Goal: Information Seeking & Learning: Learn about a topic

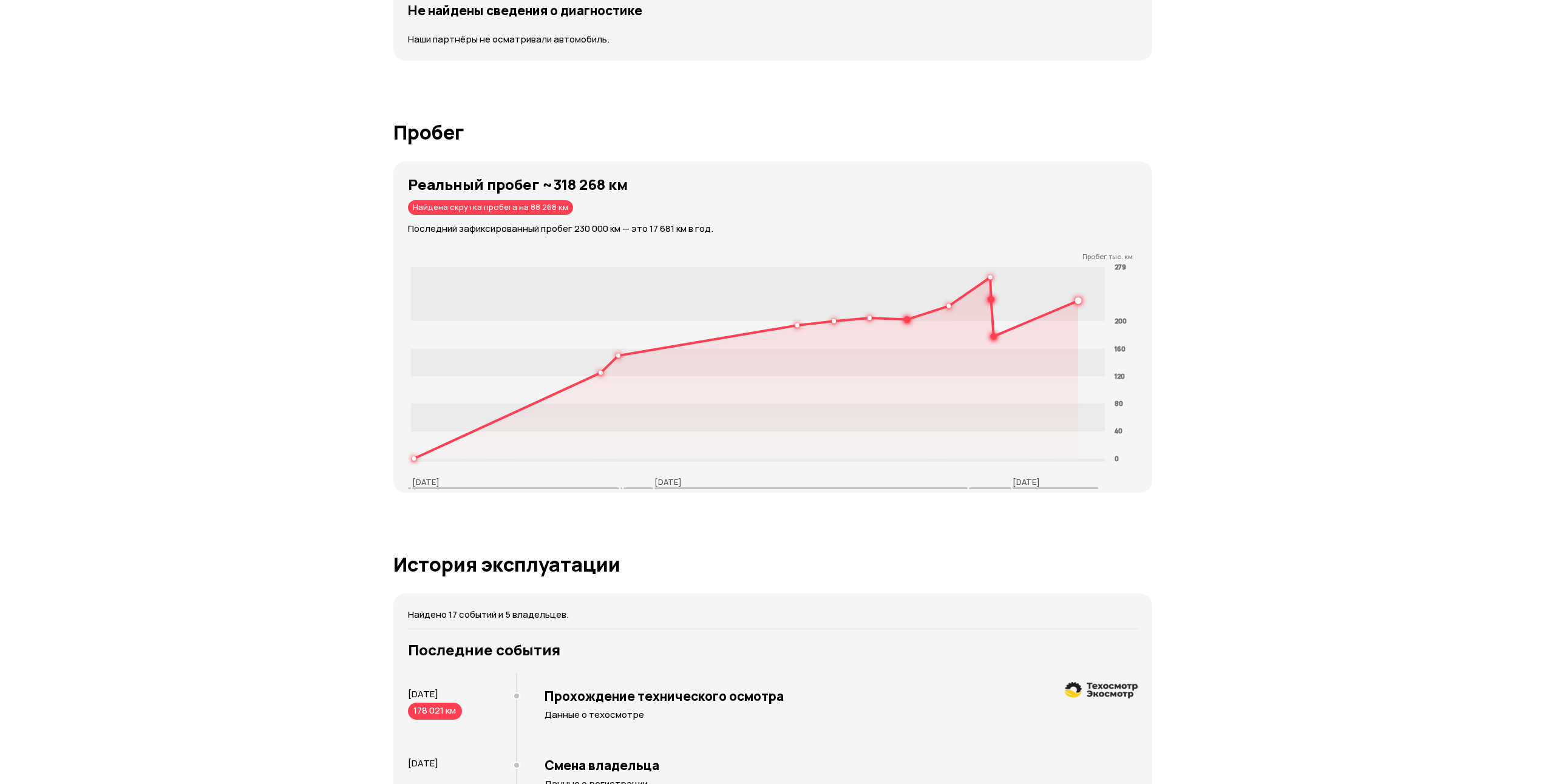
scroll to position [1517, 0]
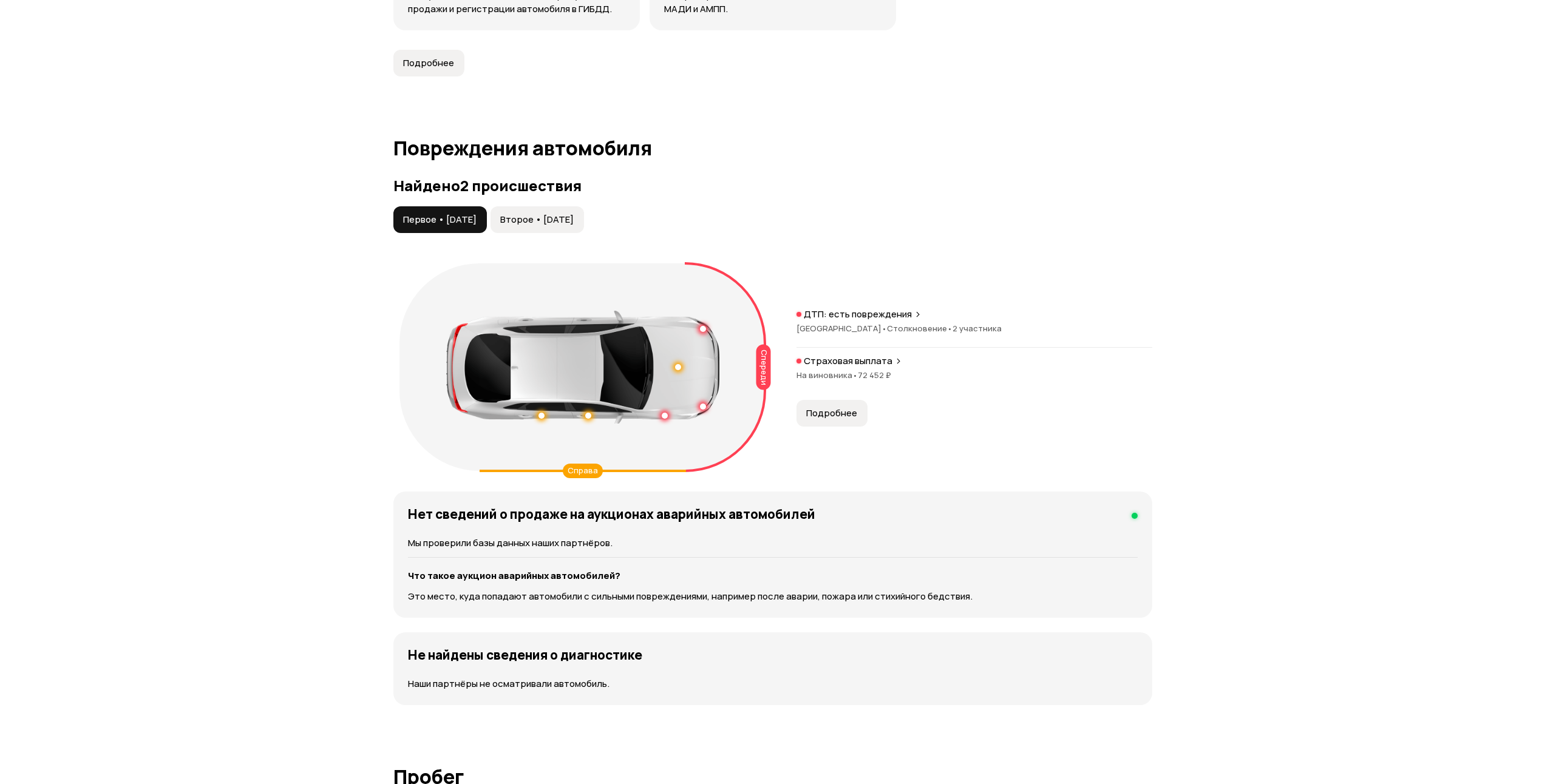
scroll to position [1153, 0]
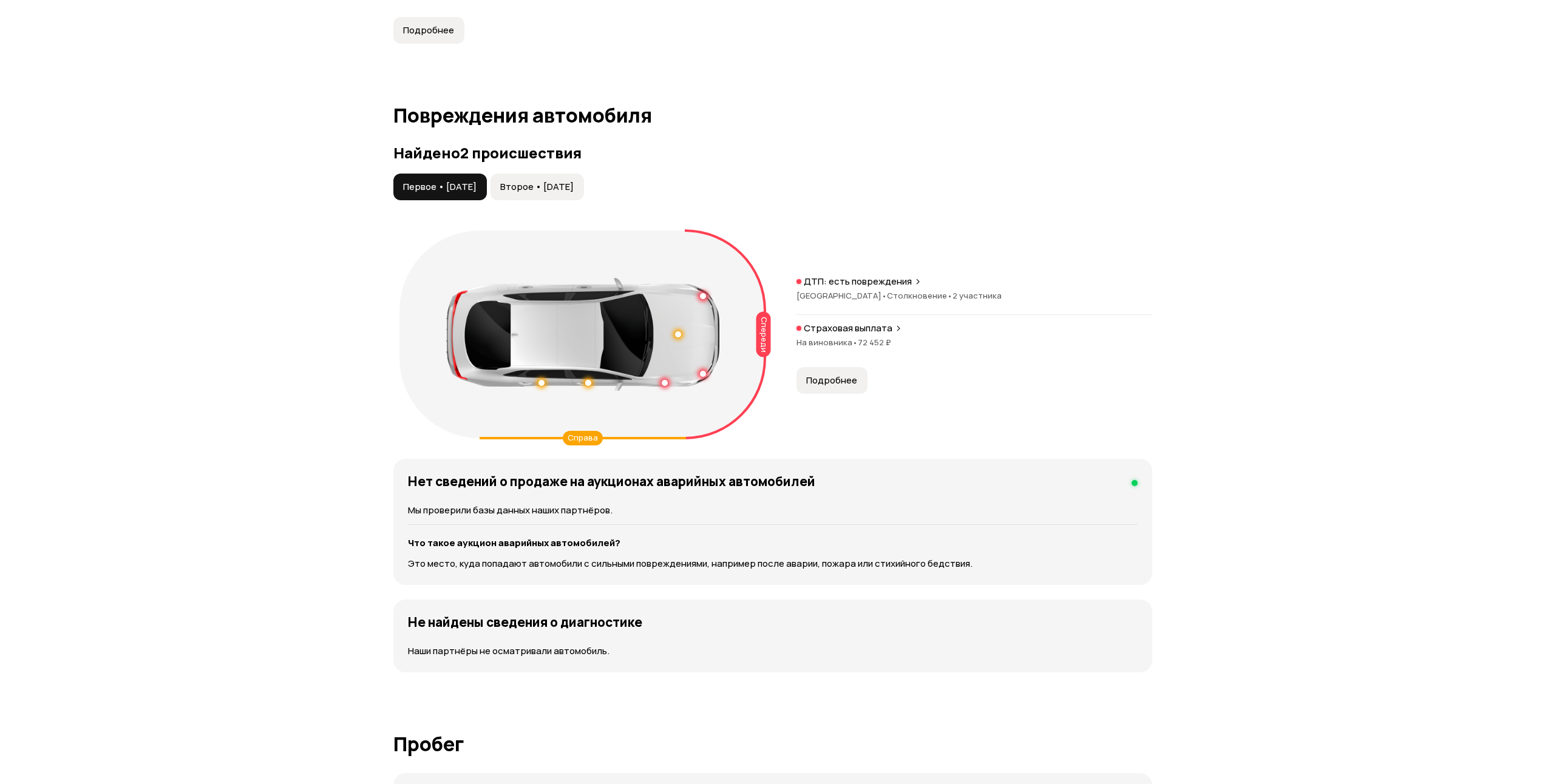
click at [807, 370] on button "Подробнее" at bounding box center [831, 380] width 71 height 27
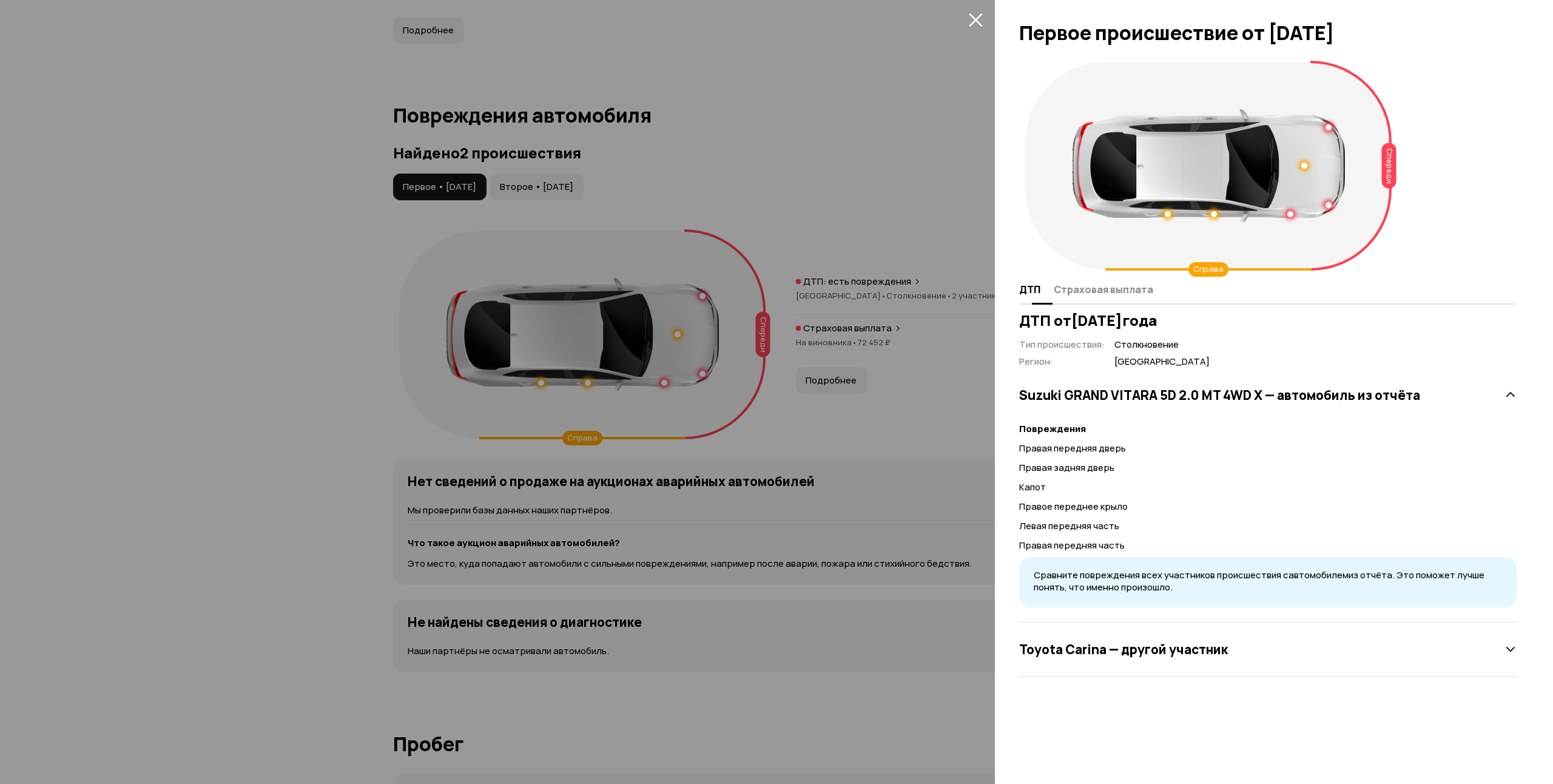
click at [1098, 290] on span "Страховая выплата" at bounding box center [1103, 289] width 100 height 12
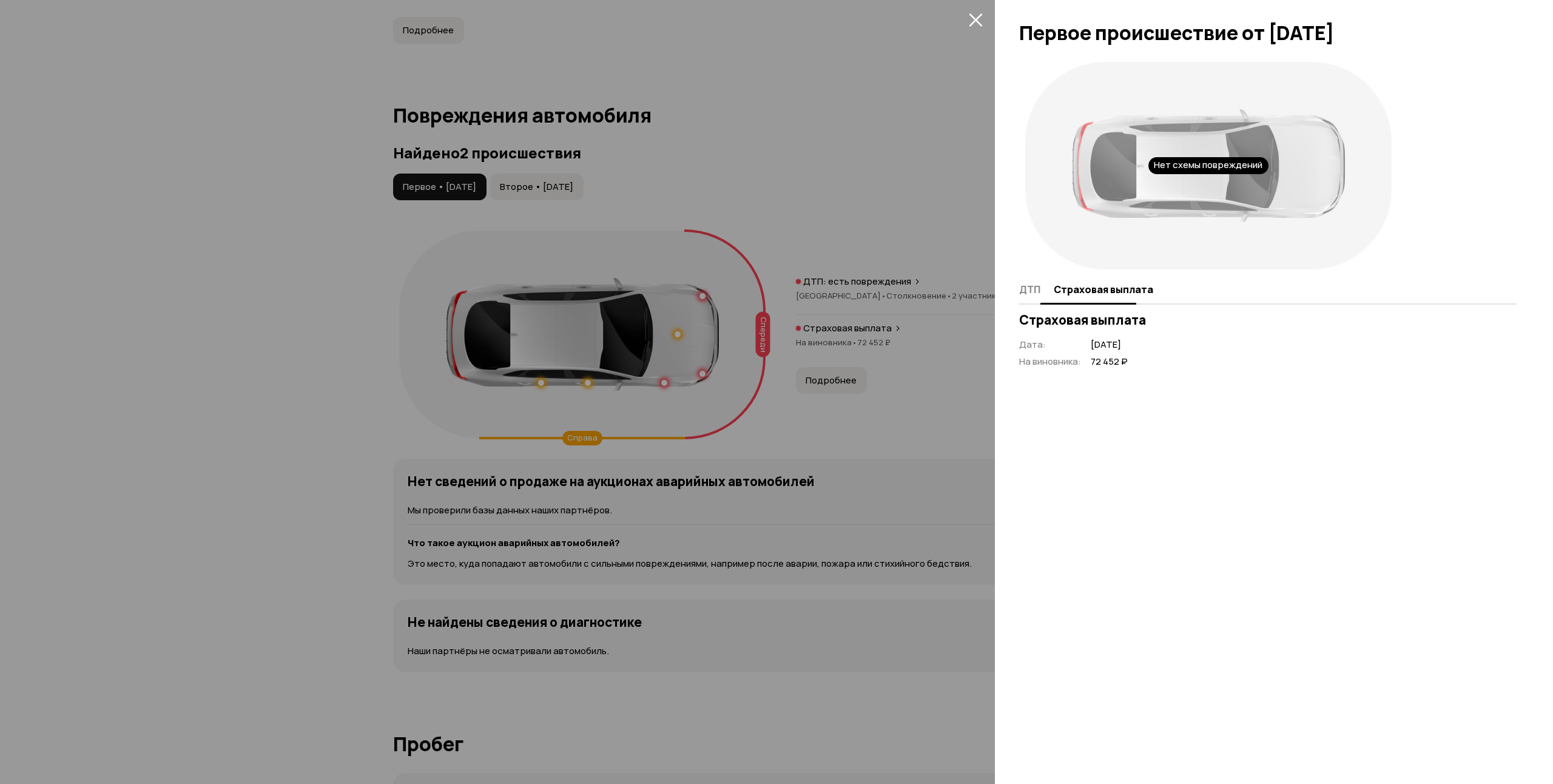
click at [1030, 291] on span "ДТП" at bounding box center [1030, 289] width 21 height 12
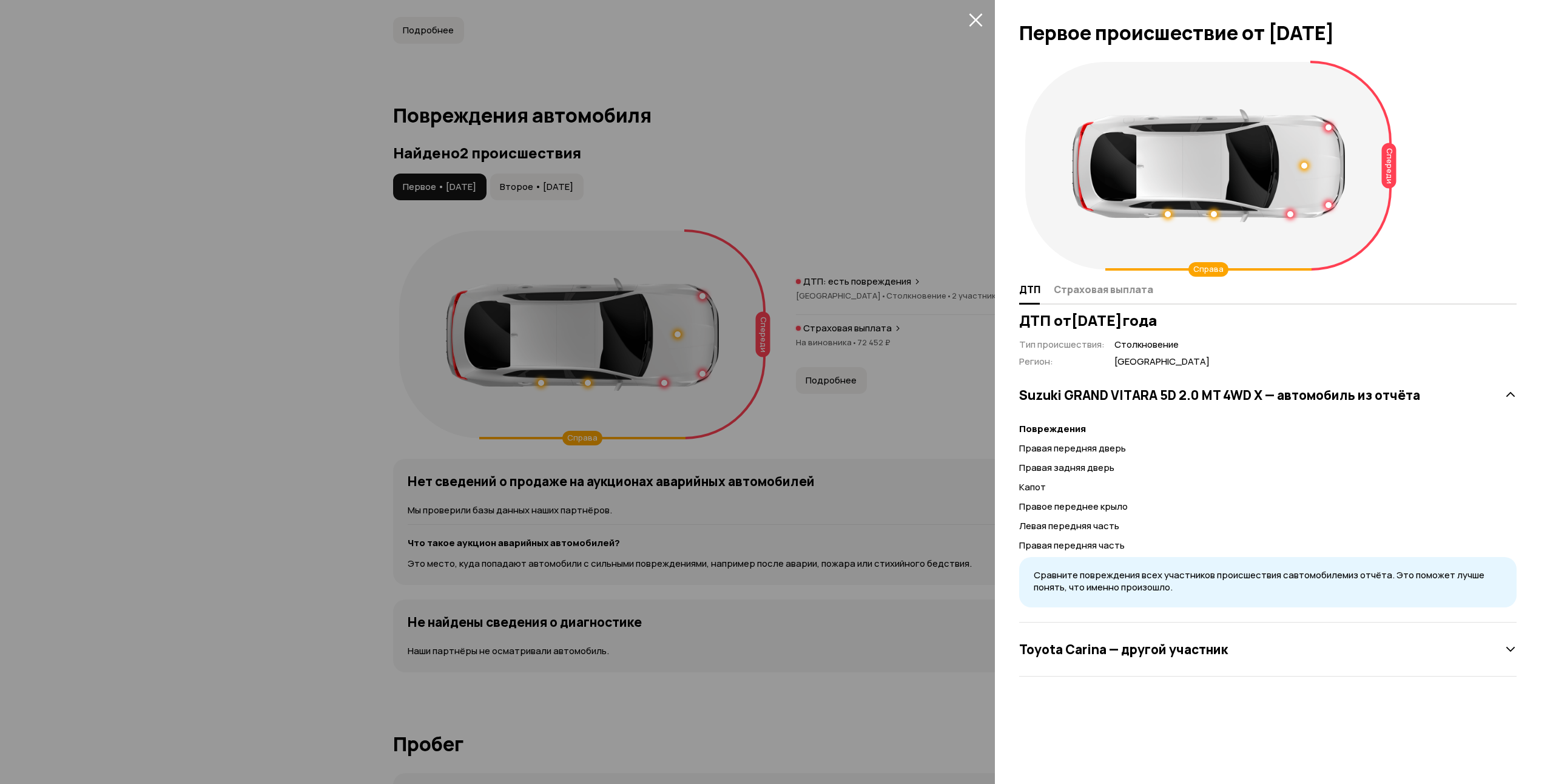
click at [978, 19] on icon "закрыть" at bounding box center [976, 20] width 14 height 14
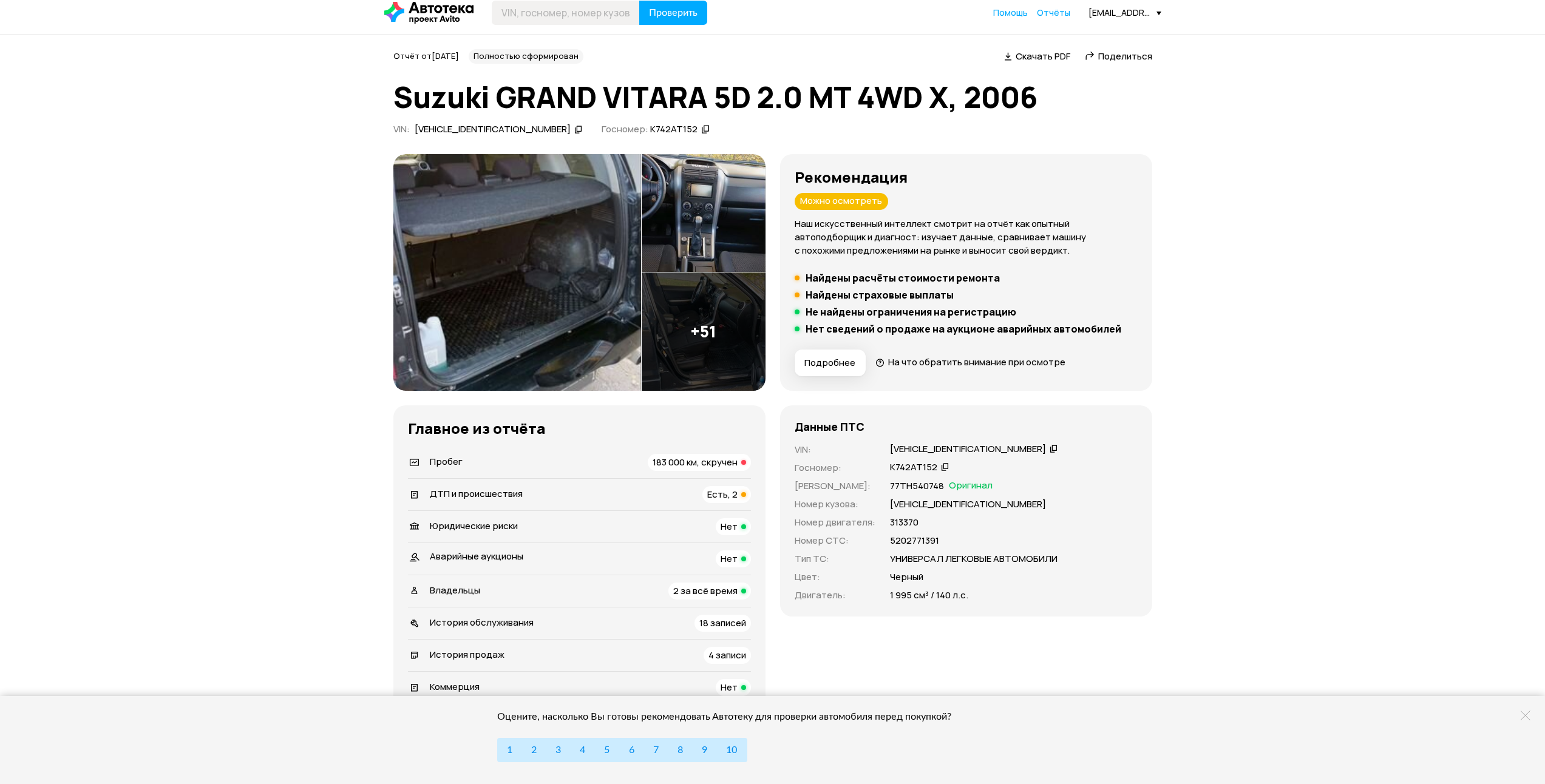
scroll to position [0, 0]
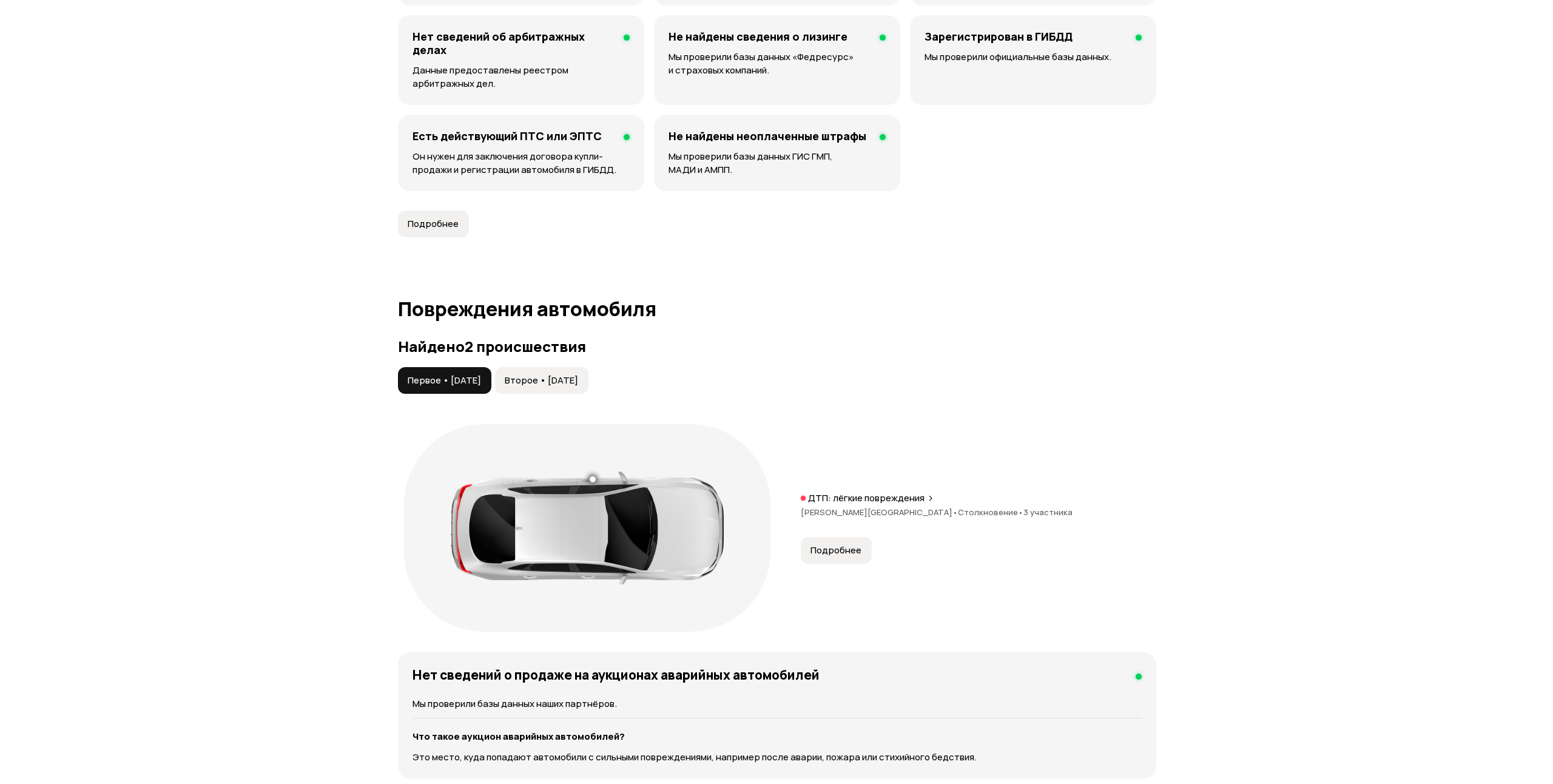
scroll to position [971, 0]
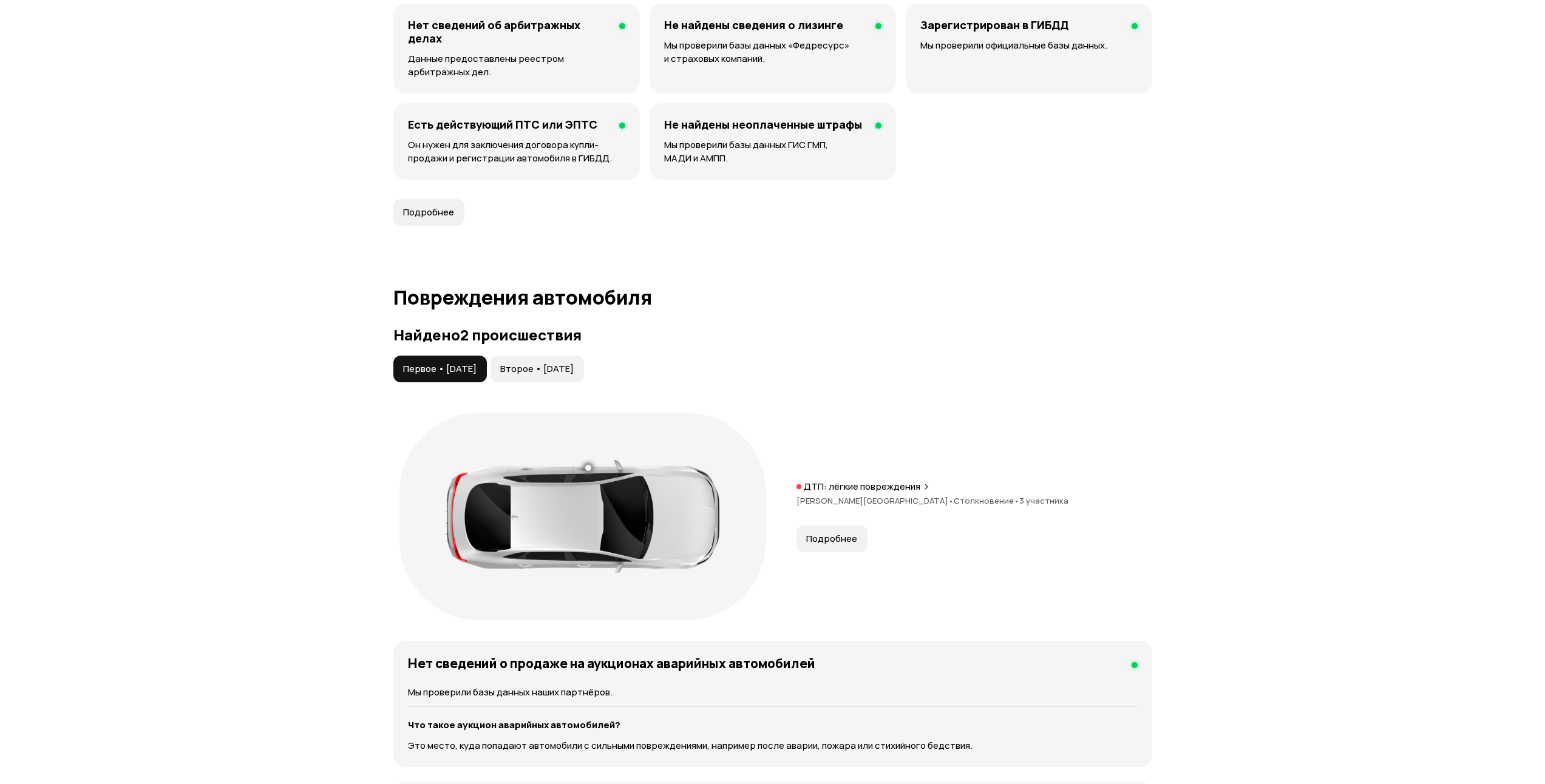
click at [828, 535] on span "Подробнее" at bounding box center [831, 538] width 51 height 12
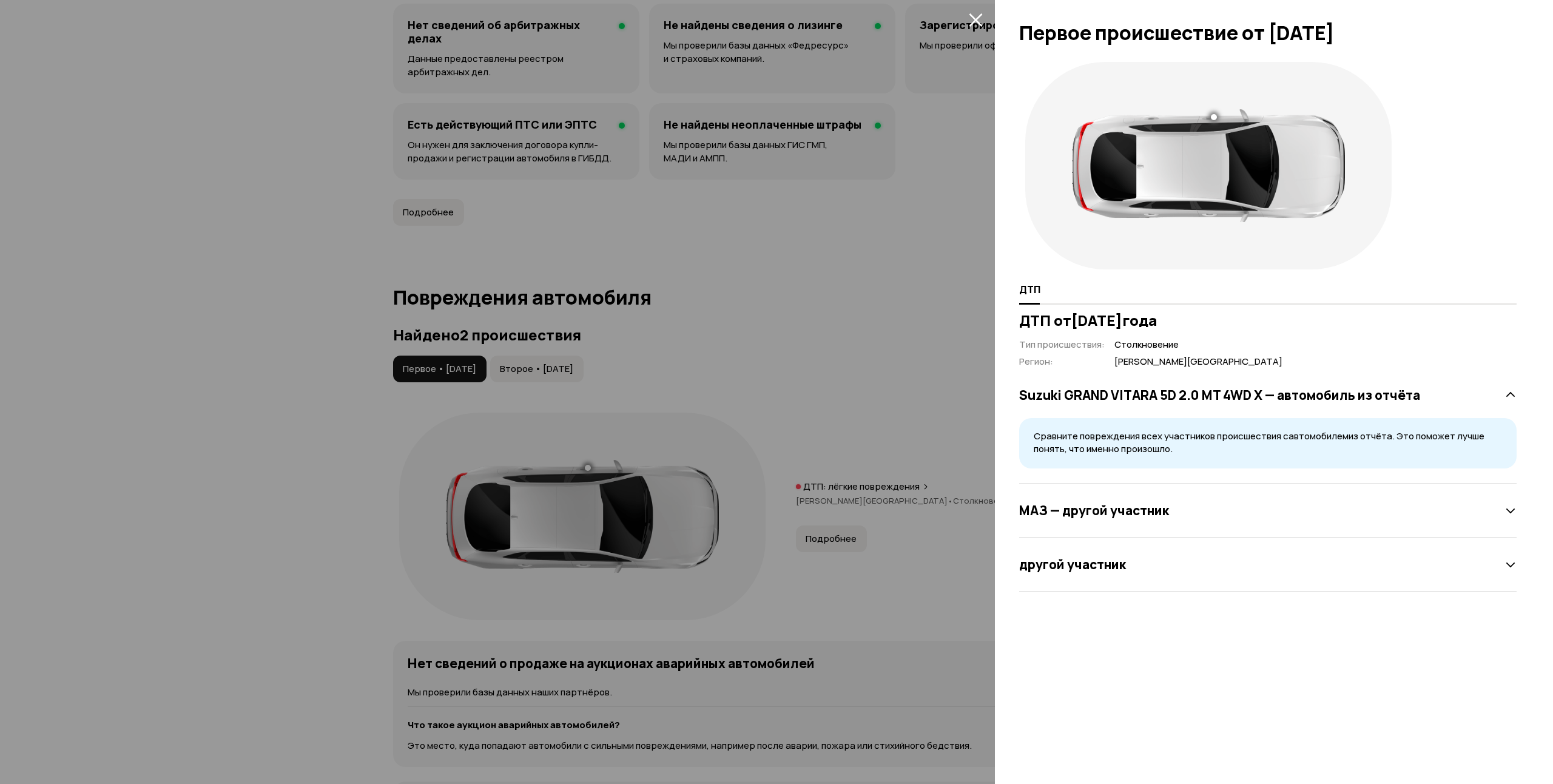
click at [974, 17] on icon "закрыть" at bounding box center [975, 20] width 14 height 14
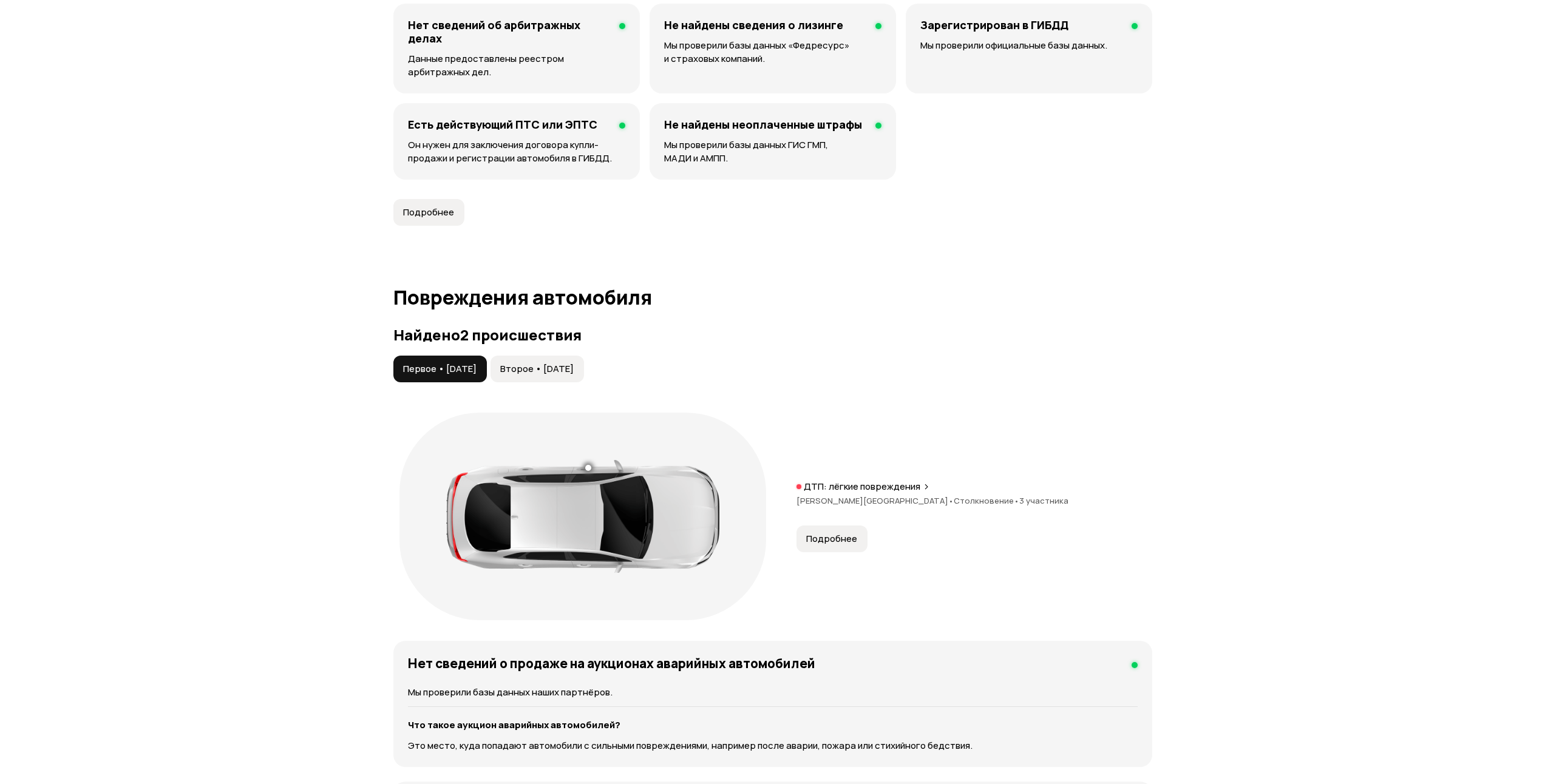
click at [553, 368] on span "Второе • 05 сен 2020" at bounding box center [537, 369] width 73 height 12
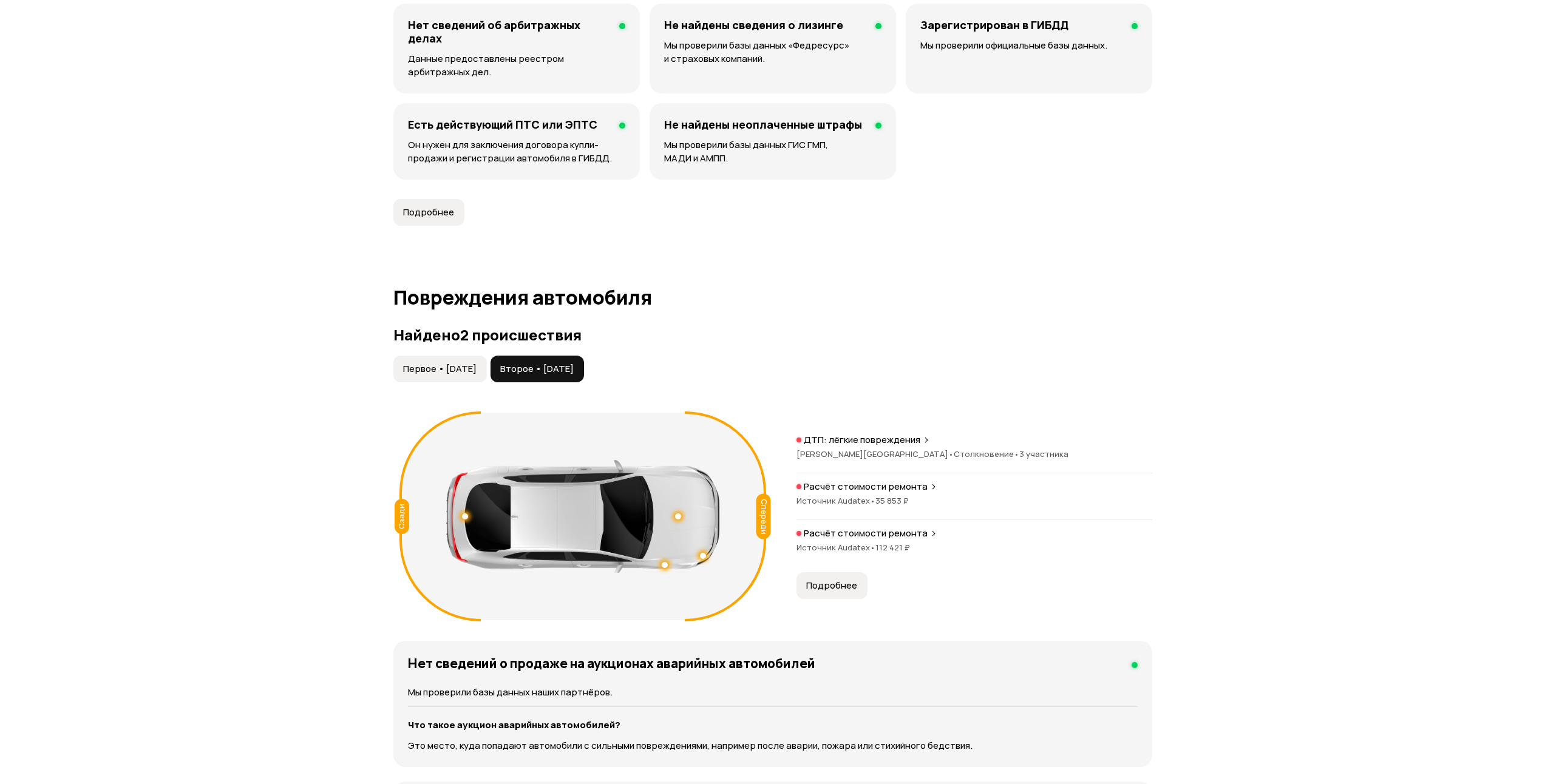
click at [841, 590] on span "Подробнее" at bounding box center [831, 585] width 51 height 12
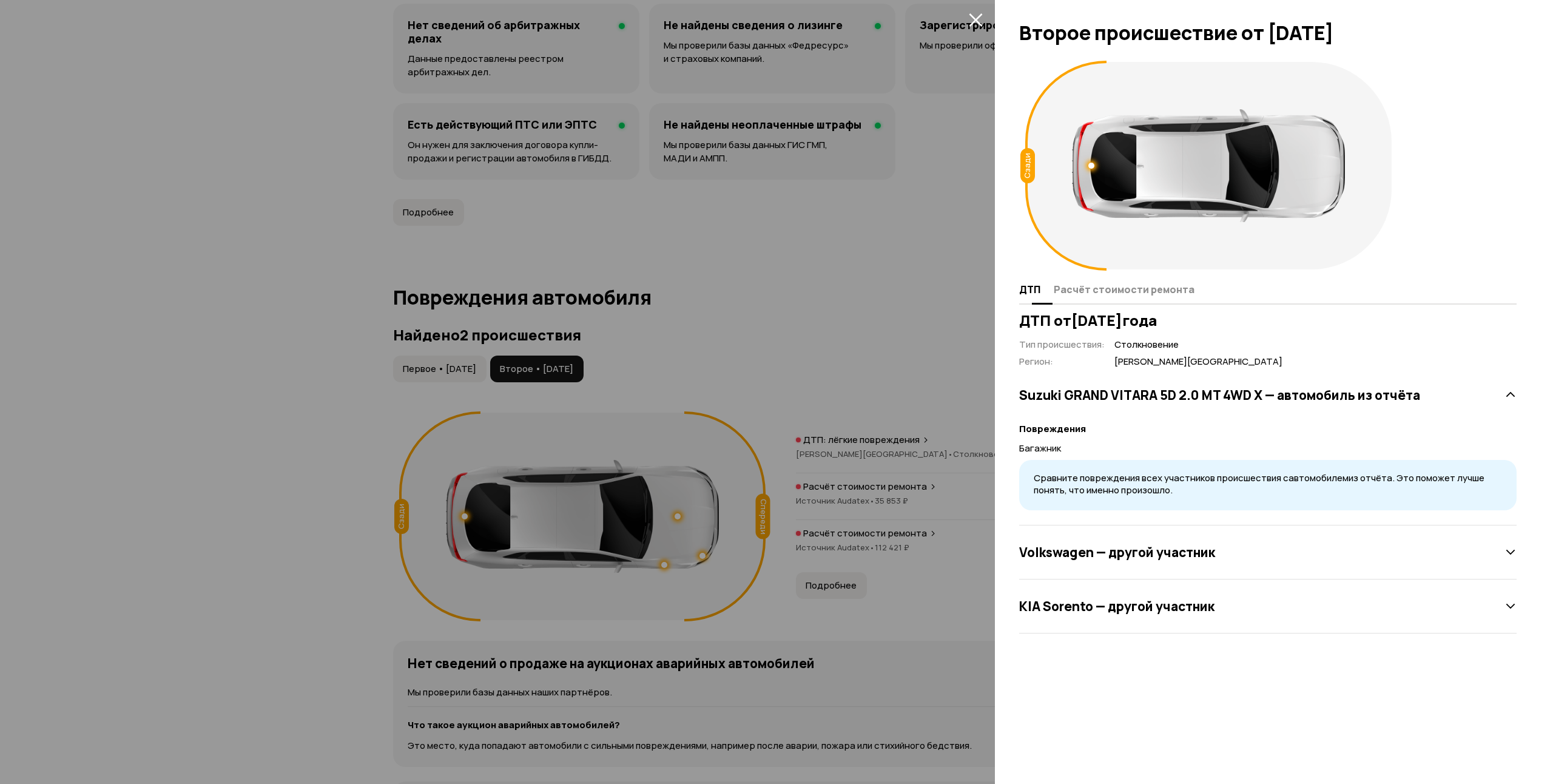
click at [1124, 283] on span "Расчёт стоимости ремонта" at bounding box center [1124, 289] width 141 height 12
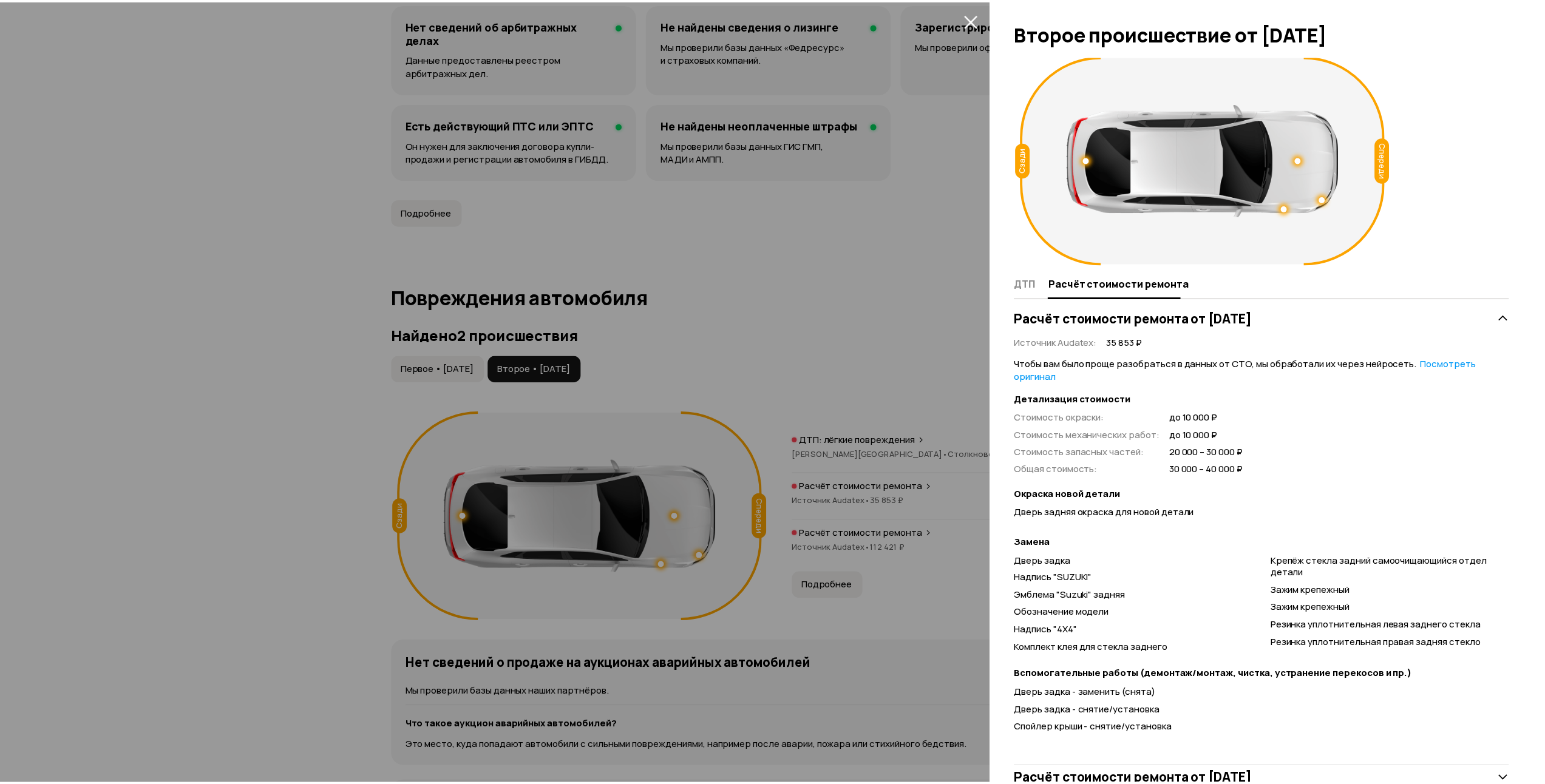
scroll to position [0, 0]
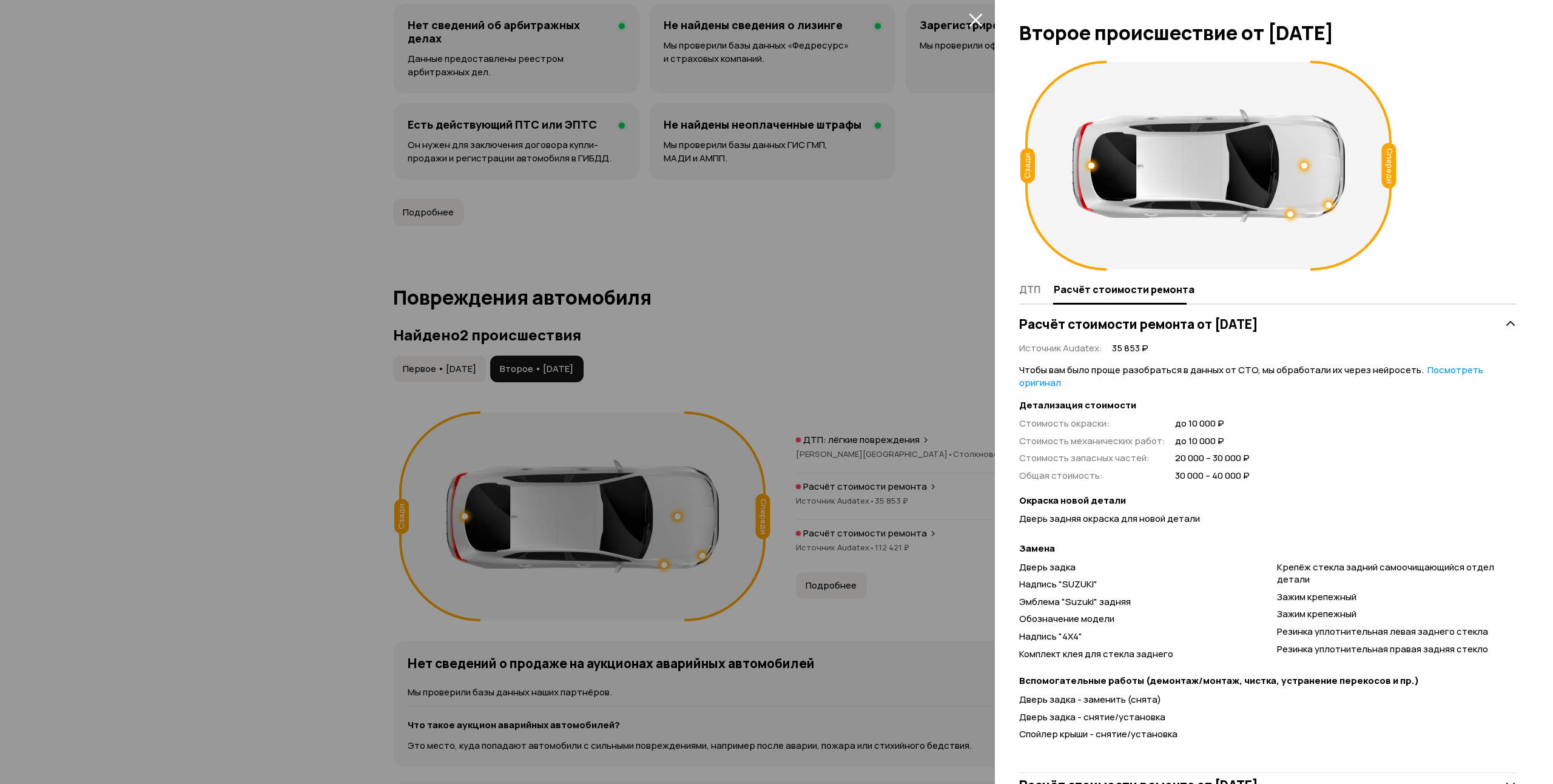
click at [972, 19] on icon "закрыть" at bounding box center [976, 20] width 14 height 14
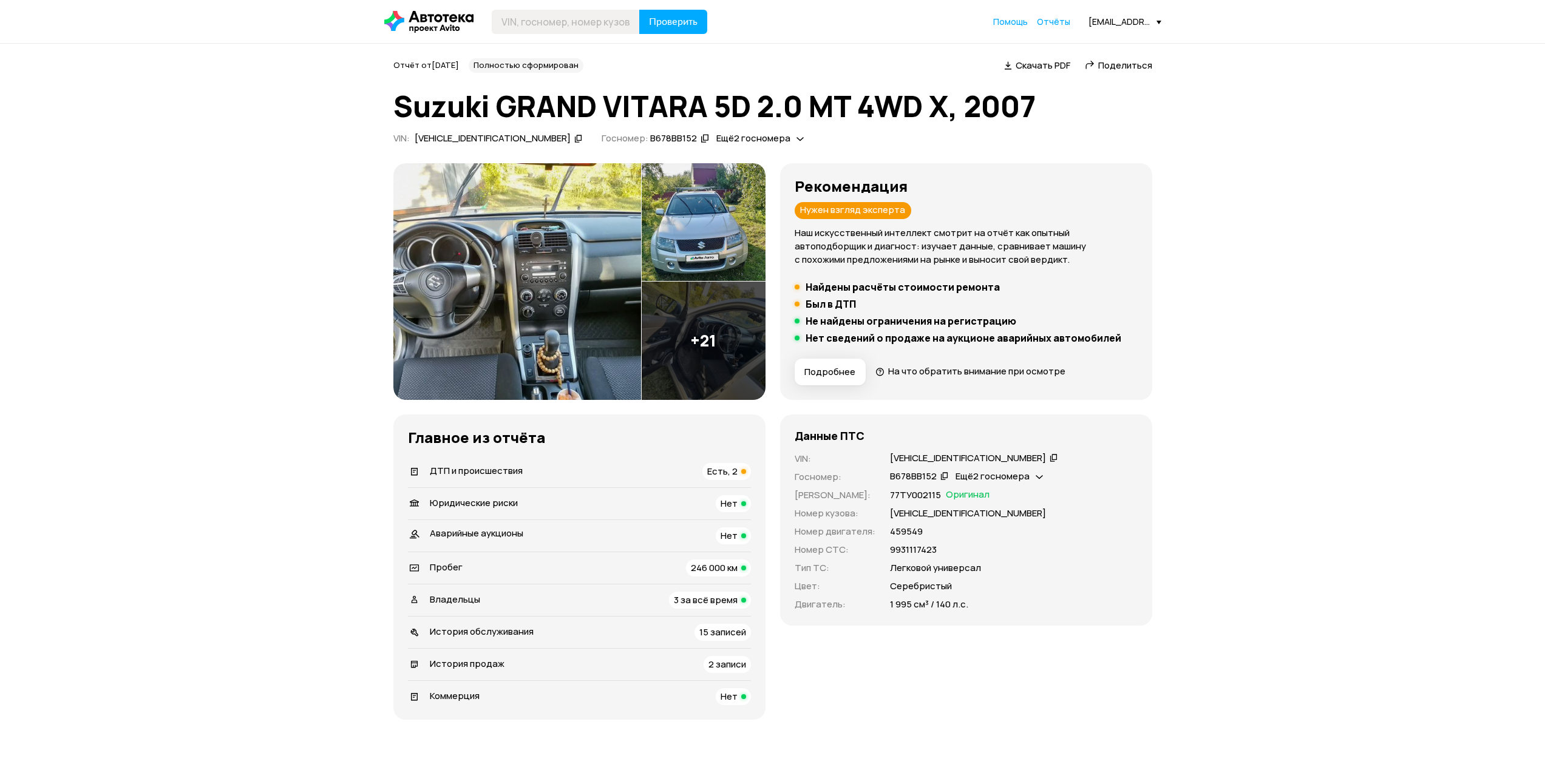
click at [521, 306] on img at bounding box center [517, 281] width 248 height 236
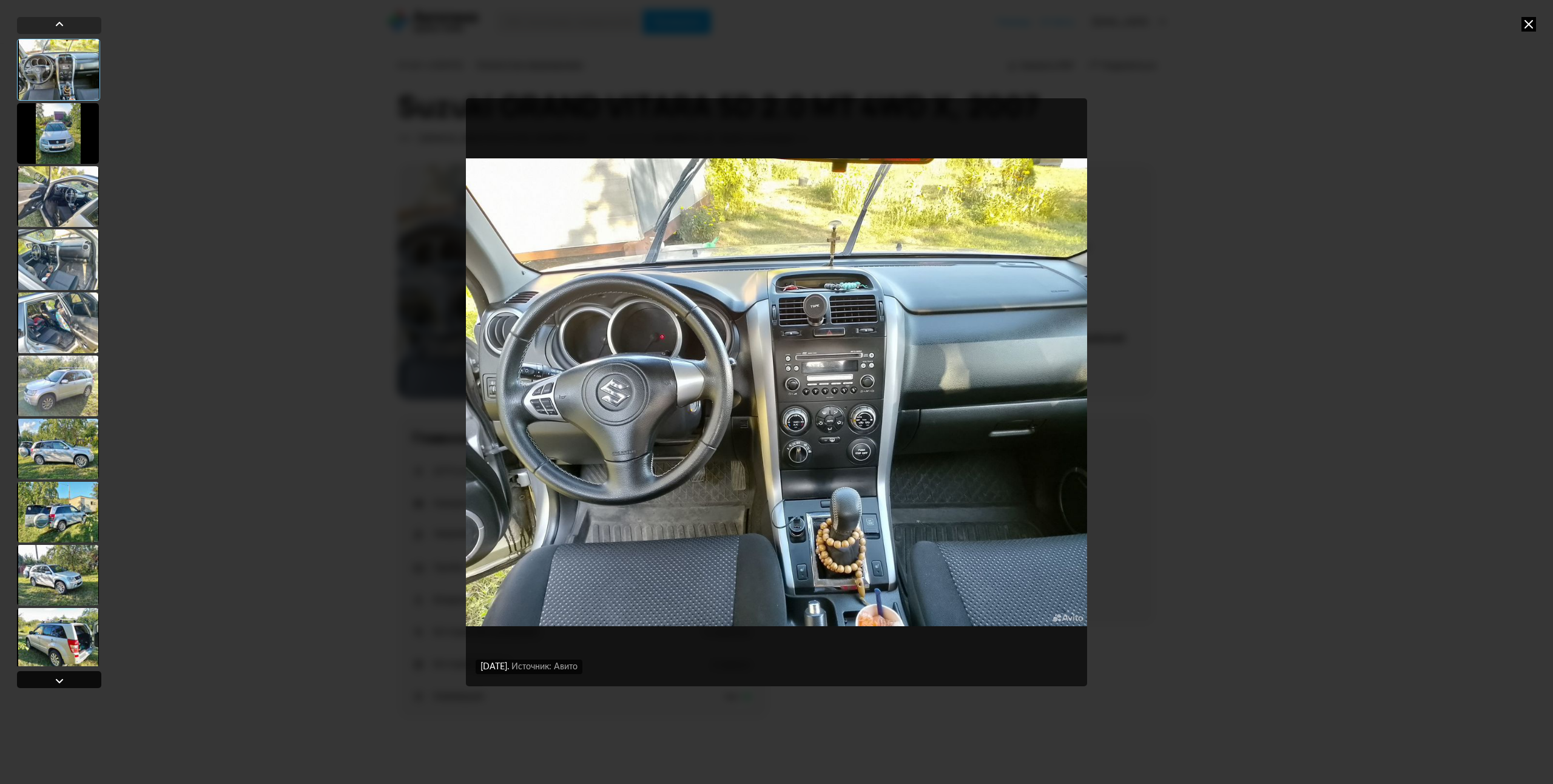
click at [57, 680] on div at bounding box center [60, 681] width 14 height 14
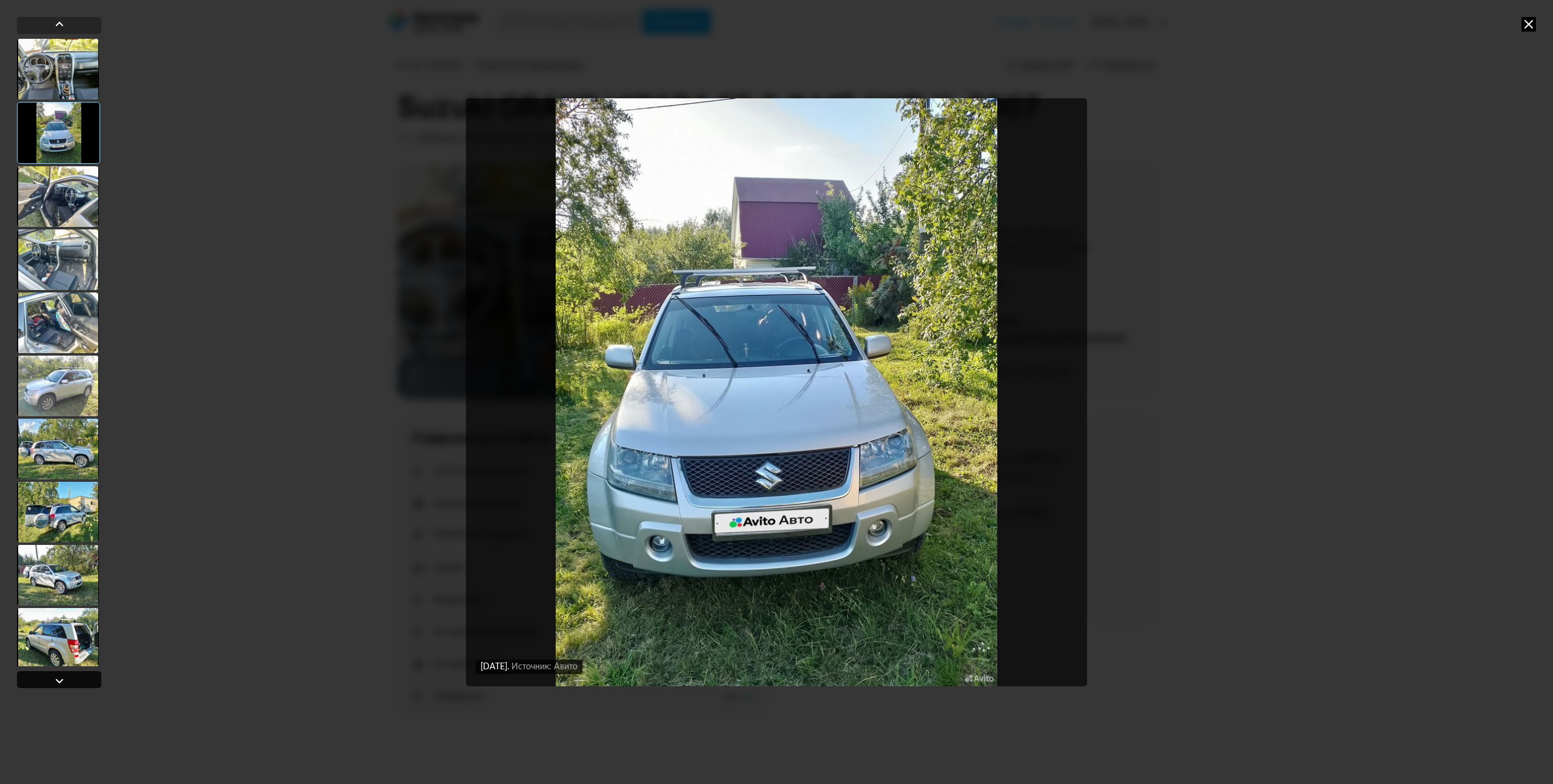
click at [59, 680] on div at bounding box center [60, 681] width 14 height 14
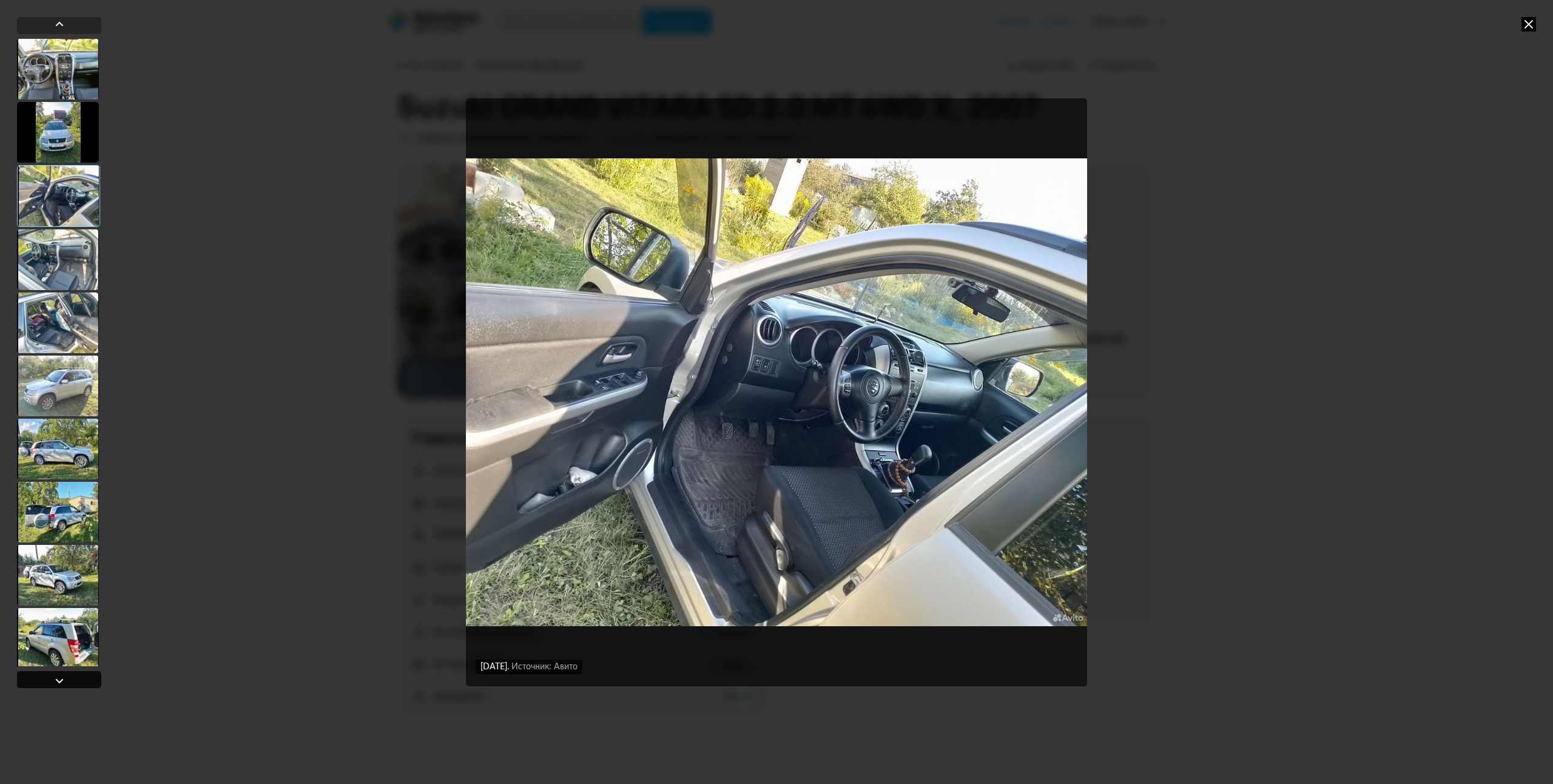
click at [59, 680] on div at bounding box center [60, 681] width 14 height 14
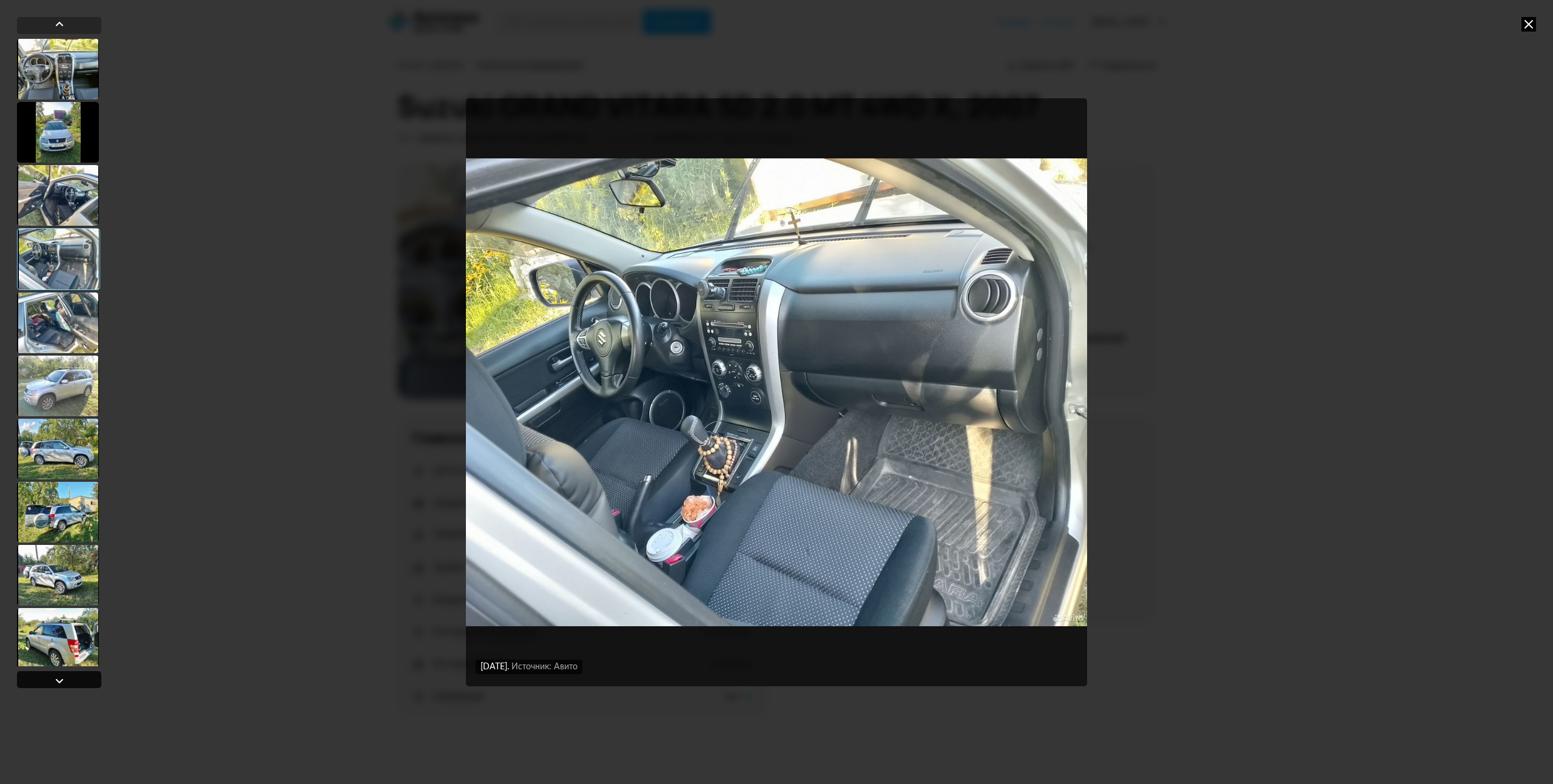
click at [59, 680] on div at bounding box center [60, 681] width 14 height 14
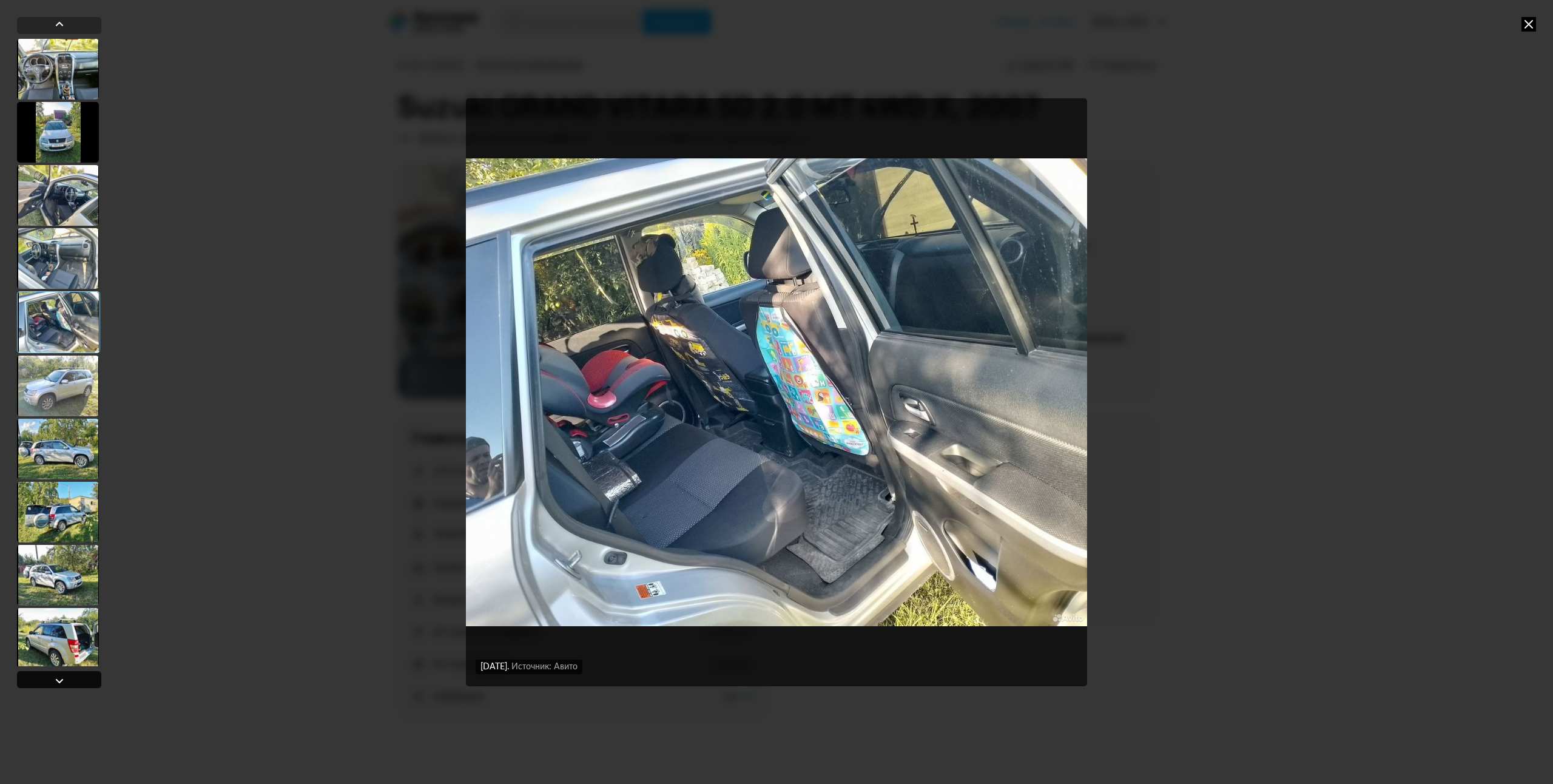
click at [60, 680] on div at bounding box center [60, 681] width 14 height 14
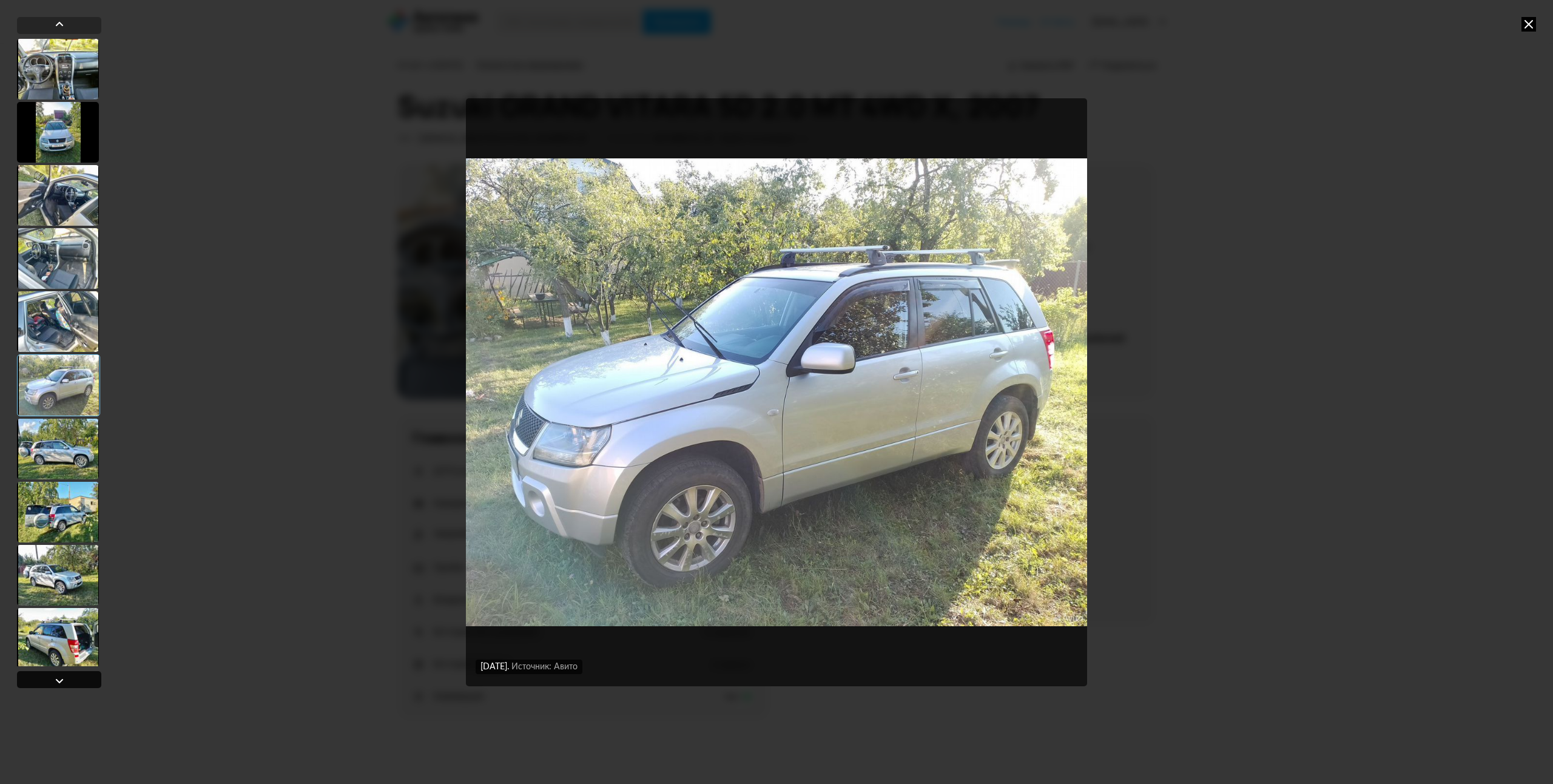
click at [60, 680] on div at bounding box center [60, 681] width 14 height 14
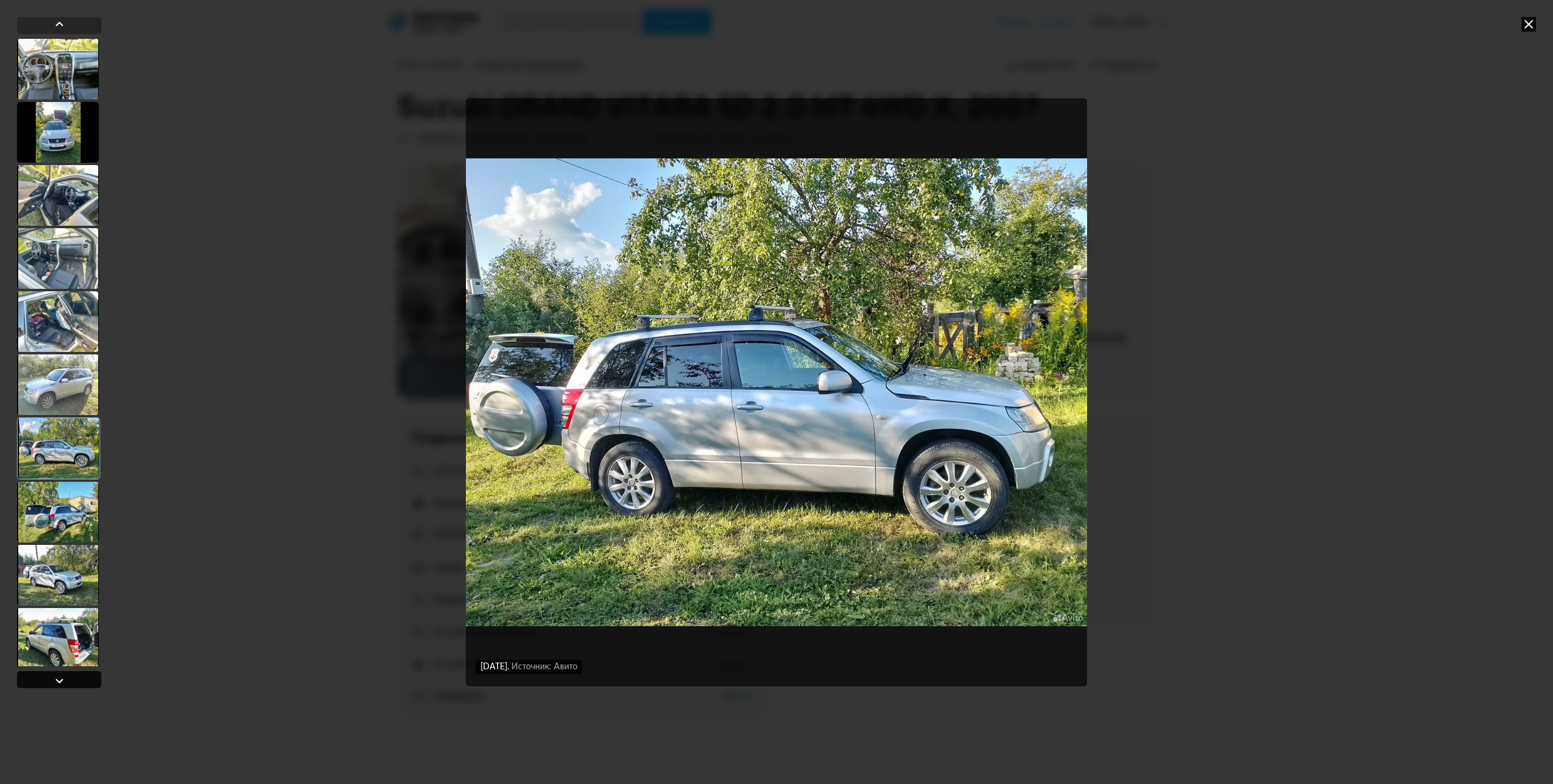
click at [60, 680] on div at bounding box center [60, 681] width 14 height 14
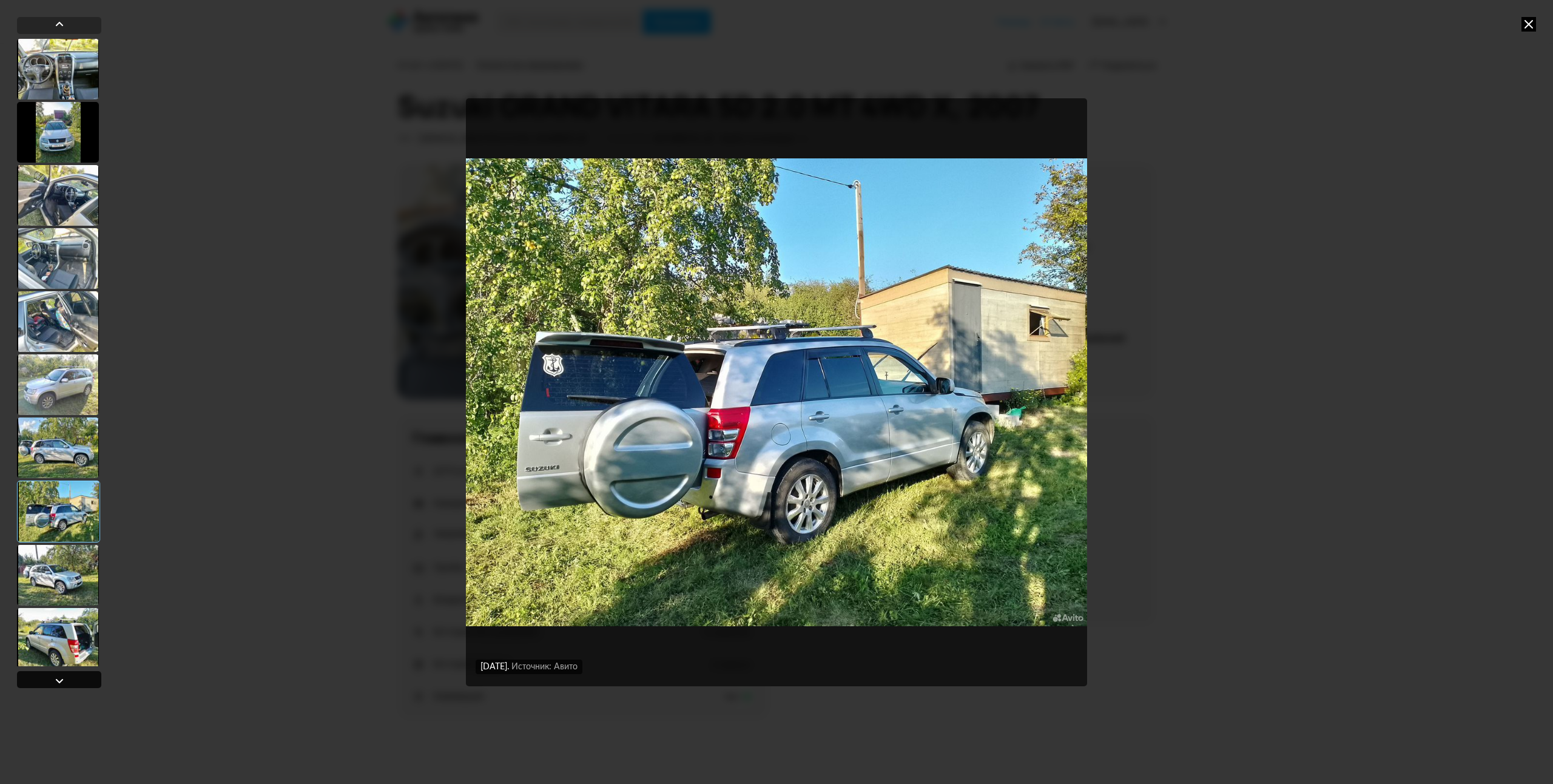
click at [58, 680] on div at bounding box center [60, 681] width 14 height 14
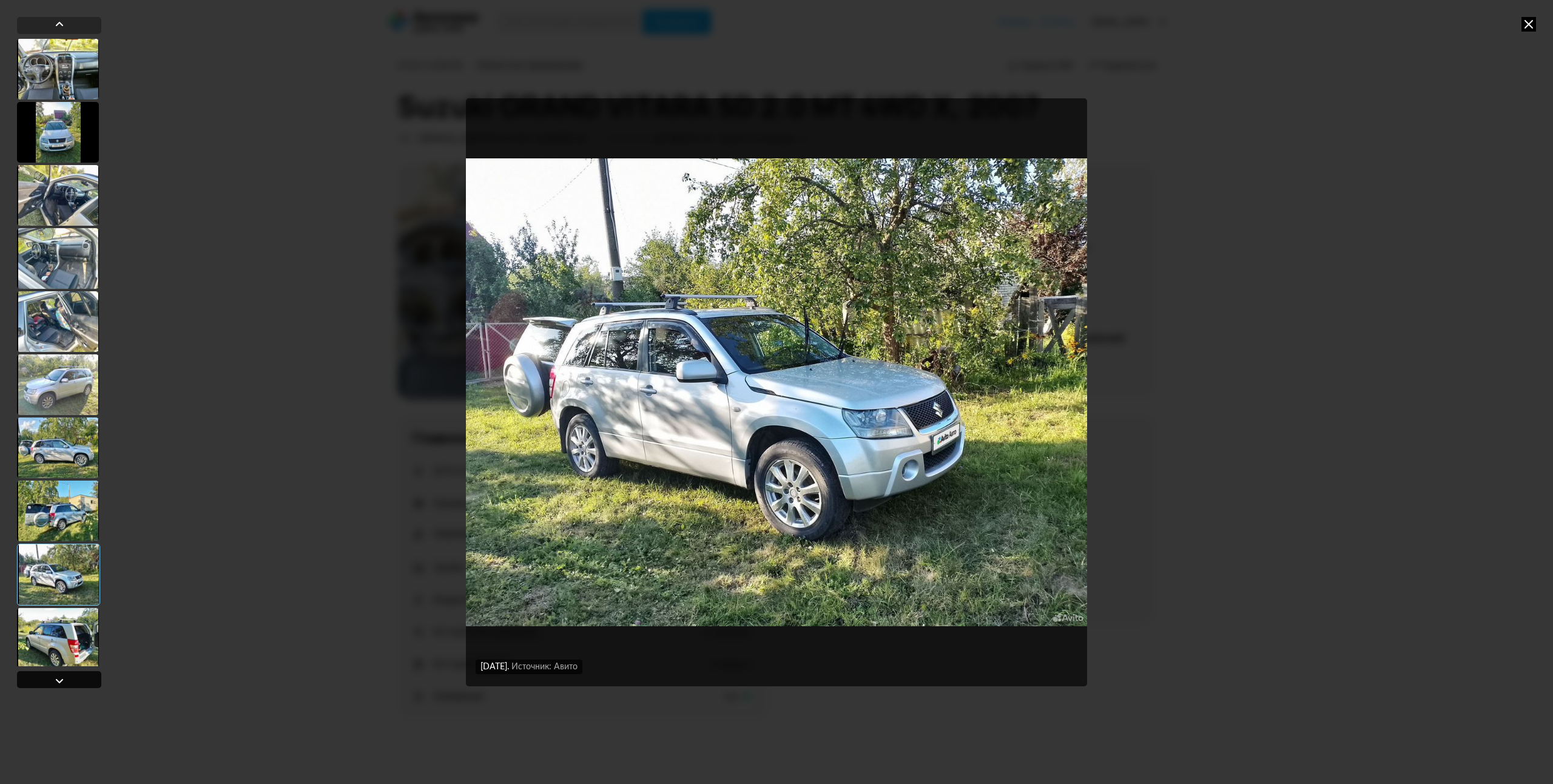
click at [58, 680] on div at bounding box center [60, 681] width 14 height 14
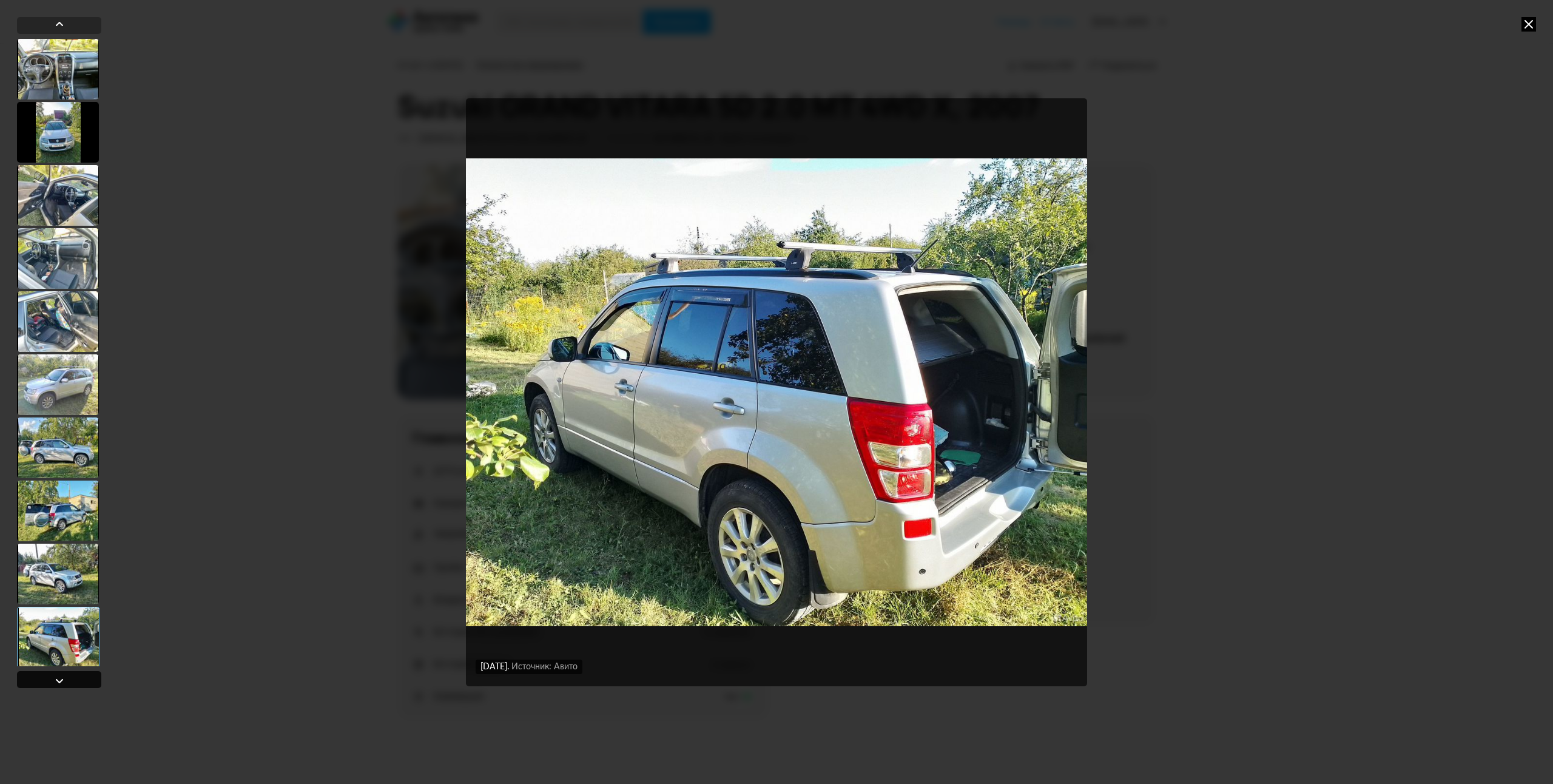
click at [57, 681] on div at bounding box center [60, 681] width 14 height 14
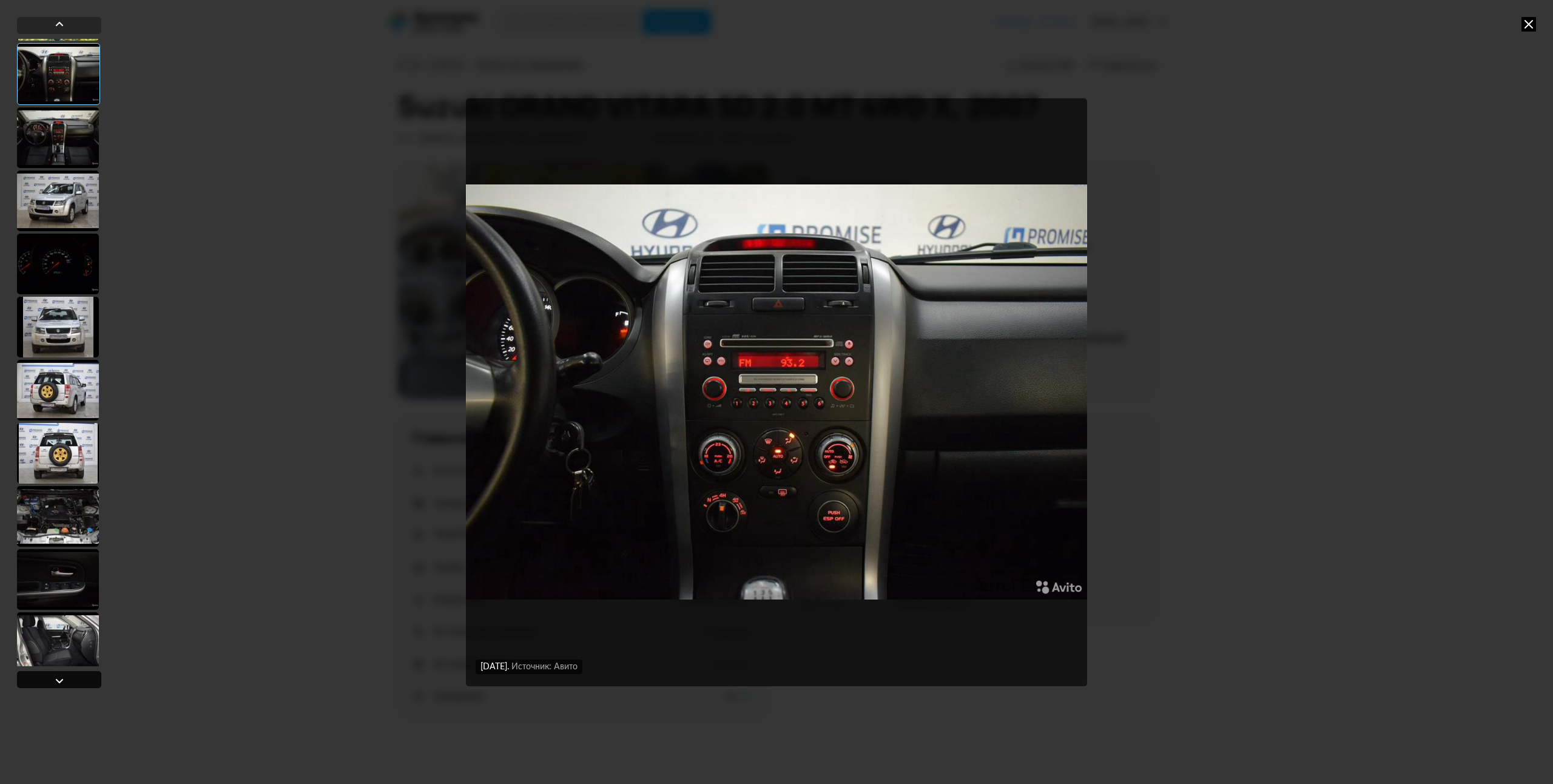
click at [57, 681] on div at bounding box center [60, 681] width 14 height 14
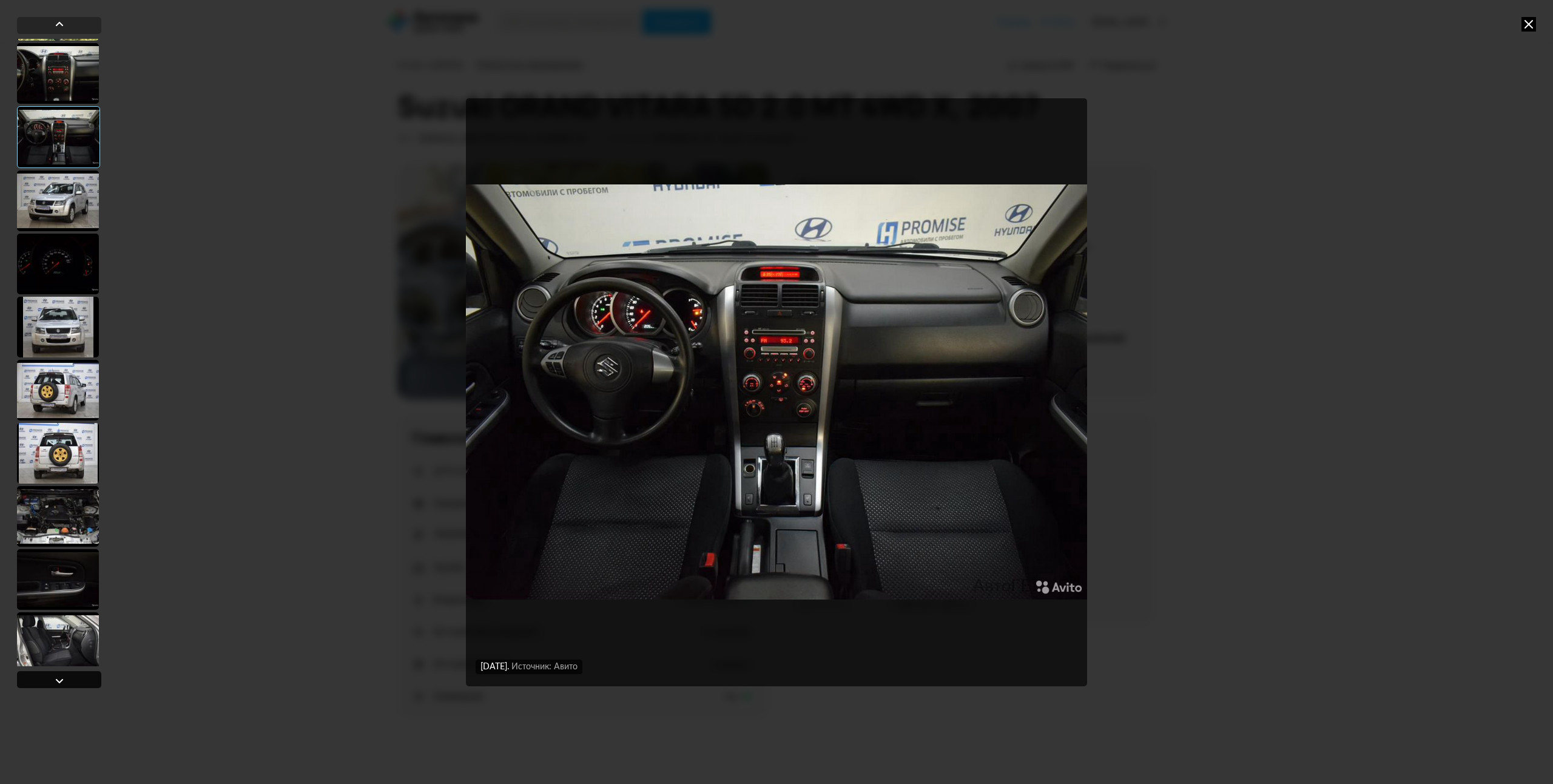
click at [57, 681] on div at bounding box center [60, 681] width 14 height 14
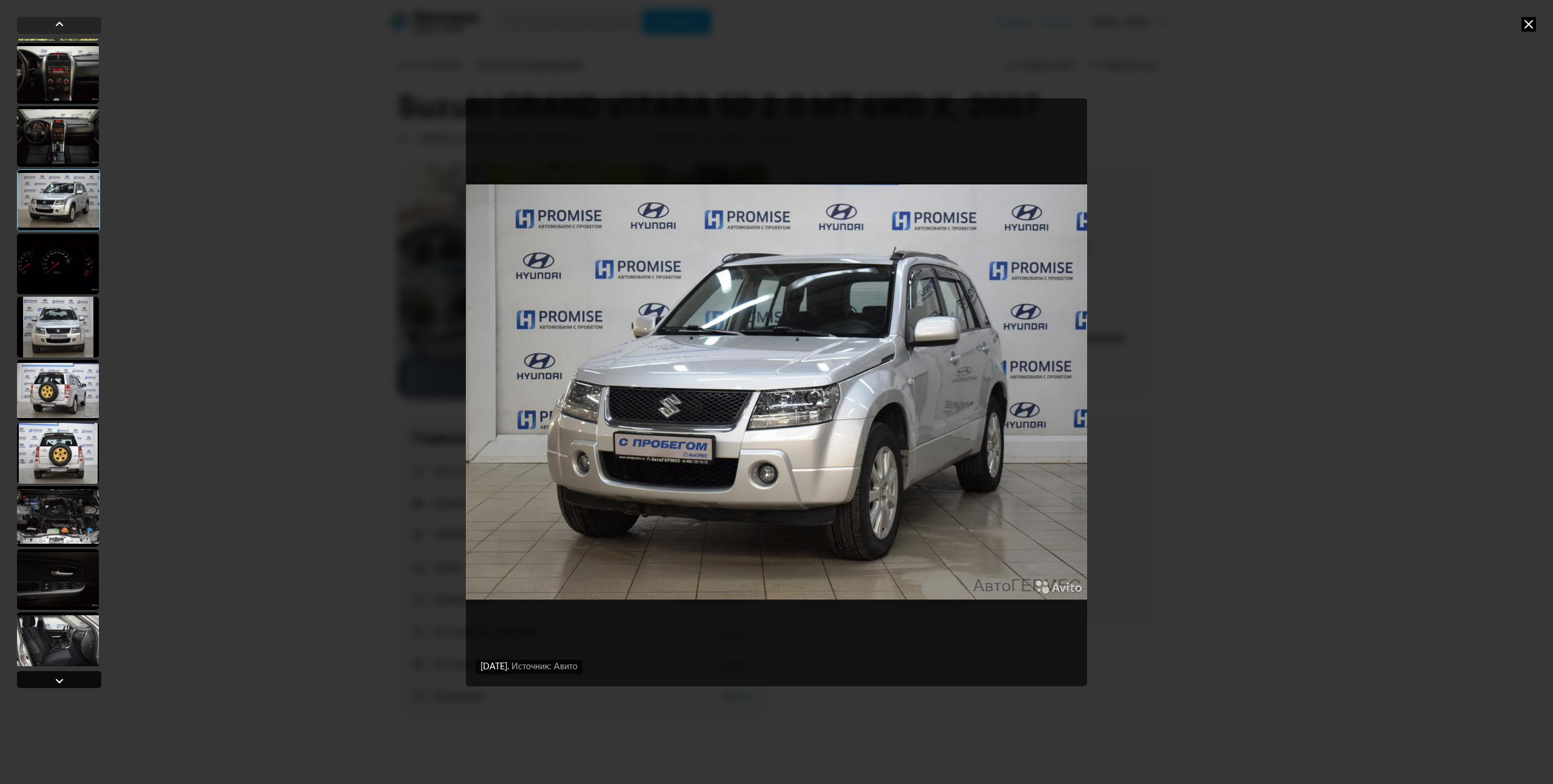
click at [57, 681] on div at bounding box center [60, 681] width 14 height 14
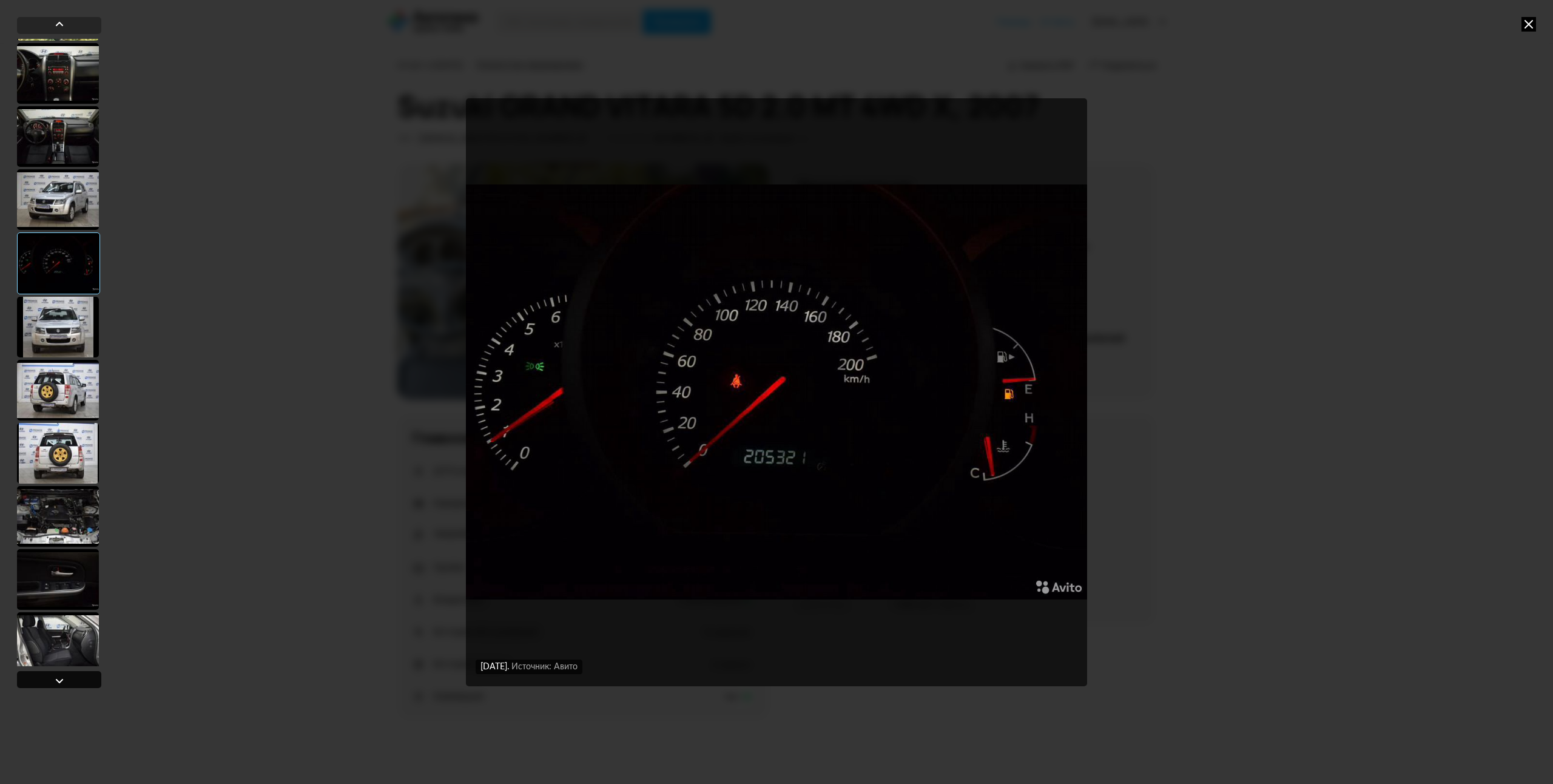
click at [57, 681] on div at bounding box center [60, 681] width 14 height 14
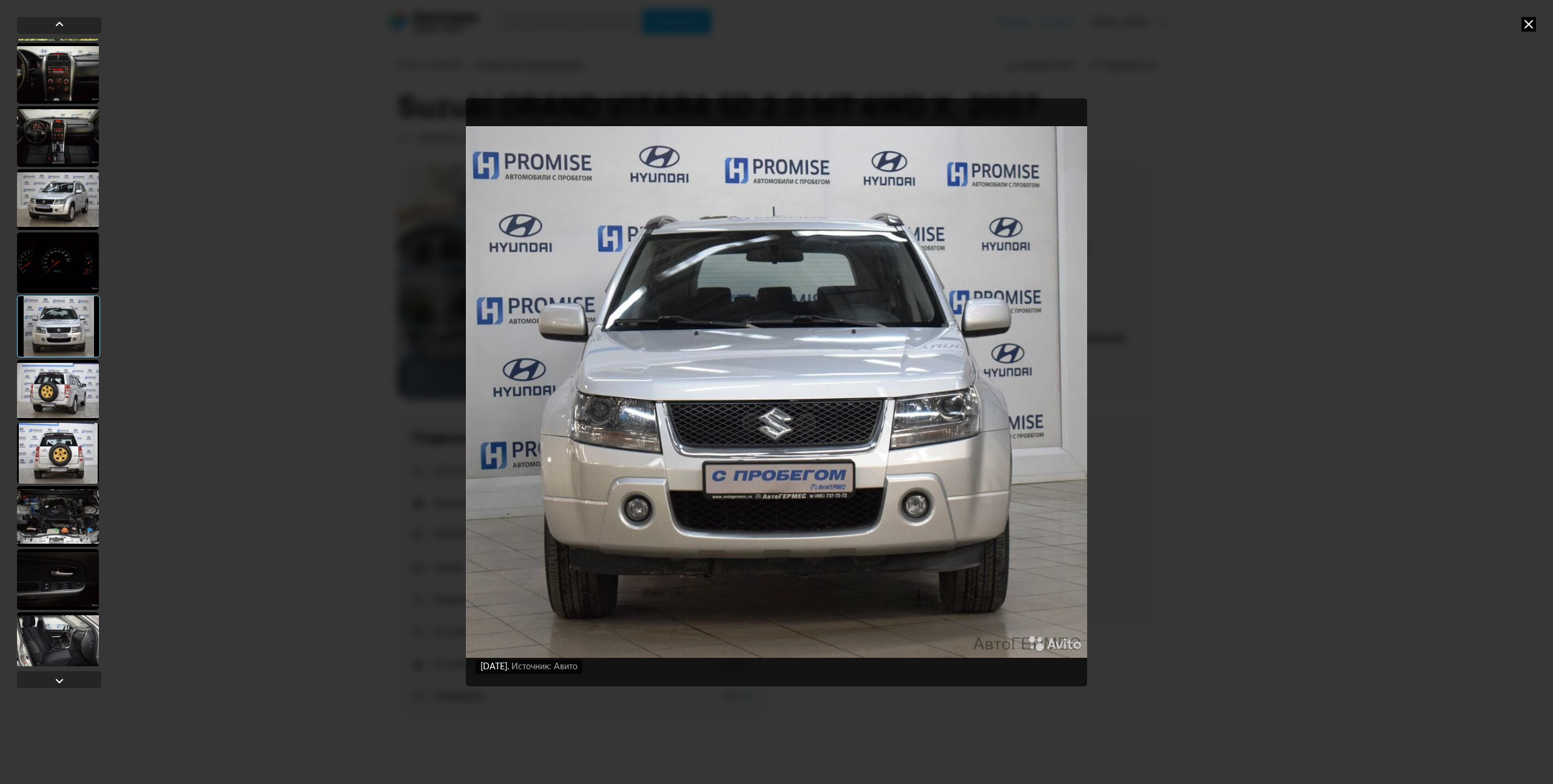
click at [44, 565] on div at bounding box center [57, 579] width 82 height 60
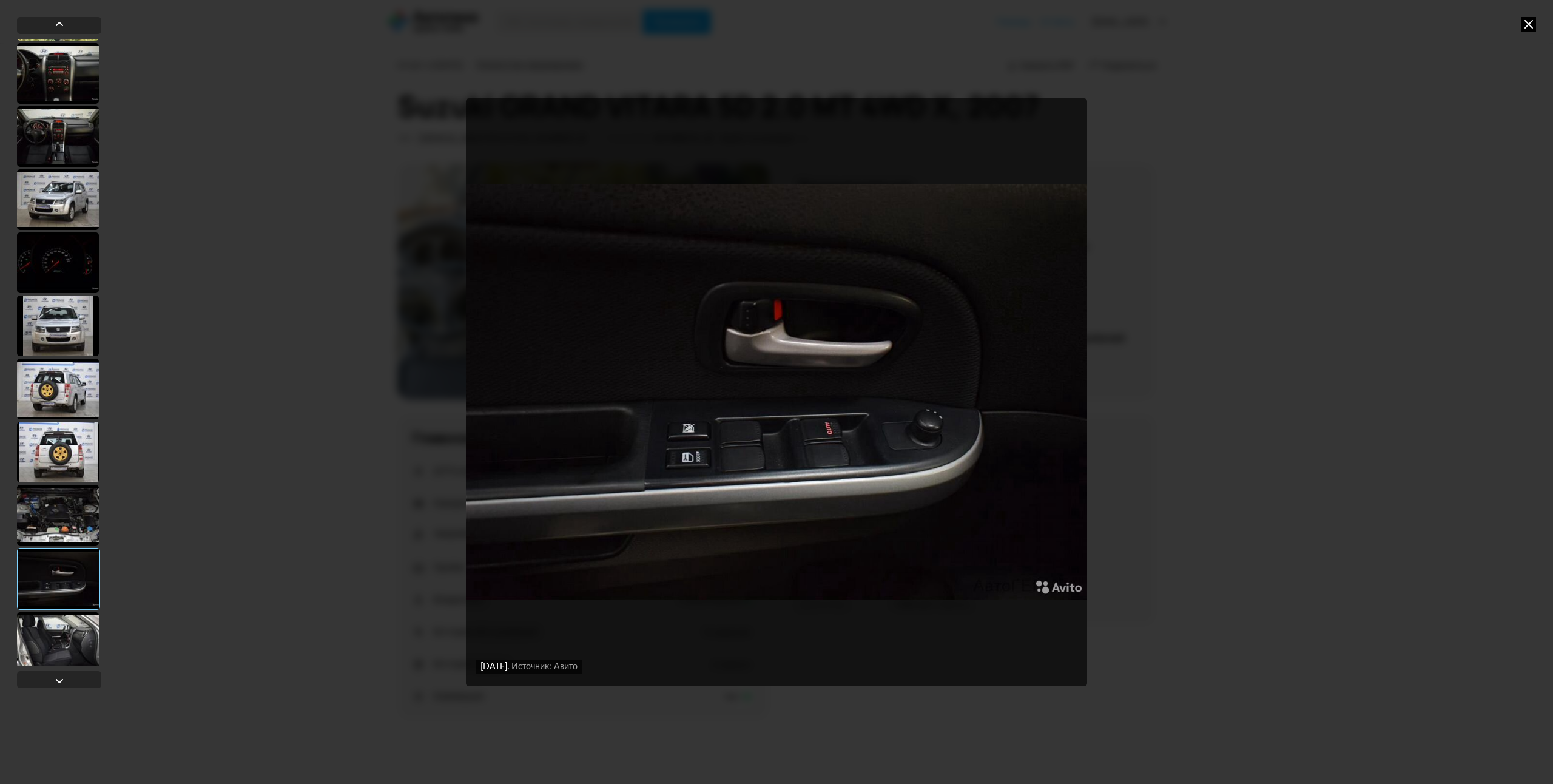
click at [45, 259] on div at bounding box center [57, 263] width 82 height 60
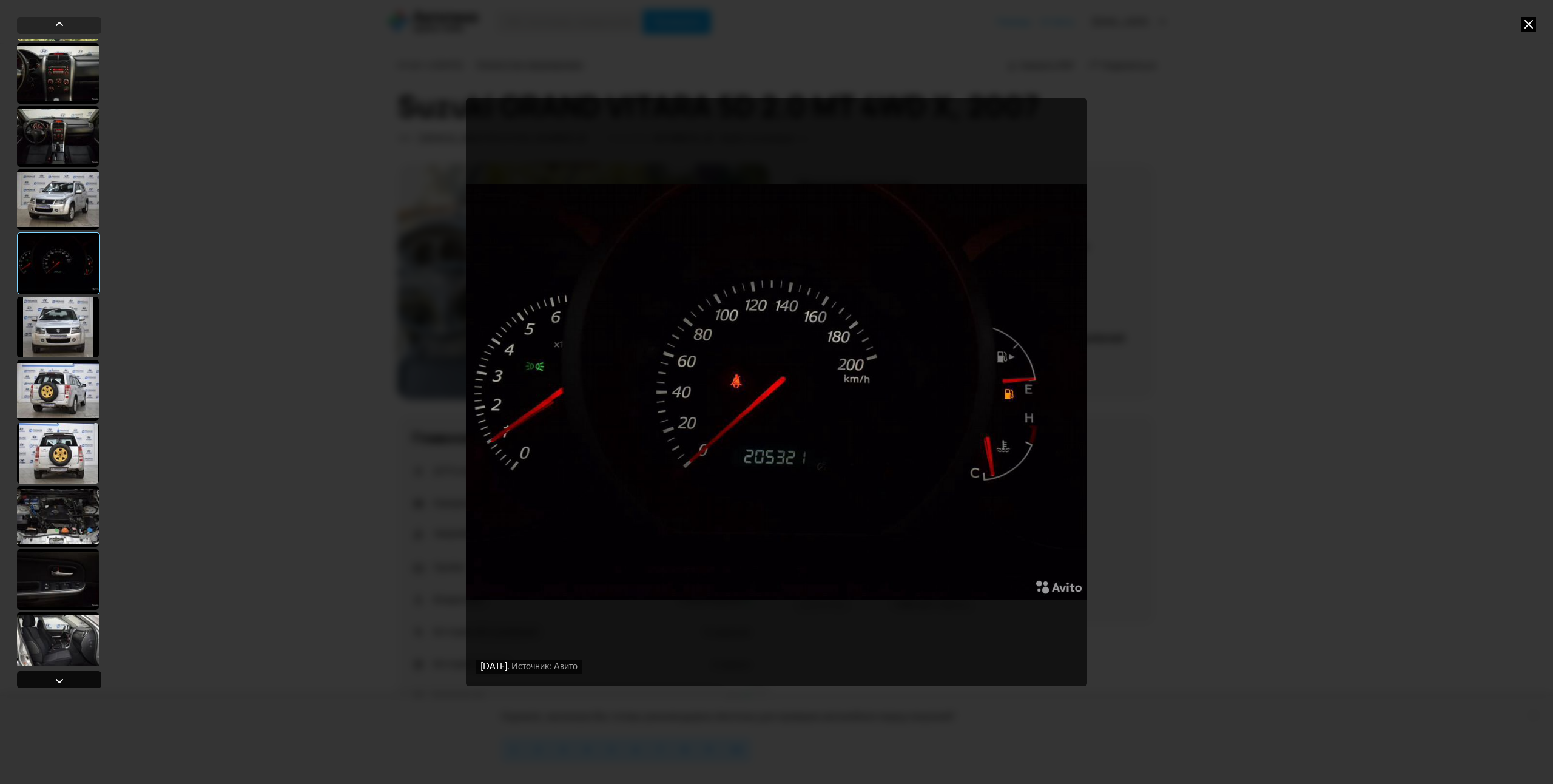
click at [56, 677] on div at bounding box center [60, 681] width 14 height 14
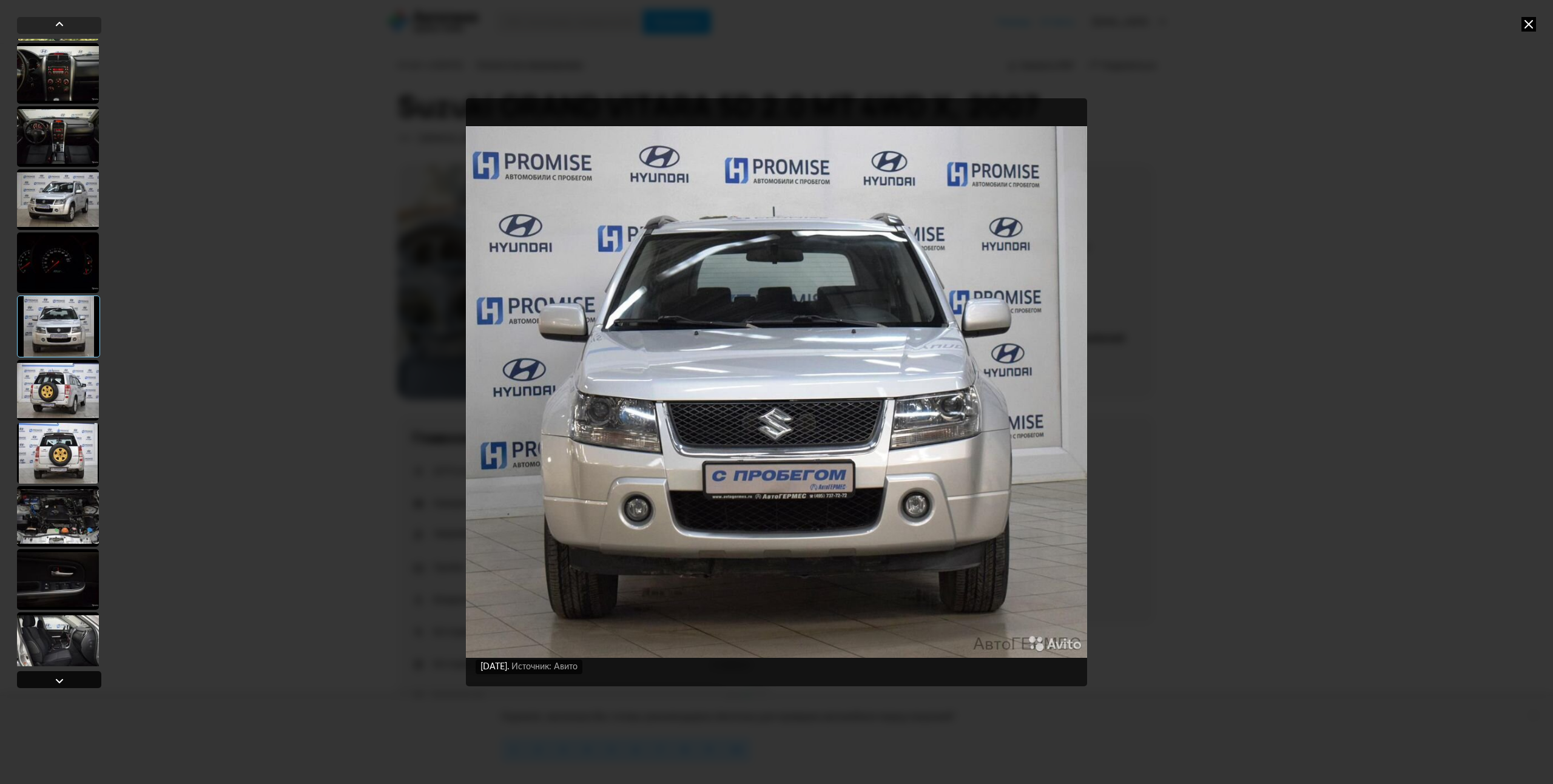
click at [56, 675] on div at bounding box center [60, 681] width 14 height 14
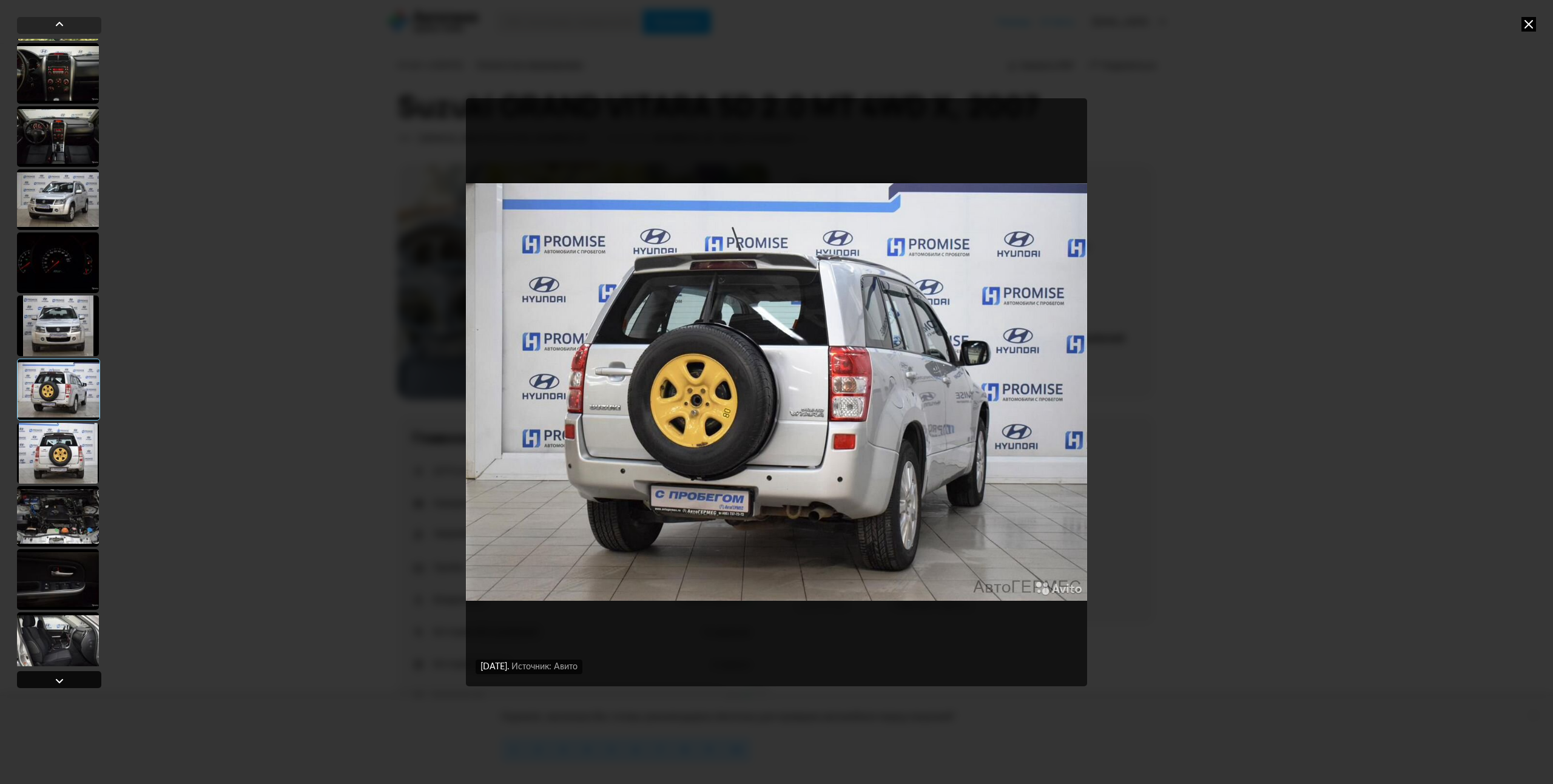
click at [56, 674] on div at bounding box center [60, 681] width 14 height 14
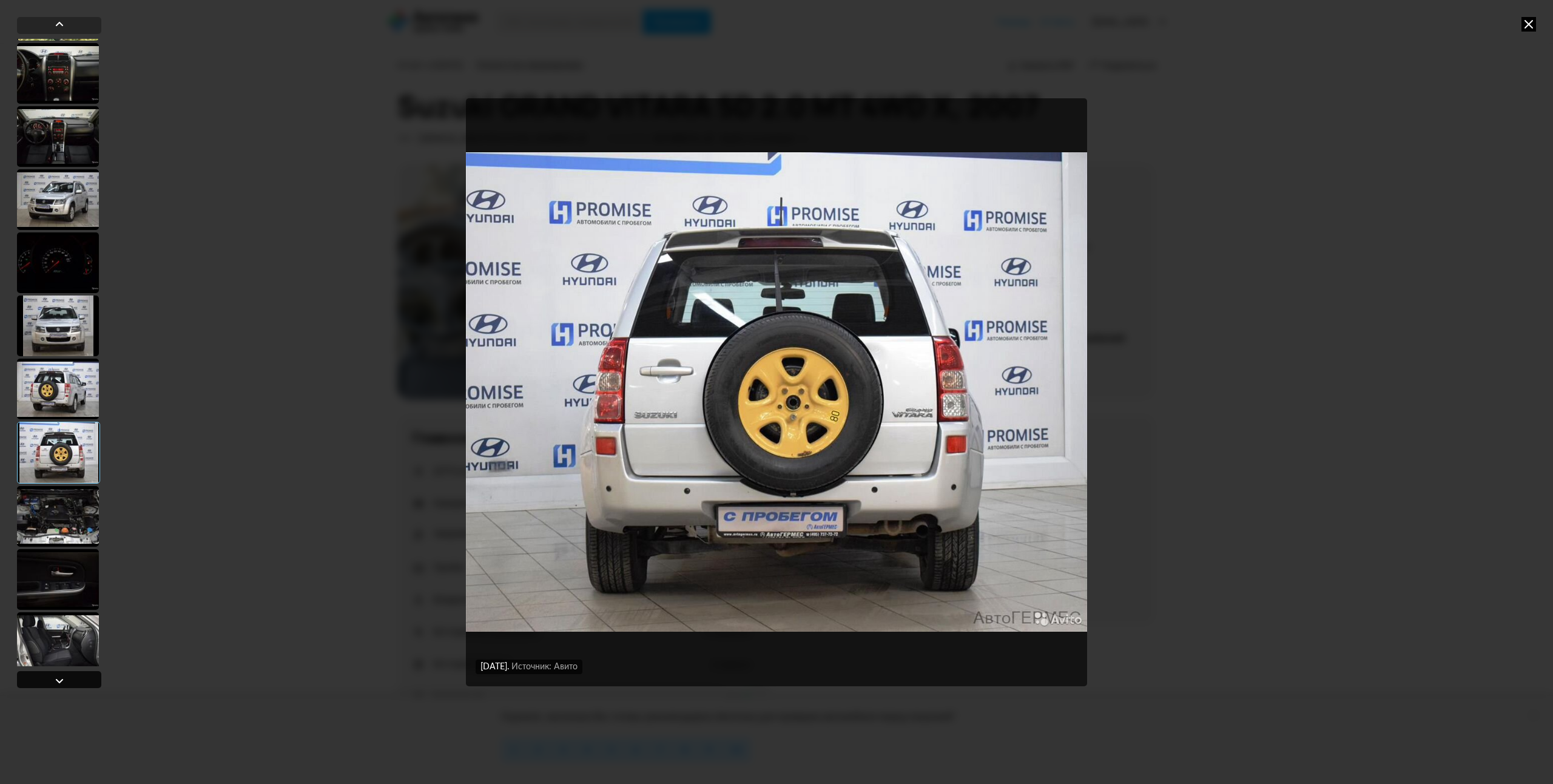
click at [55, 678] on div at bounding box center [60, 681] width 14 height 14
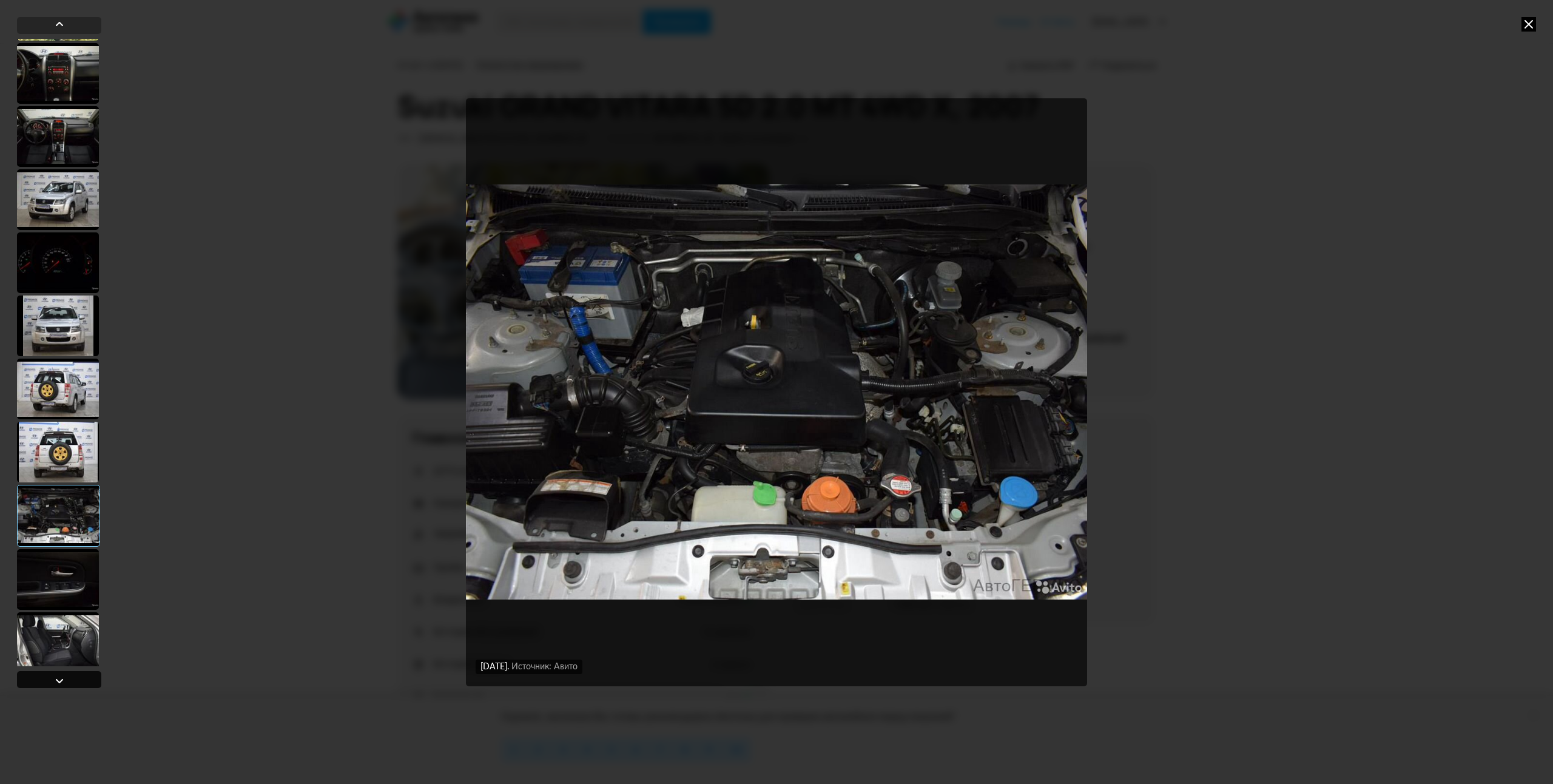
click at [55, 678] on div at bounding box center [60, 681] width 14 height 14
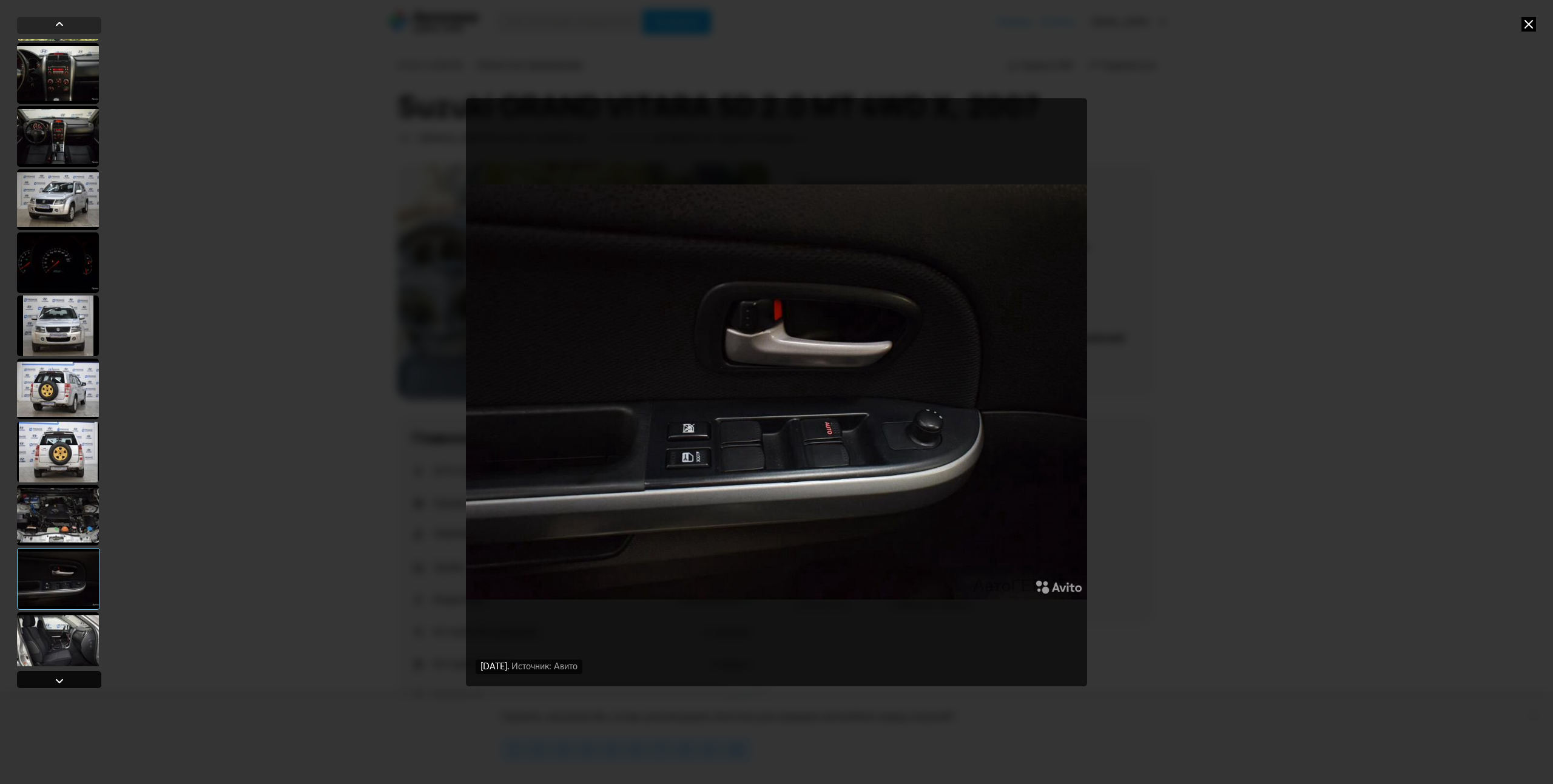
click at [55, 678] on div at bounding box center [60, 681] width 14 height 14
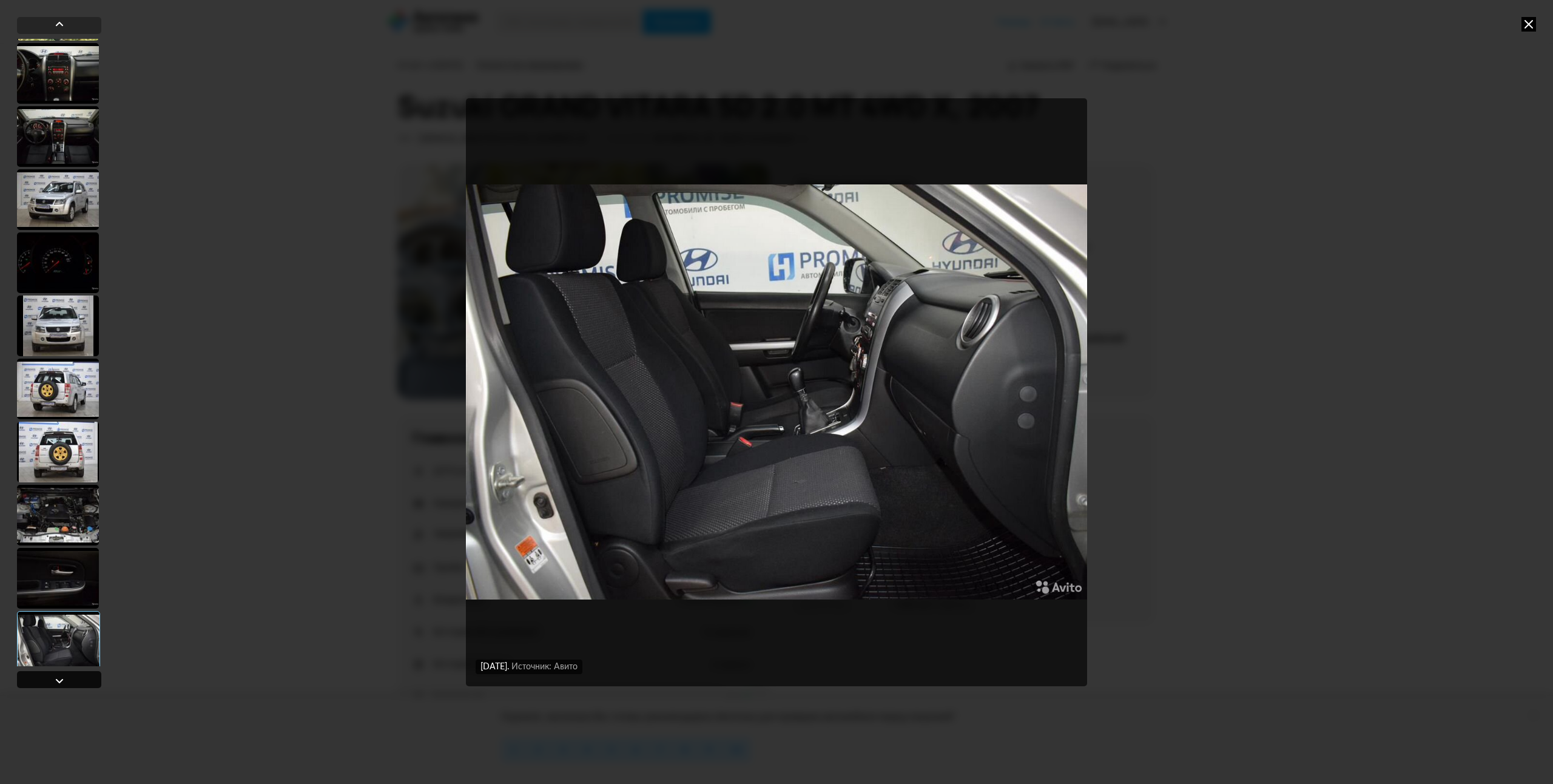
click at [54, 677] on div at bounding box center [60, 681] width 14 height 14
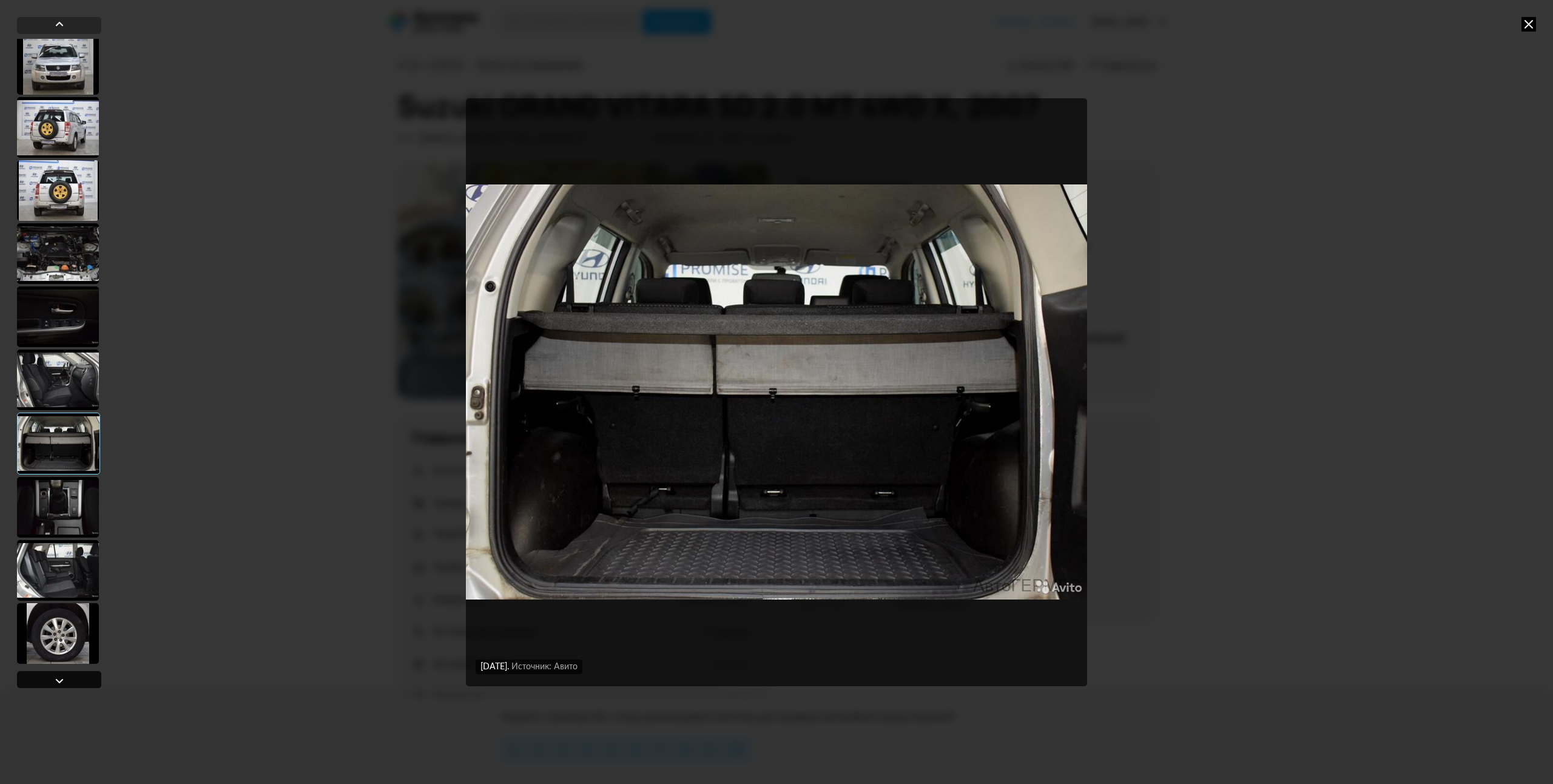
click at [54, 676] on div at bounding box center [60, 681] width 14 height 14
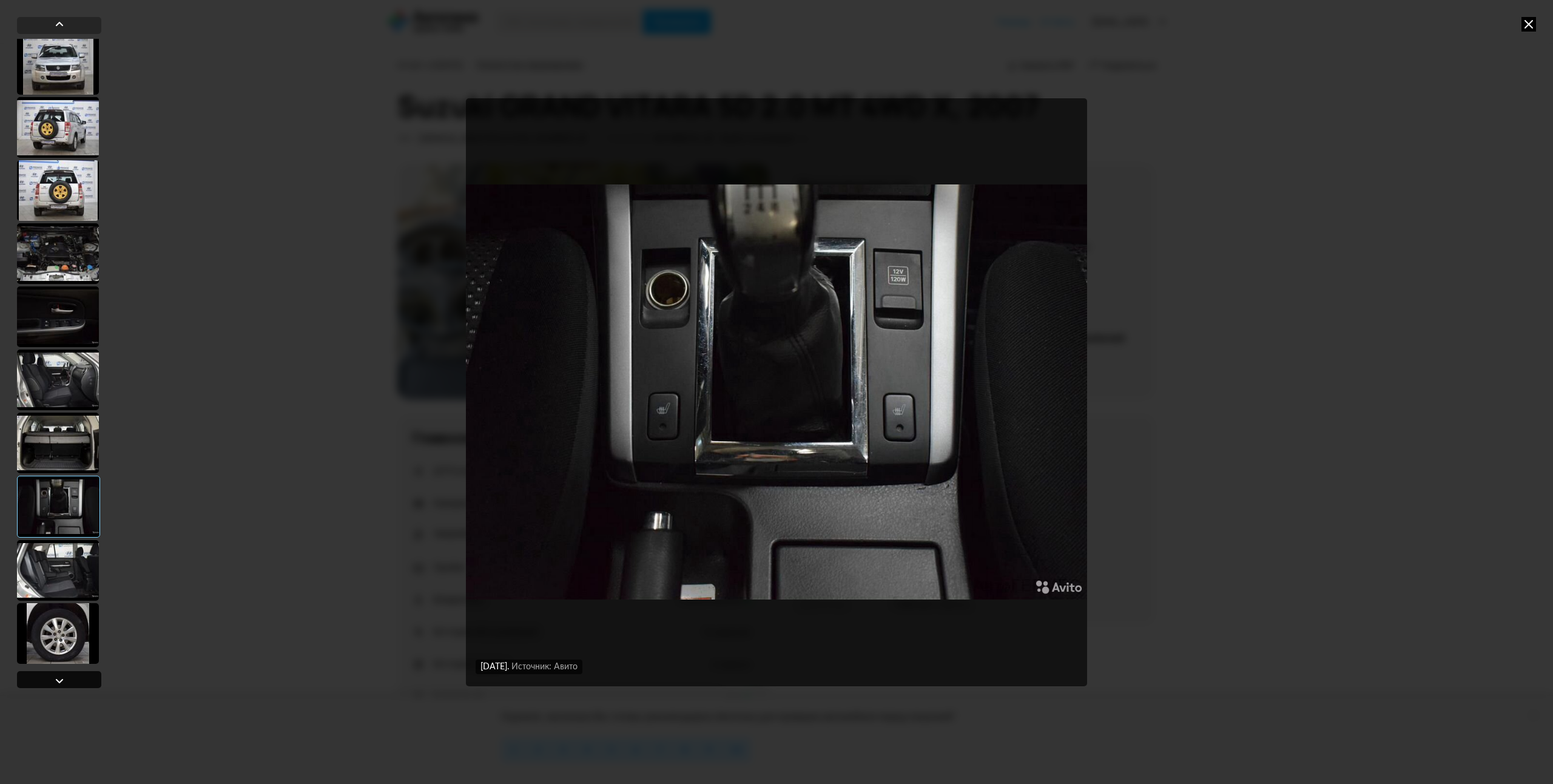
click at [54, 676] on div at bounding box center [60, 681] width 14 height 14
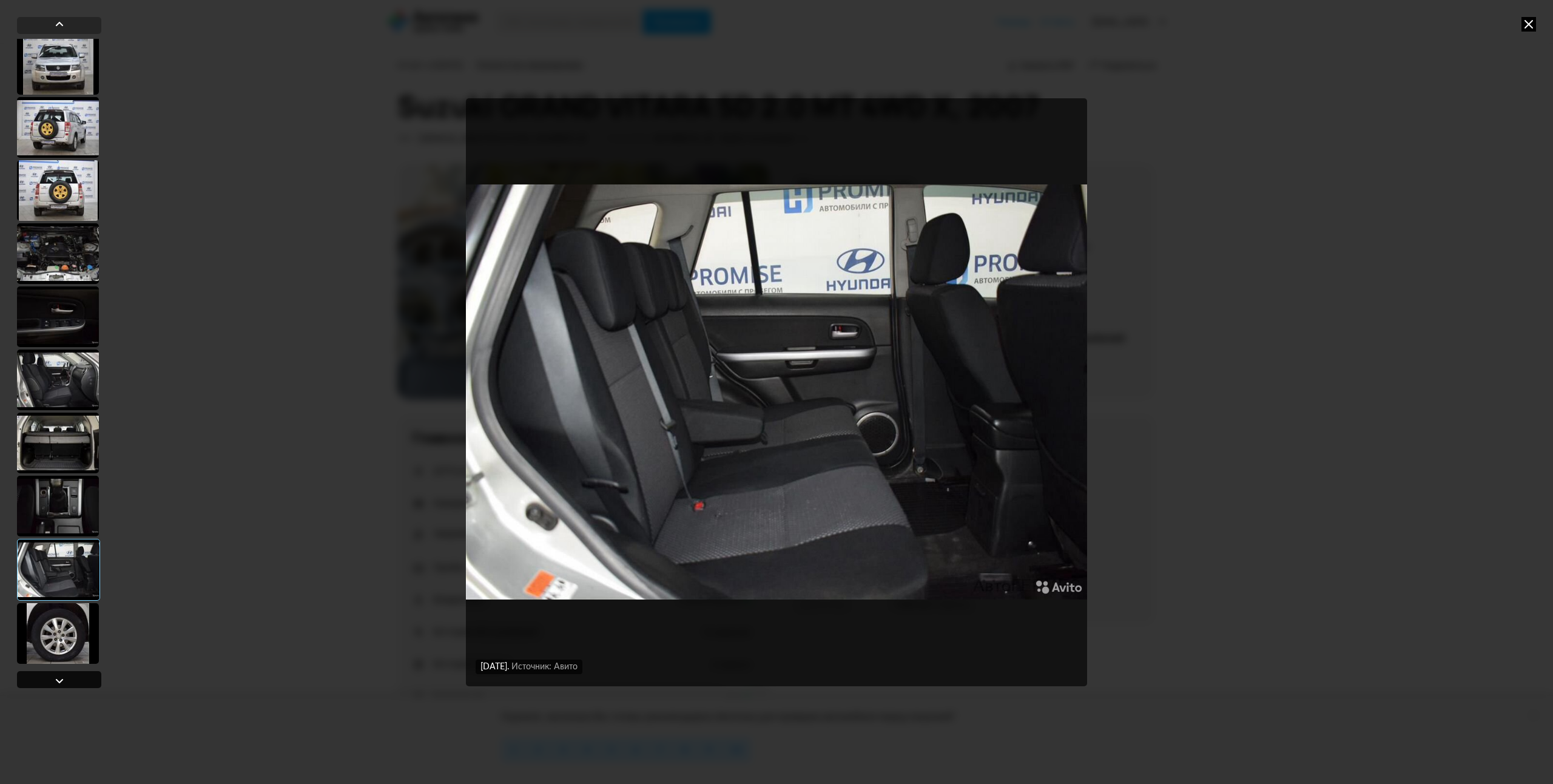
click at [54, 676] on div at bounding box center [60, 681] width 14 height 14
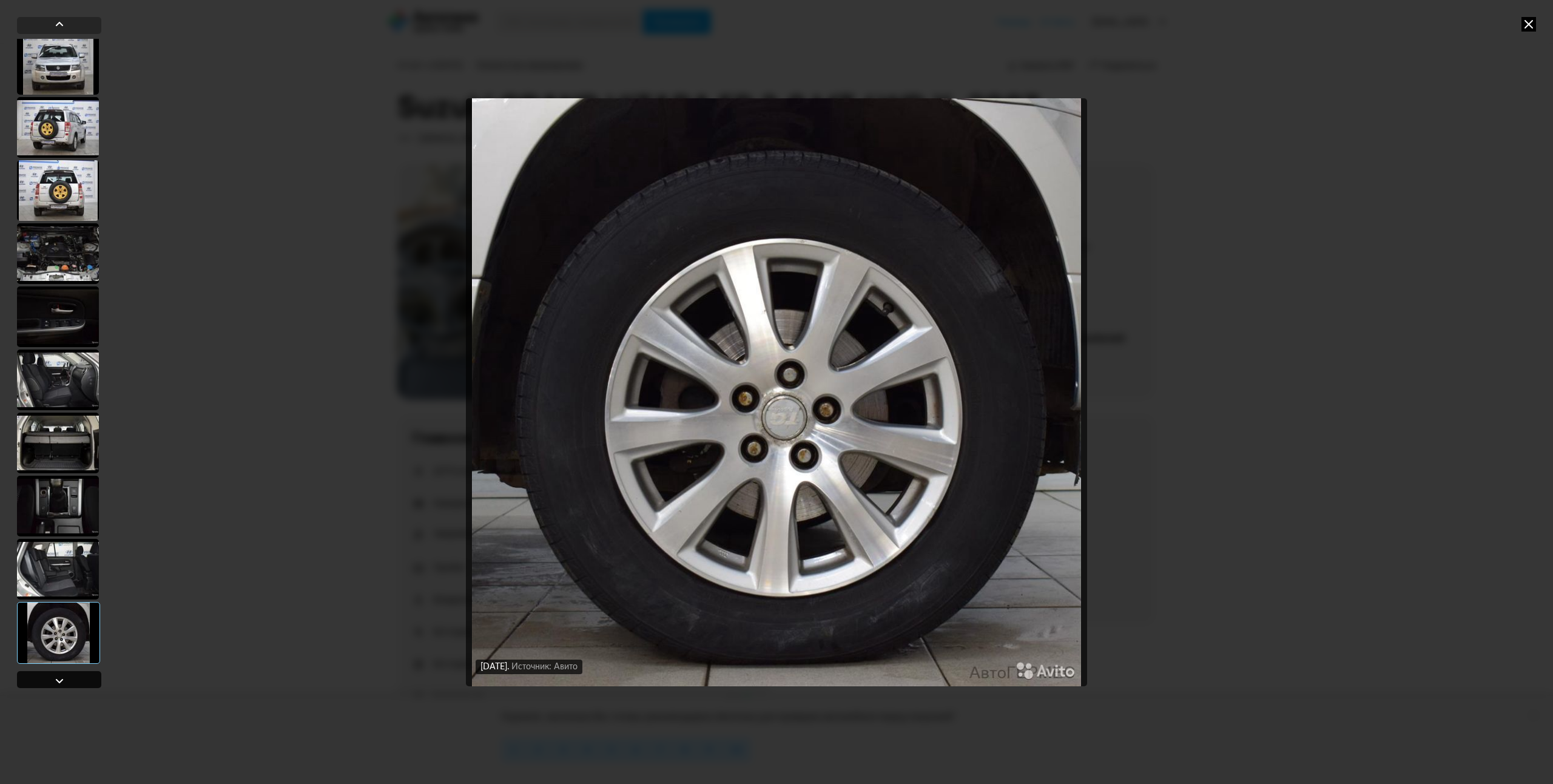
click at [54, 676] on div at bounding box center [60, 681] width 14 height 14
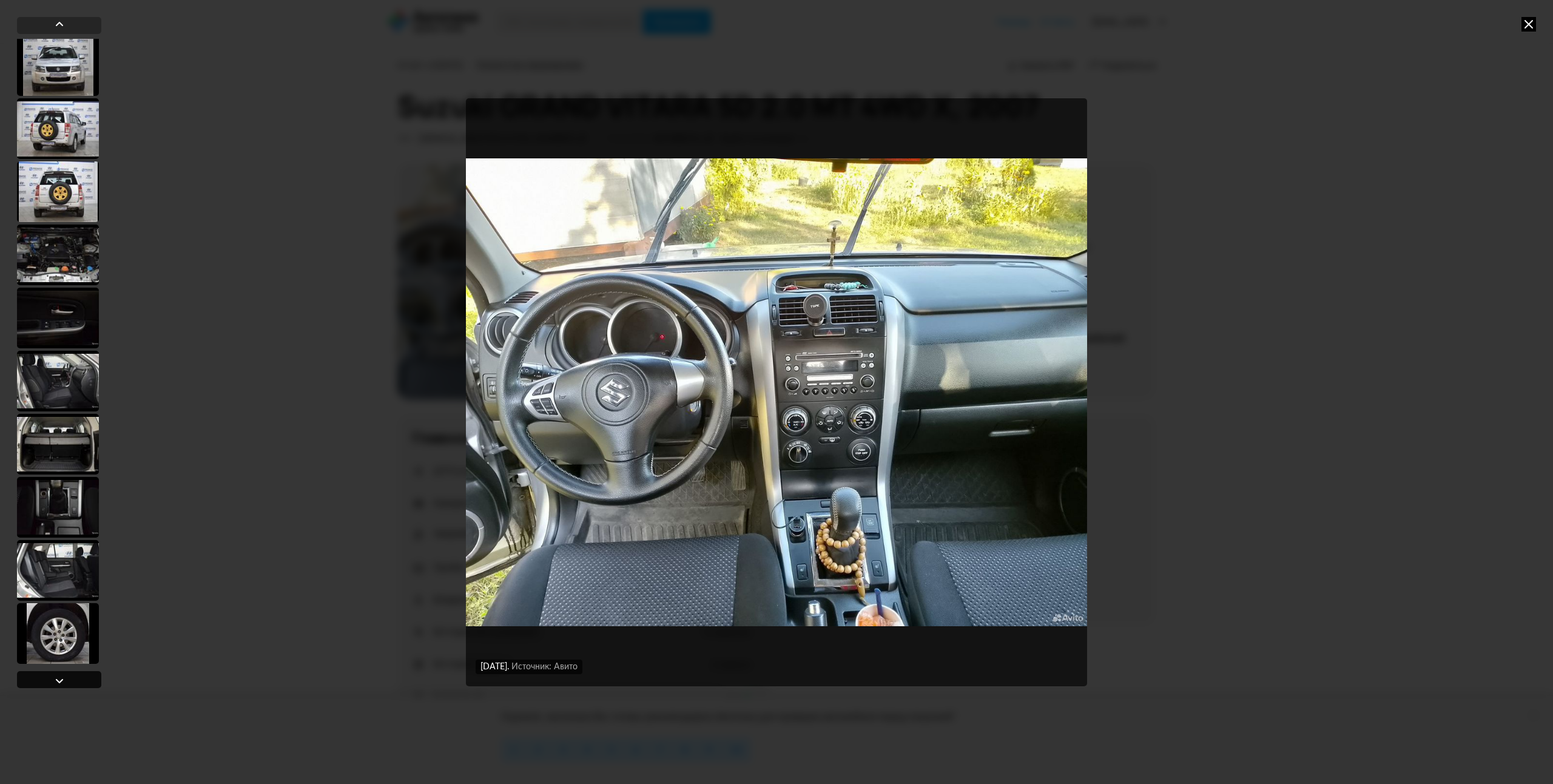
click at [55, 681] on div at bounding box center [60, 681] width 14 height 14
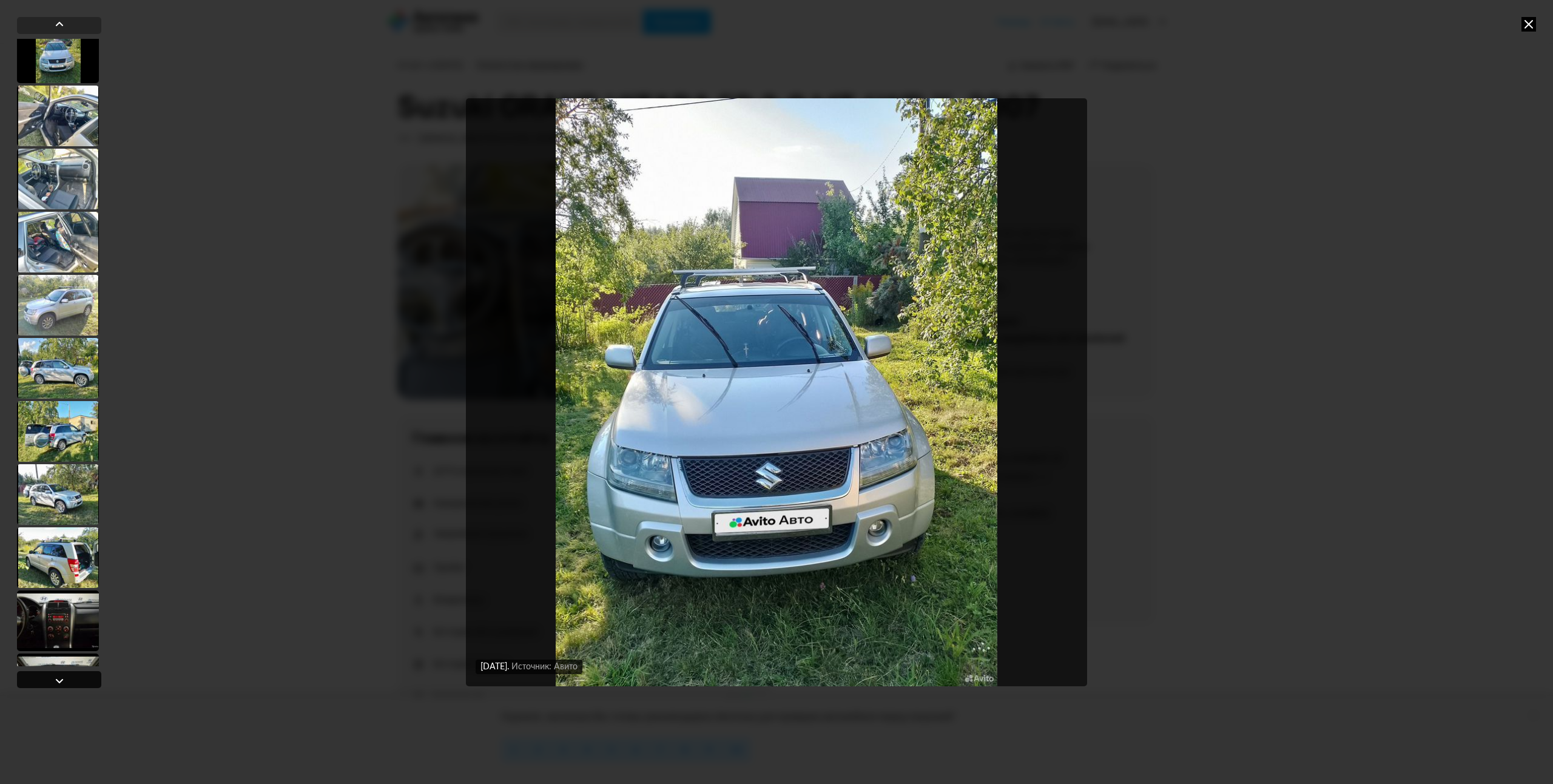
scroll to position [80, 0]
click at [55, 681] on div at bounding box center [60, 681] width 14 height 14
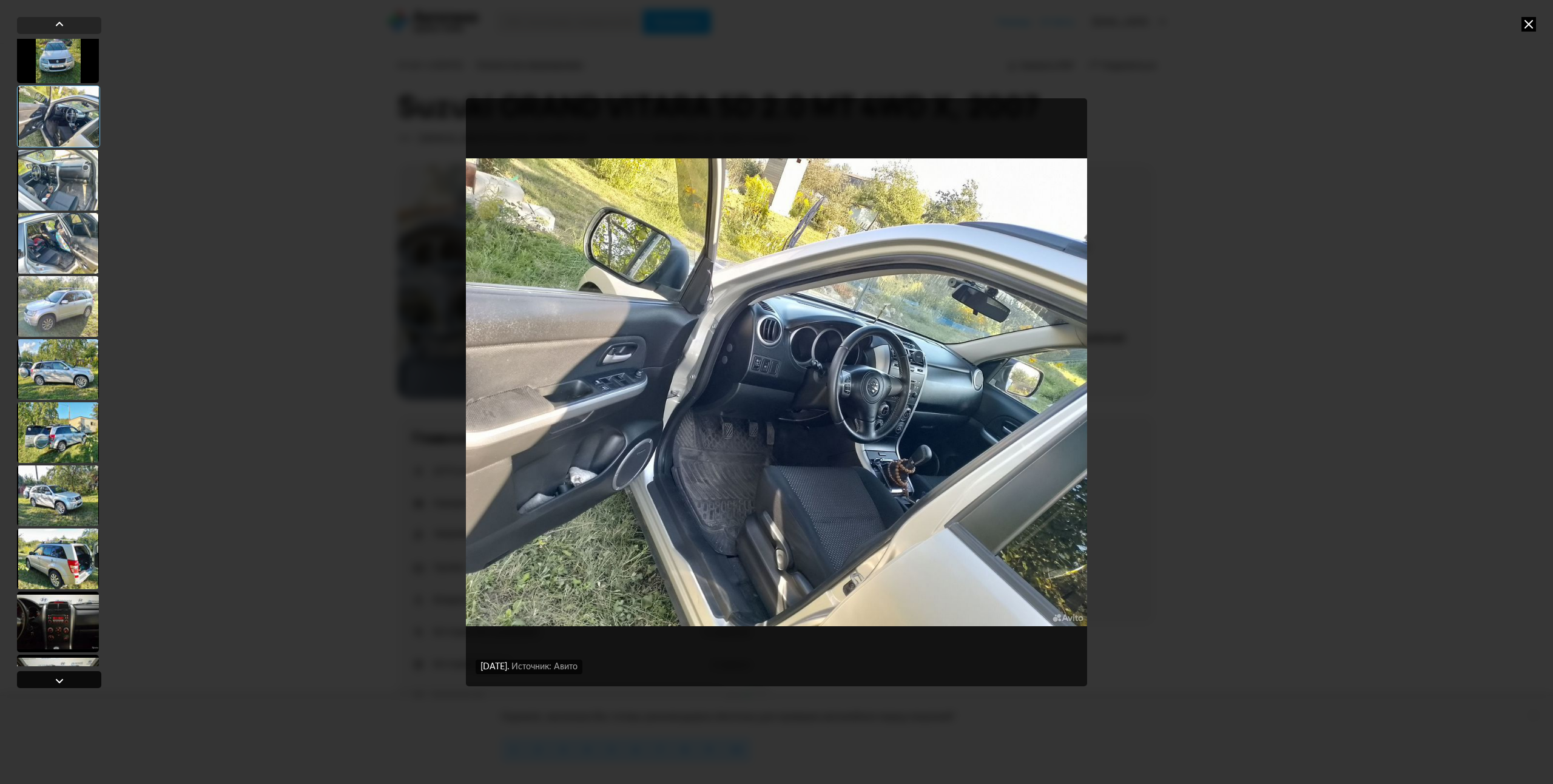
click at [55, 681] on div at bounding box center [60, 681] width 14 height 14
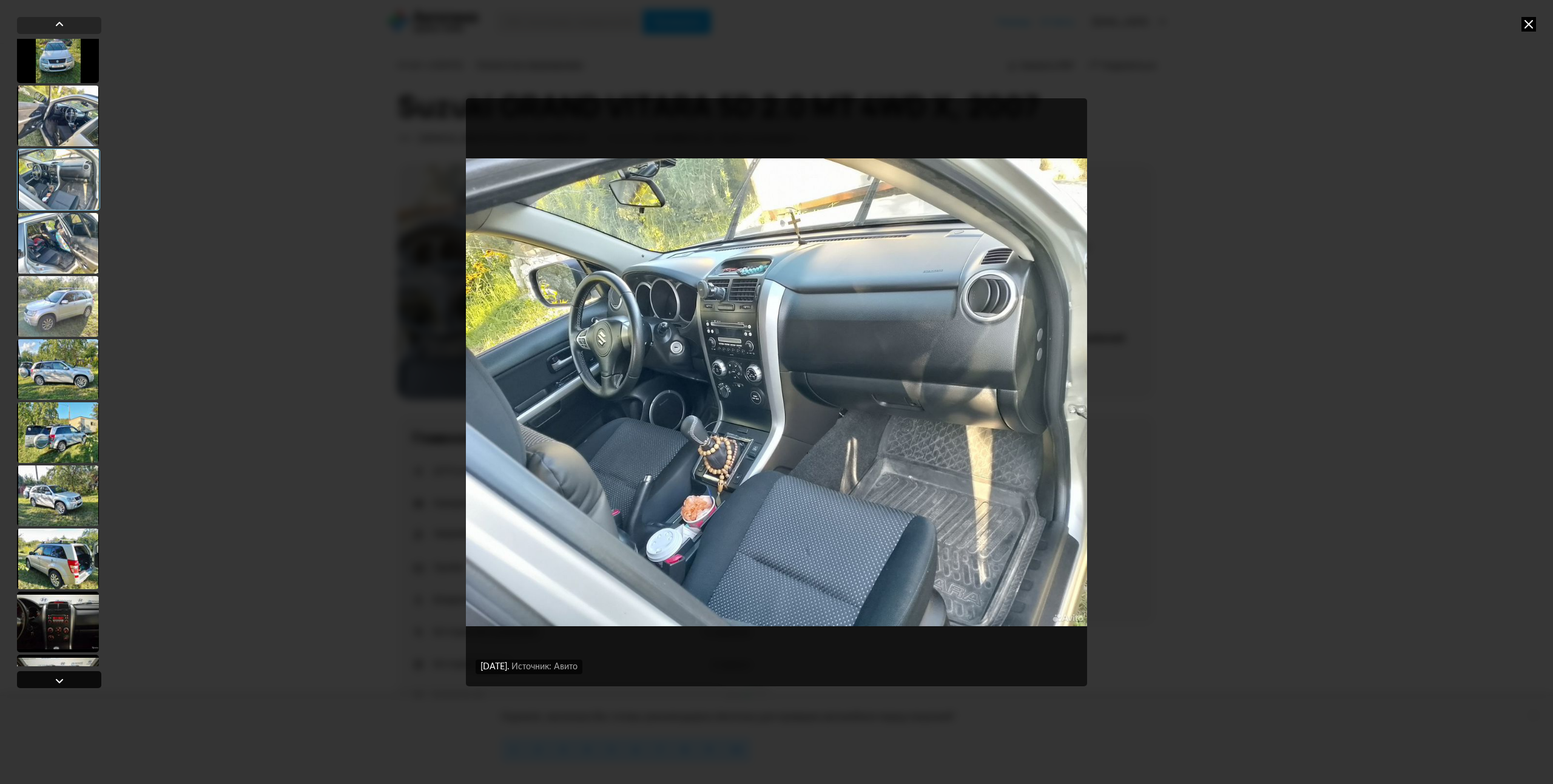
click at [55, 681] on div at bounding box center [60, 681] width 14 height 14
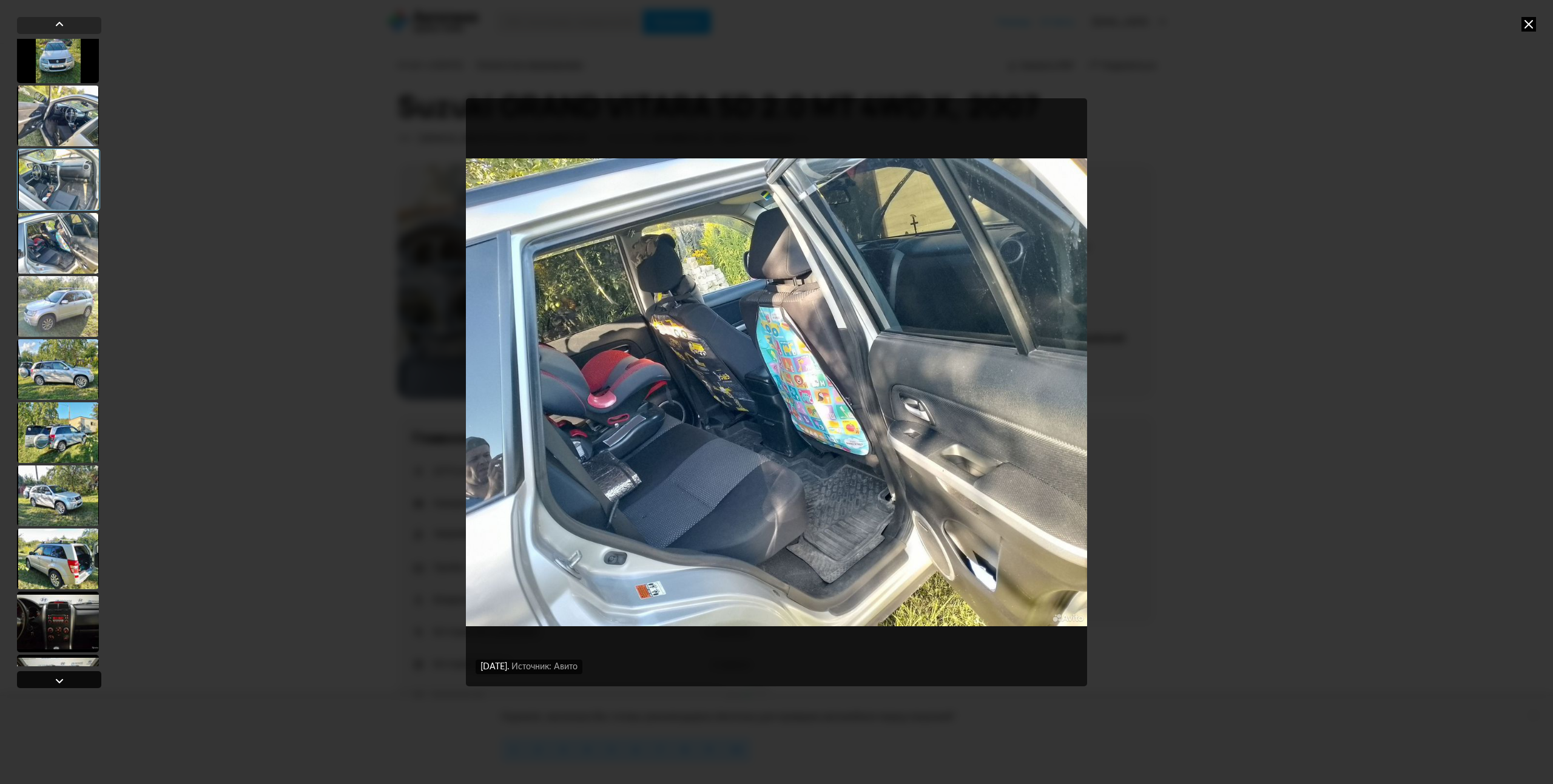
click at [55, 681] on div at bounding box center [60, 681] width 14 height 14
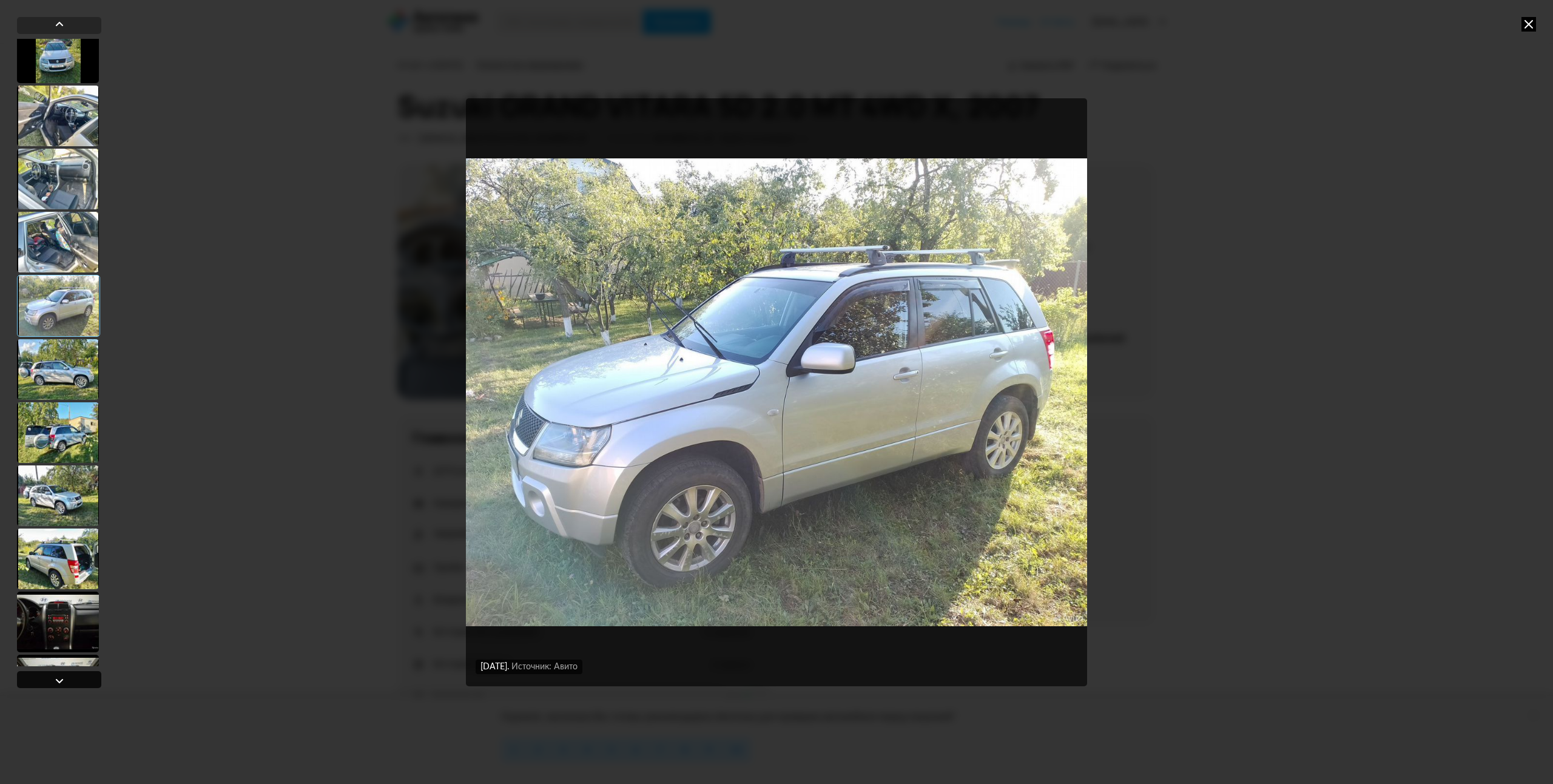
click at [55, 681] on div at bounding box center [60, 681] width 14 height 14
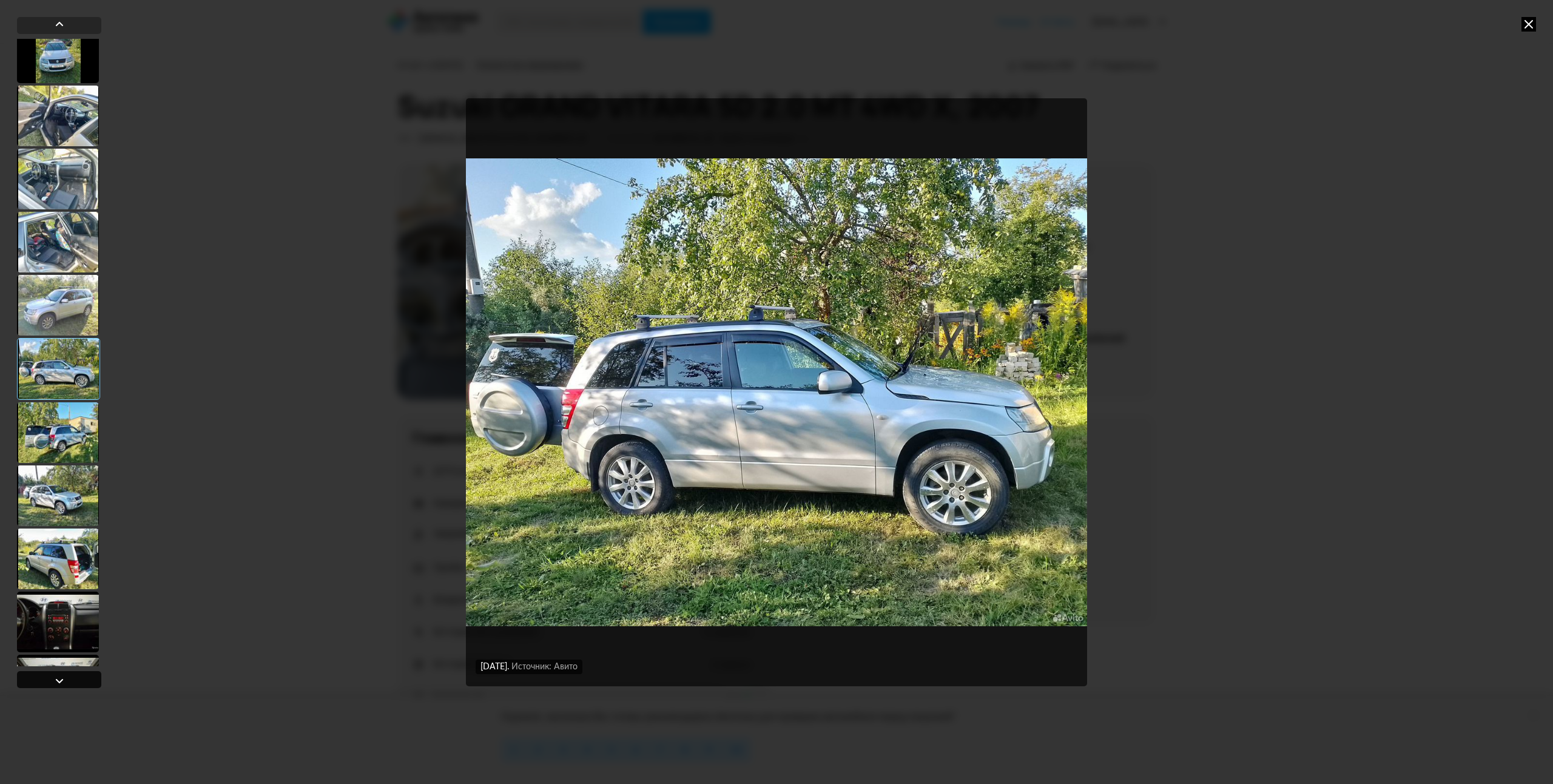
click at [55, 681] on div at bounding box center [60, 681] width 14 height 14
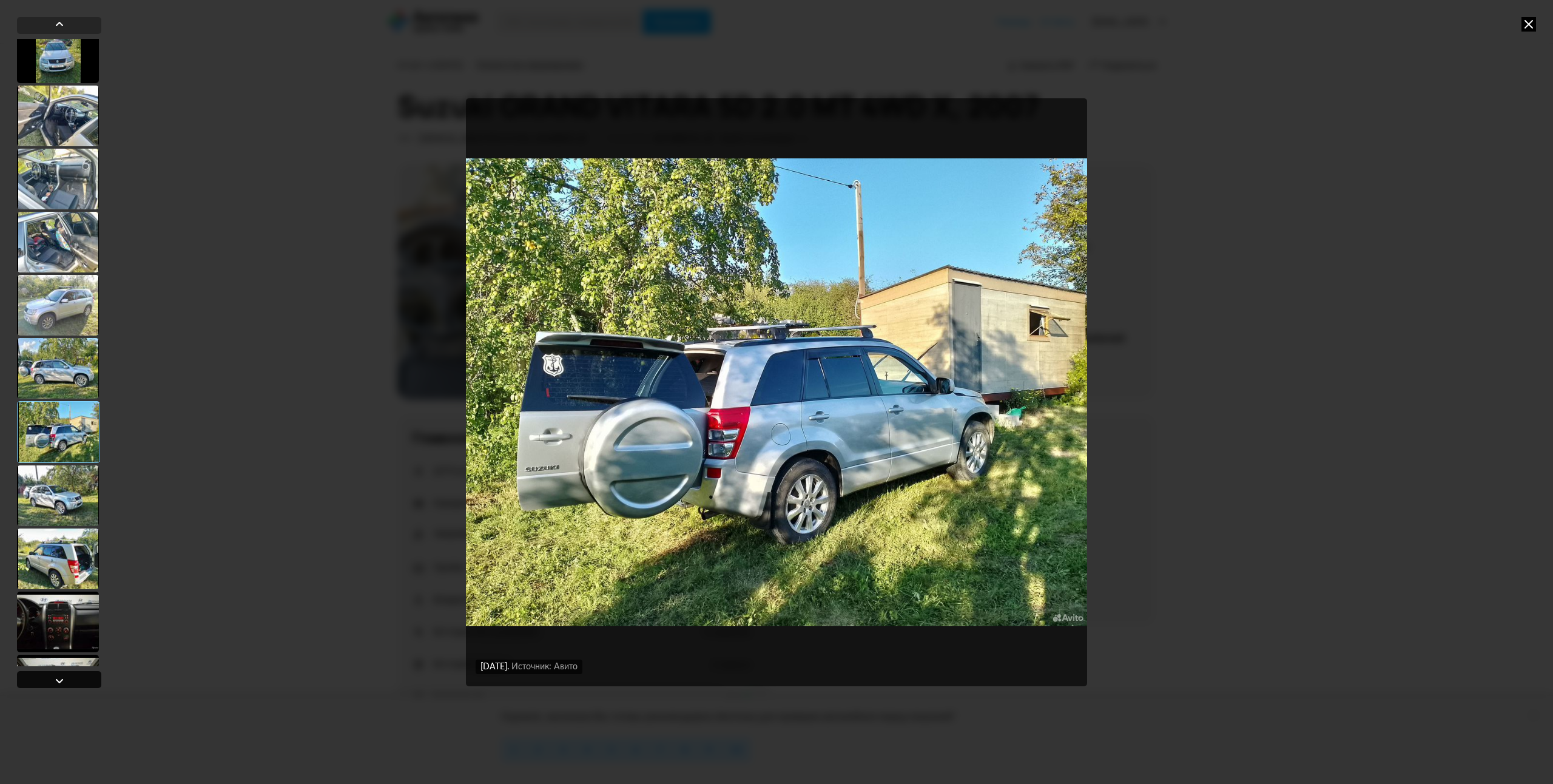
click at [55, 681] on div at bounding box center [60, 681] width 14 height 14
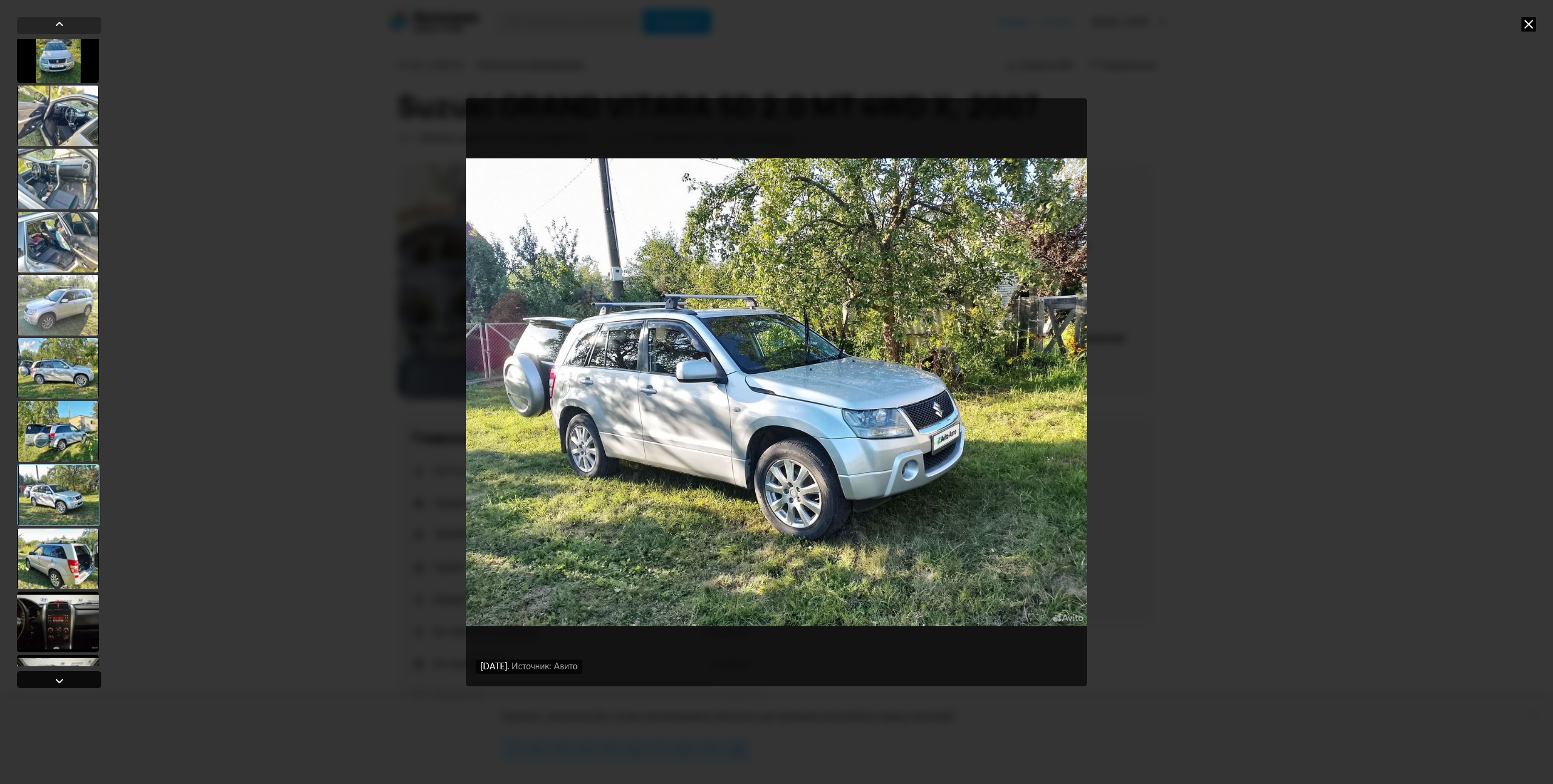
click at [55, 681] on div at bounding box center [60, 681] width 14 height 14
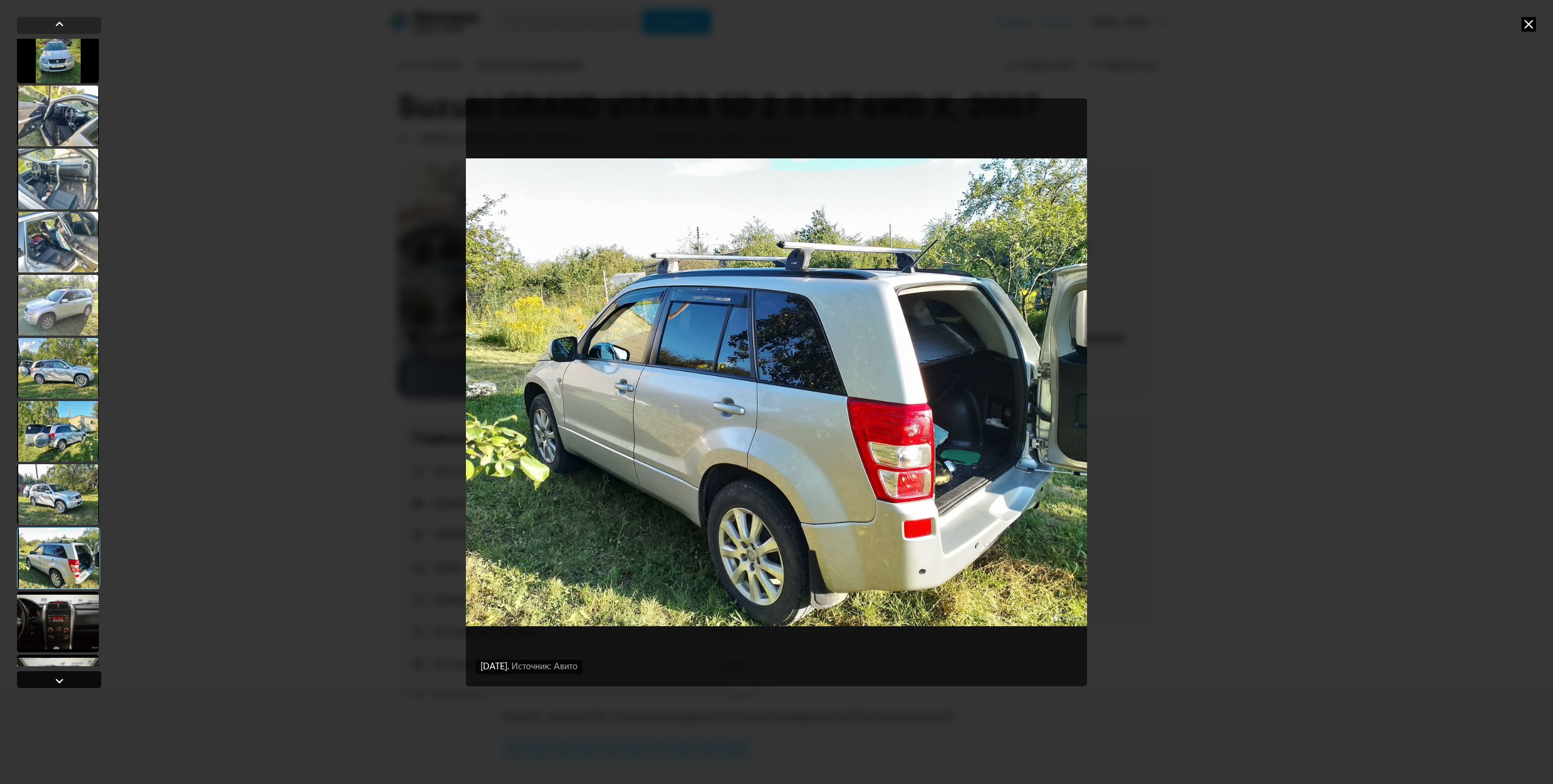
click at [55, 681] on div at bounding box center [60, 681] width 14 height 14
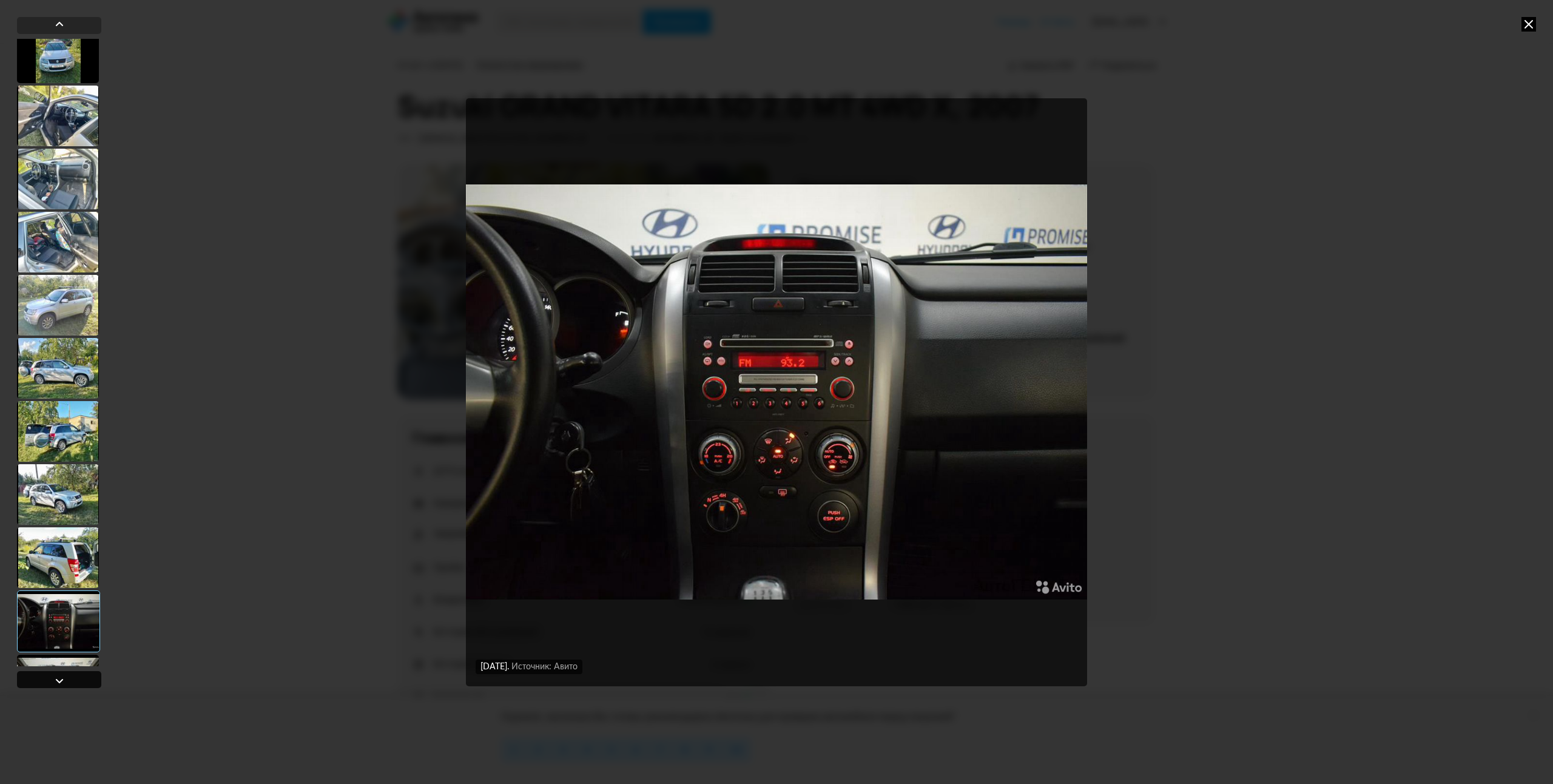
click at [55, 681] on div at bounding box center [60, 681] width 14 height 14
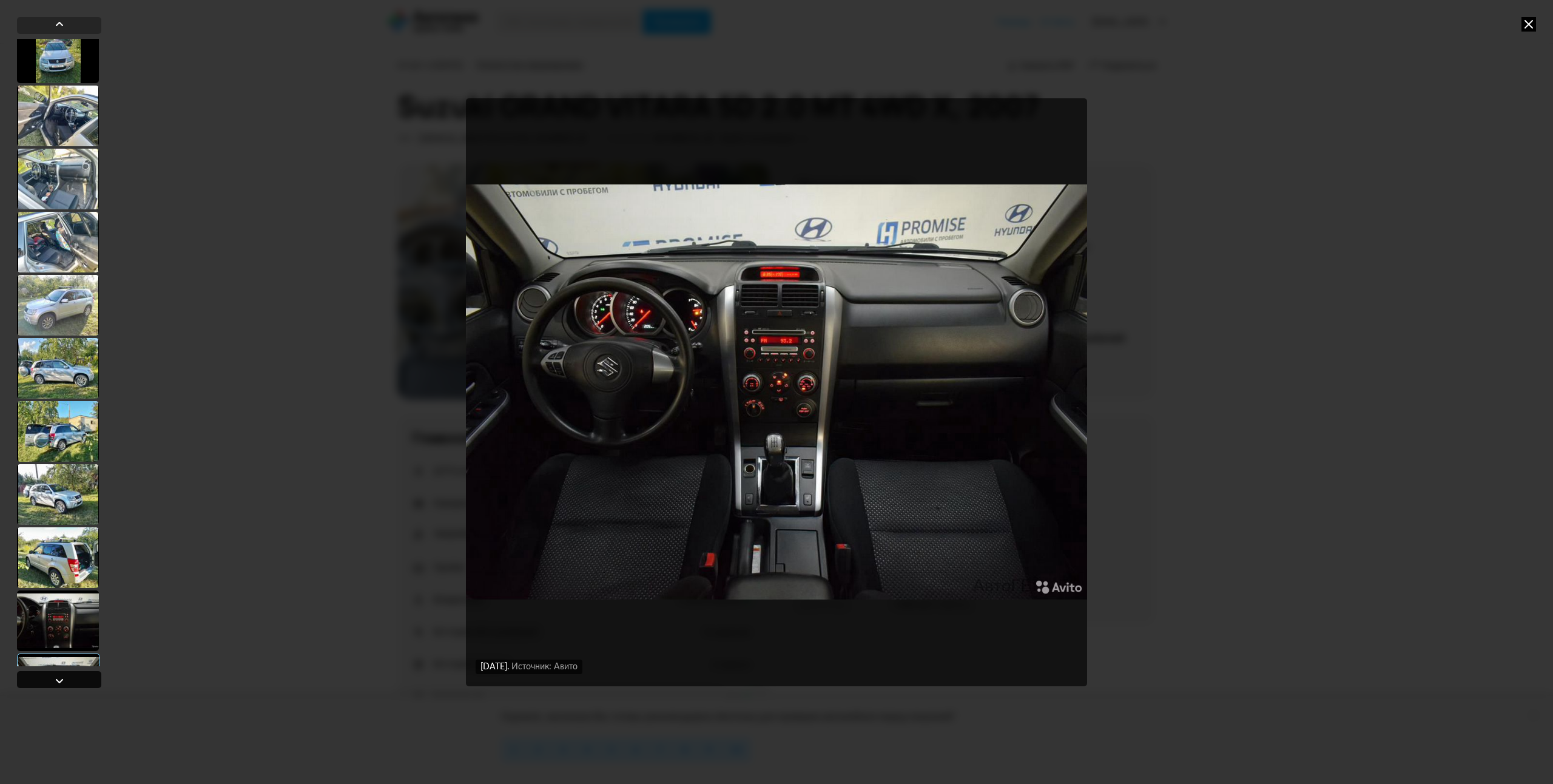
click at [55, 681] on div at bounding box center [60, 681] width 14 height 14
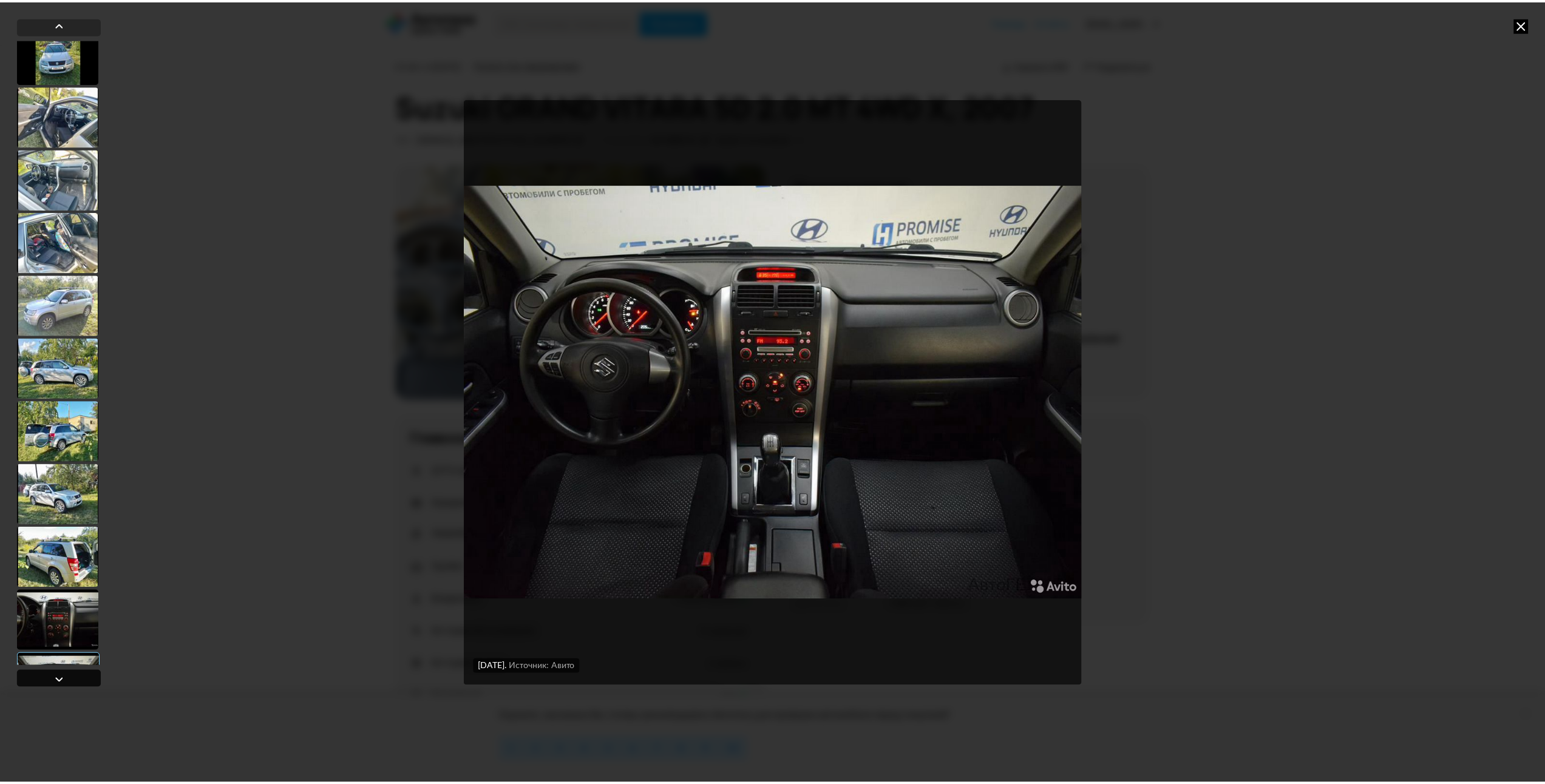
scroll to position [748, 0]
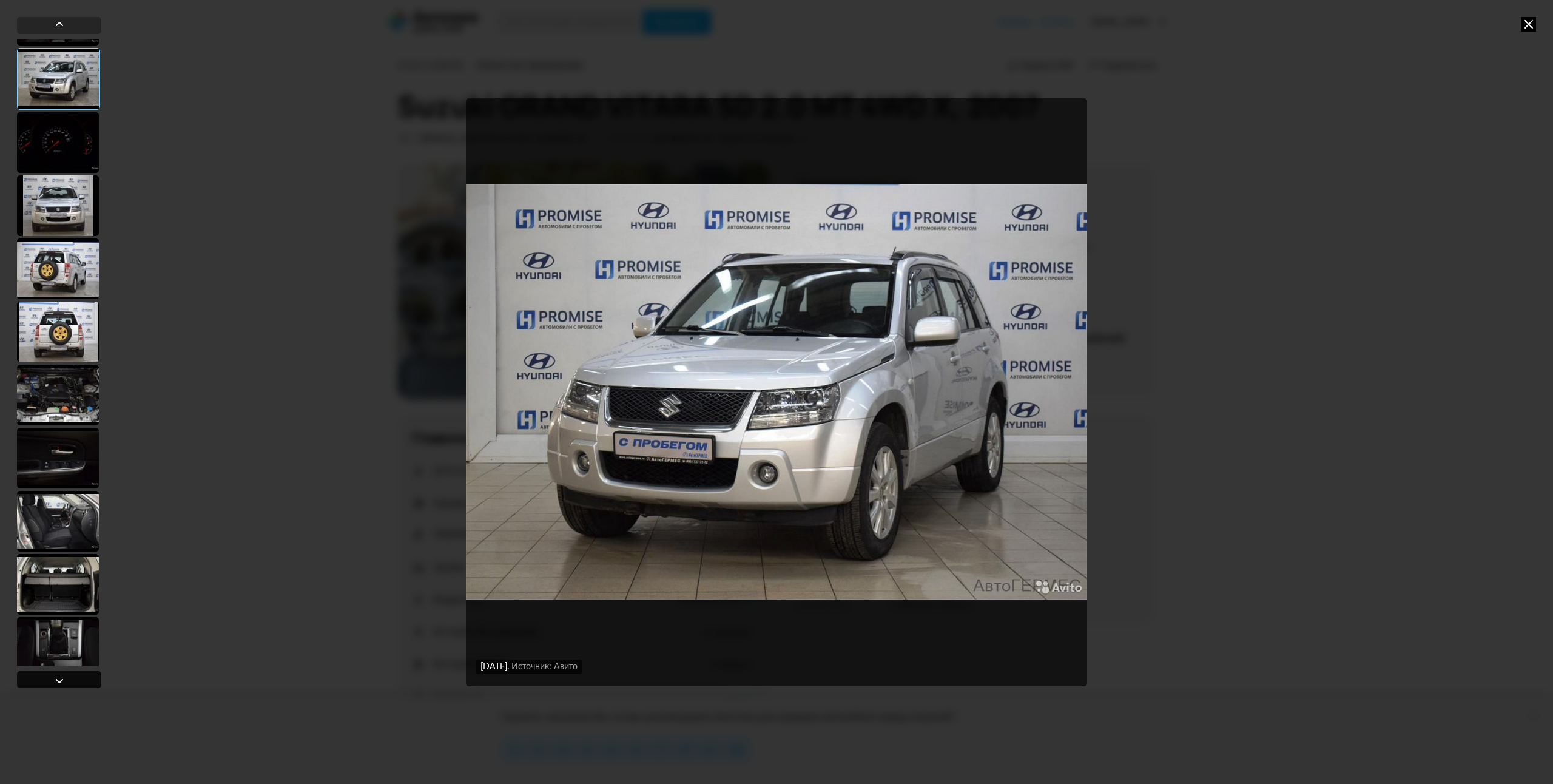
click at [55, 681] on div at bounding box center [60, 681] width 14 height 14
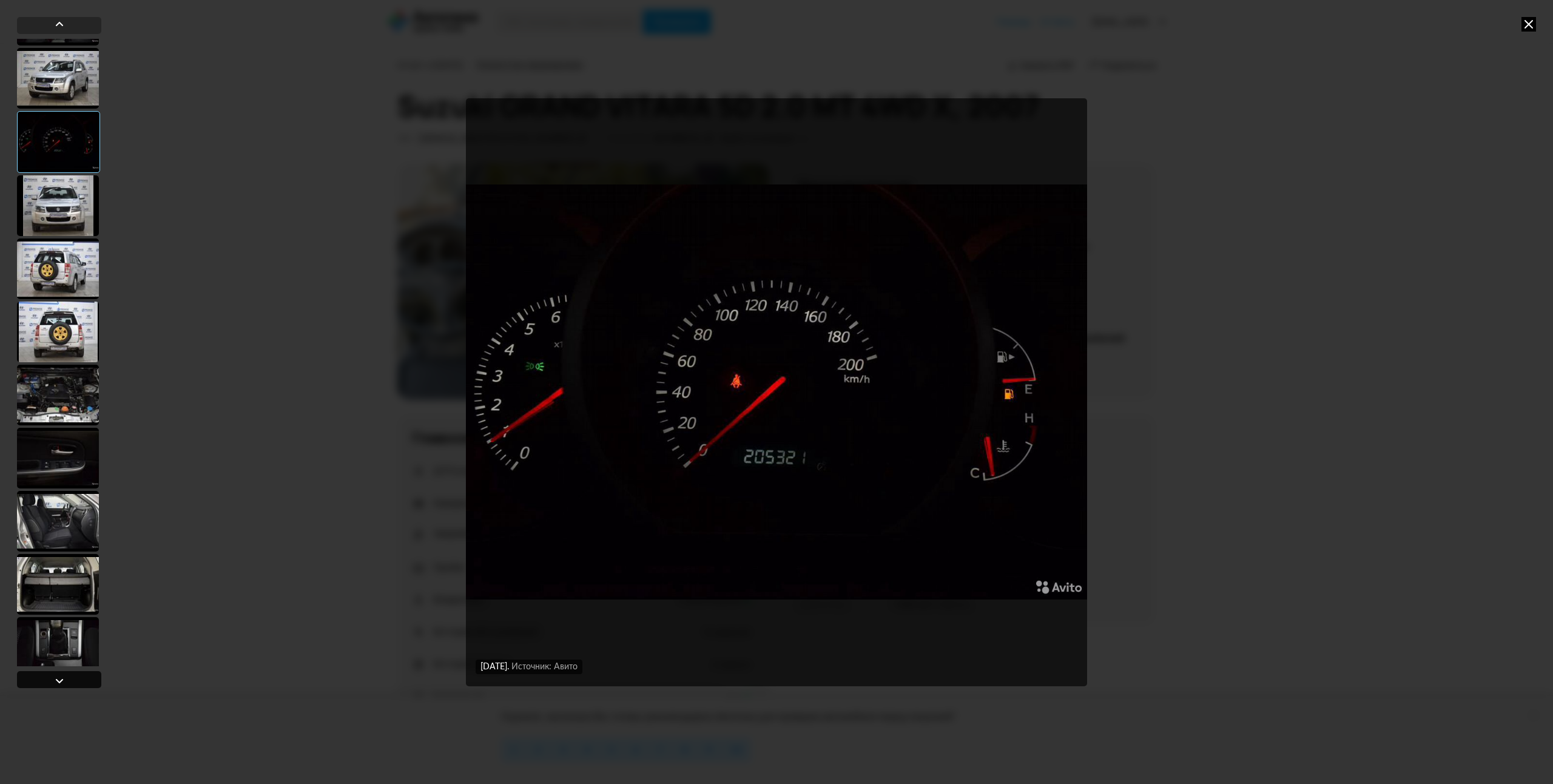
click at [55, 681] on div at bounding box center [60, 681] width 14 height 14
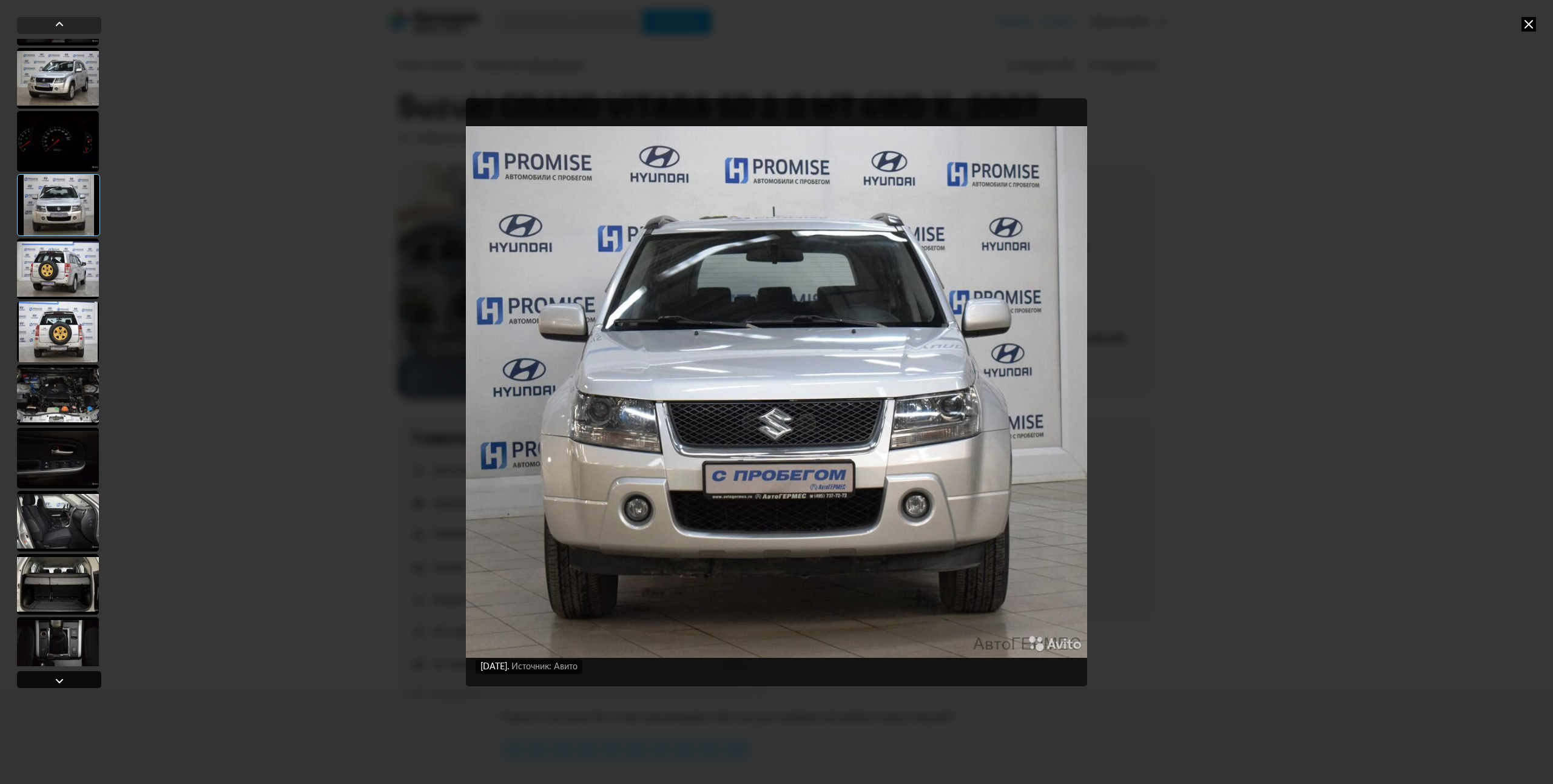
click at [55, 681] on div at bounding box center [60, 681] width 14 height 14
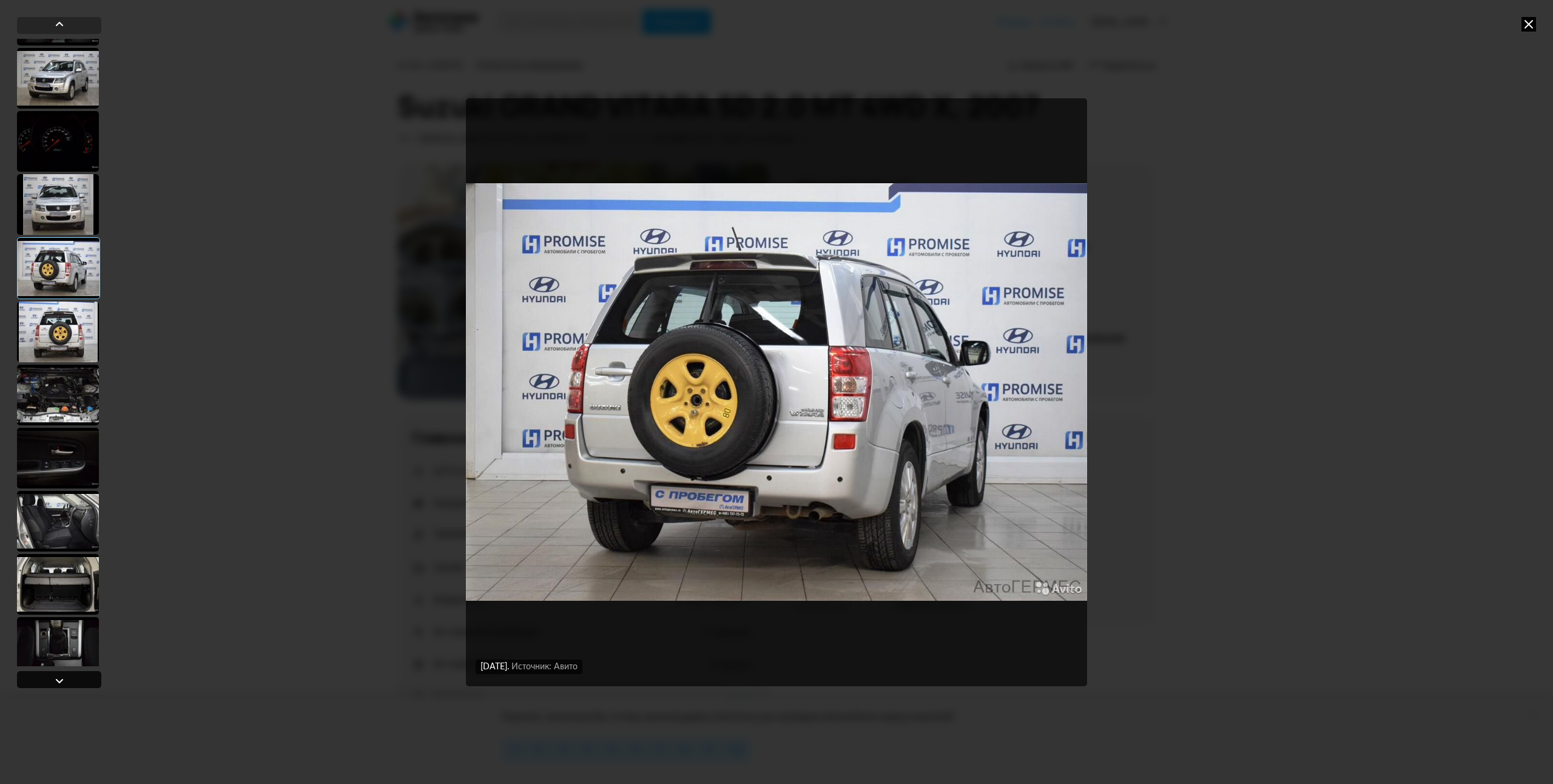
click at [60, 678] on div at bounding box center [60, 681] width 14 height 14
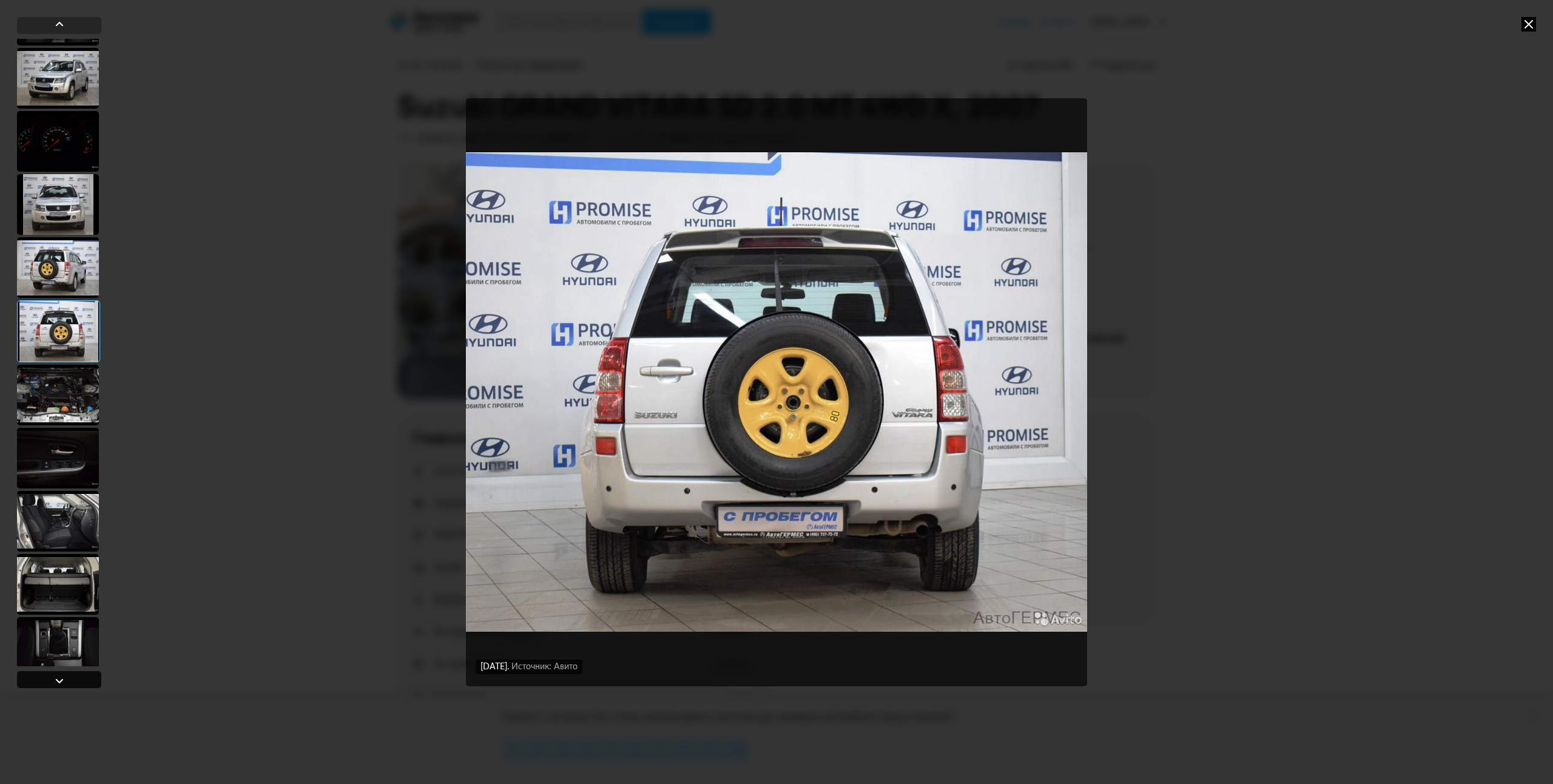
click at [60, 678] on div at bounding box center [60, 681] width 14 height 14
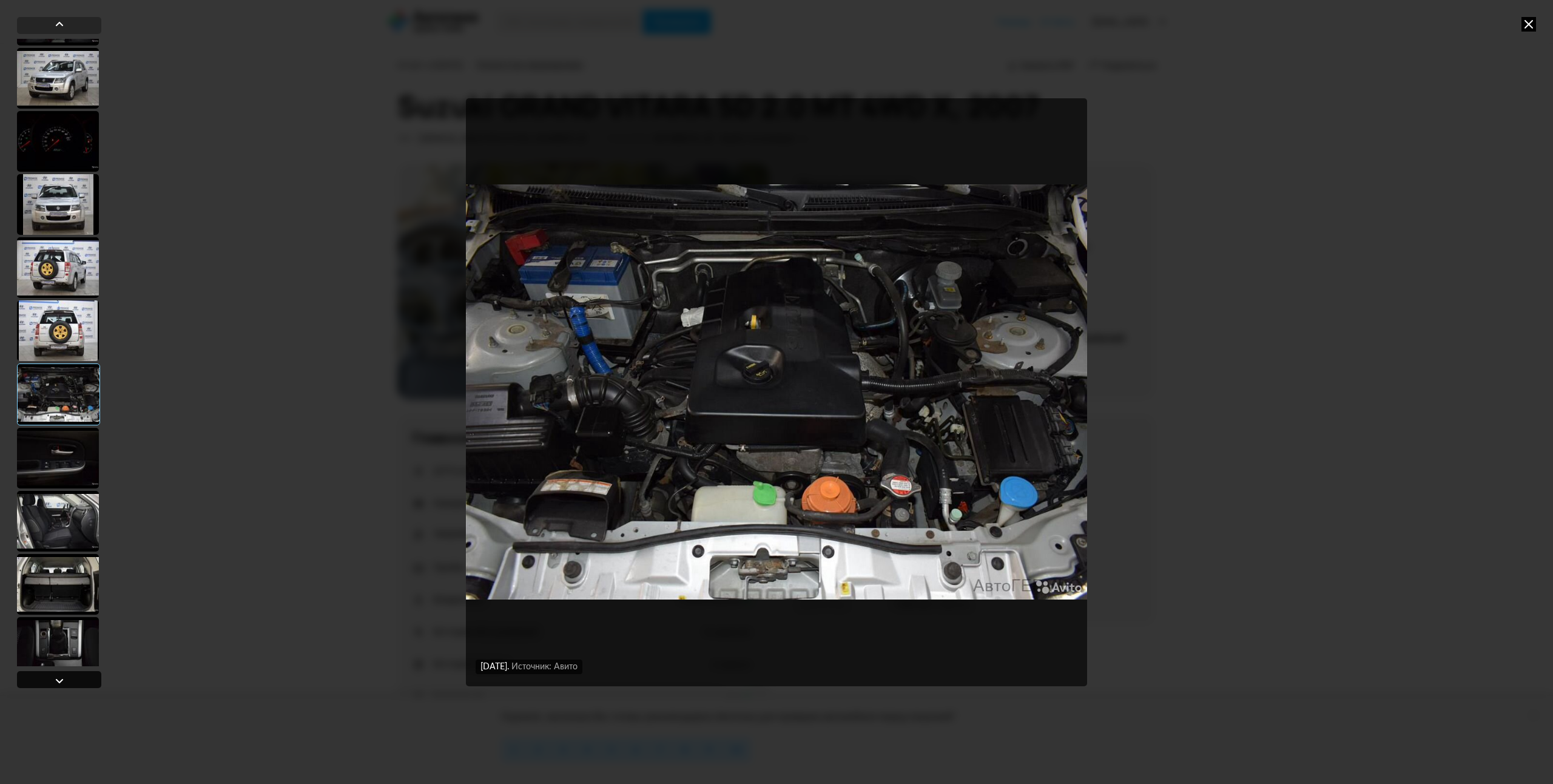
click at [60, 678] on div at bounding box center [60, 681] width 14 height 14
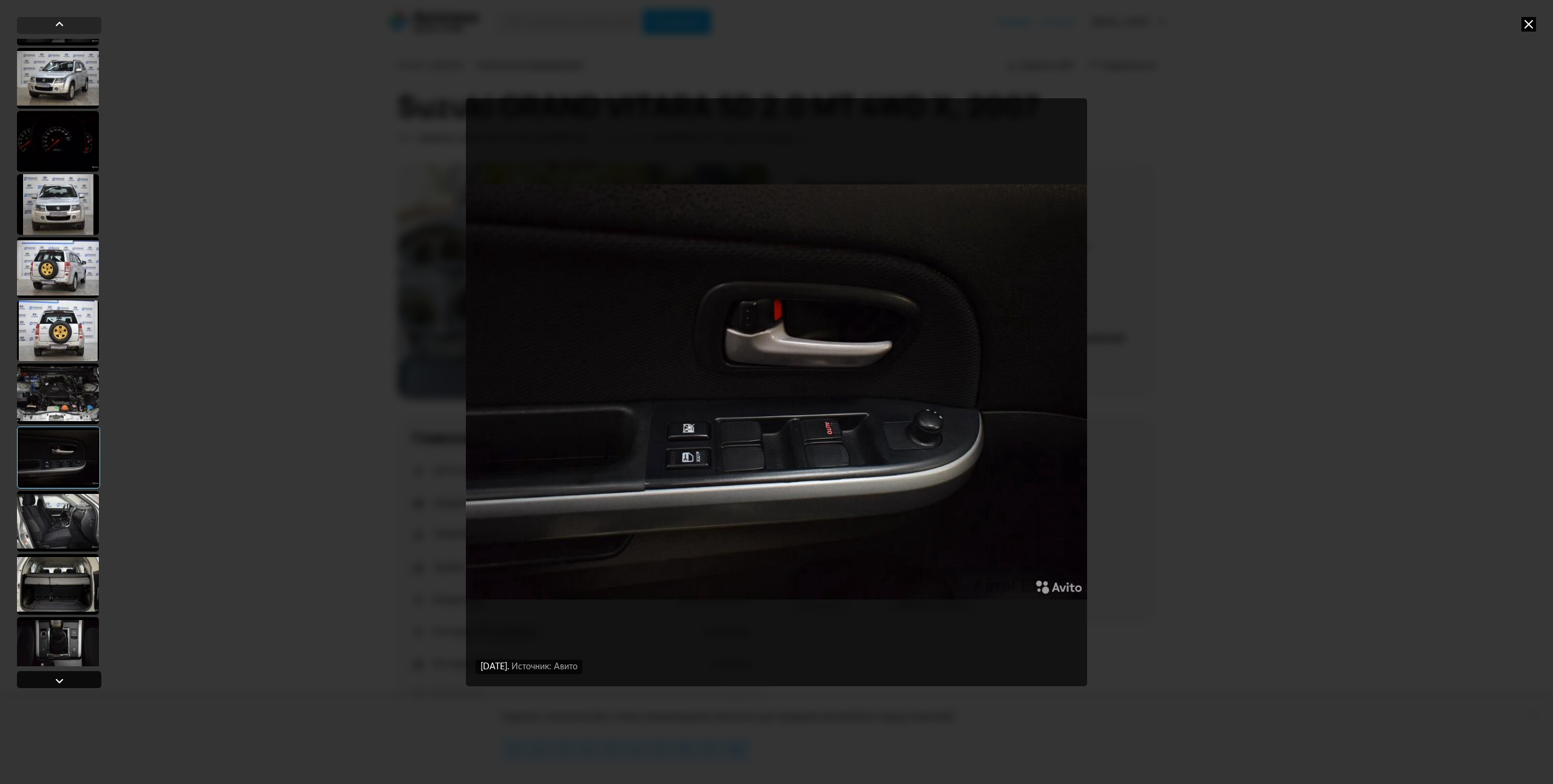
click at [60, 678] on div at bounding box center [60, 681] width 14 height 14
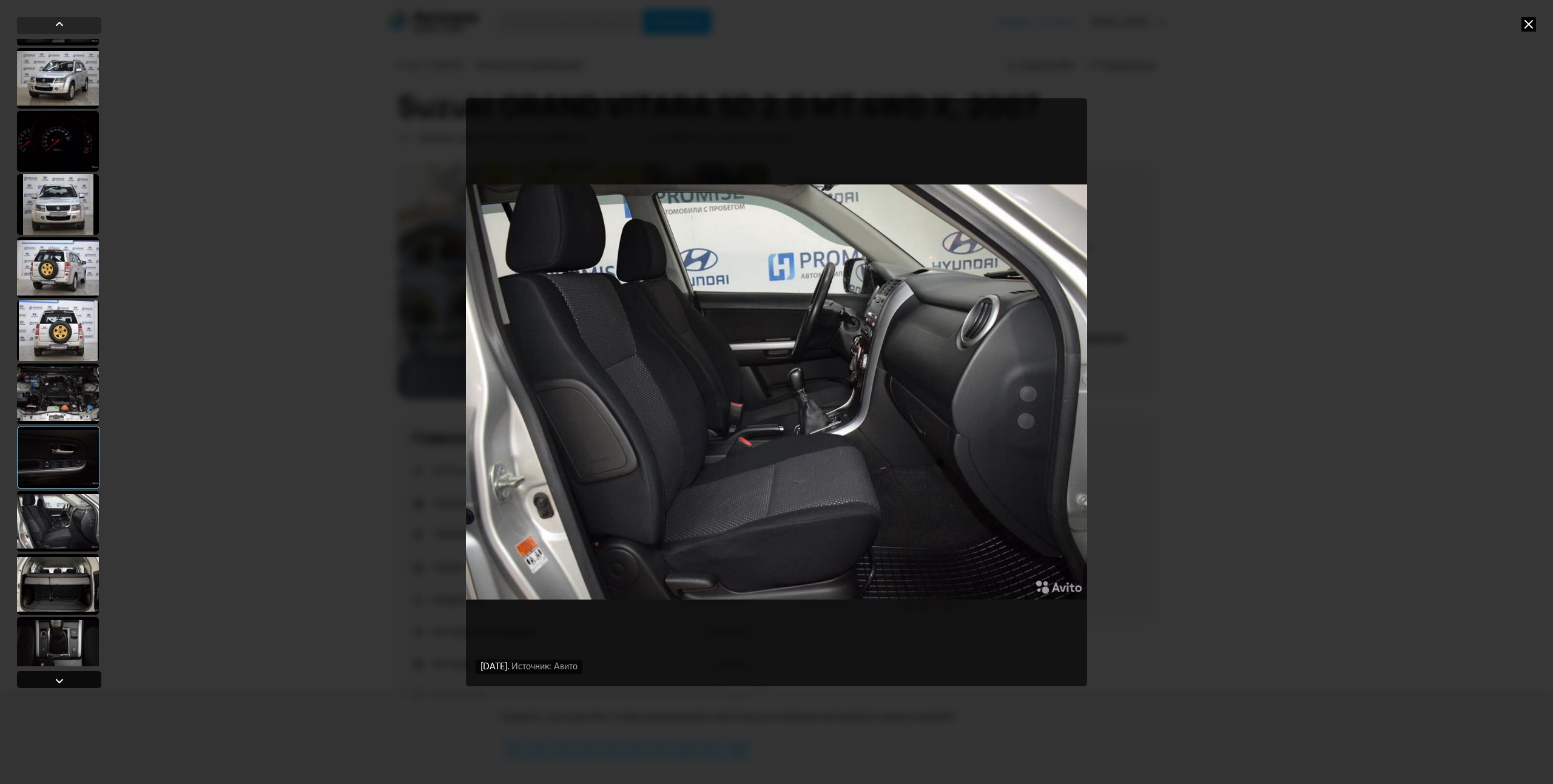
click at [60, 678] on div at bounding box center [60, 681] width 14 height 14
click at [1535, 29] on icon at bounding box center [1529, 24] width 14 height 14
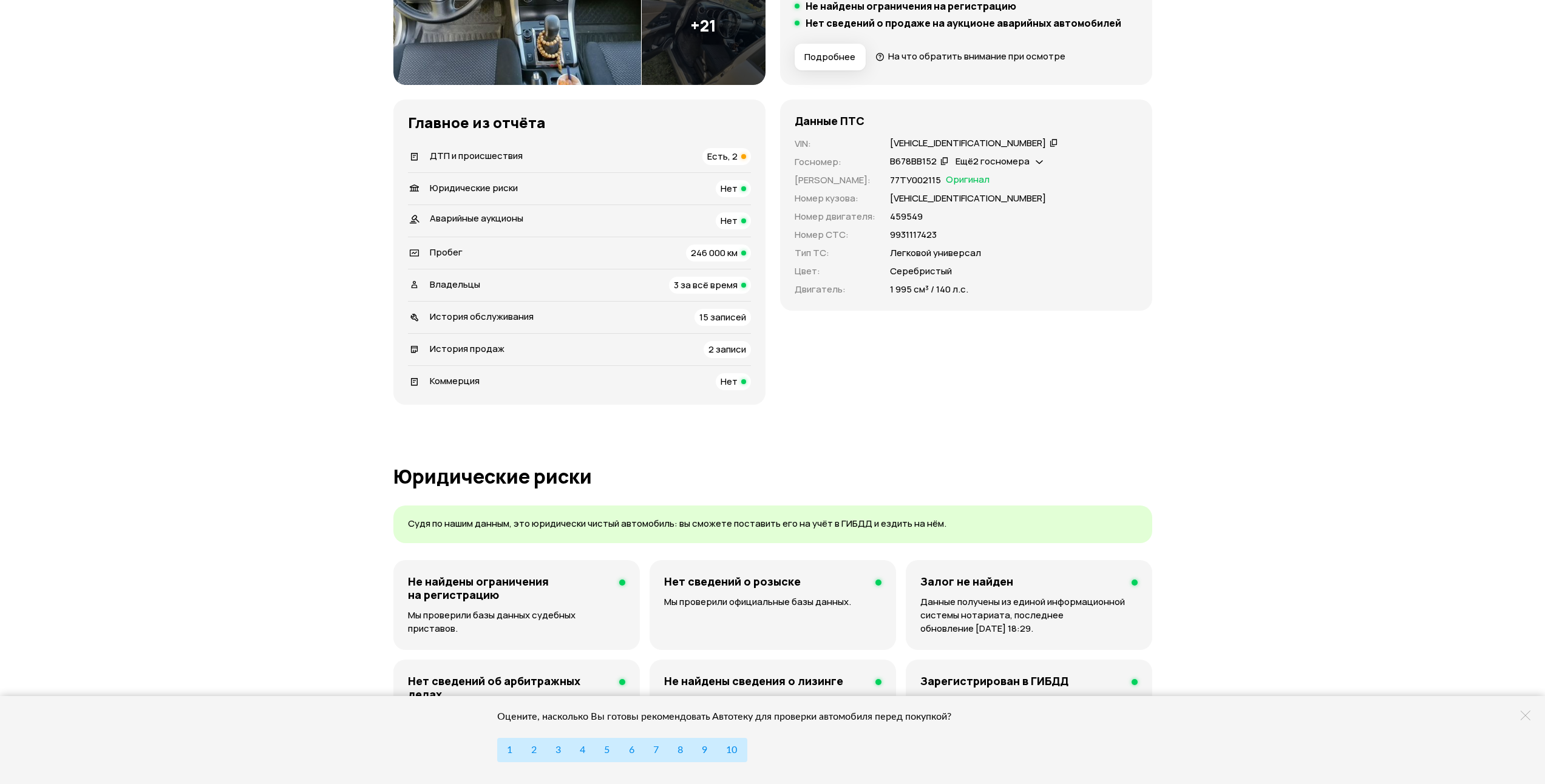
scroll to position [303, 0]
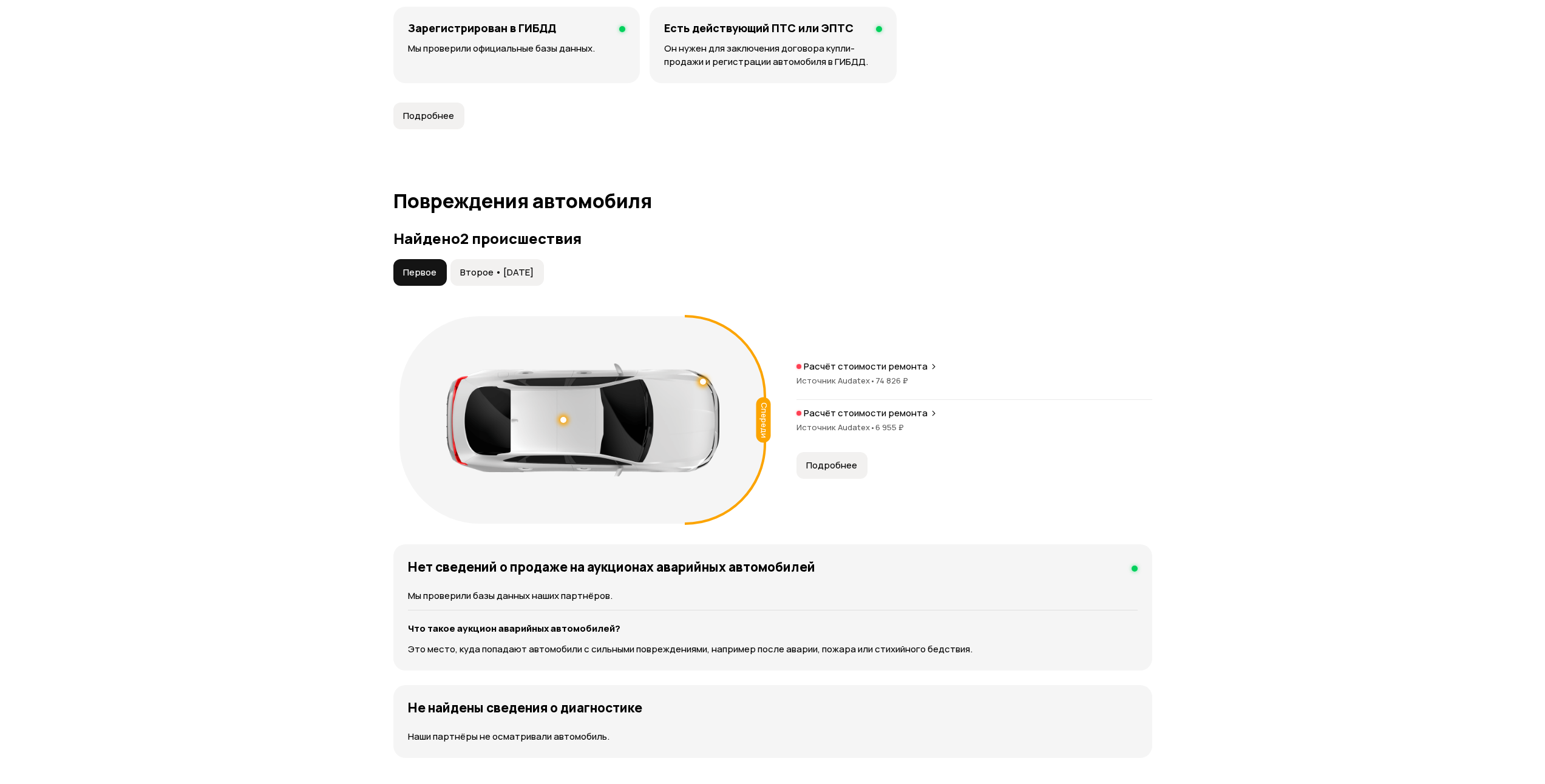
scroll to position [1032, 0]
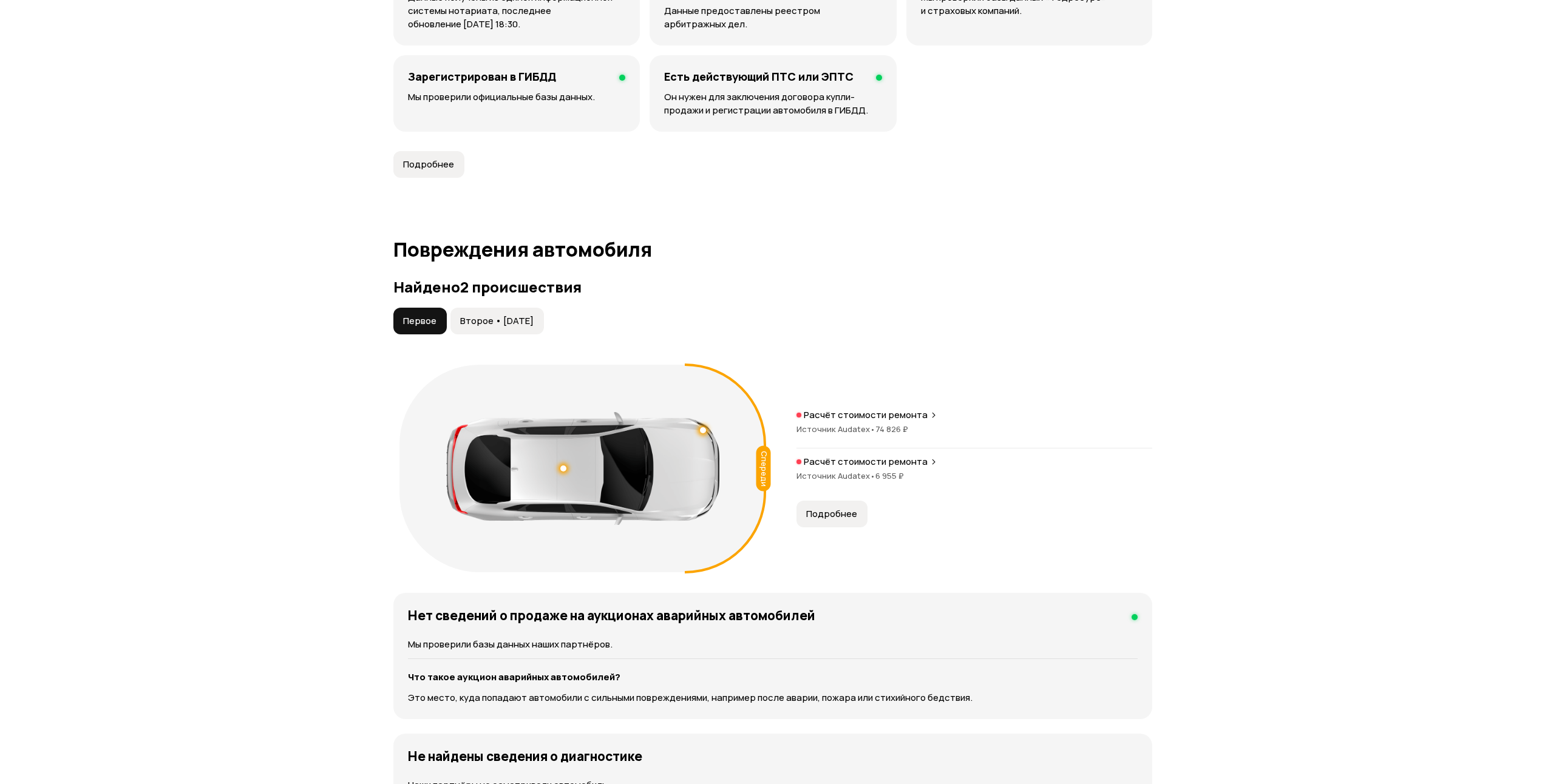
click at [827, 508] on span "Подробнее" at bounding box center [831, 513] width 51 height 12
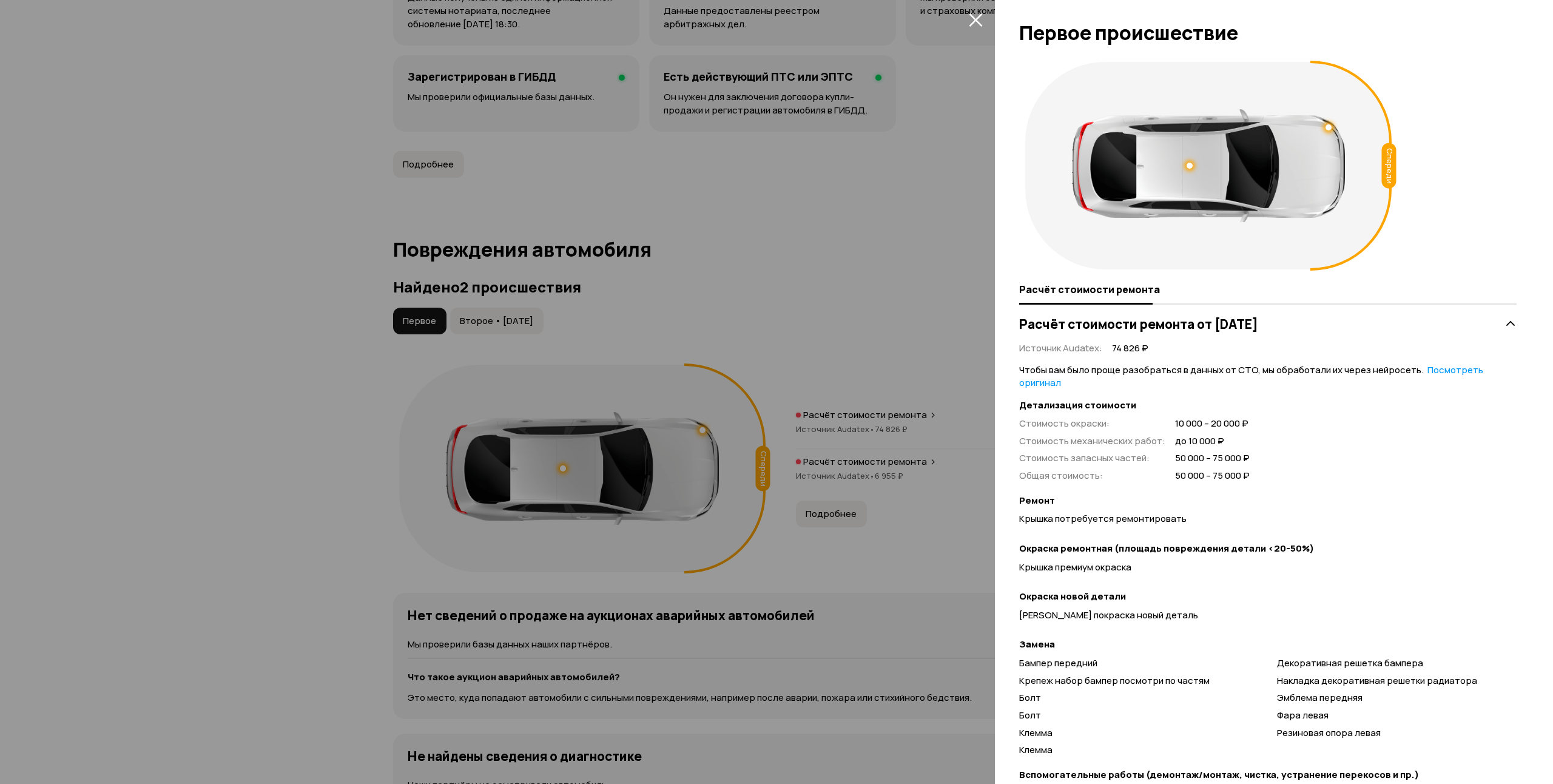
click at [977, 18] on icon "закрыть" at bounding box center [975, 20] width 14 height 14
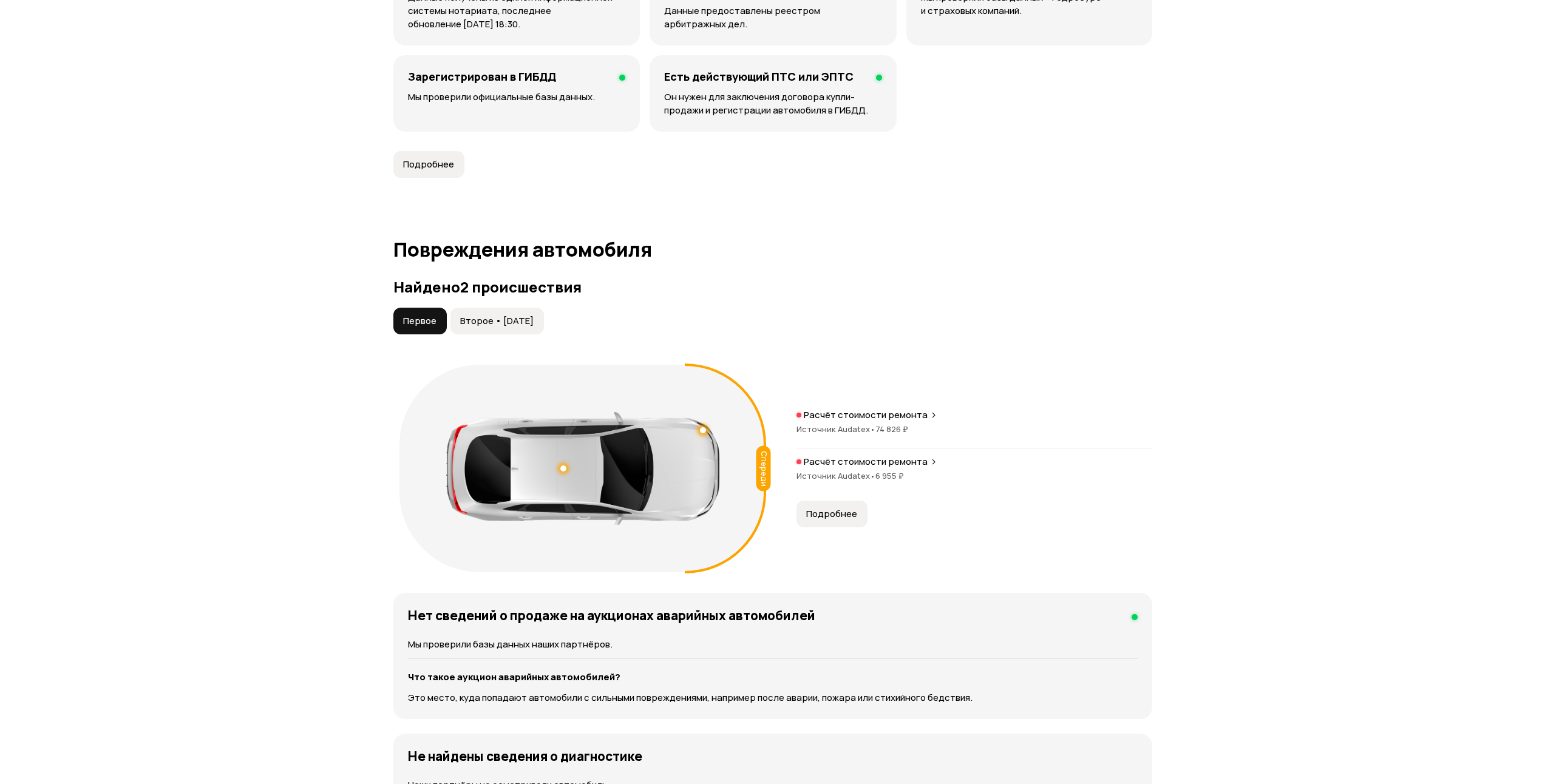
click at [508, 315] on span "Второе • 31 янв 2022" at bounding box center [497, 321] width 73 height 12
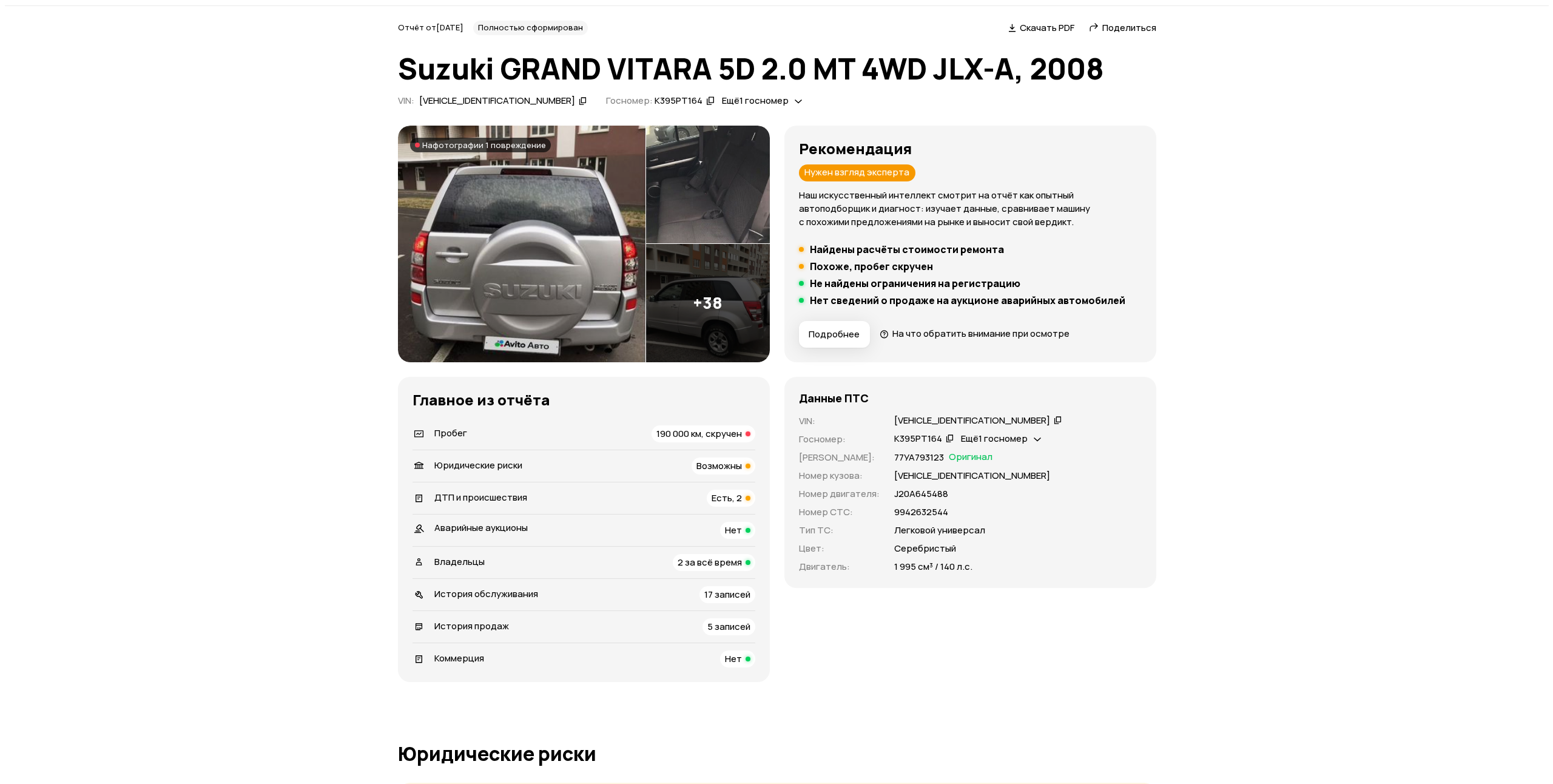
scroll to position [0, 0]
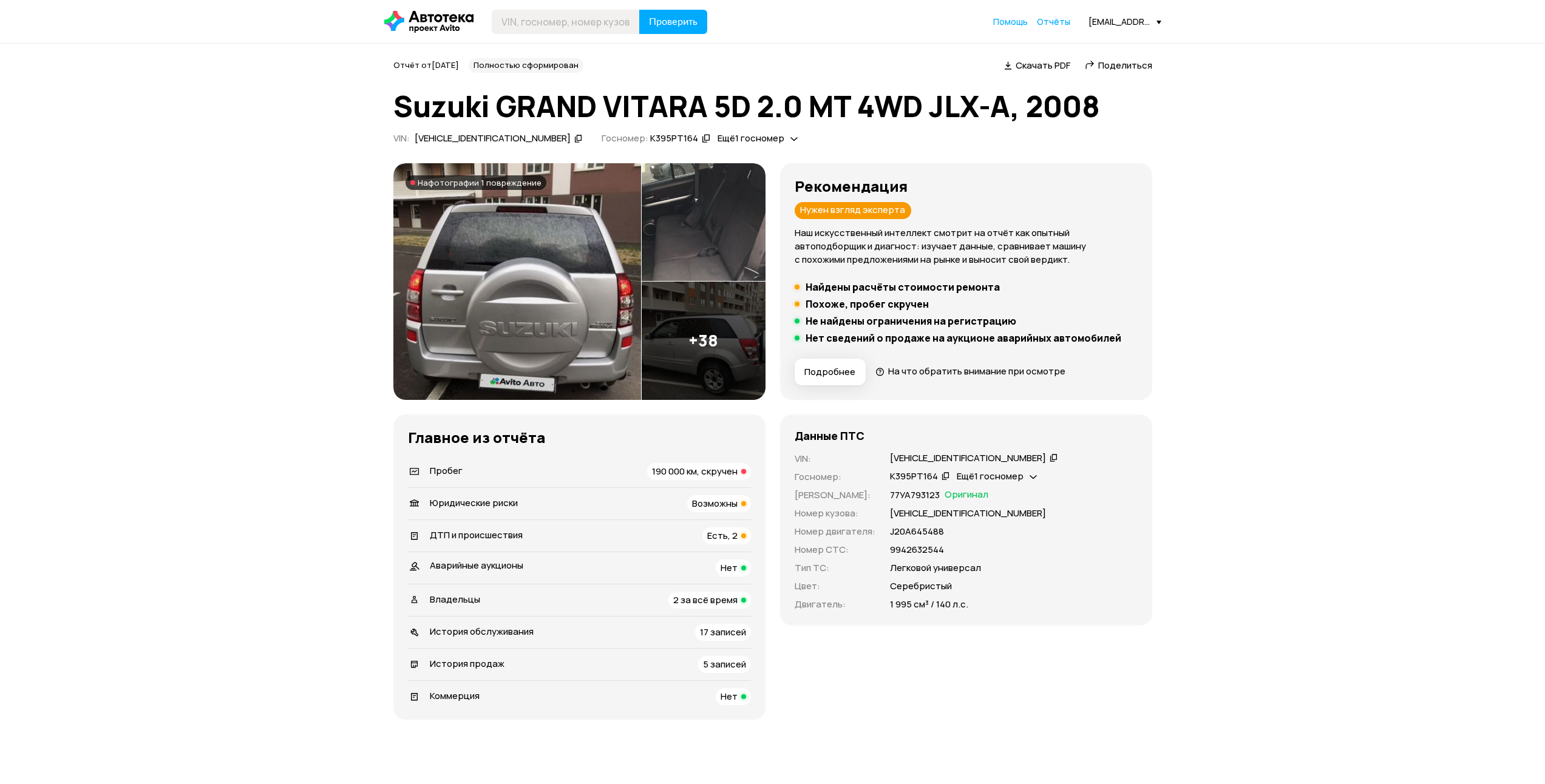
click at [479, 240] on img at bounding box center [517, 281] width 248 height 236
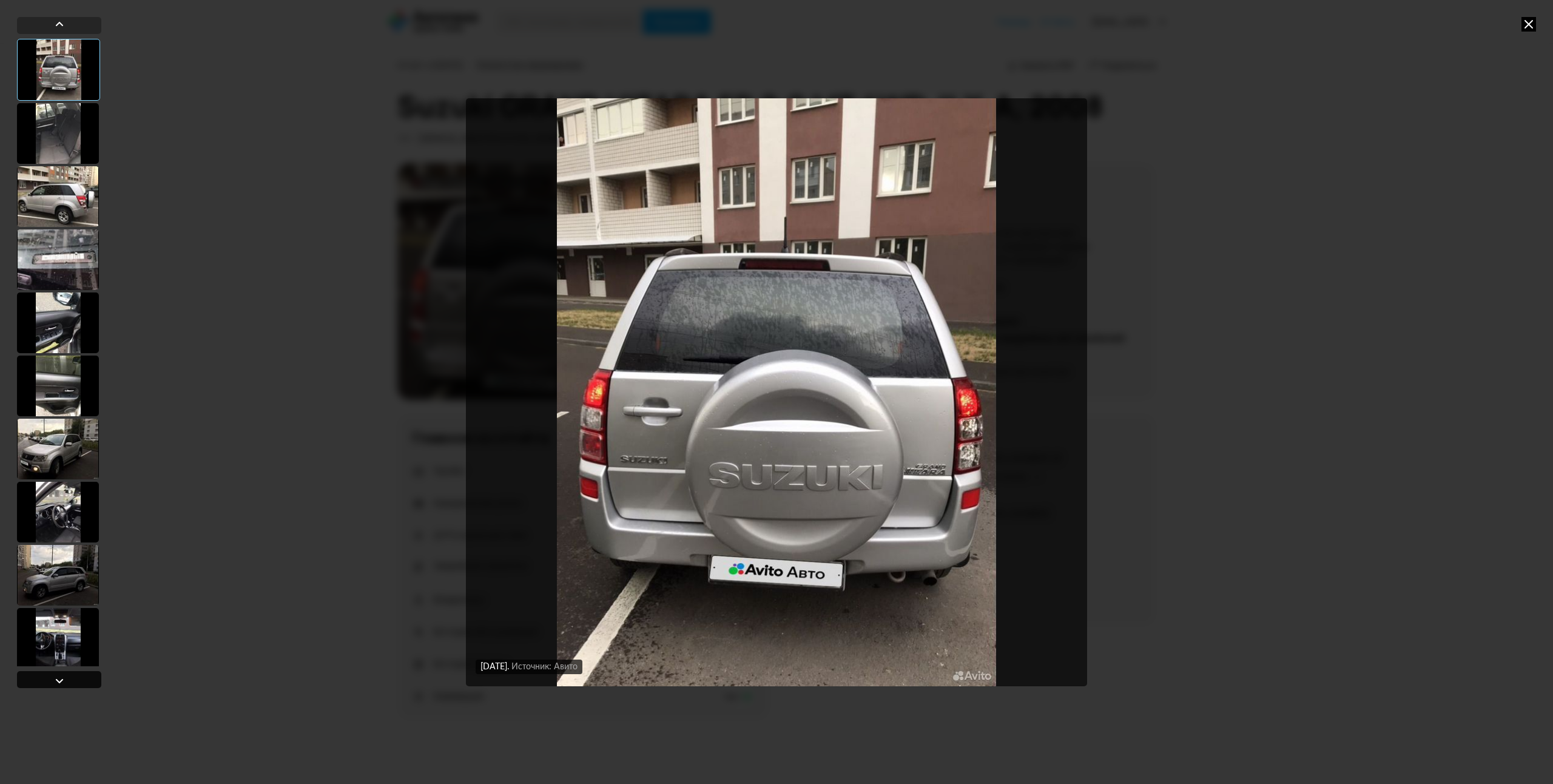
click at [50, 677] on div at bounding box center [59, 679] width 84 height 17
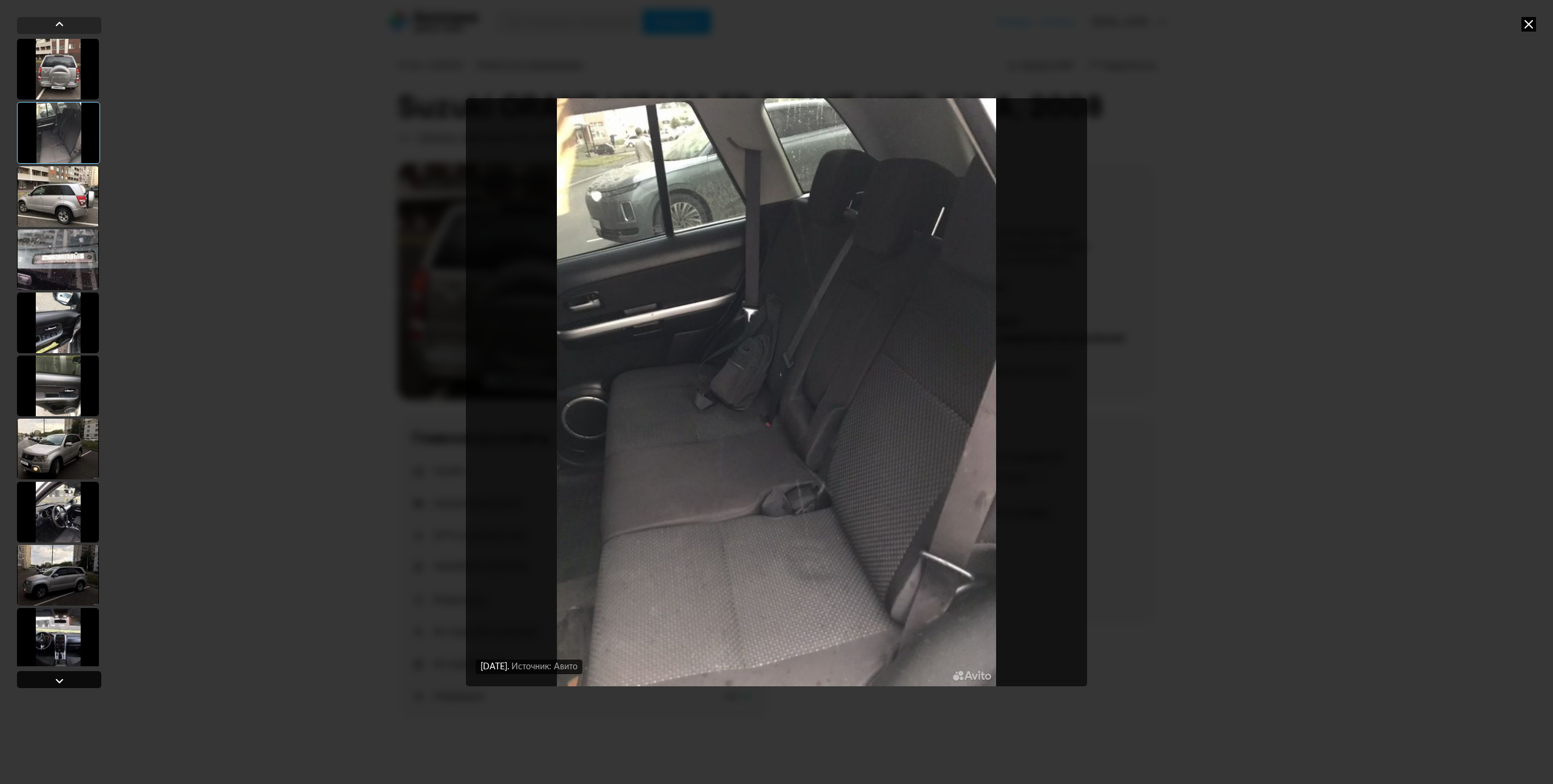
click at [50, 677] on div at bounding box center [59, 679] width 84 height 17
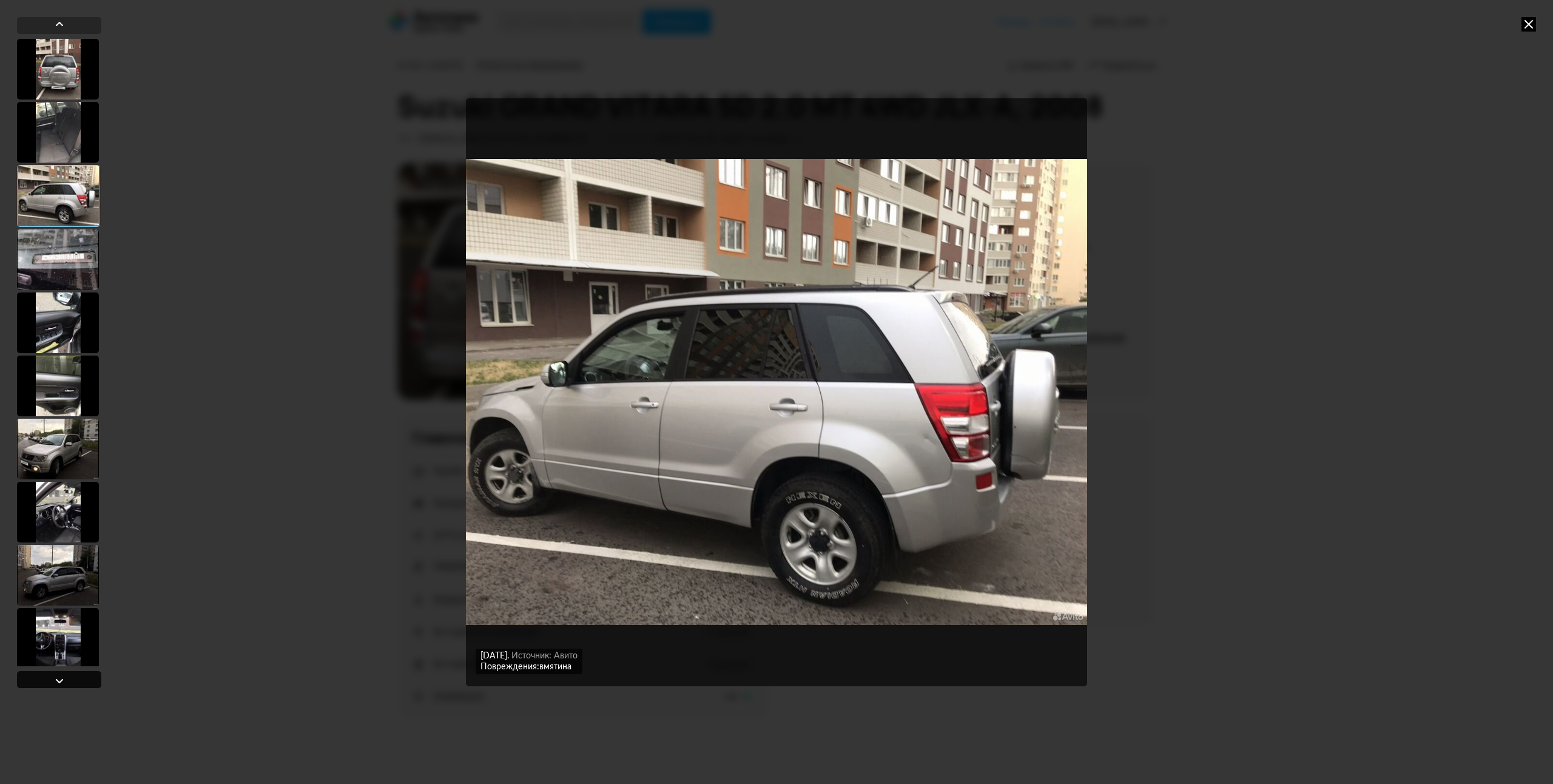
click at [53, 682] on div at bounding box center [60, 681] width 14 height 14
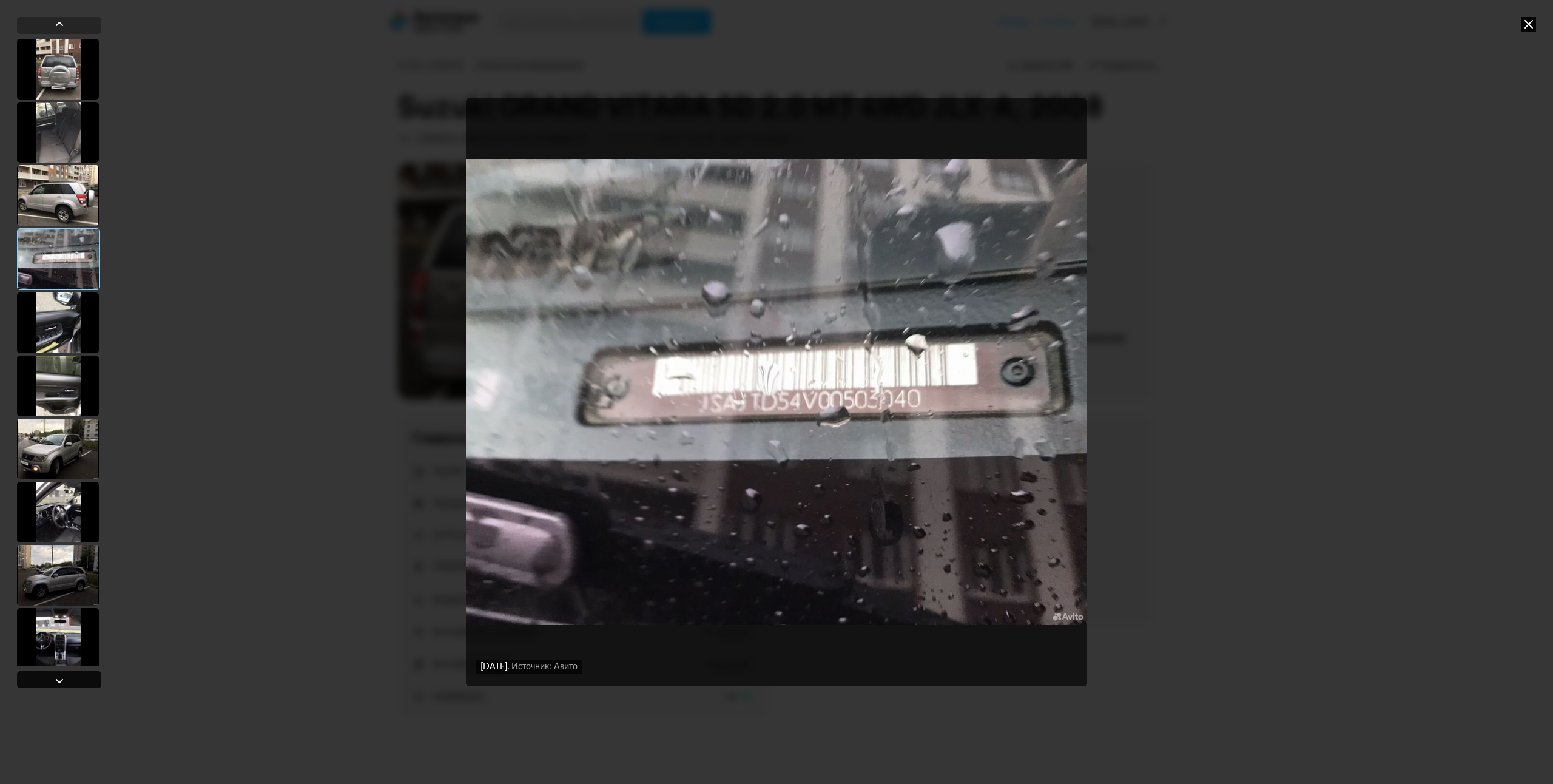
click at [53, 682] on div at bounding box center [60, 681] width 14 height 14
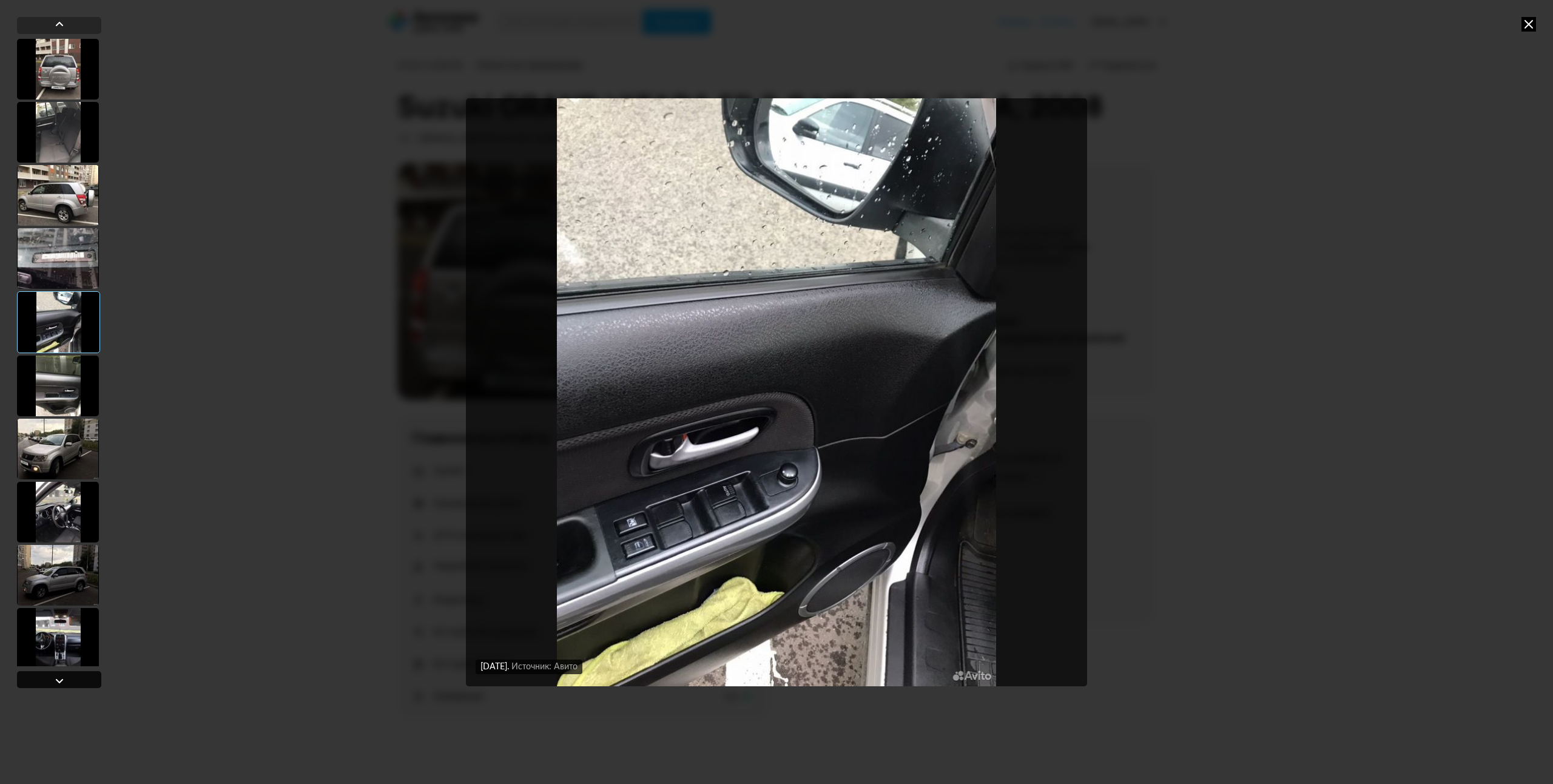
click at [53, 681] on div at bounding box center [60, 681] width 14 height 14
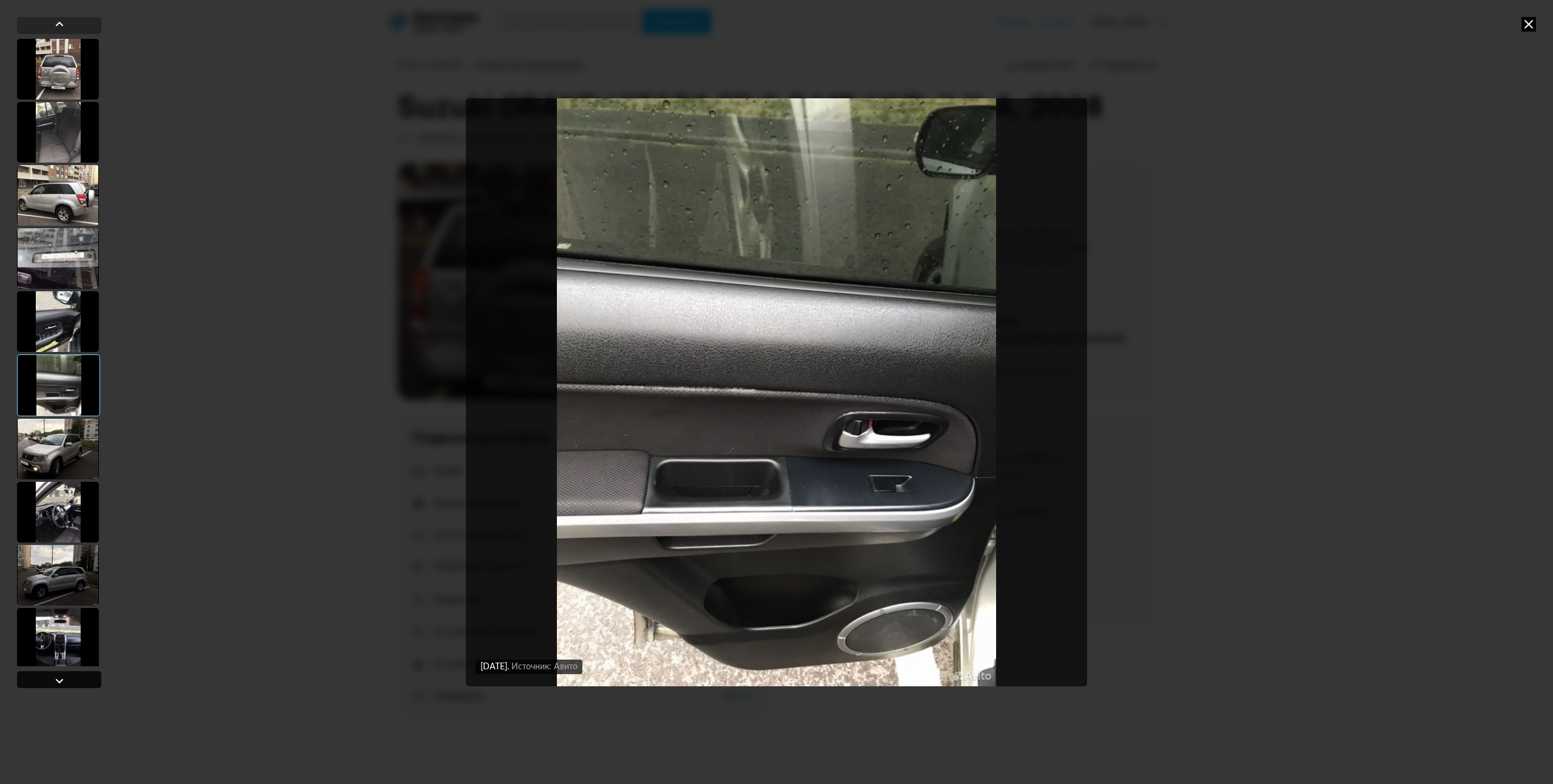
click at [53, 681] on div at bounding box center [60, 681] width 14 height 14
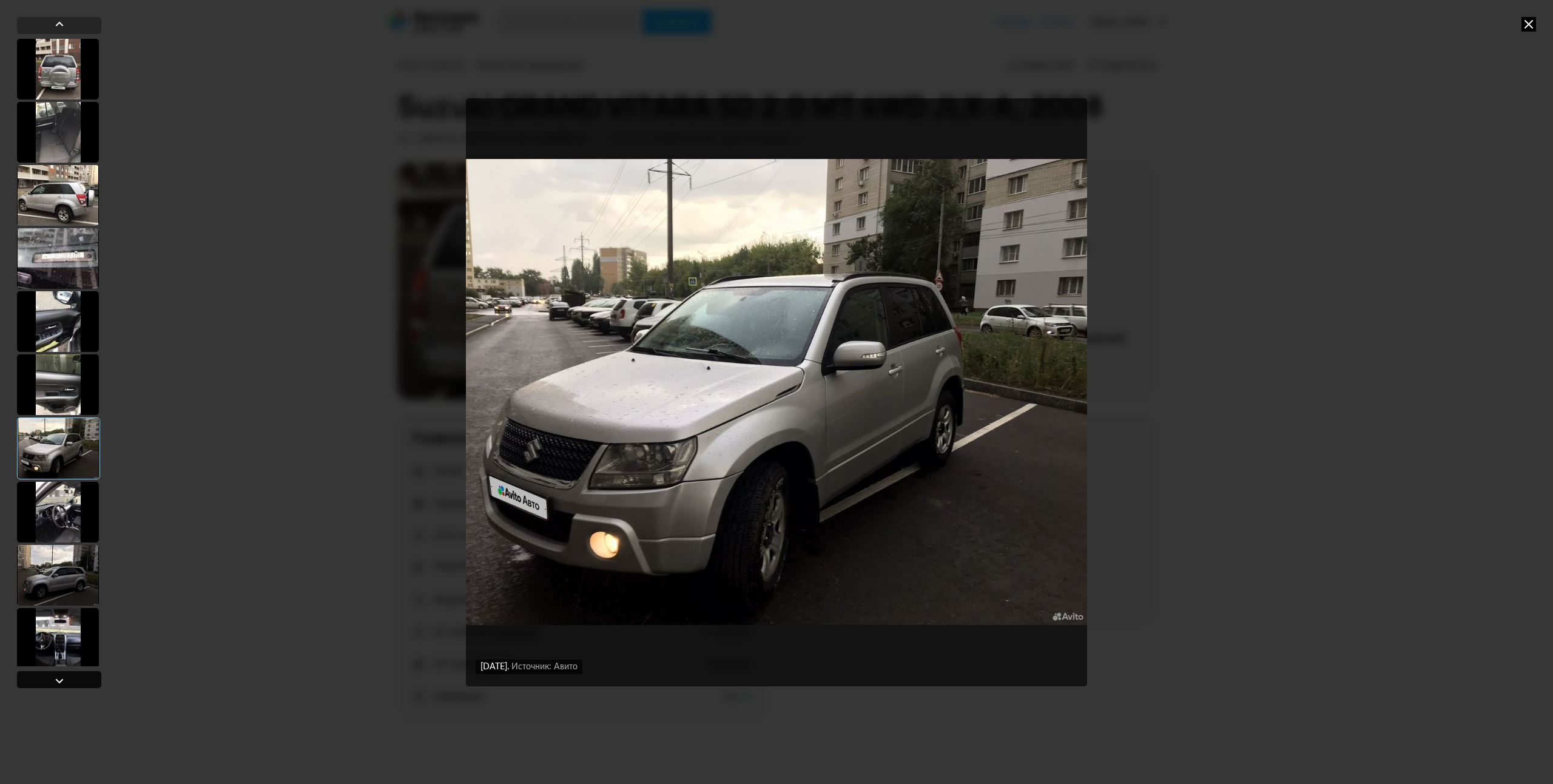
click at [53, 681] on div at bounding box center [60, 681] width 14 height 14
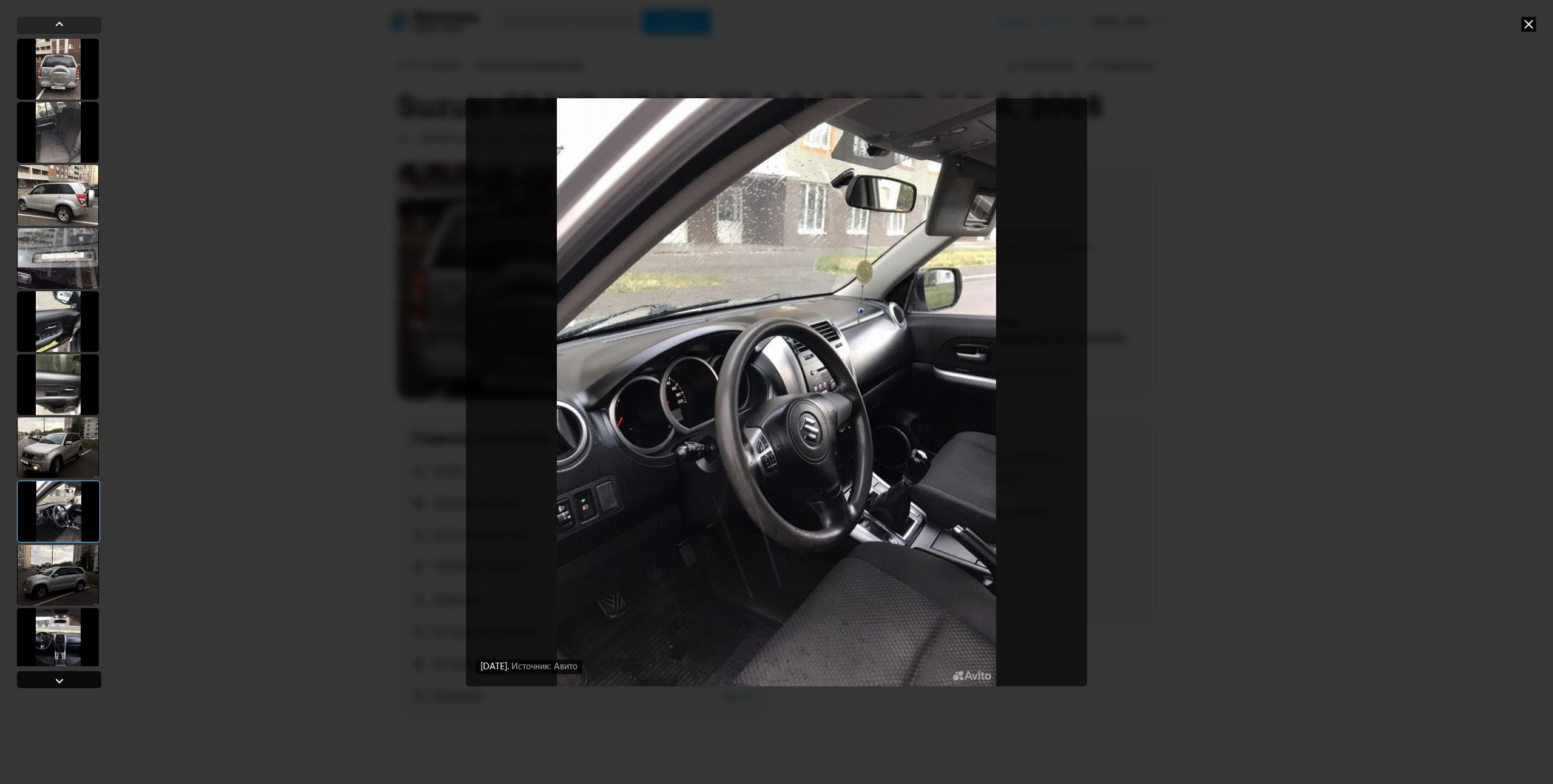
click at [53, 681] on div at bounding box center [60, 681] width 14 height 14
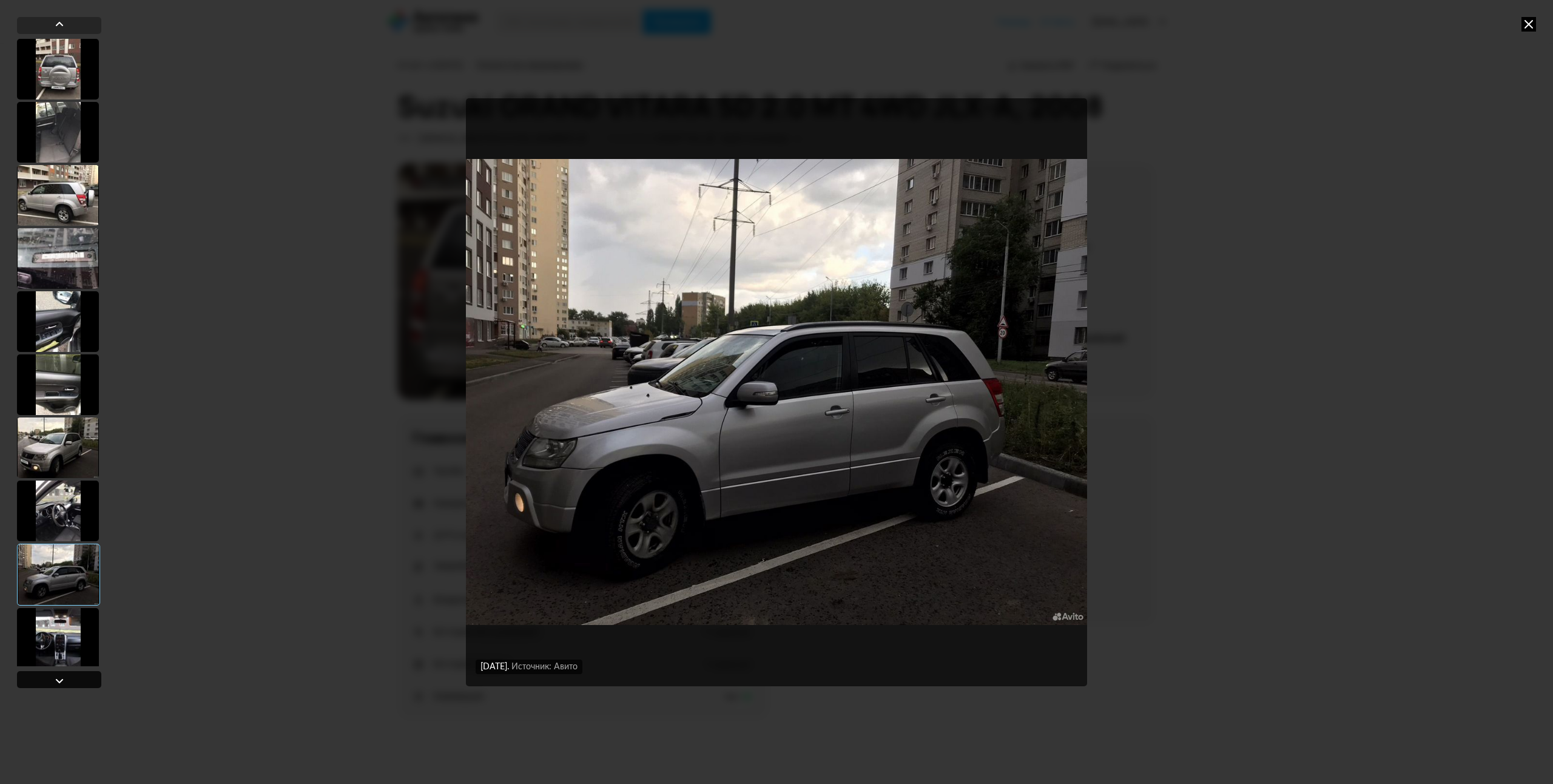
click at [53, 681] on div at bounding box center [60, 681] width 14 height 14
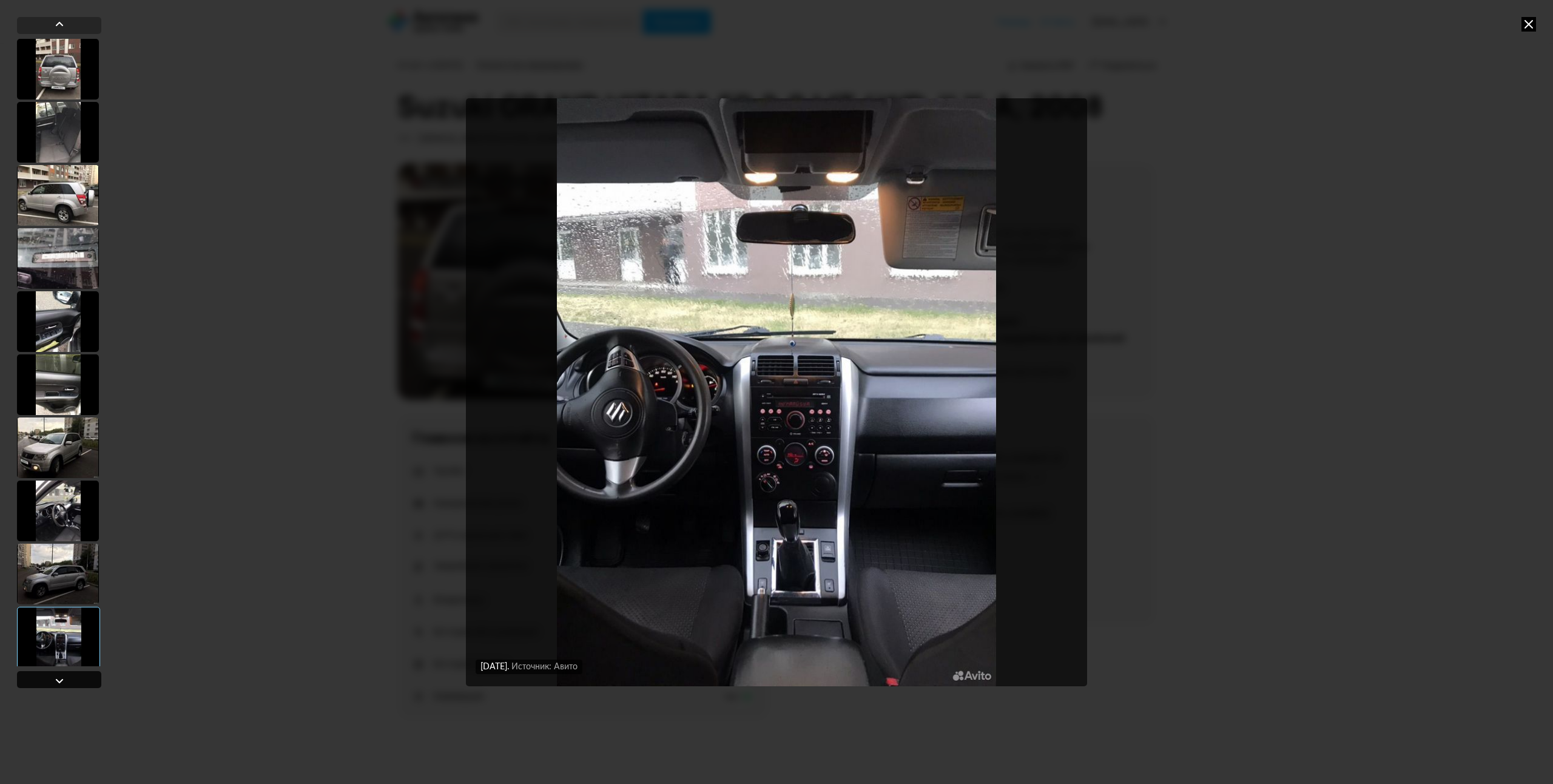
click at [53, 681] on div at bounding box center [60, 681] width 14 height 14
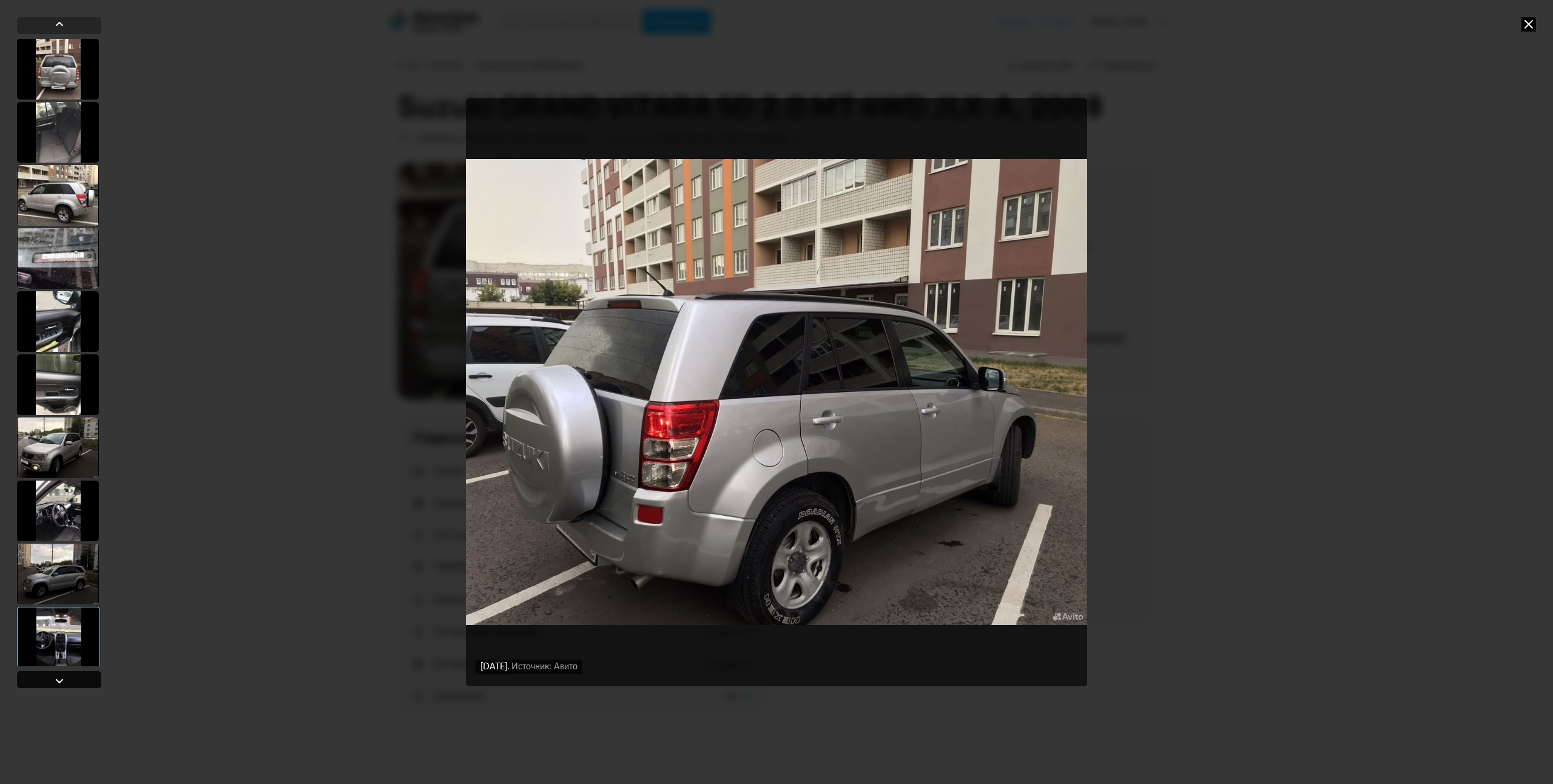
scroll to position [626, 0]
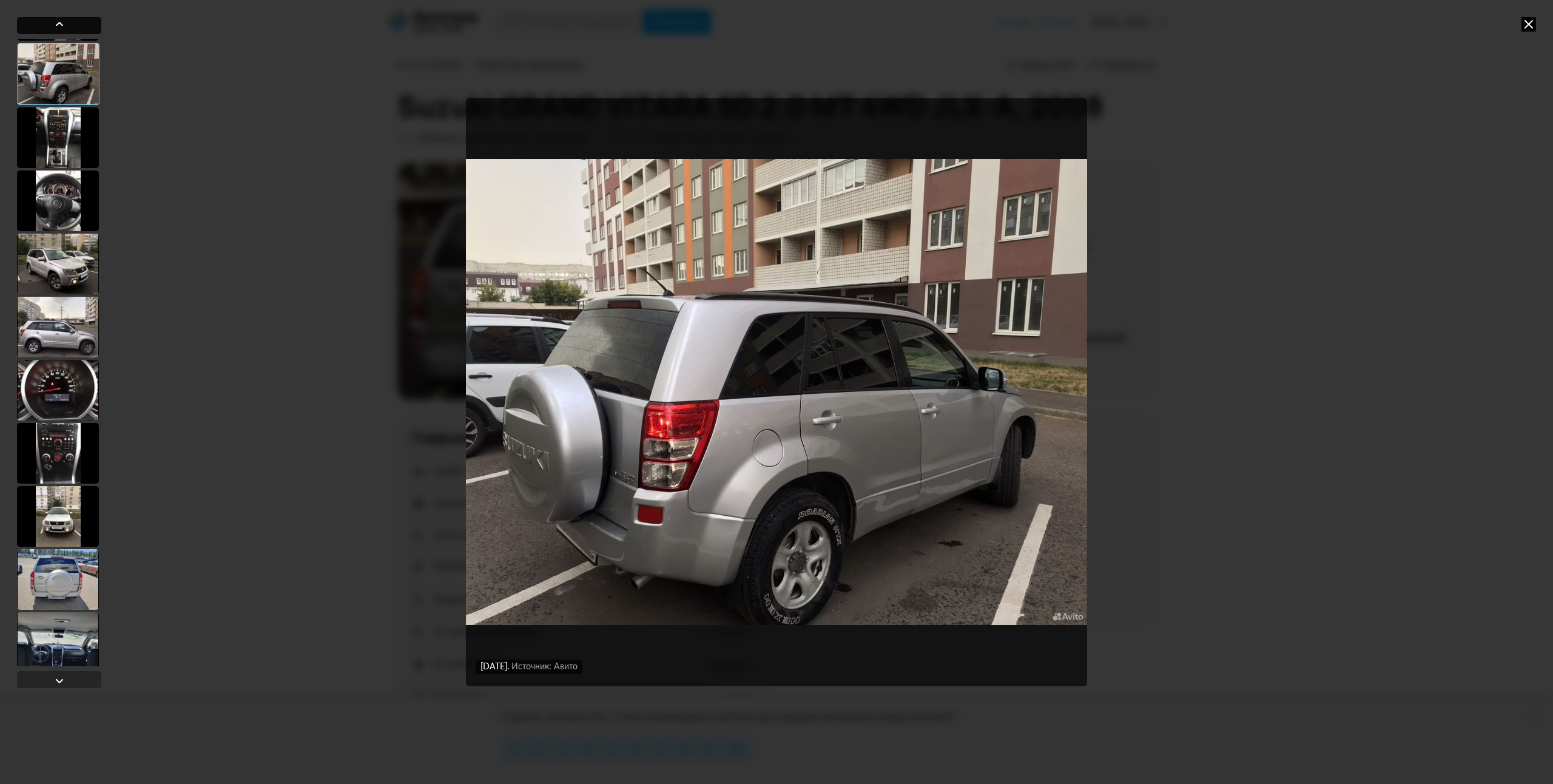
click at [58, 21] on div at bounding box center [60, 24] width 14 height 14
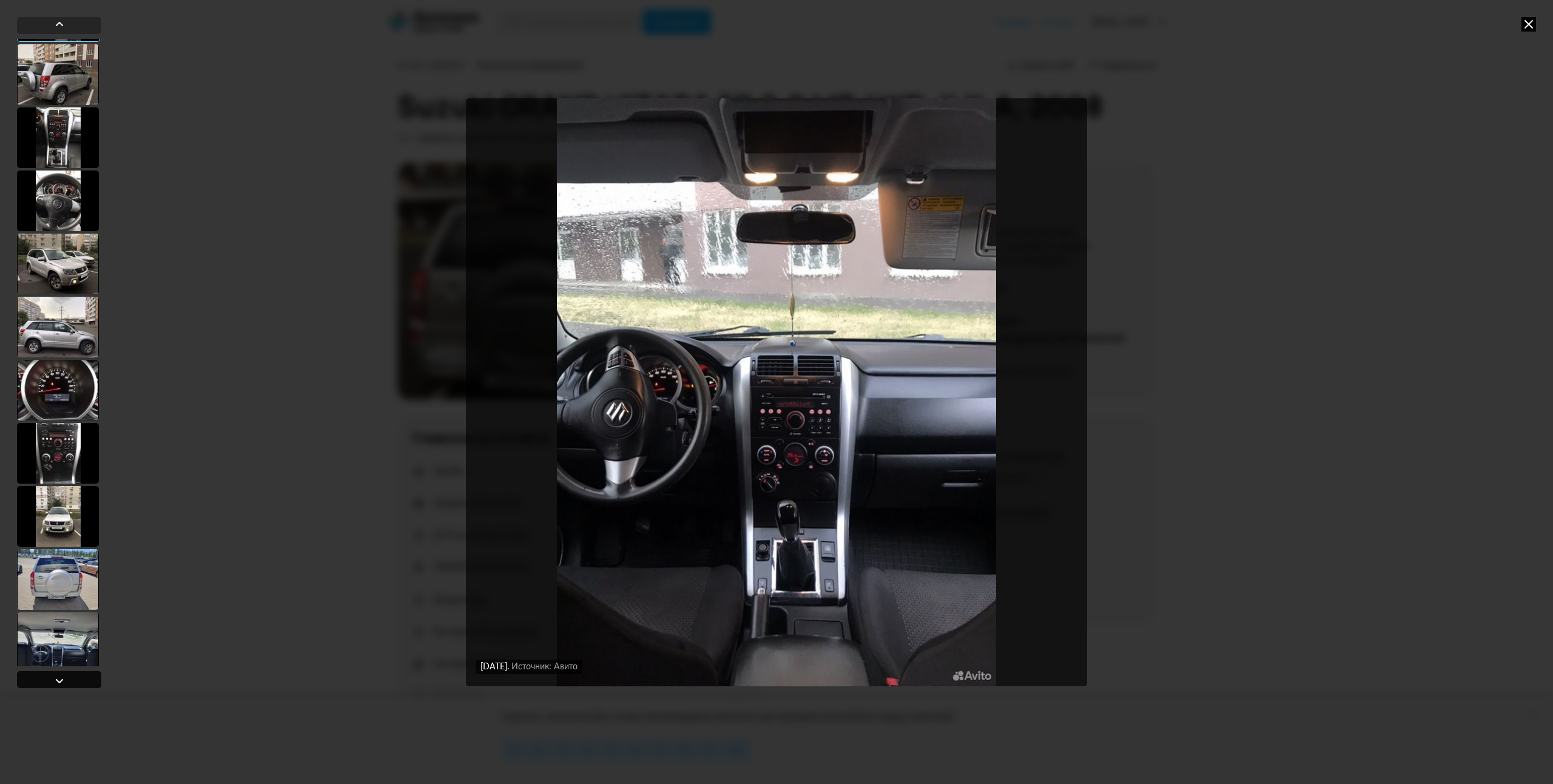
click at [53, 680] on div at bounding box center [60, 681] width 14 height 14
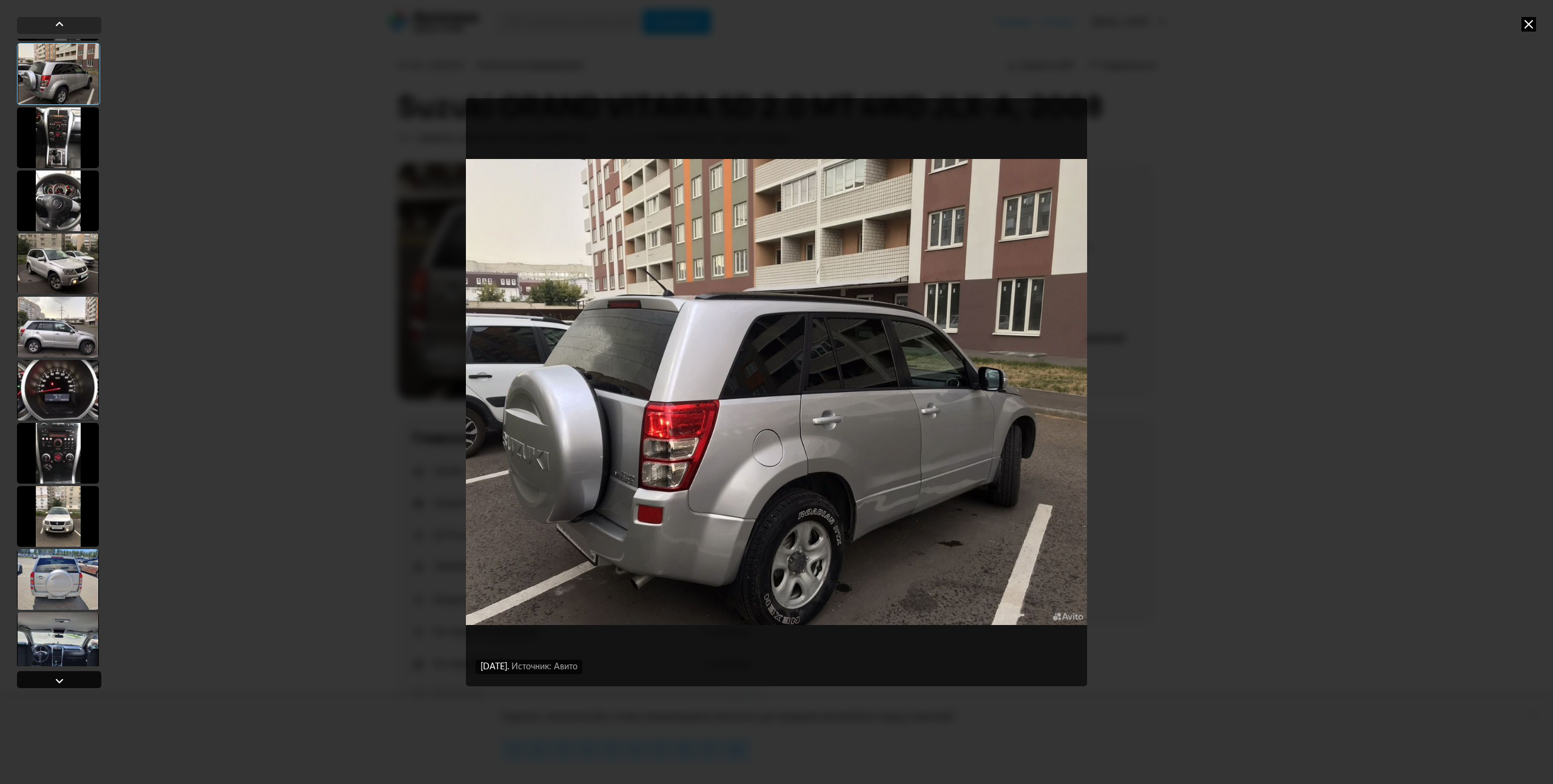
click at [53, 680] on div at bounding box center [60, 681] width 14 height 14
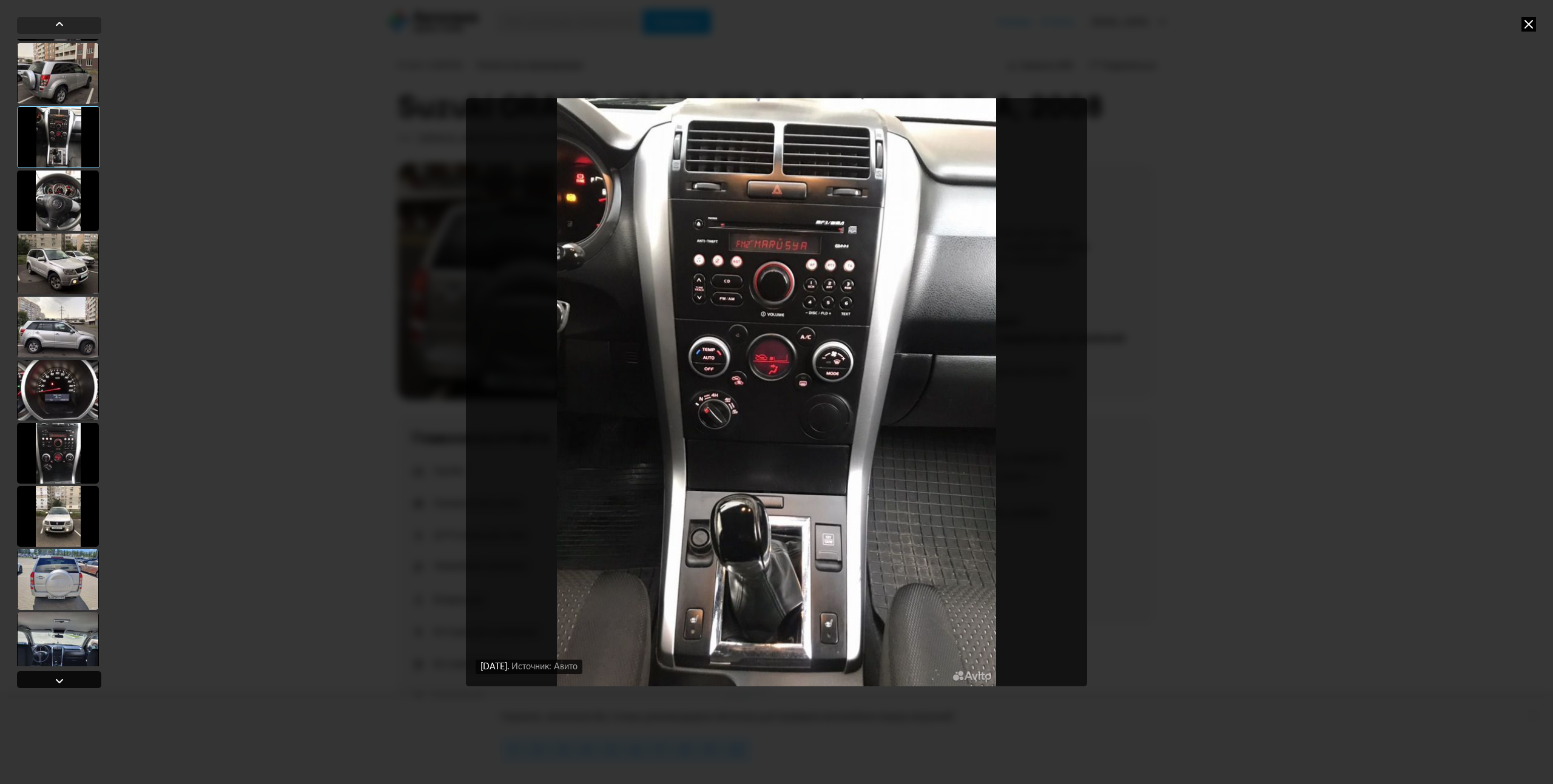
click at [53, 680] on div at bounding box center [60, 681] width 14 height 14
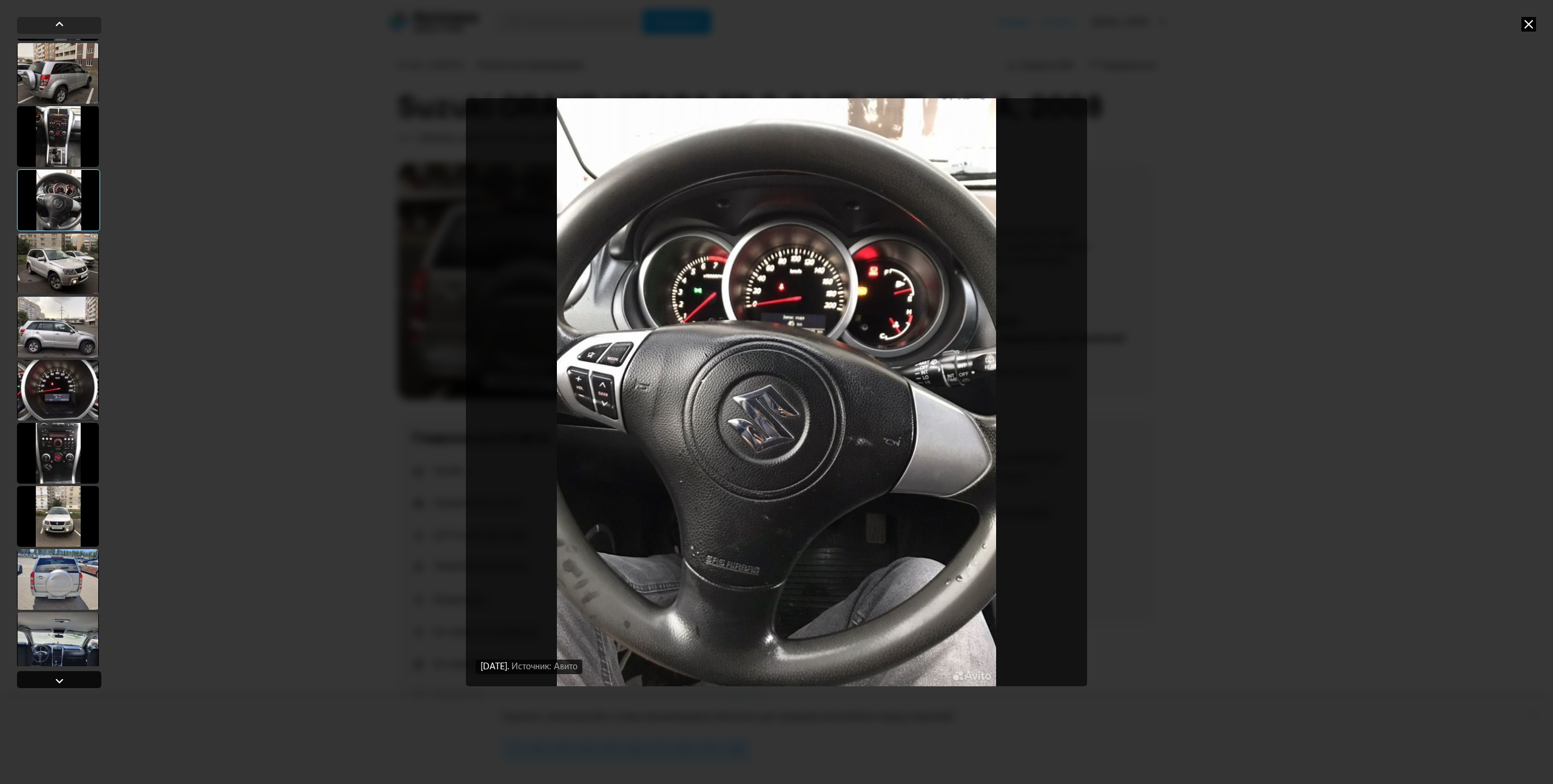
click at [53, 680] on div at bounding box center [60, 681] width 14 height 14
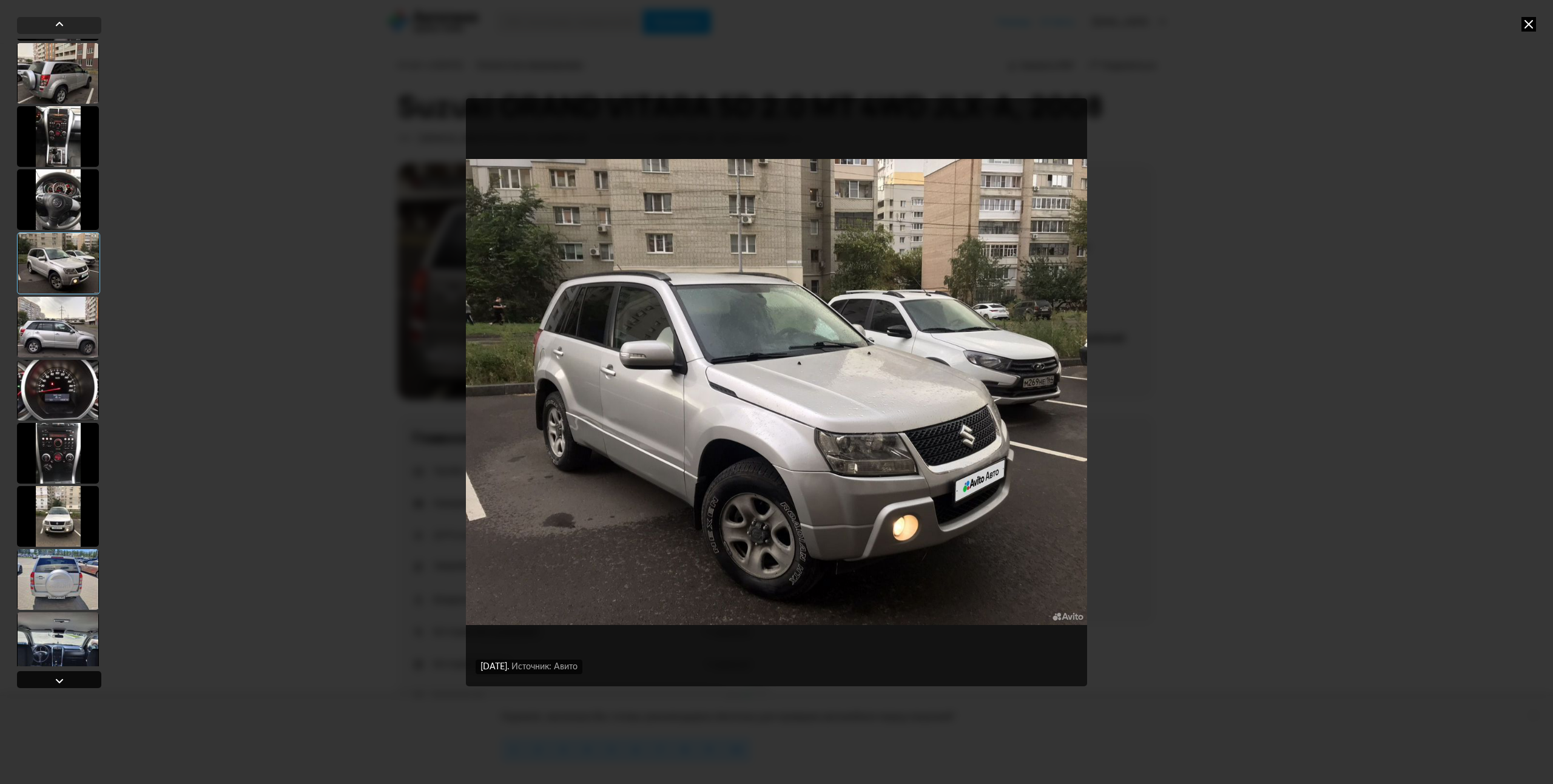
click at [53, 681] on div at bounding box center [60, 681] width 14 height 14
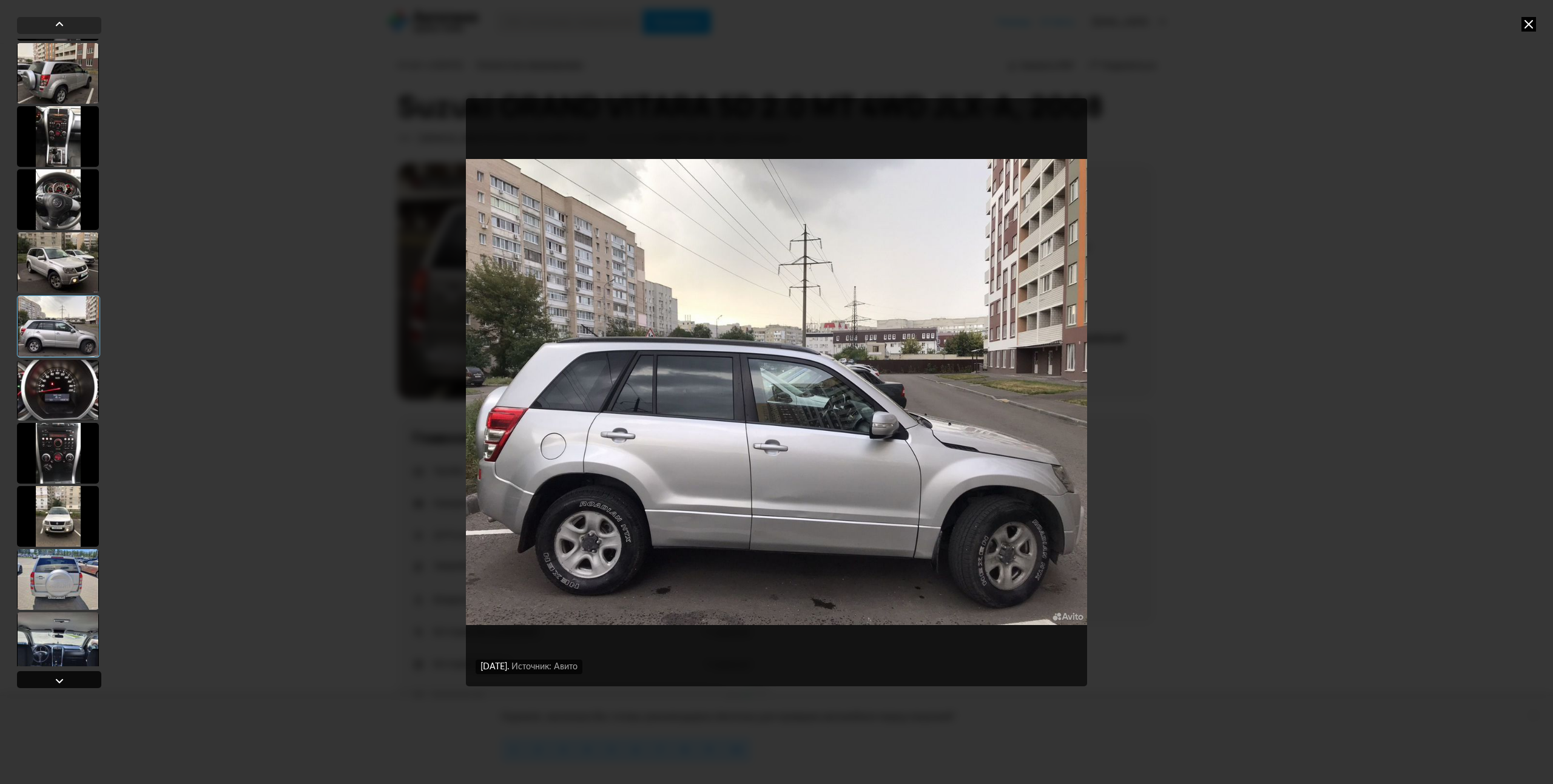
click at [53, 681] on div at bounding box center [60, 681] width 14 height 14
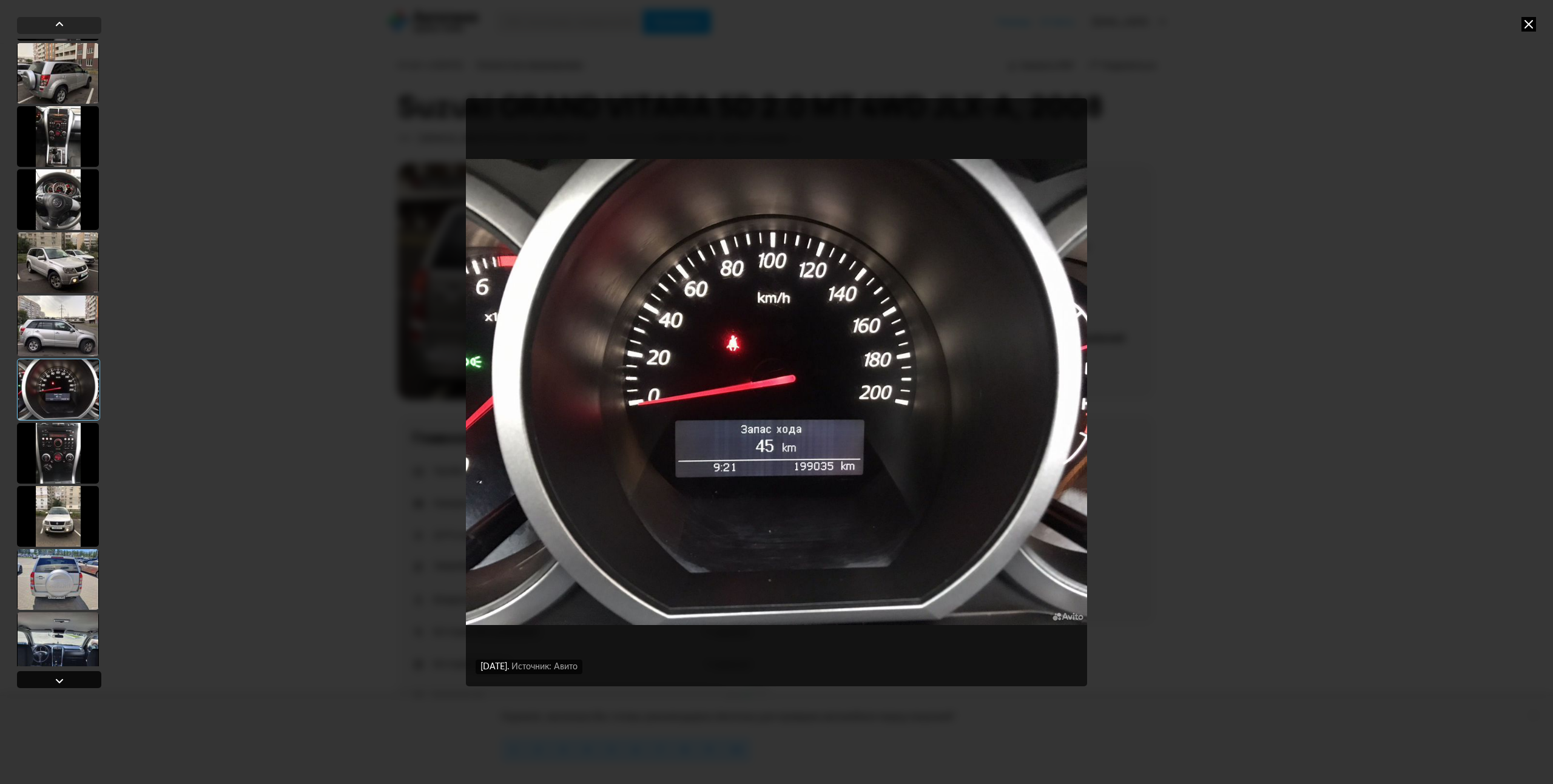
click at [53, 681] on div at bounding box center [60, 681] width 14 height 14
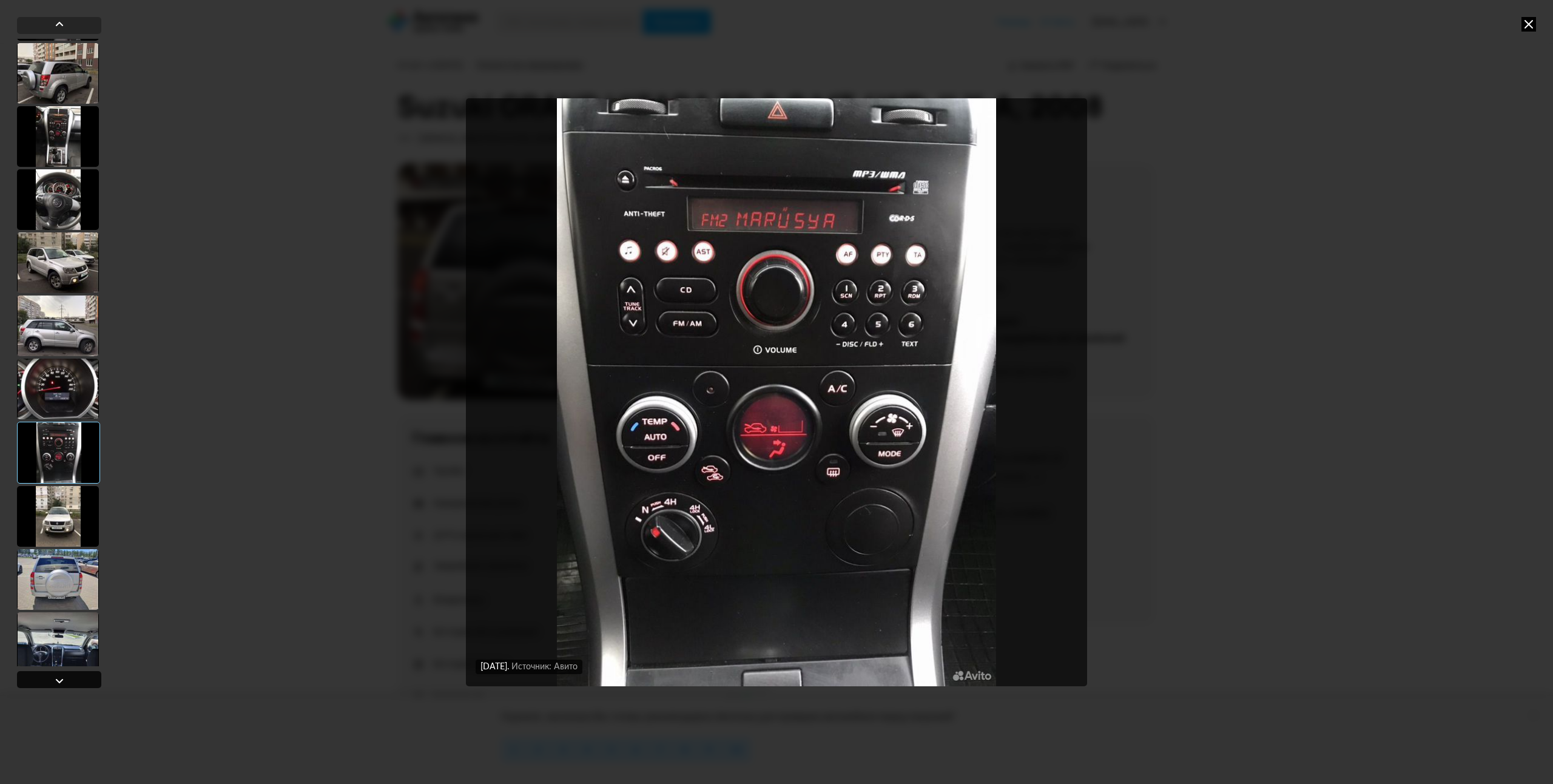
click at [53, 681] on div at bounding box center [60, 681] width 14 height 14
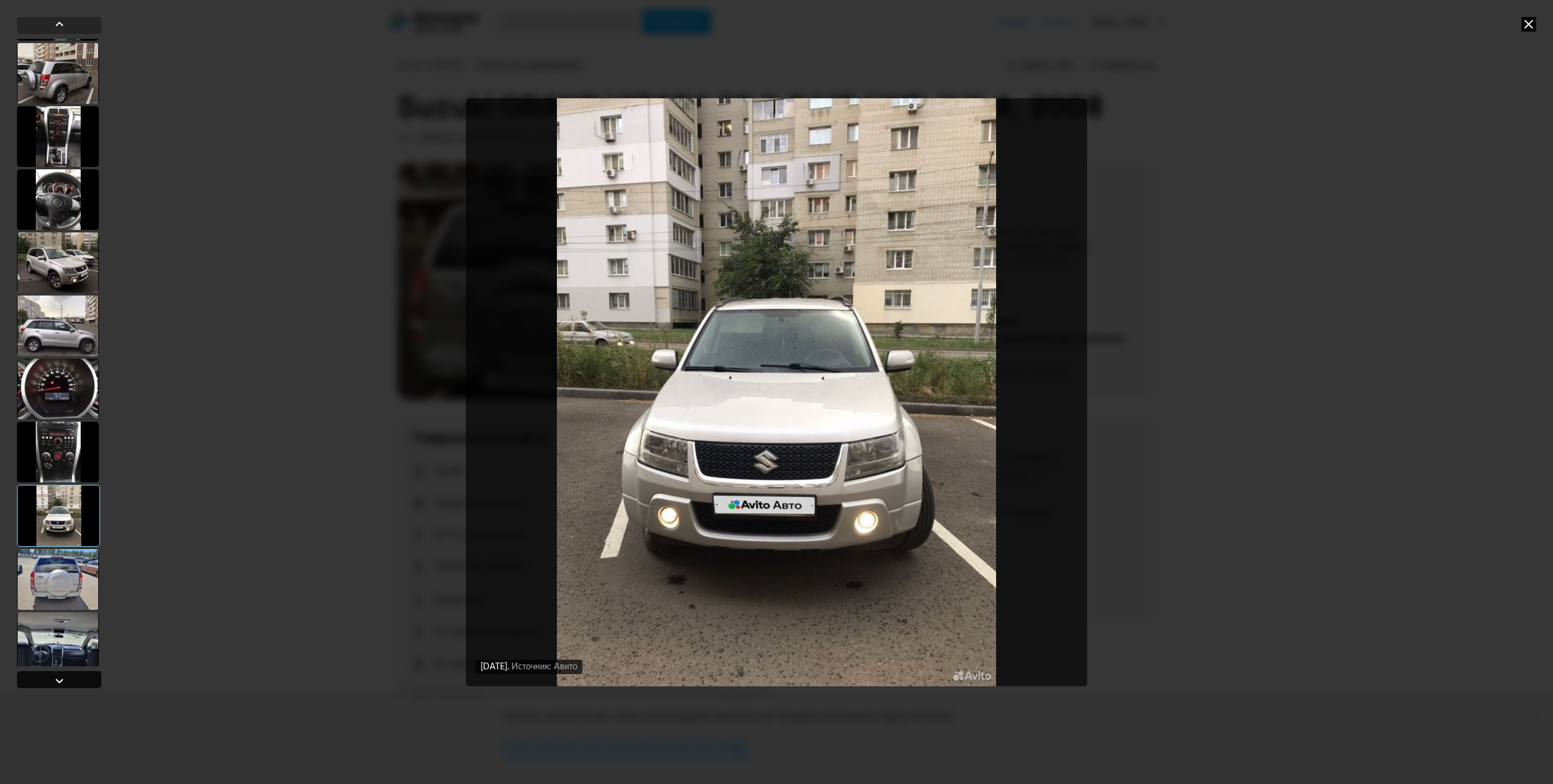
click at [53, 681] on div at bounding box center [60, 681] width 14 height 14
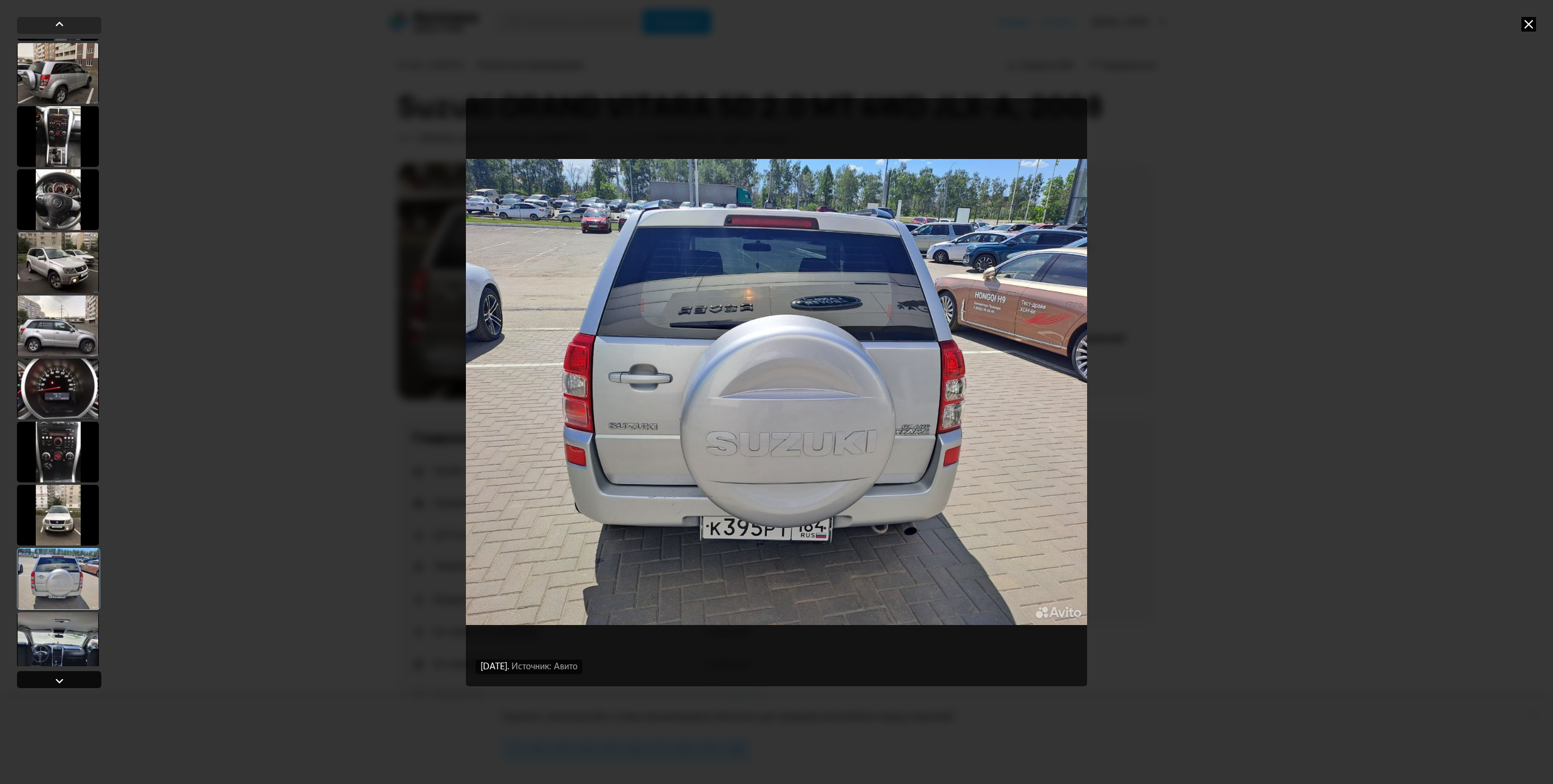
click at [53, 681] on div at bounding box center [60, 681] width 14 height 14
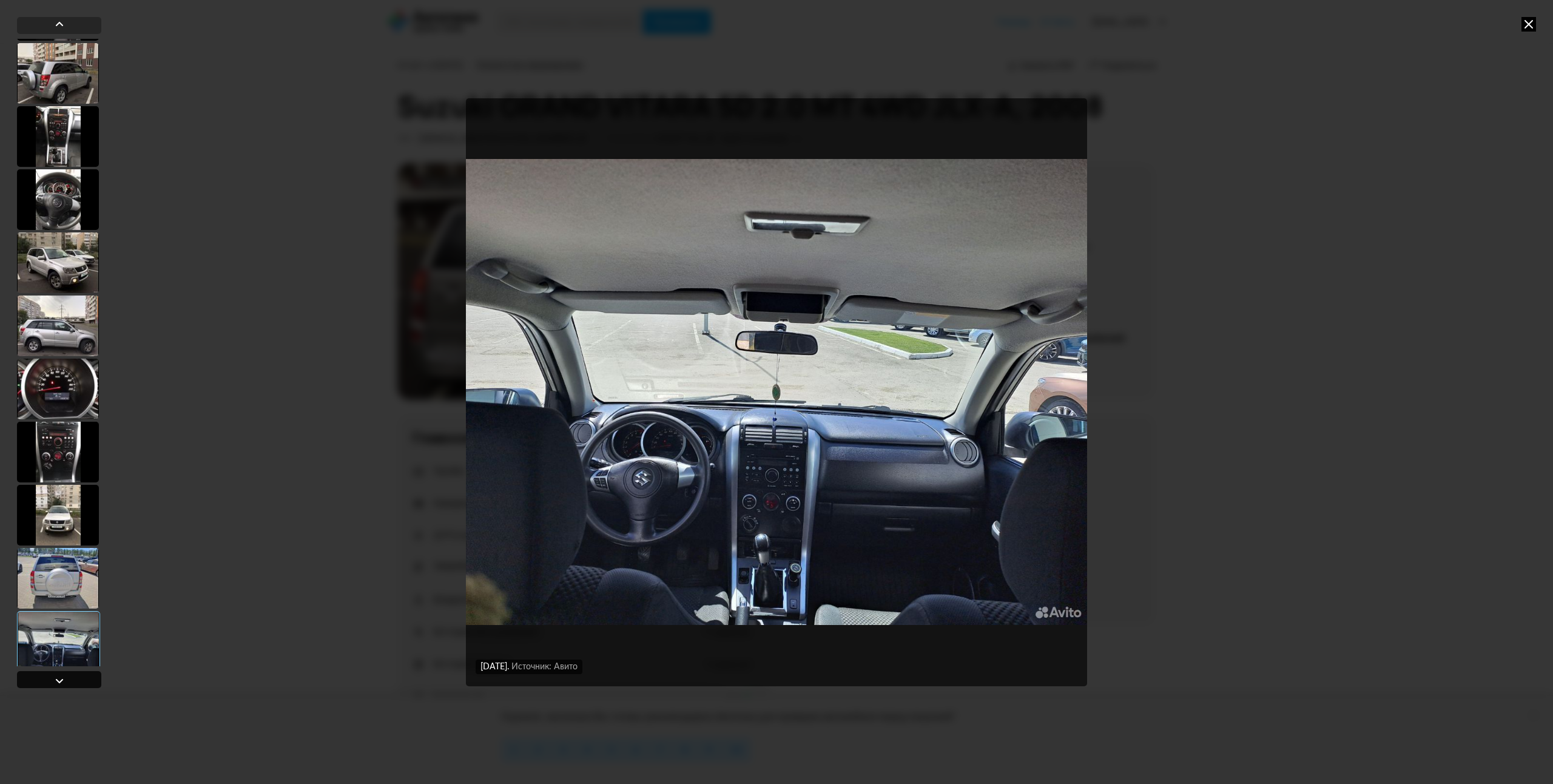
click at [53, 681] on div at bounding box center [60, 681] width 14 height 14
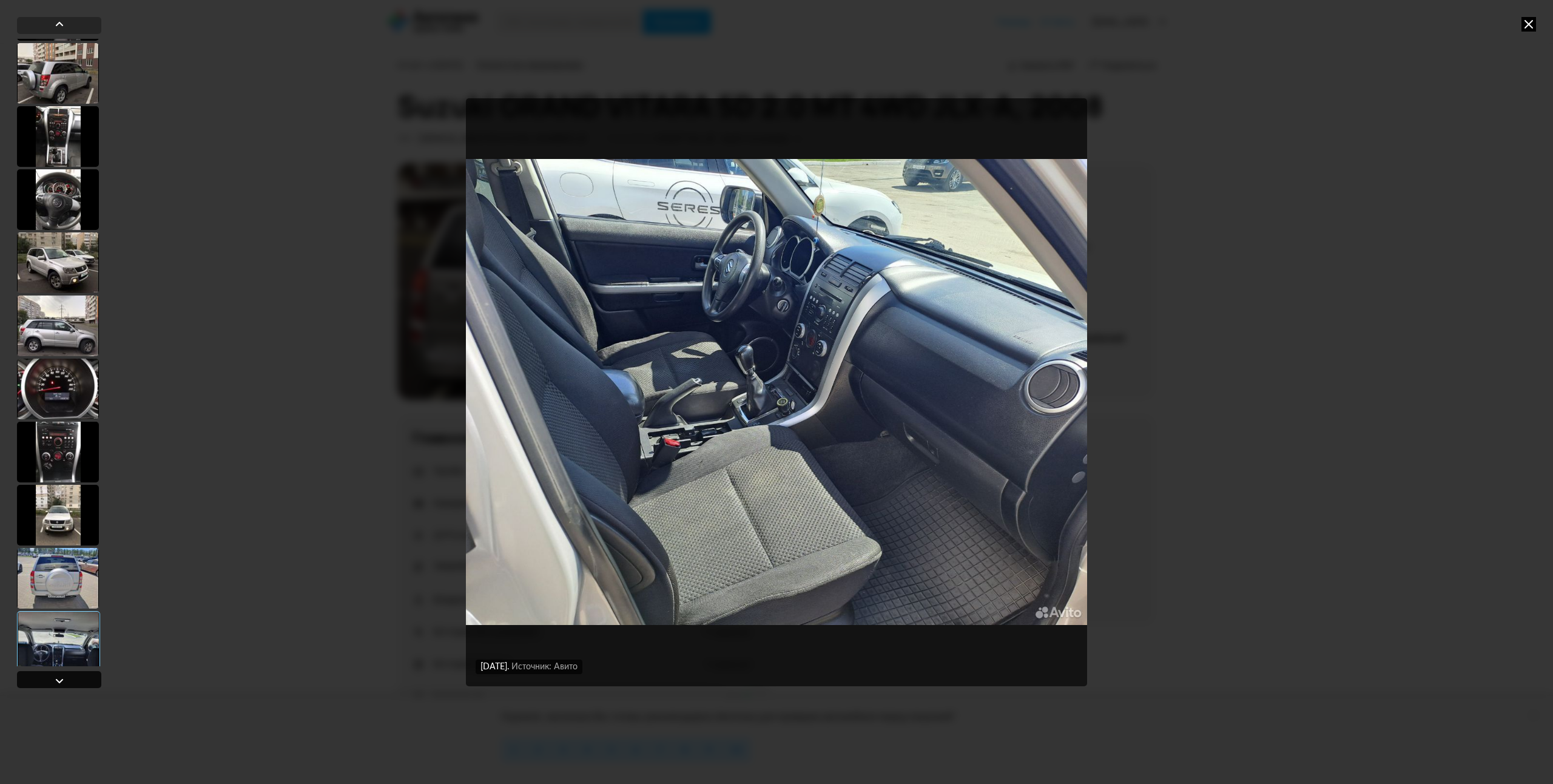
scroll to position [1234, 0]
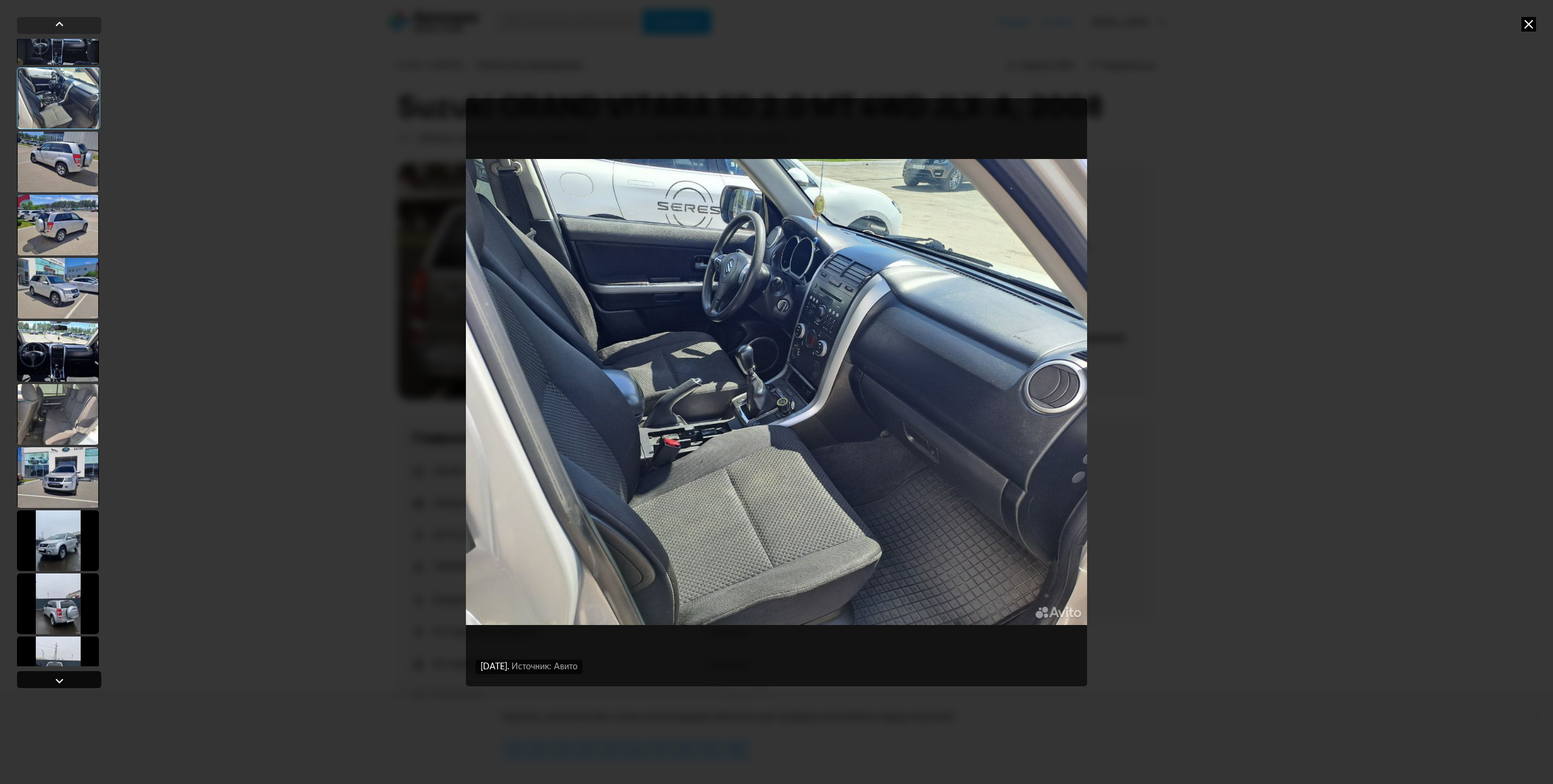
click at [53, 681] on div at bounding box center [60, 681] width 14 height 14
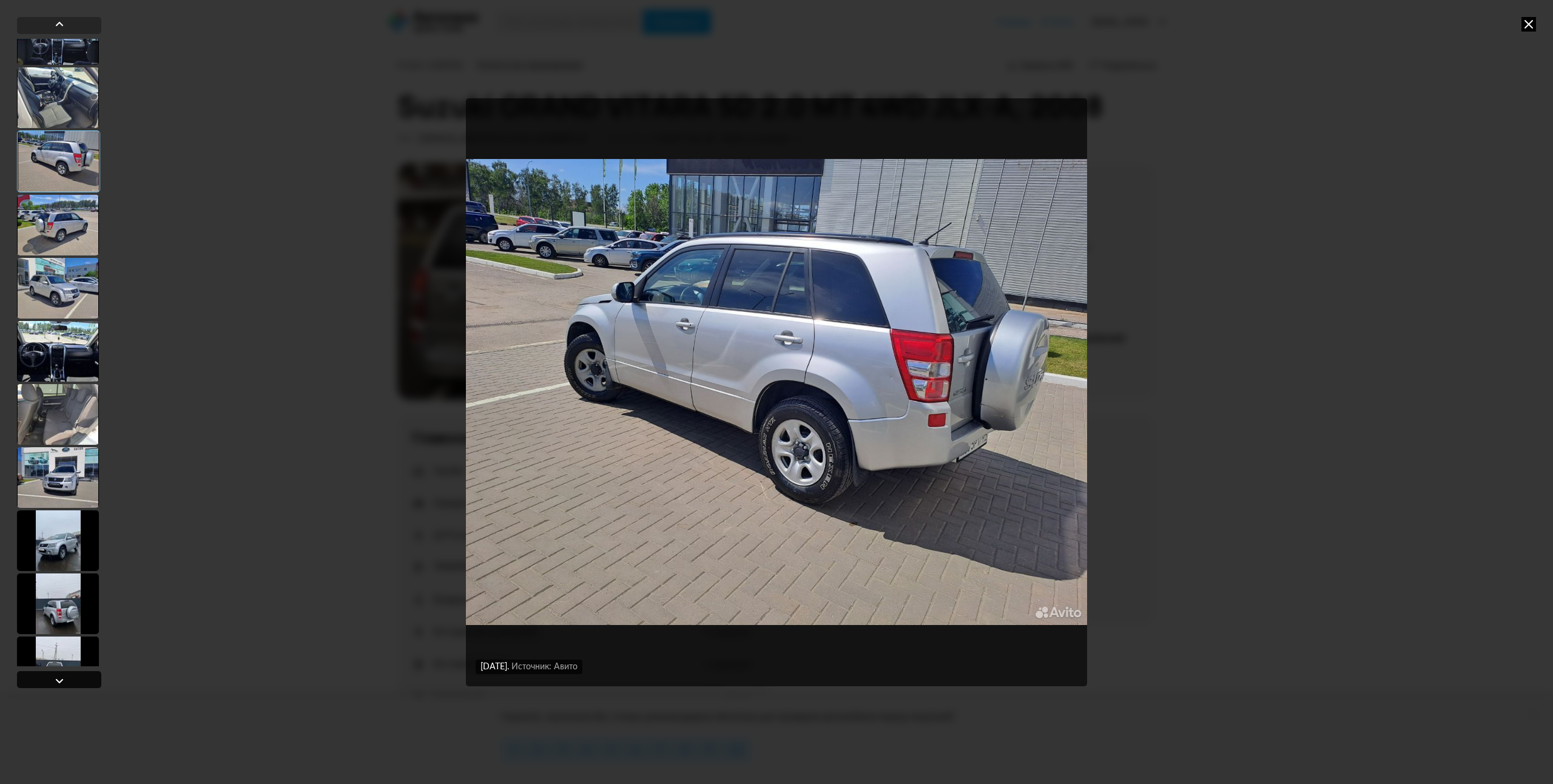
click at [53, 681] on div at bounding box center [60, 681] width 14 height 14
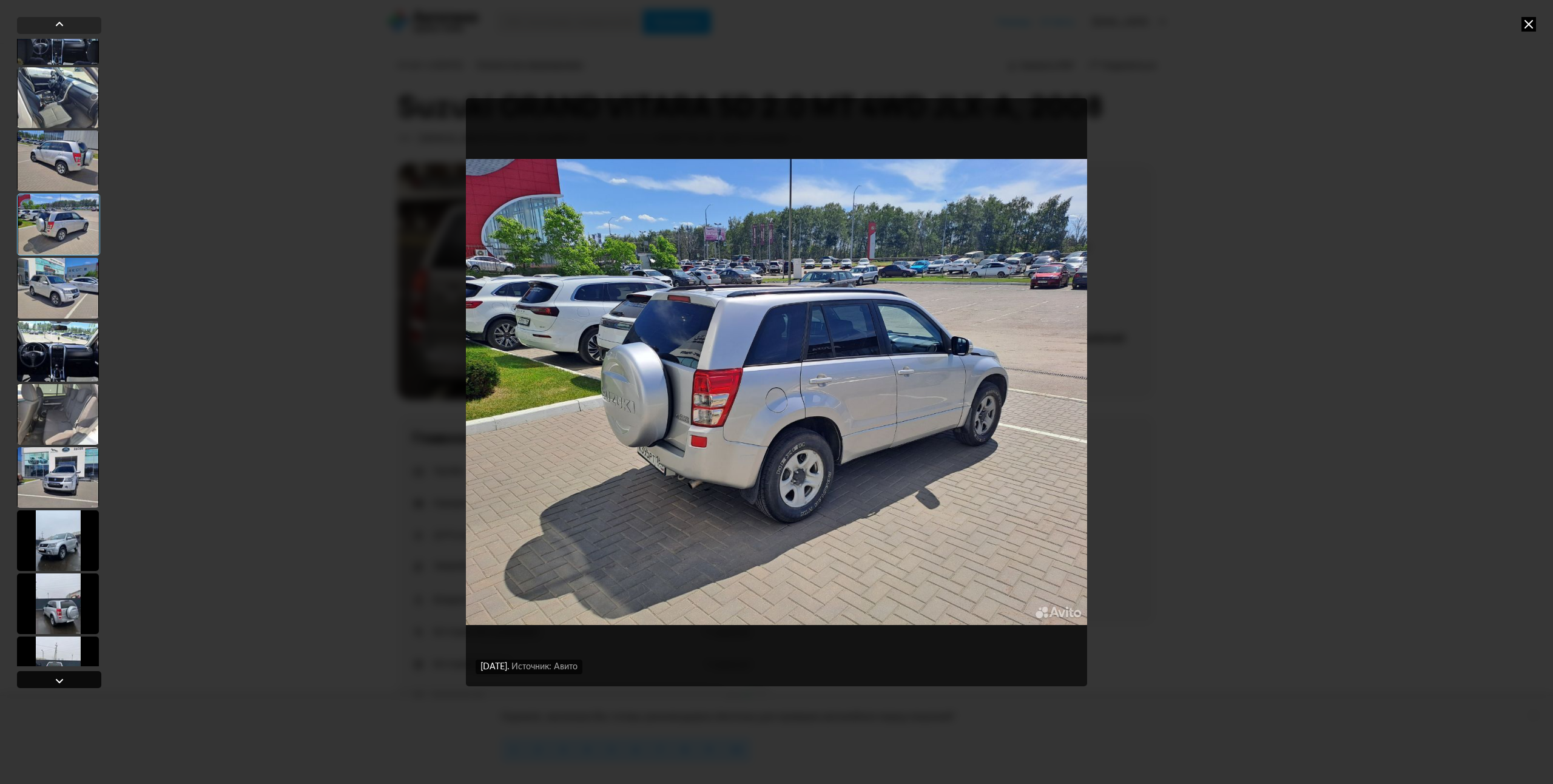
click at [53, 681] on div at bounding box center [60, 681] width 14 height 14
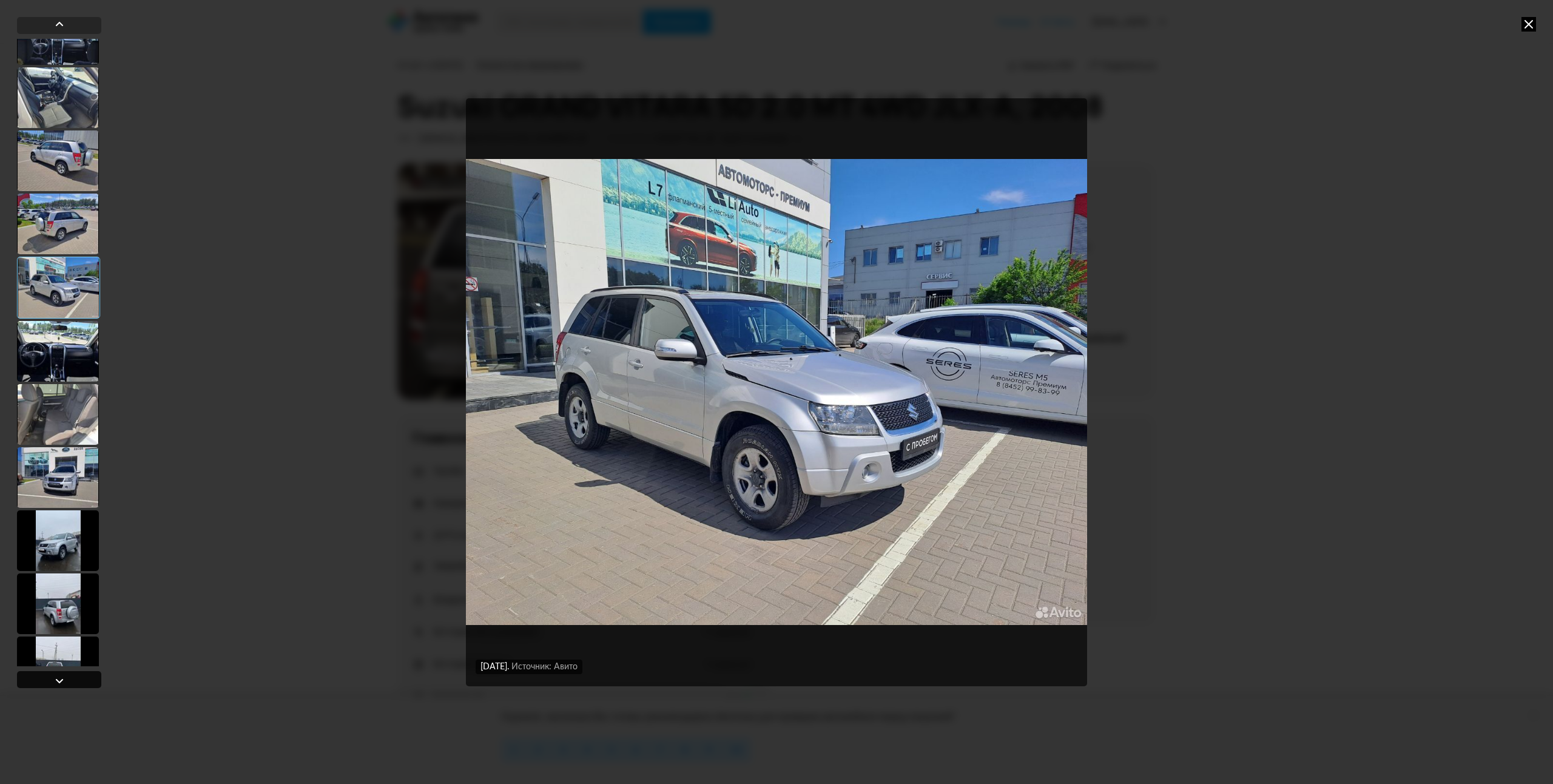
click at [53, 681] on div at bounding box center [60, 681] width 14 height 14
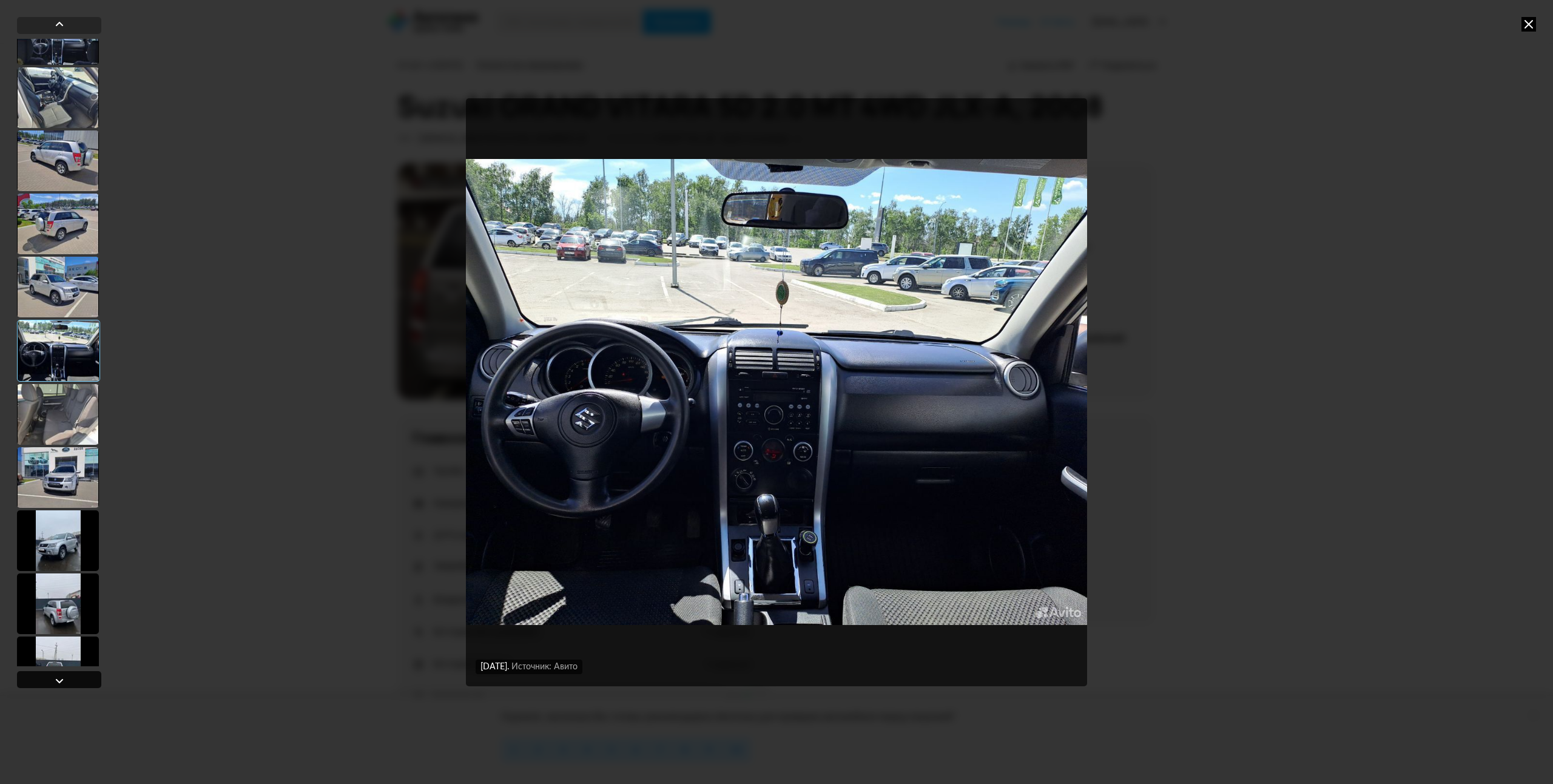
click at [53, 681] on div at bounding box center [60, 681] width 14 height 14
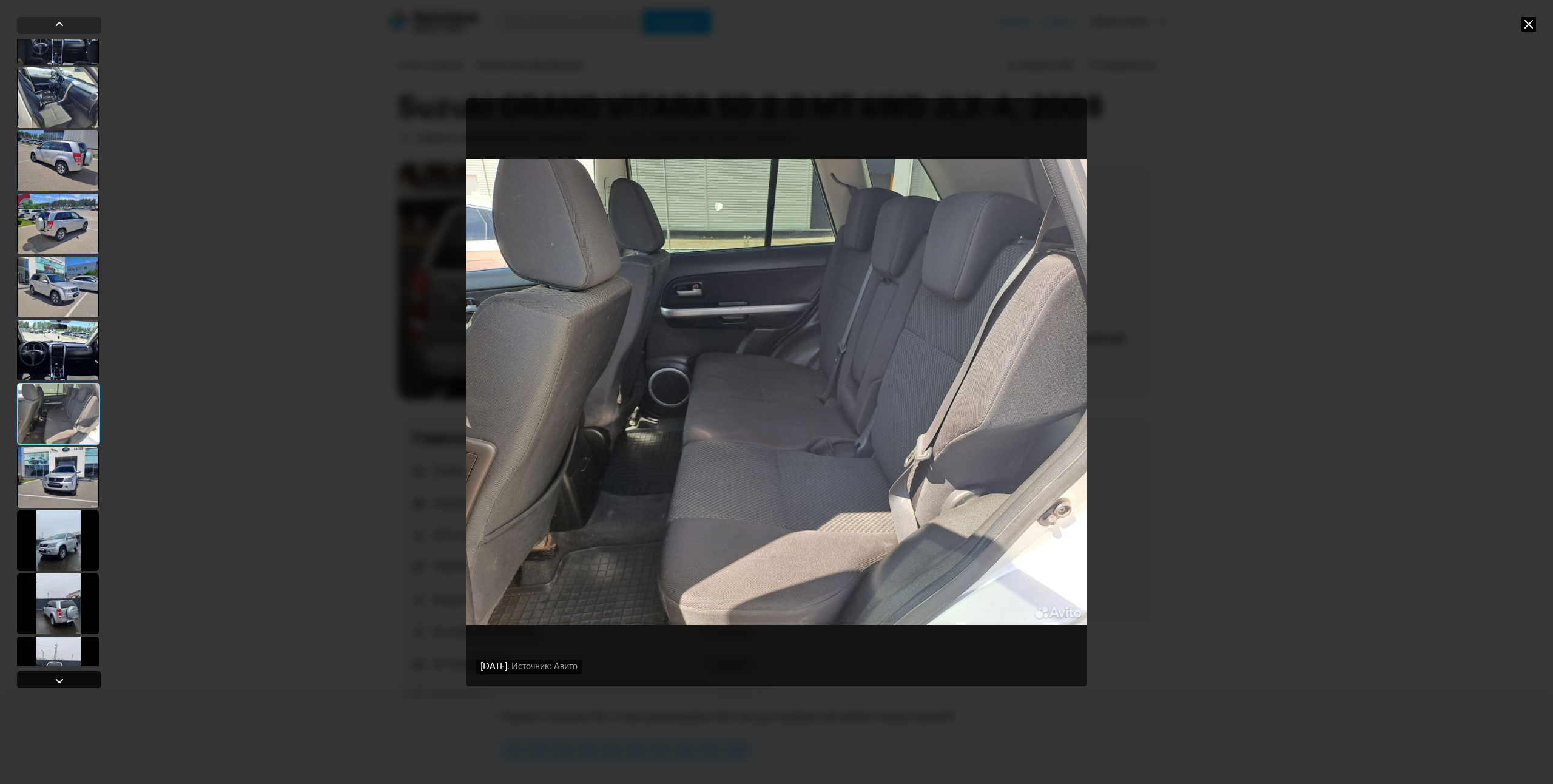
click at [53, 681] on div at bounding box center [60, 681] width 14 height 14
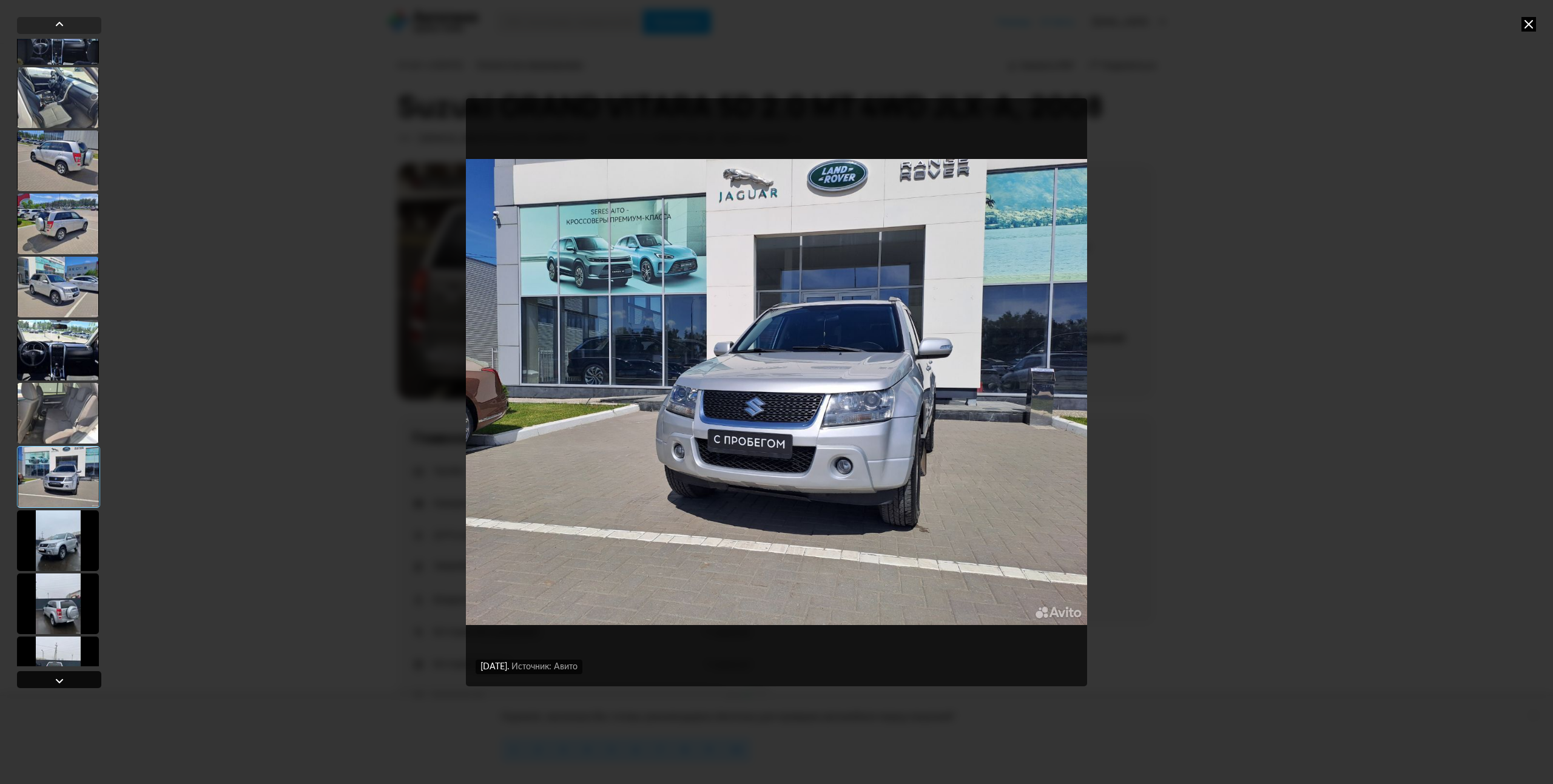
click at [53, 678] on div at bounding box center [60, 681] width 14 height 14
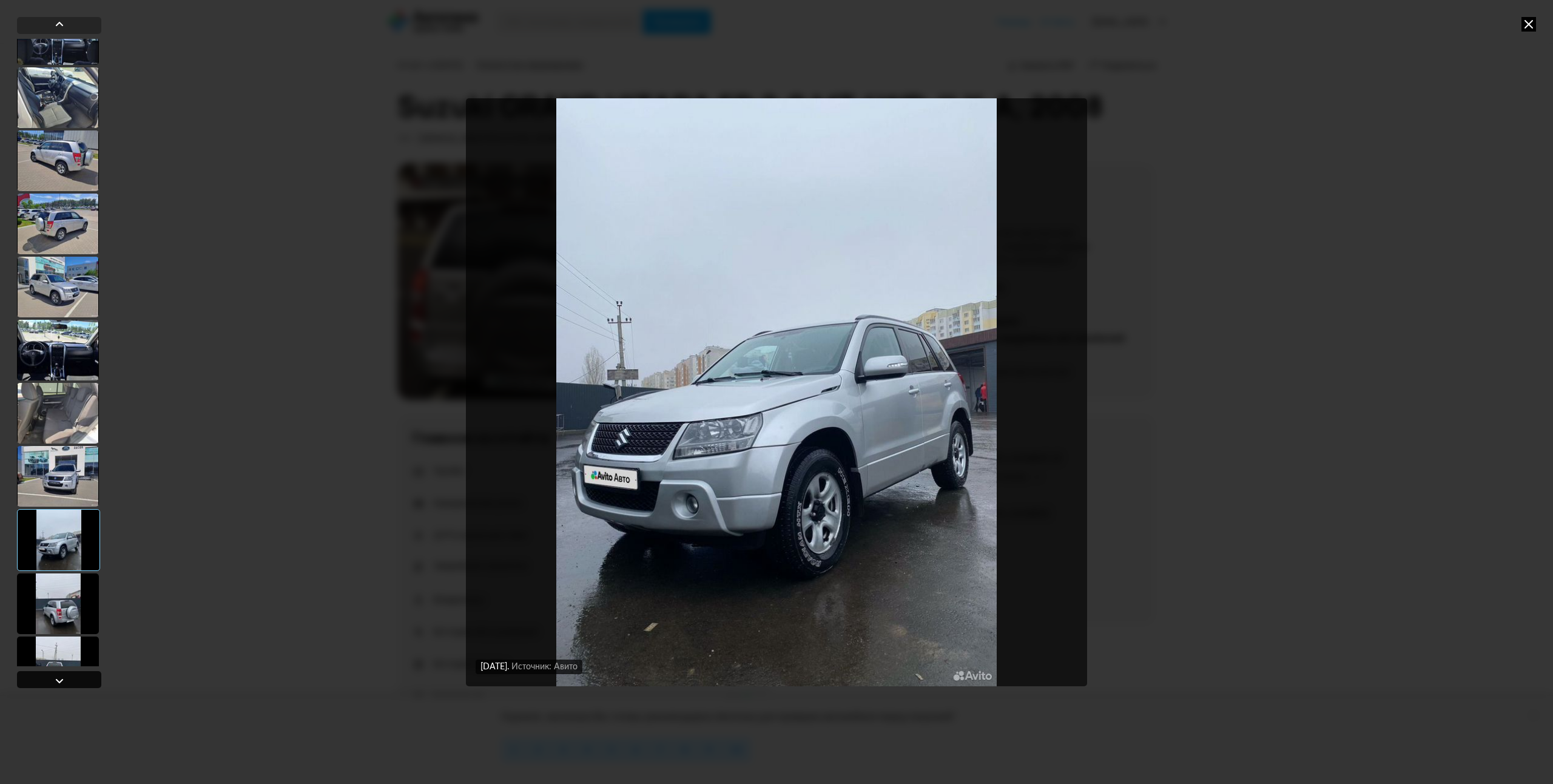
click at [57, 680] on div at bounding box center [60, 681] width 14 height 14
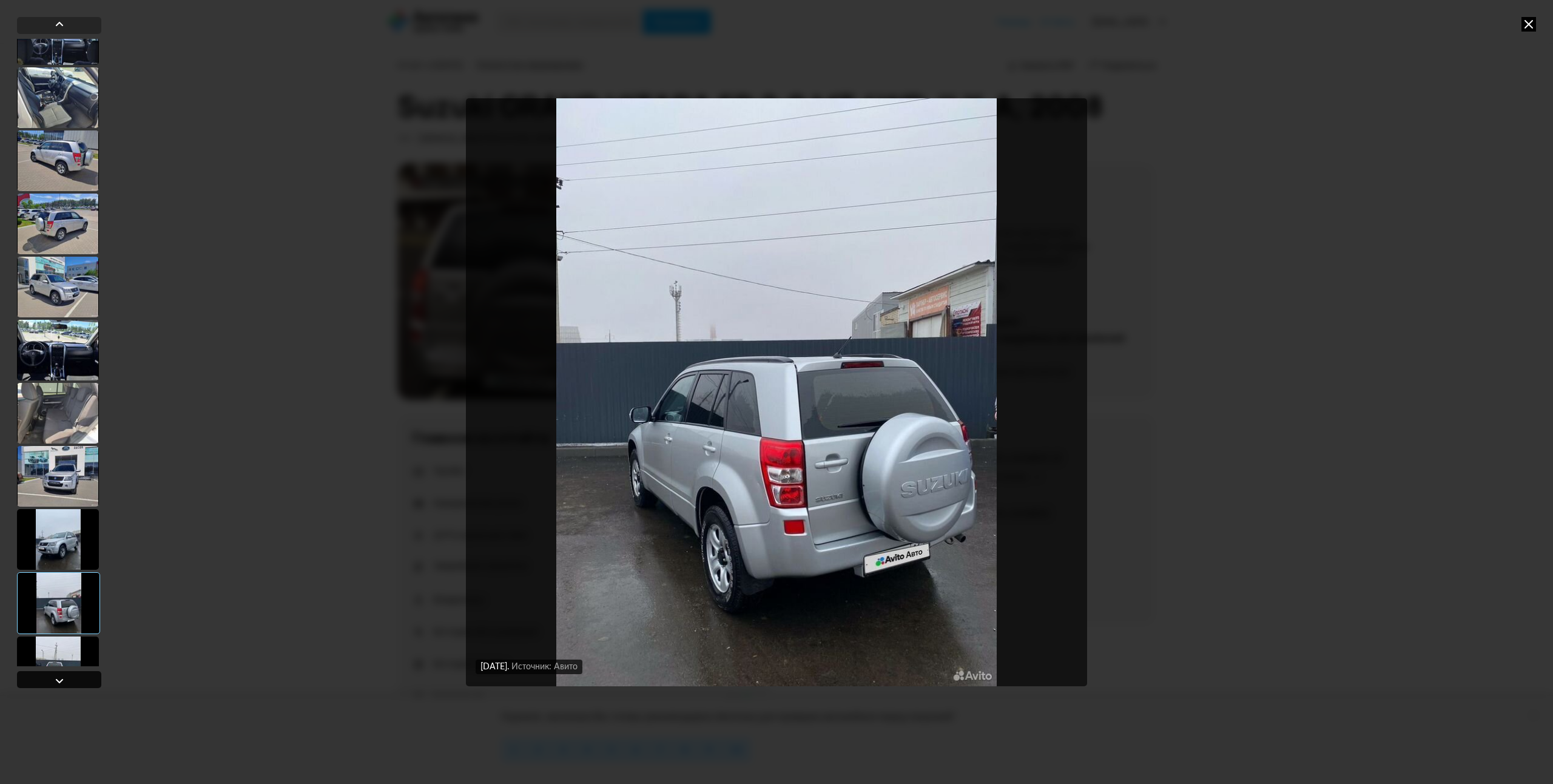
click at [57, 678] on div at bounding box center [60, 681] width 14 height 14
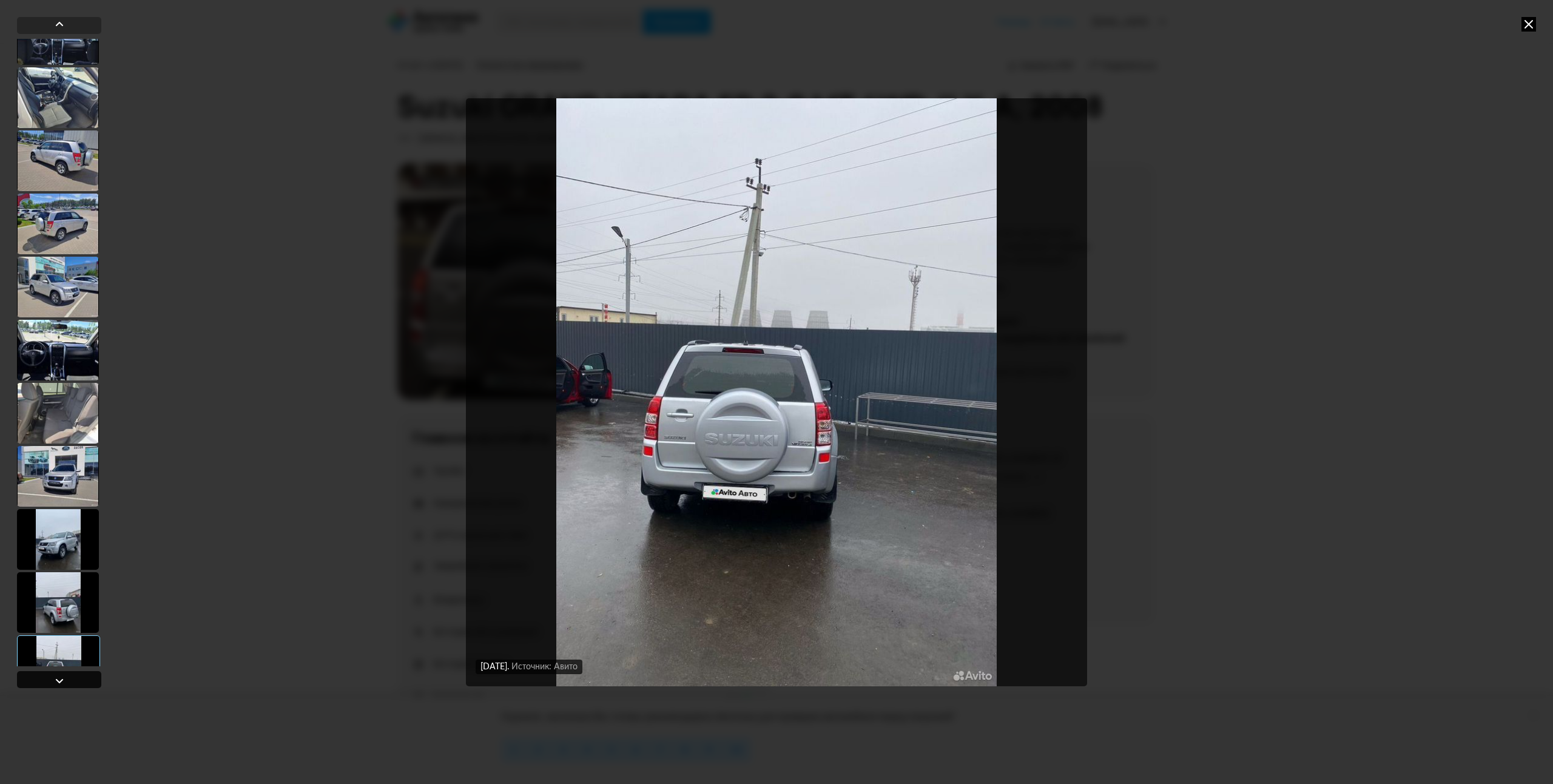
click at [57, 678] on div at bounding box center [60, 681] width 14 height 14
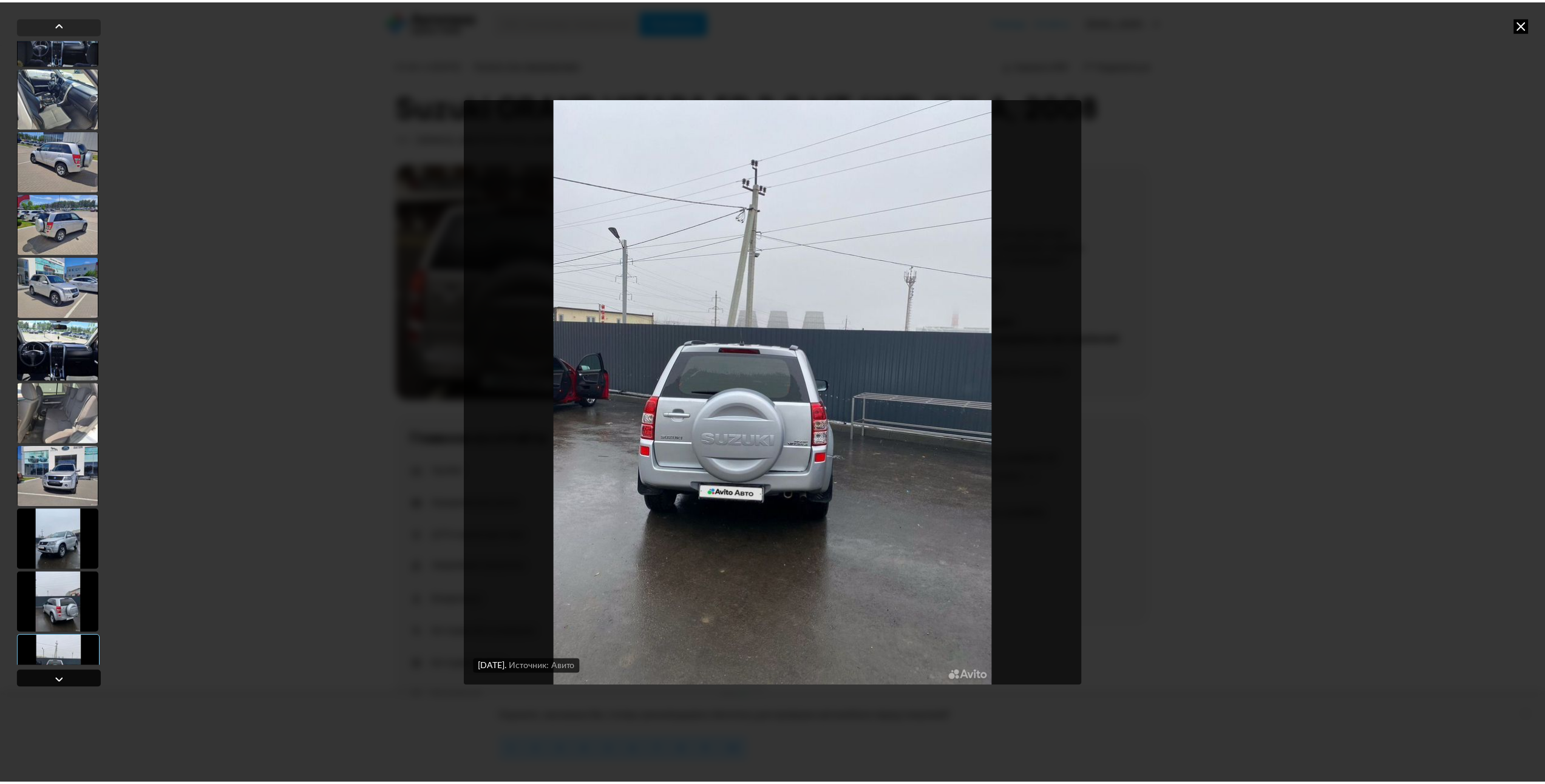
scroll to position [1840, 0]
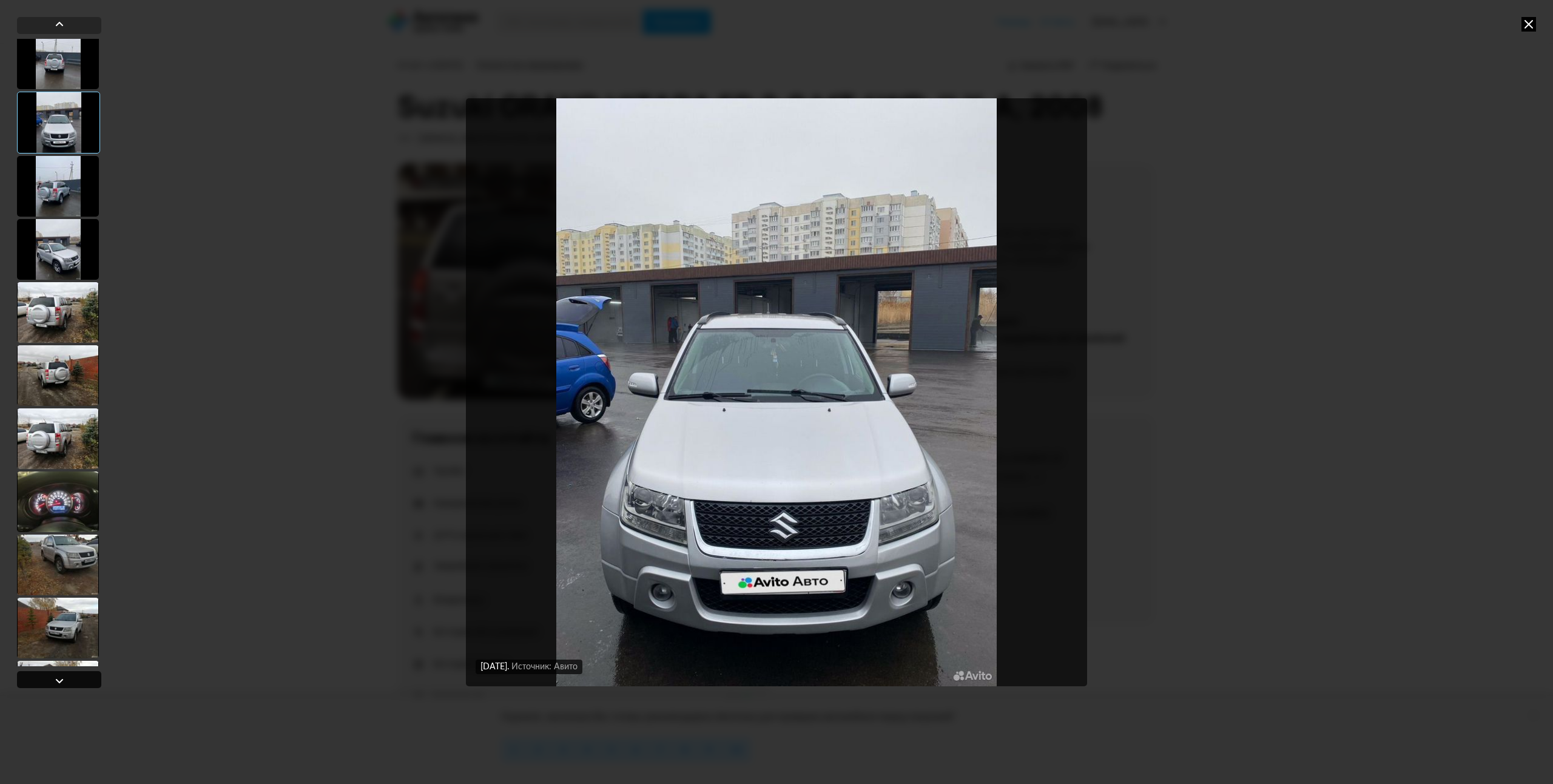
click at [57, 678] on div at bounding box center [60, 681] width 14 height 14
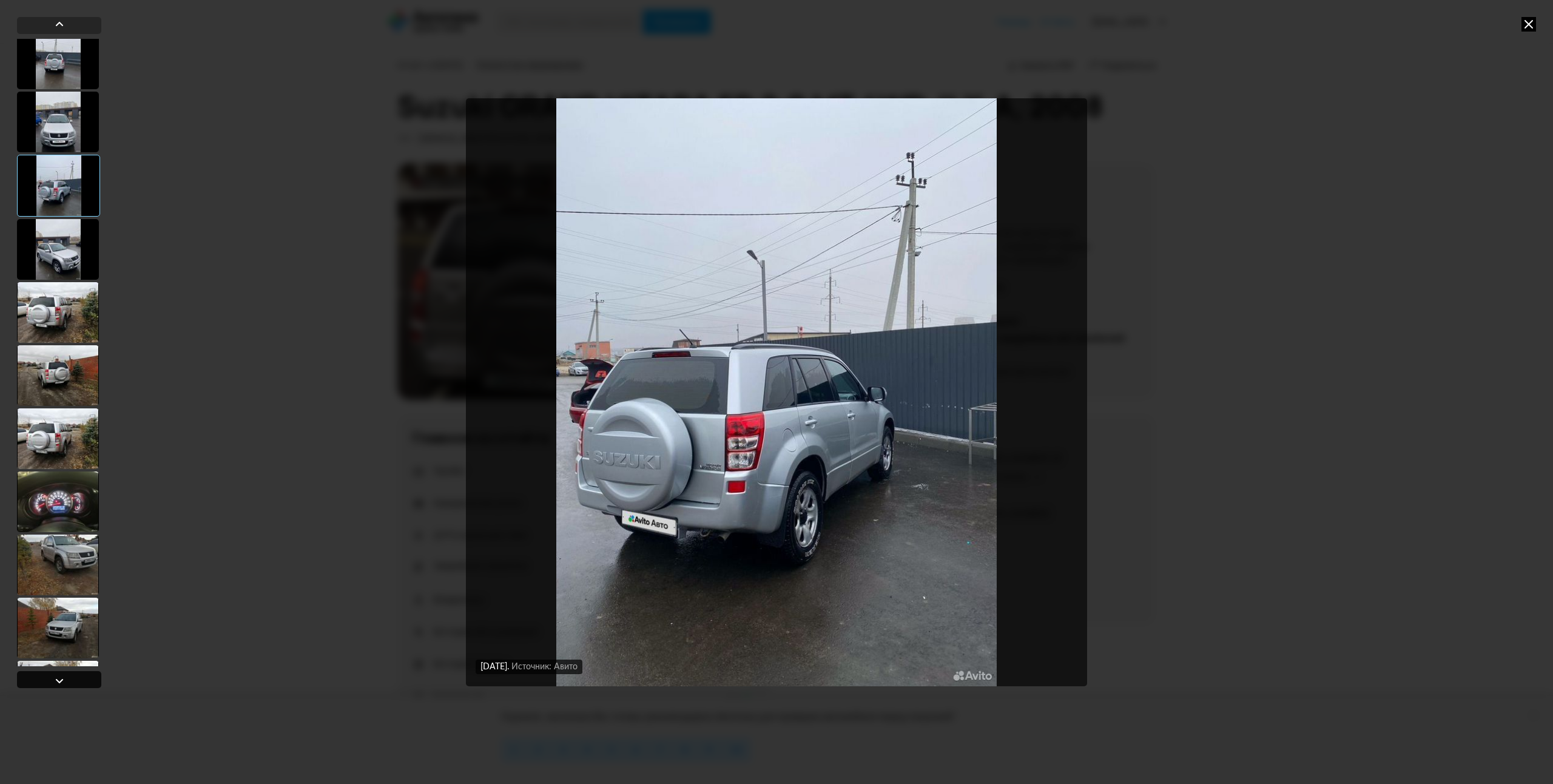
click at [57, 678] on div at bounding box center [60, 681] width 14 height 14
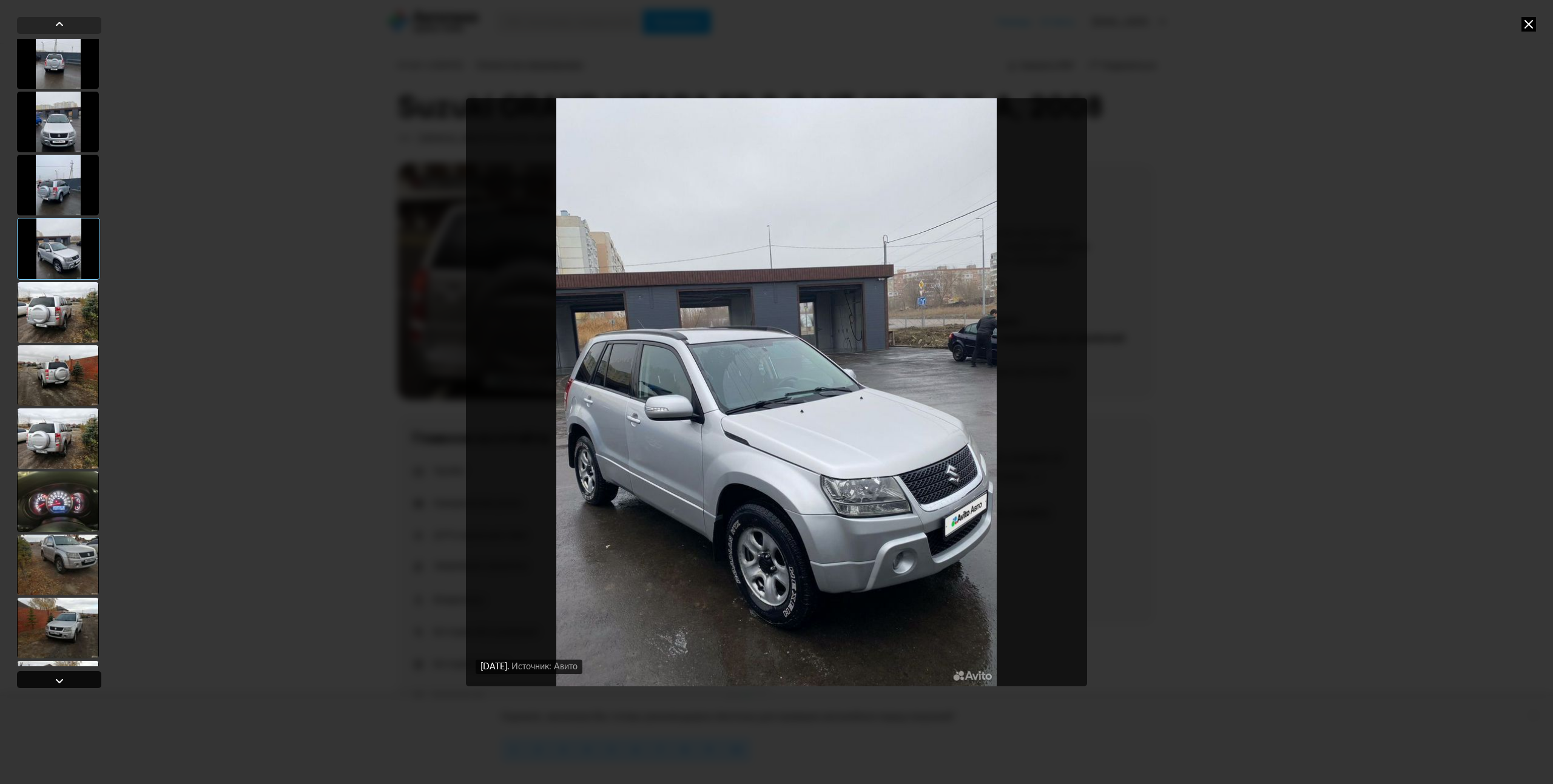
click at [57, 678] on div at bounding box center [60, 681] width 14 height 14
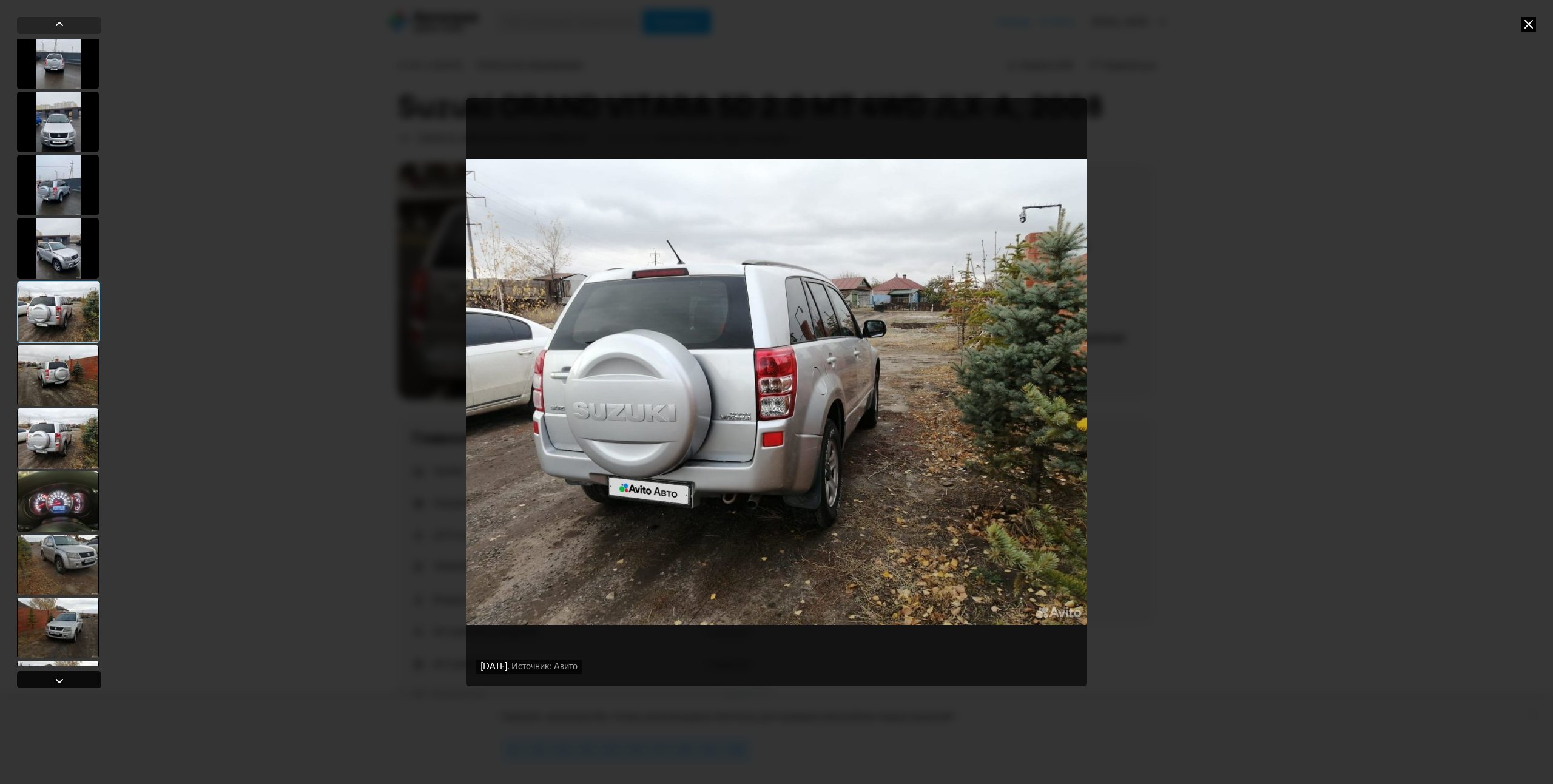
click at [57, 678] on div at bounding box center [60, 681] width 14 height 14
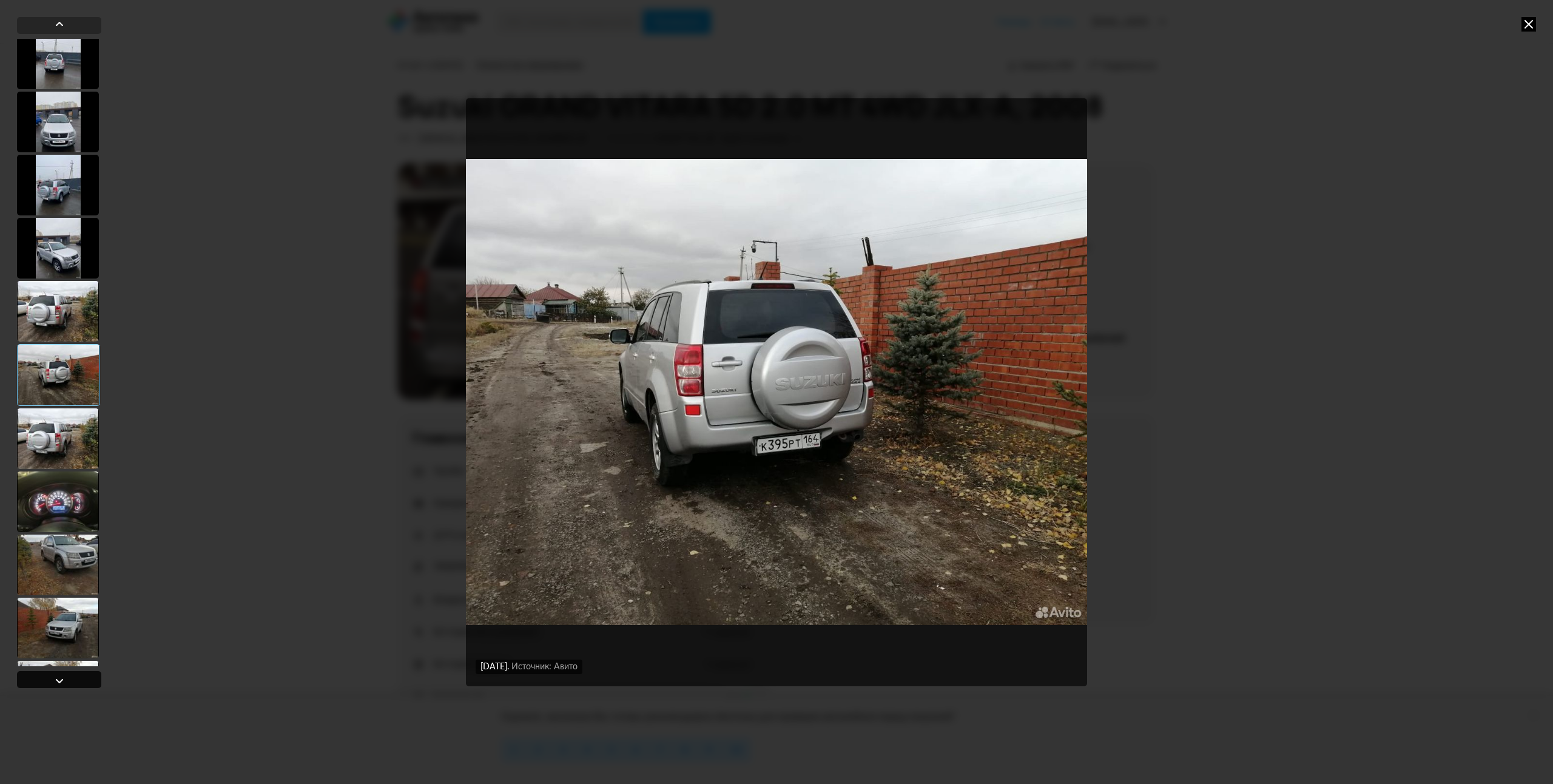
click at [57, 678] on div at bounding box center [60, 681] width 14 height 14
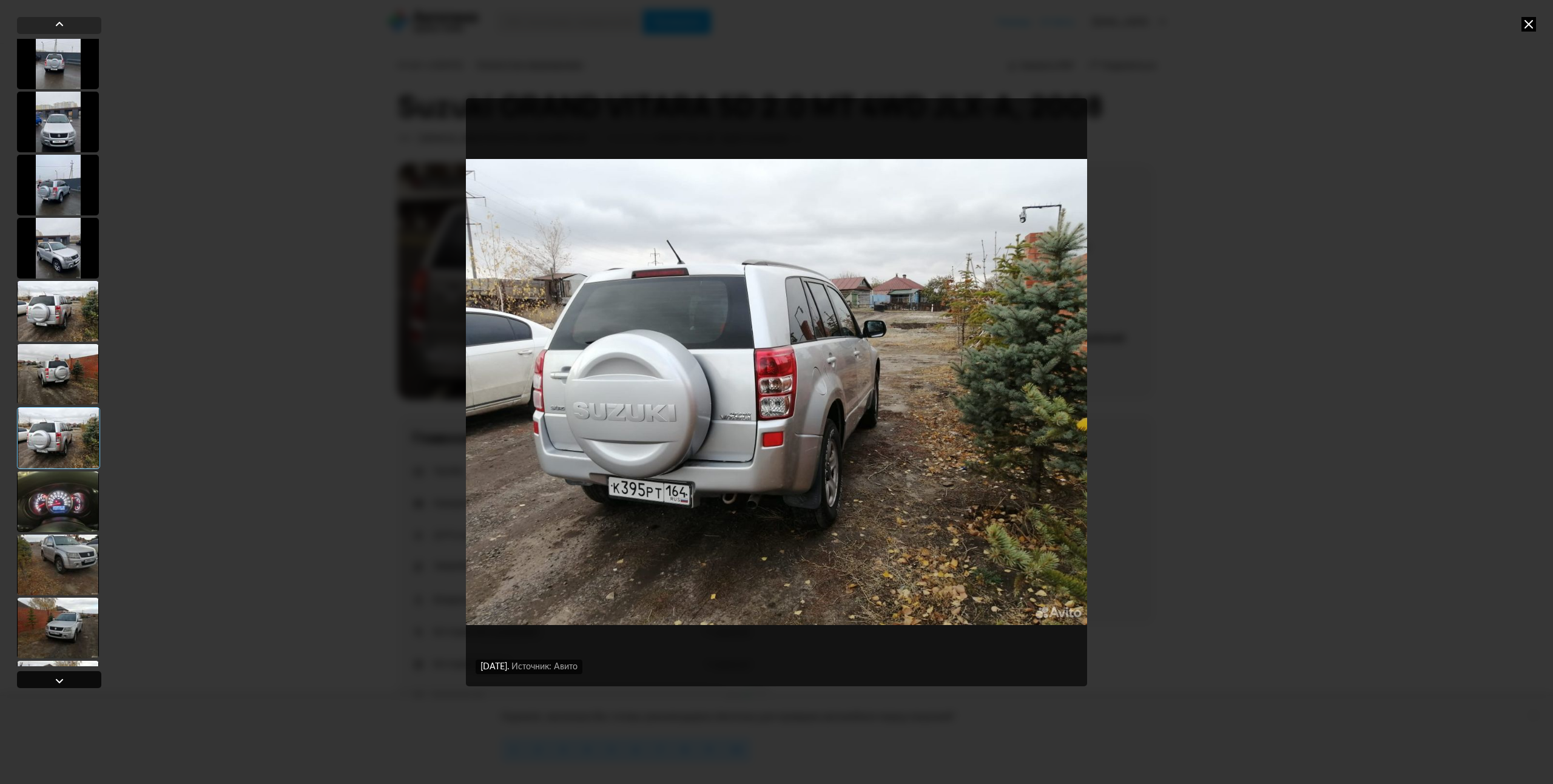
click at [57, 678] on div at bounding box center [60, 681] width 14 height 14
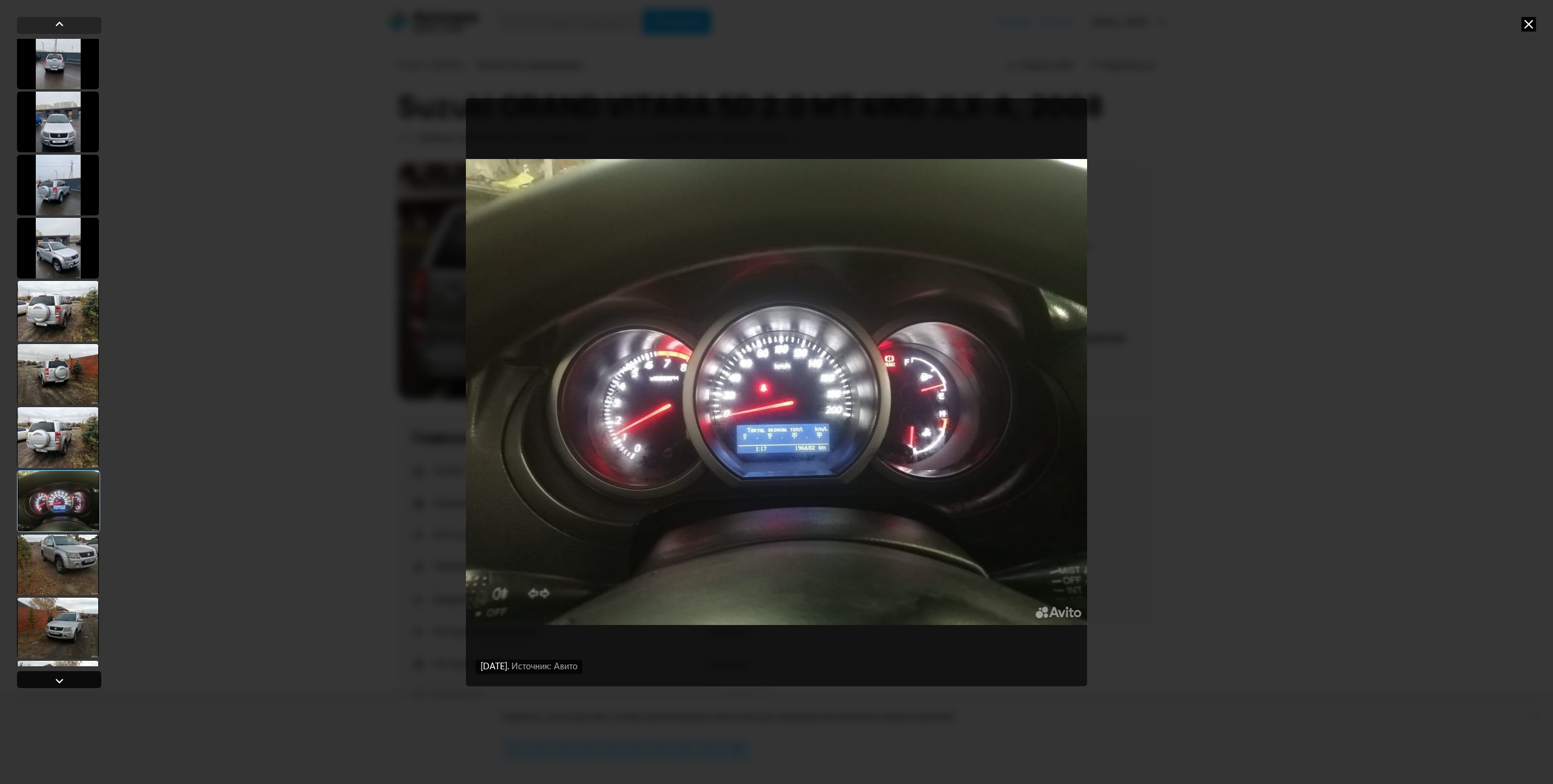
click at [57, 678] on div at bounding box center [60, 681] width 14 height 14
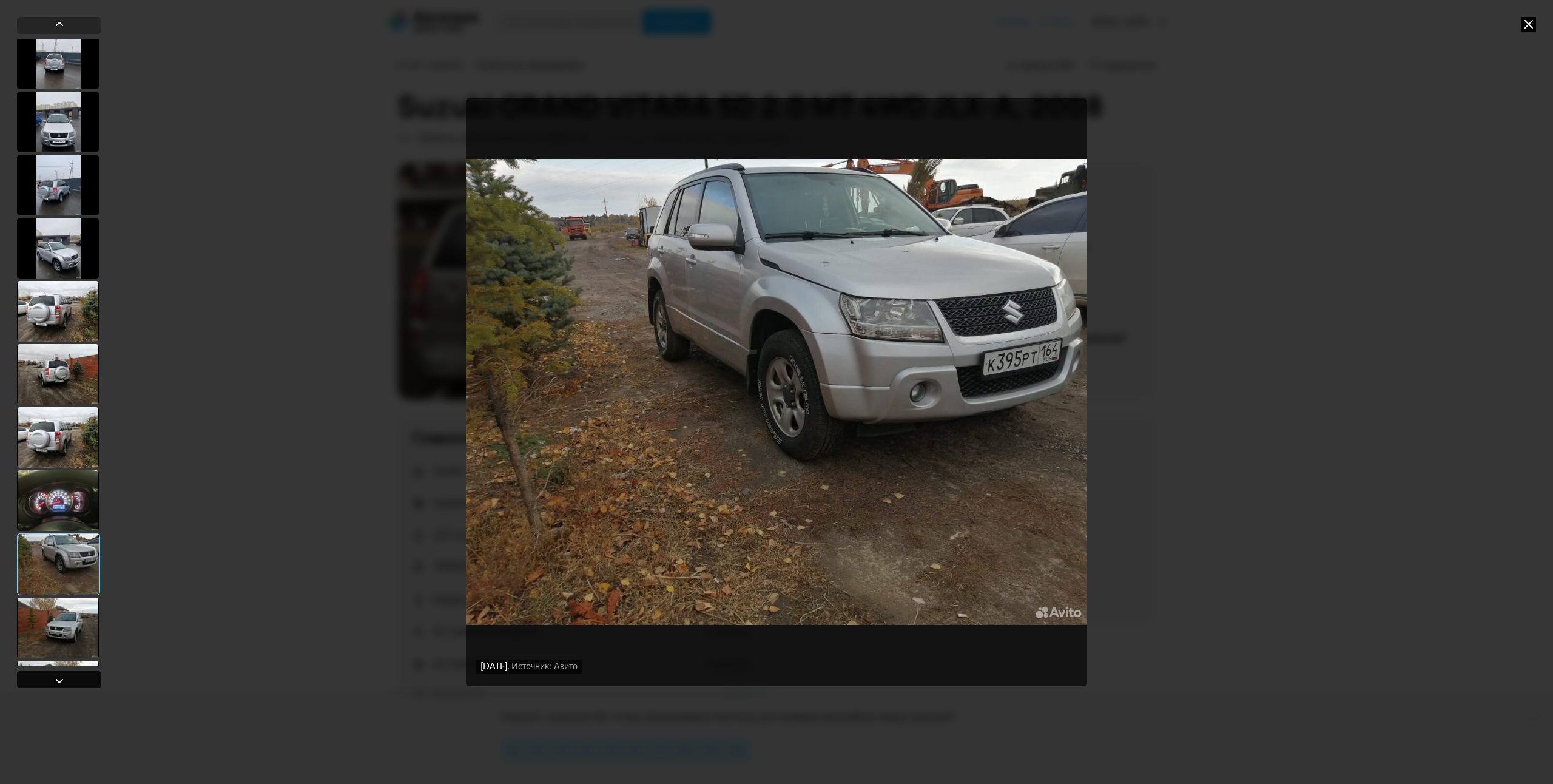
click at [57, 678] on div at bounding box center [60, 681] width 14 height 14
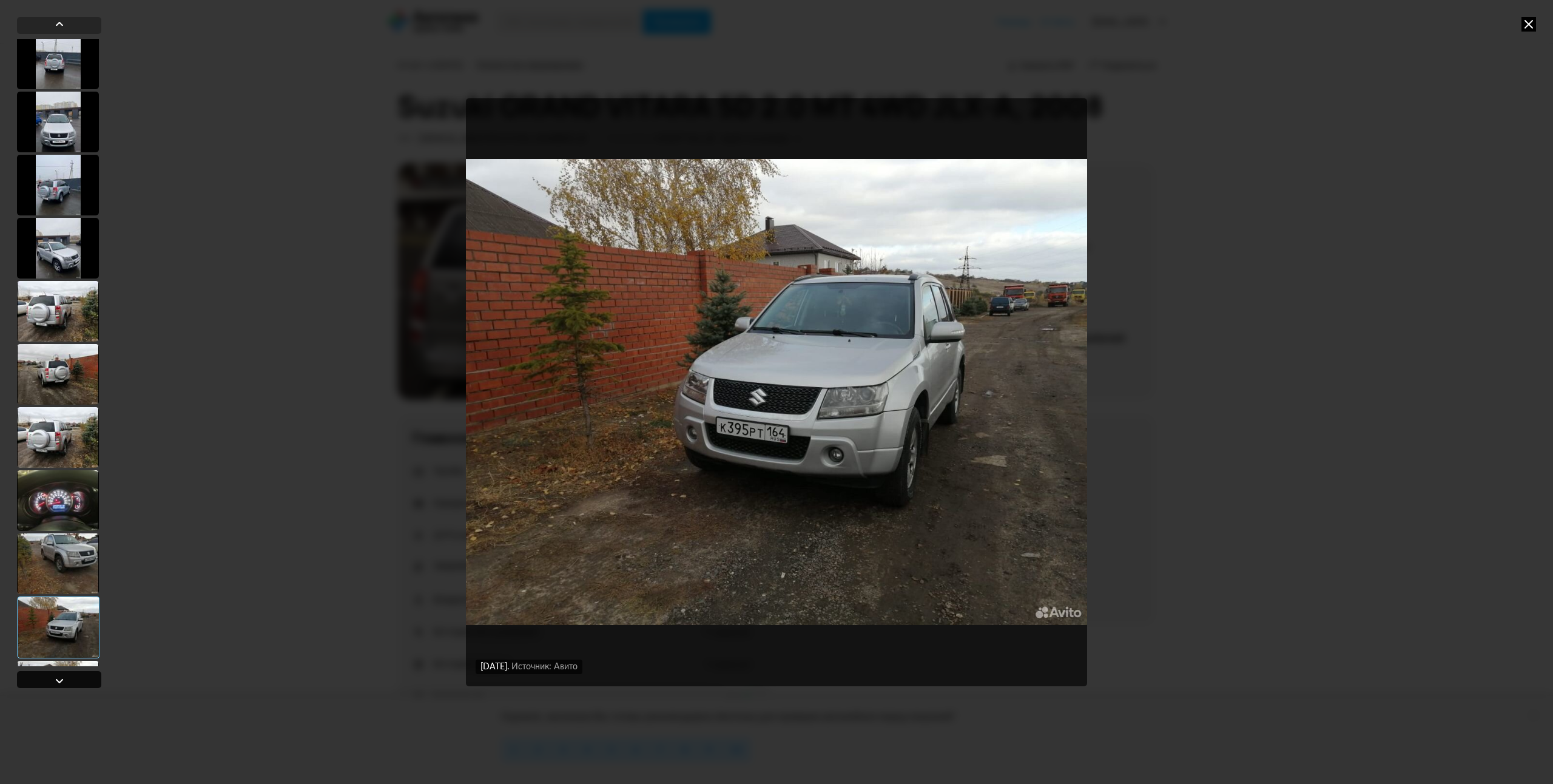
click at [57, 678] on div at bounding box center [60, 681] width 14 height 14
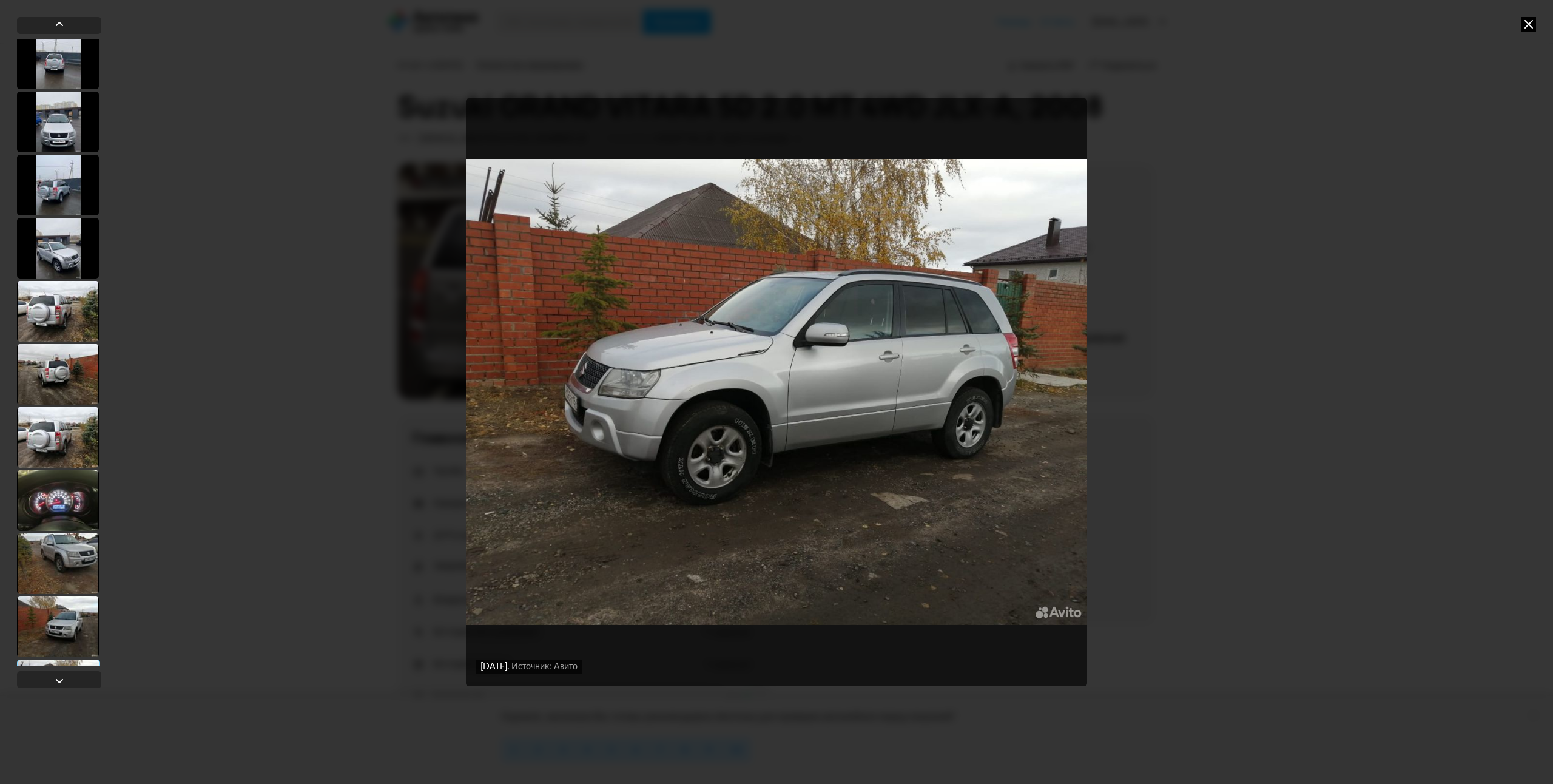
click at [1532, 25] on icon at bounding box center [1529, 24] width 14 height 14
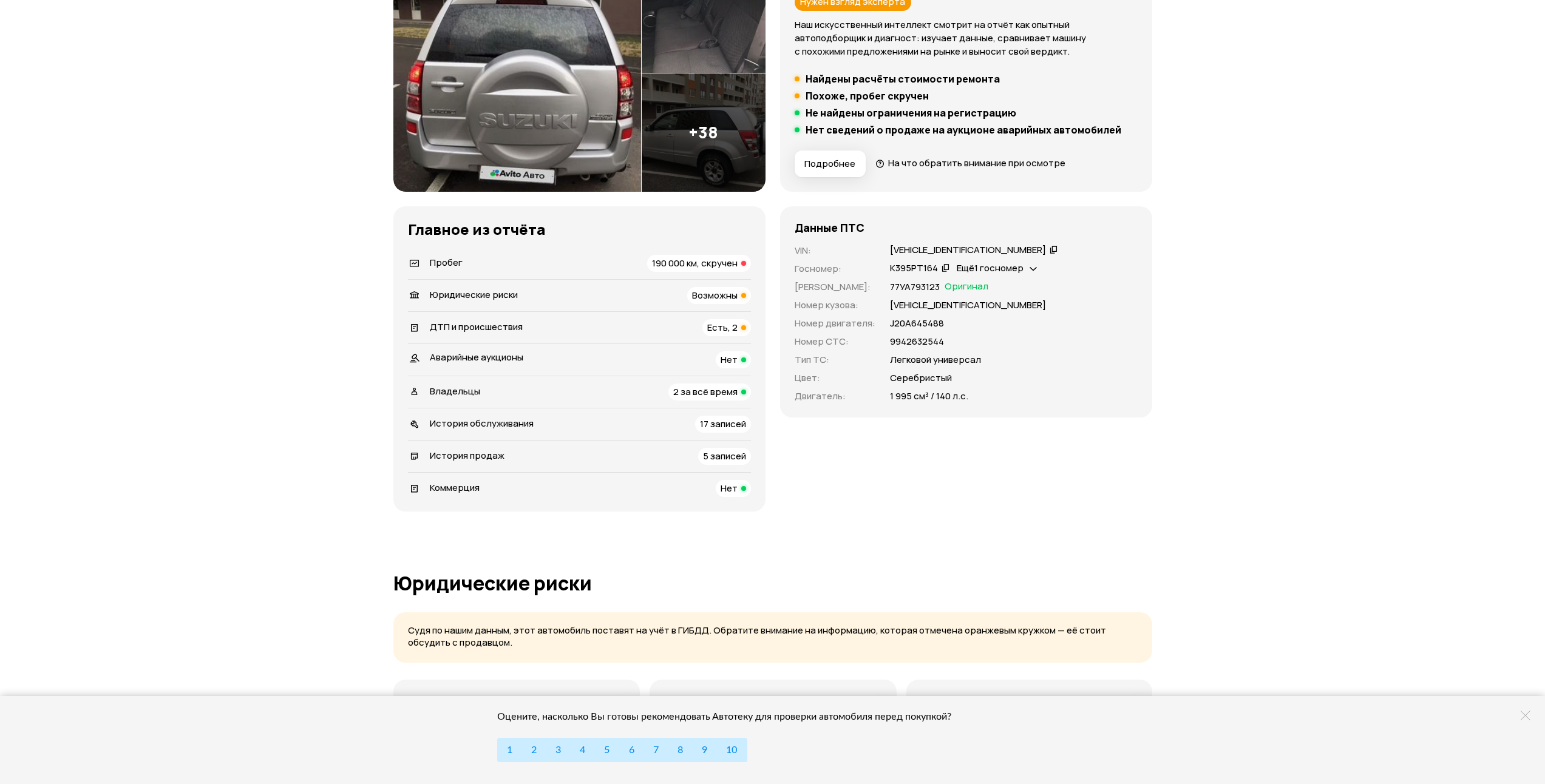
scroll to position [182, 0]
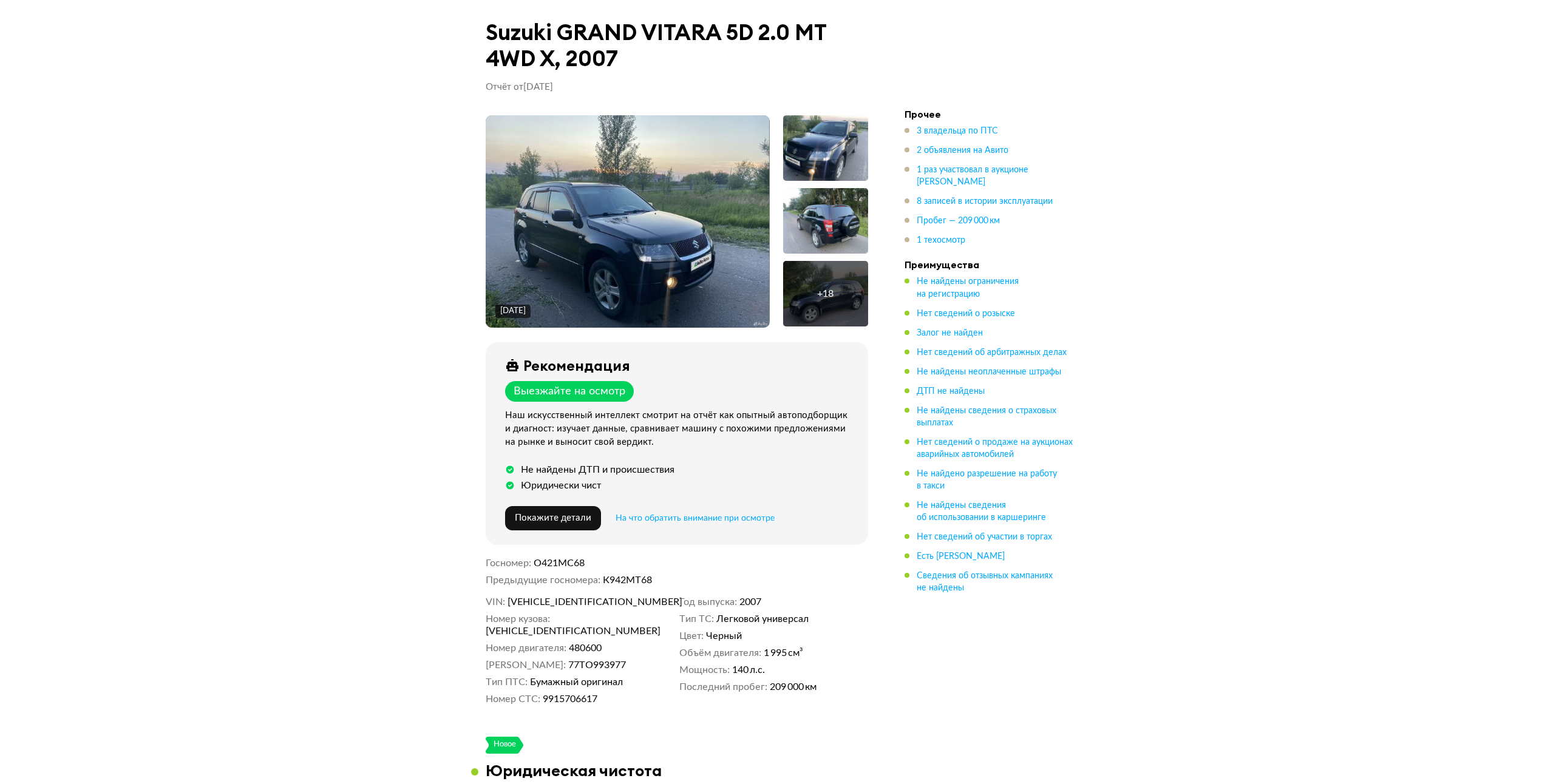
click at [741, 197] on img at bounding box center [628, 221] width 284 height 213
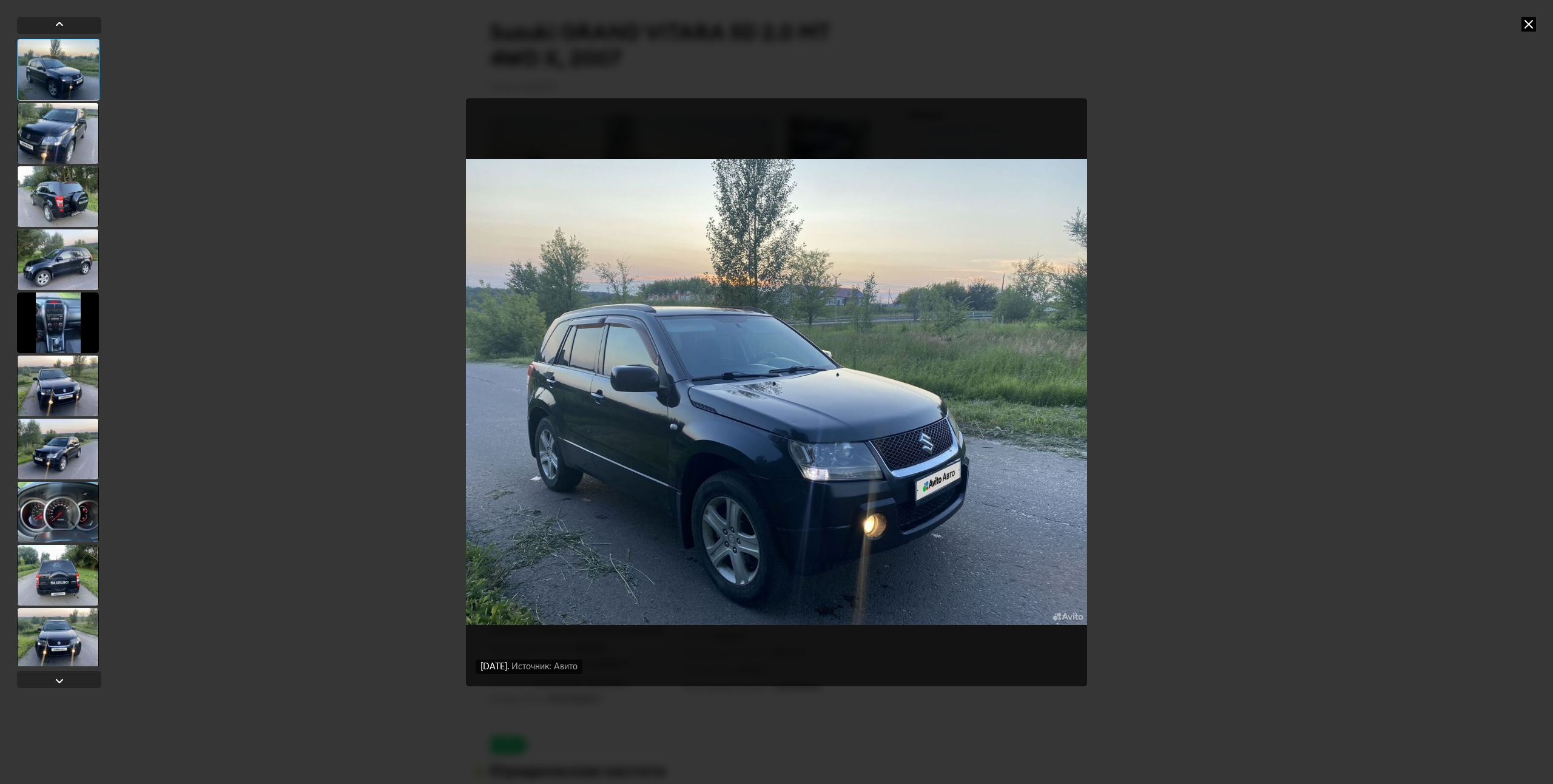
click at [81, 137] on div at bounding box center [57, 134] width 82 height 60
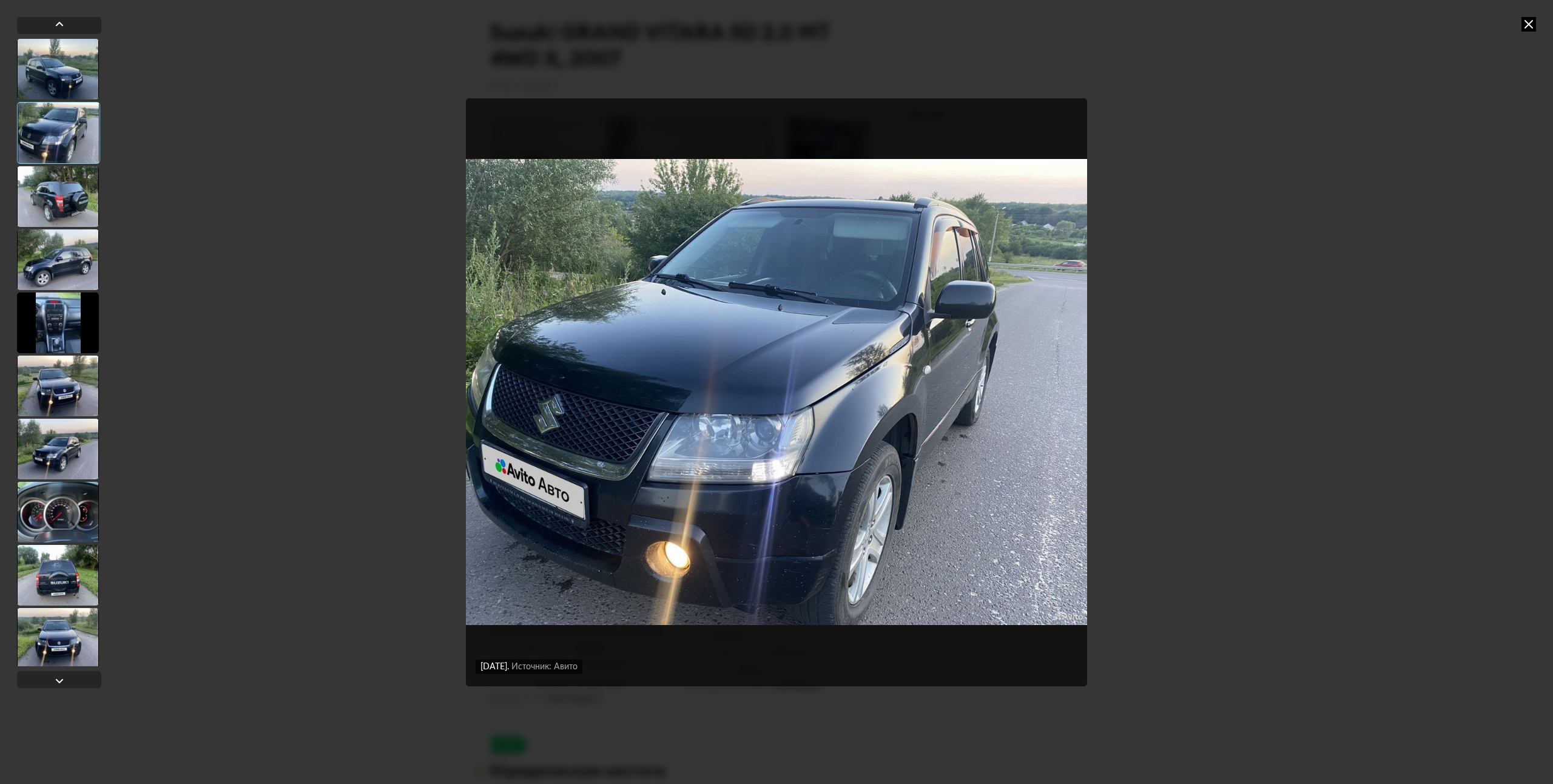
click at [64, 196] on div at bounding box center [57, 197] width 82 height 60
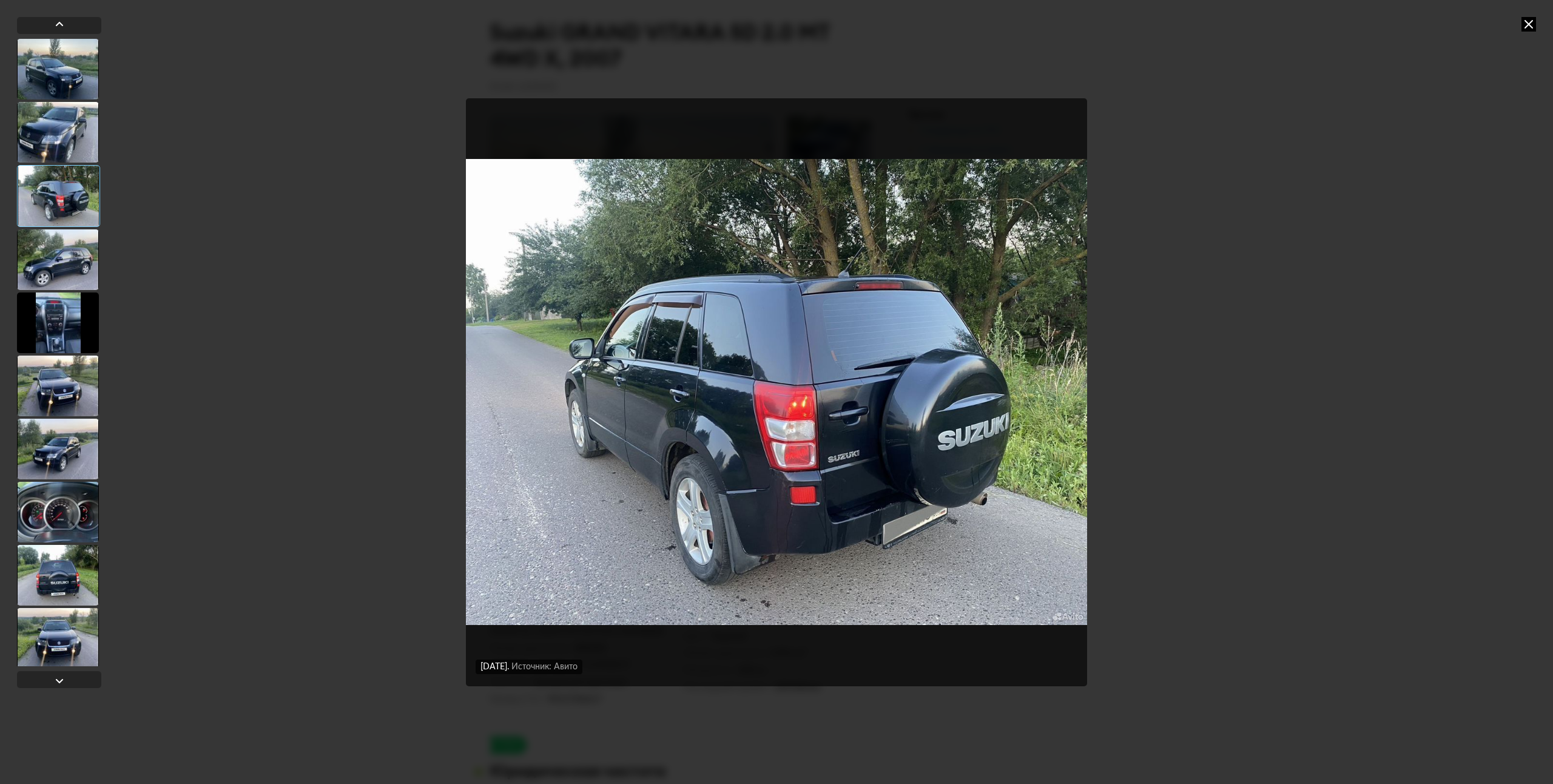
click at [91, 269] on div at bounding box center [57, 259] width 82 height 60
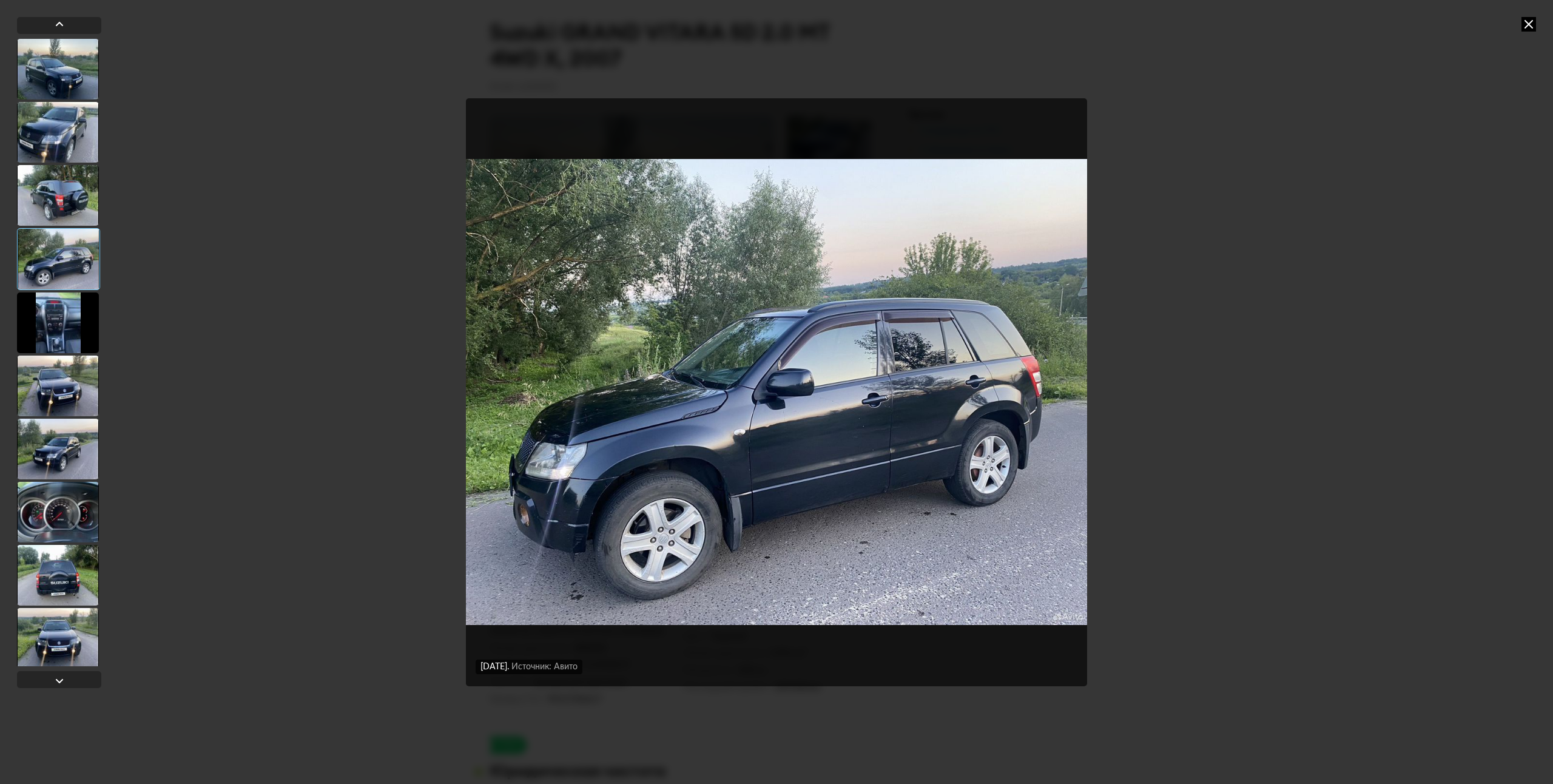
click at [78, 201] on div at bounding box center [57, 195] width 82 height 60
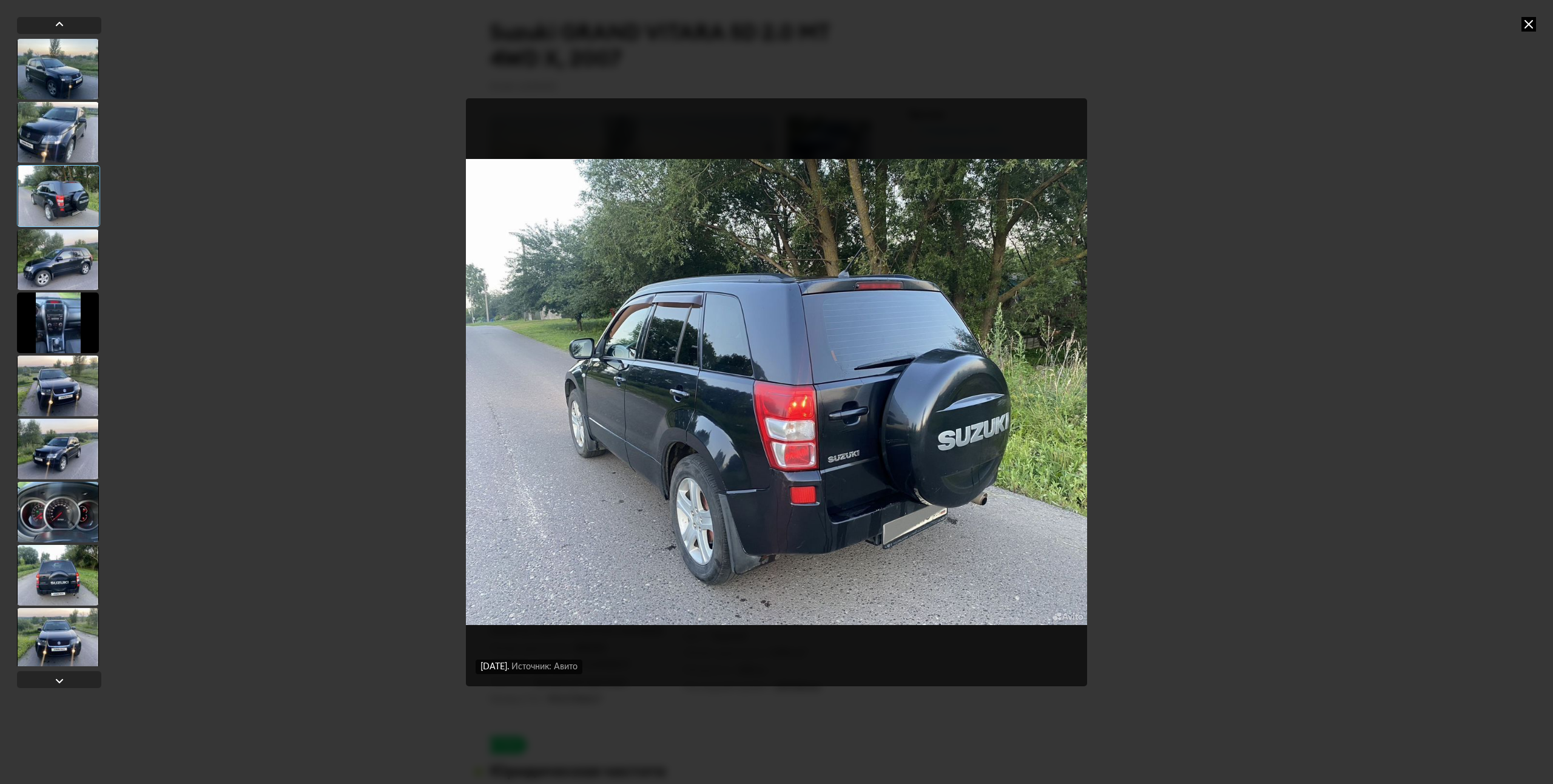
click at [51, 270] on div at bounding box center [57, 259] width 82 height 60
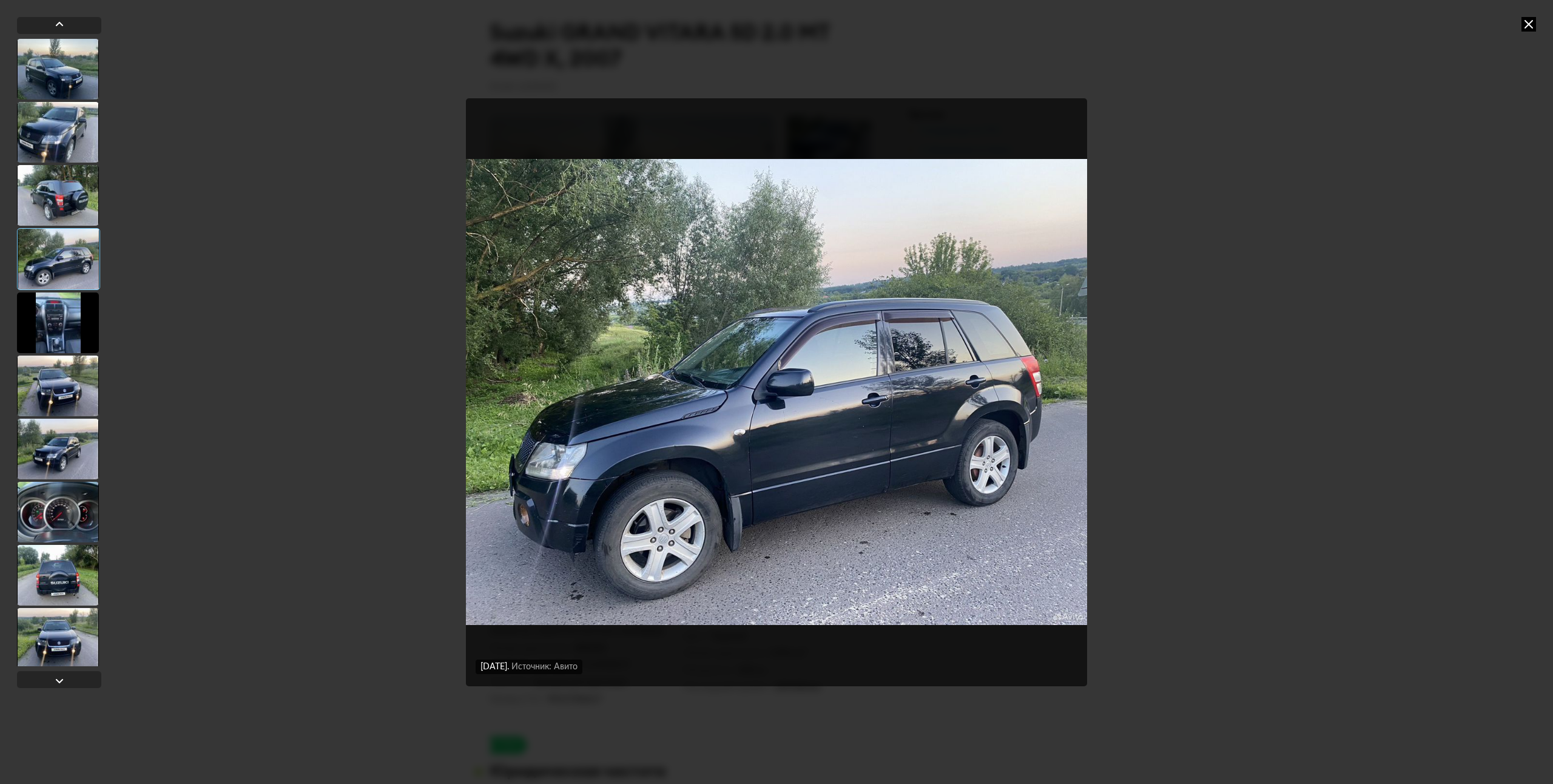
click at [80, 398] on div at bounding box center [57, 386] width 82 height 60
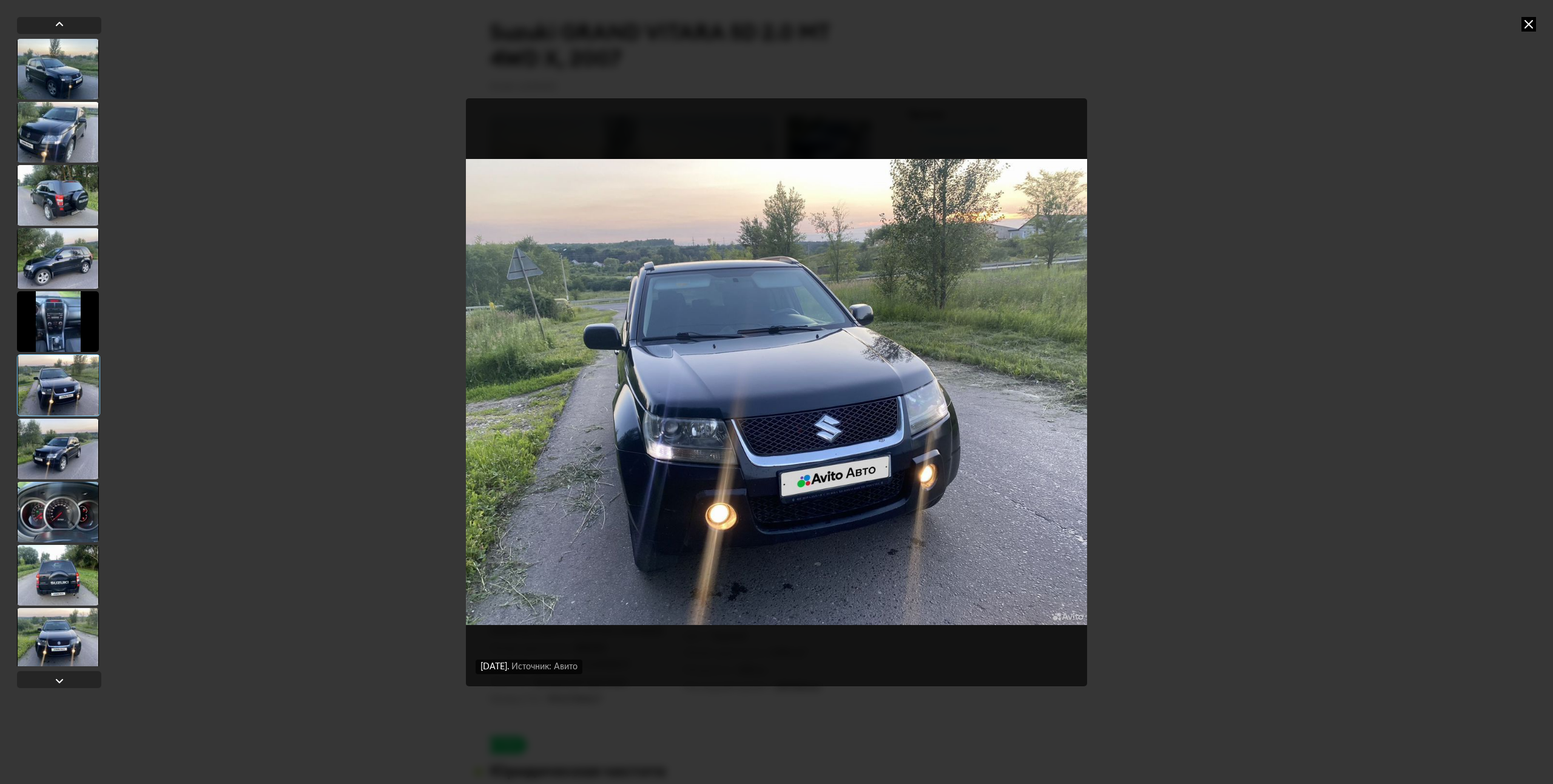
click at [66, 436] on div at bounding box center [57, 449] width 82 height 60
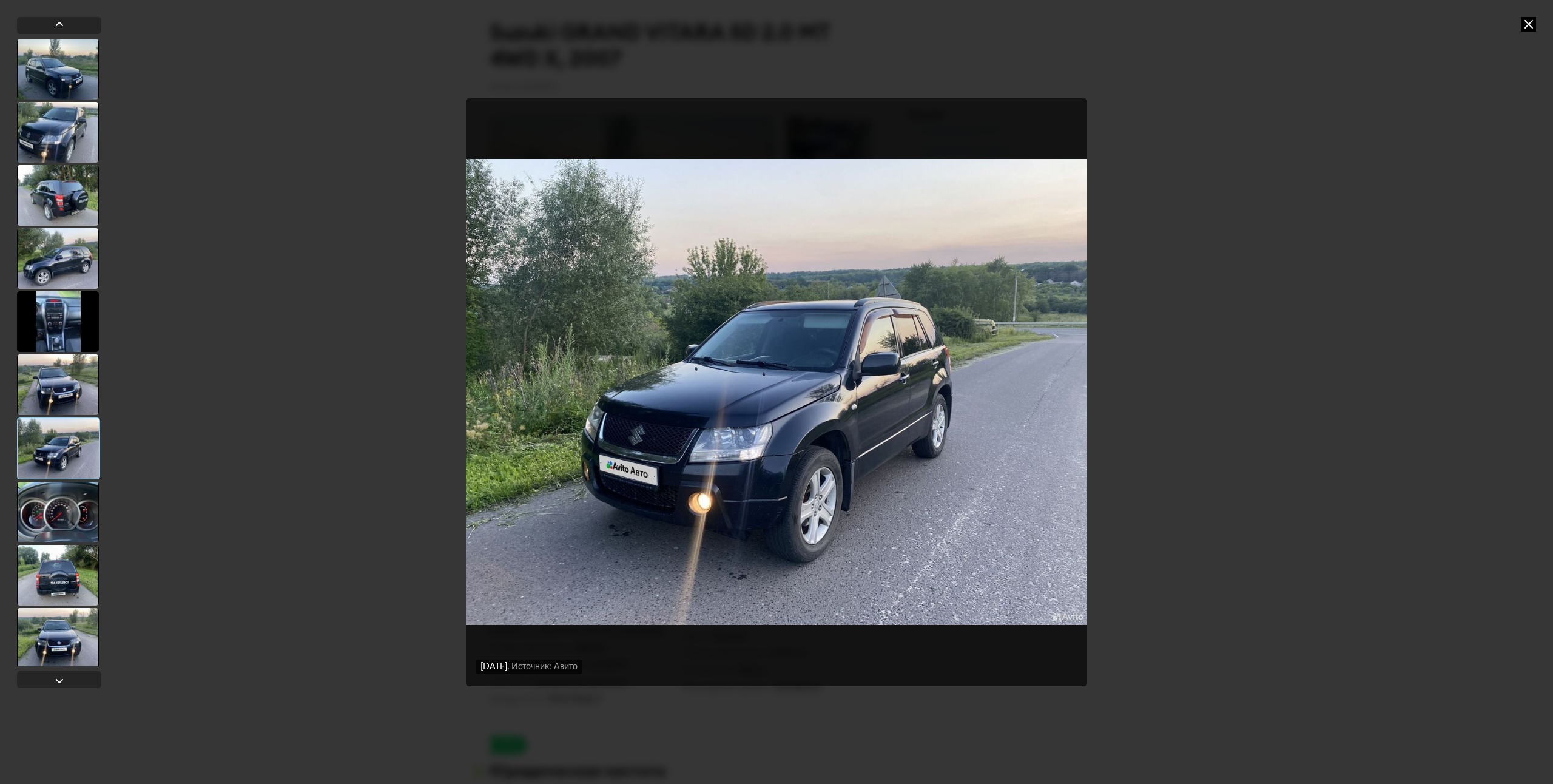
click at [74, 380] on div at bounding box center [57, 384] width 82 height 60
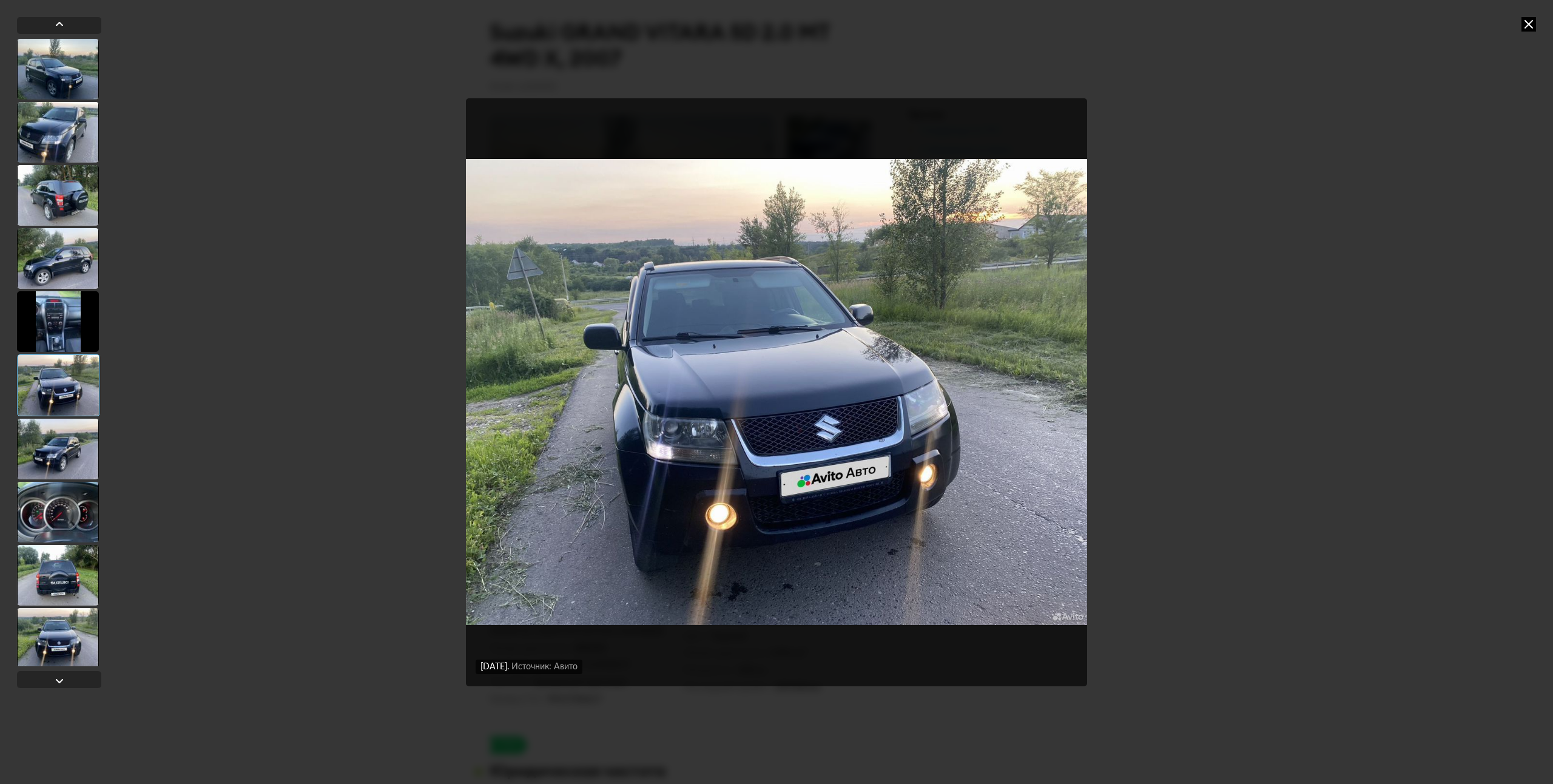
click at [74, 443] on div at bounding box center [57, 449] width 82 height 60
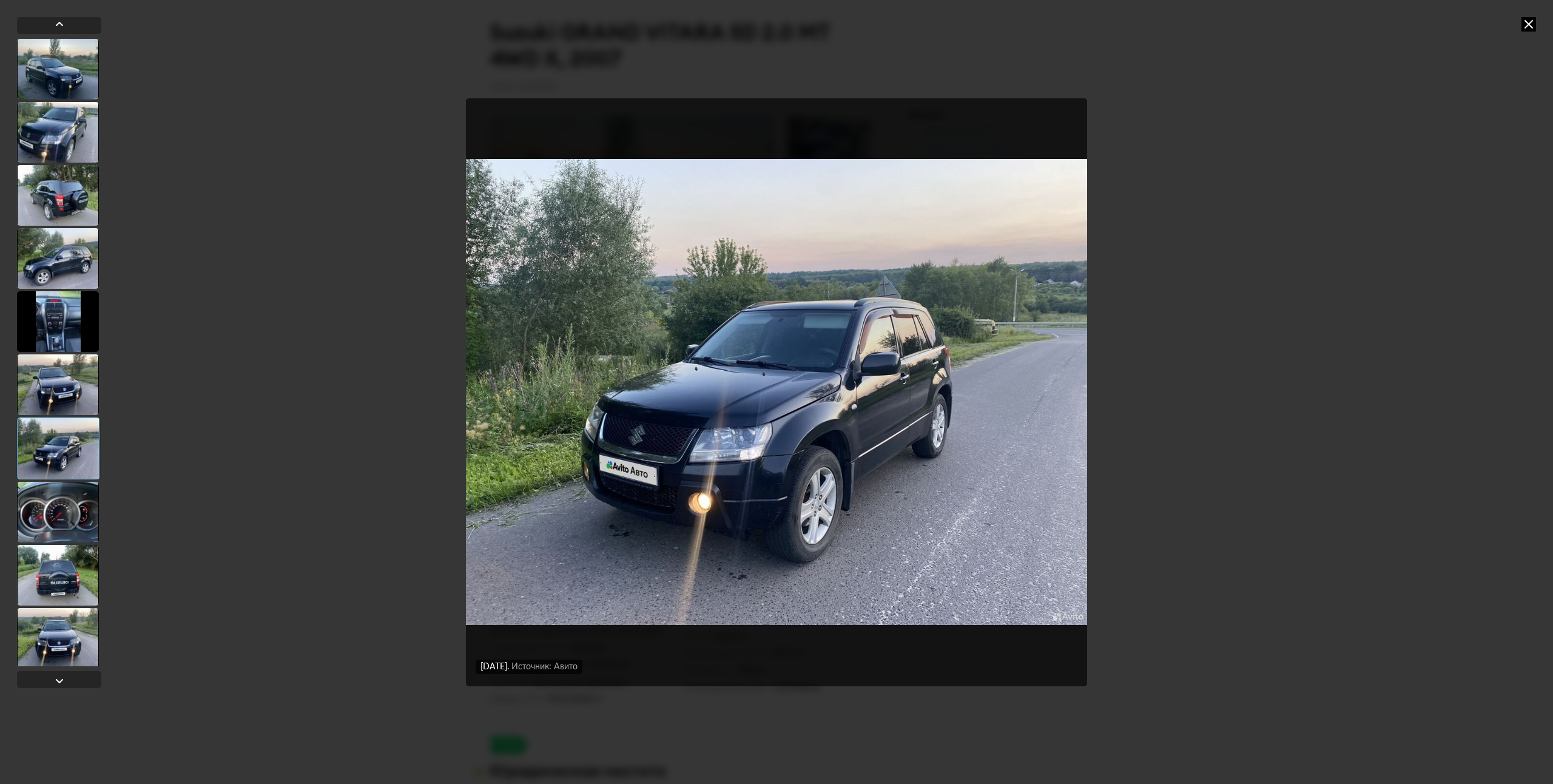
click at [76, 517] on div at bounding box center [57, 512] width 82 height 60
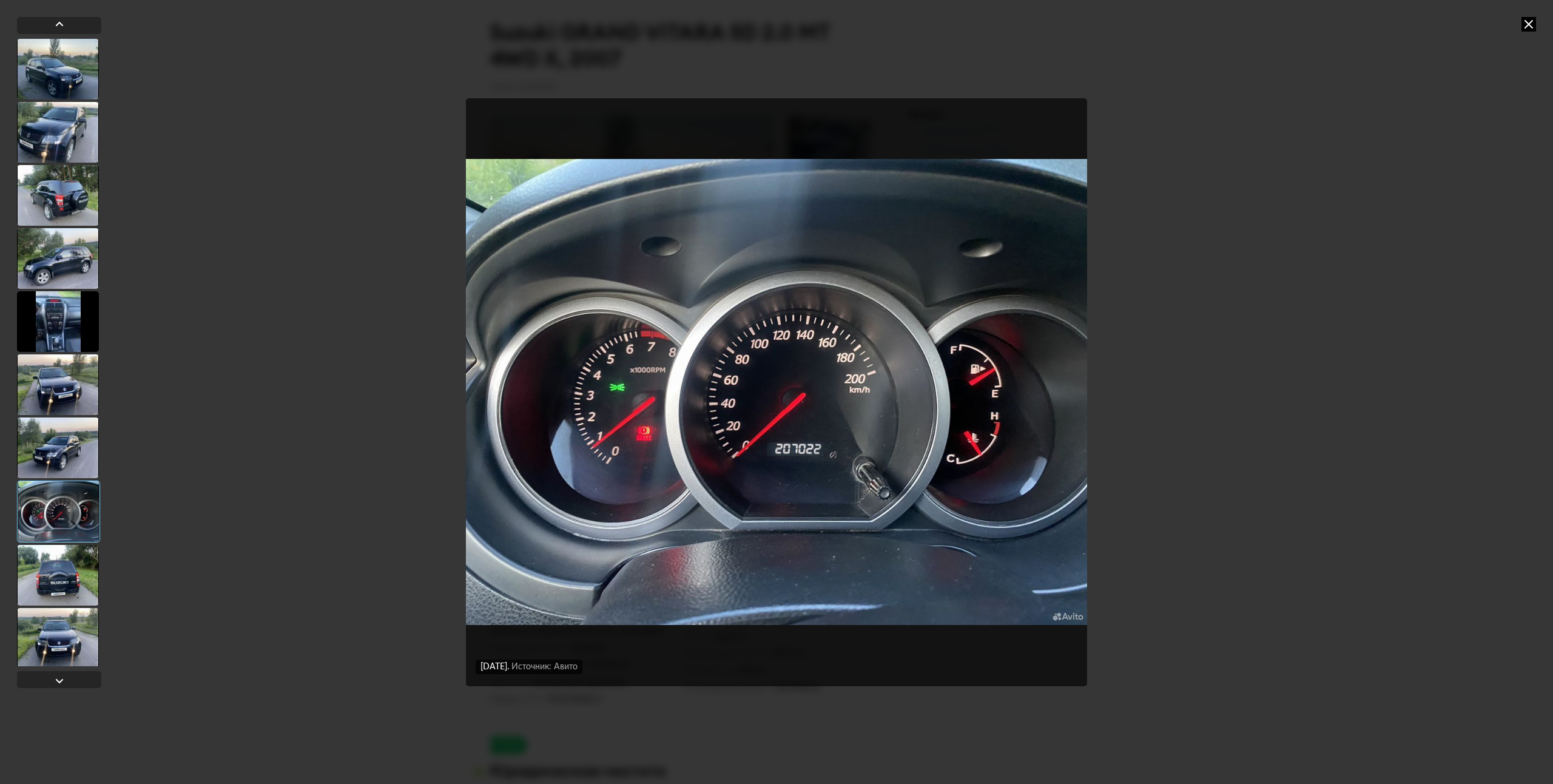
click at [63, 589] on div at bounding box center [57, 575] width 82 height 60
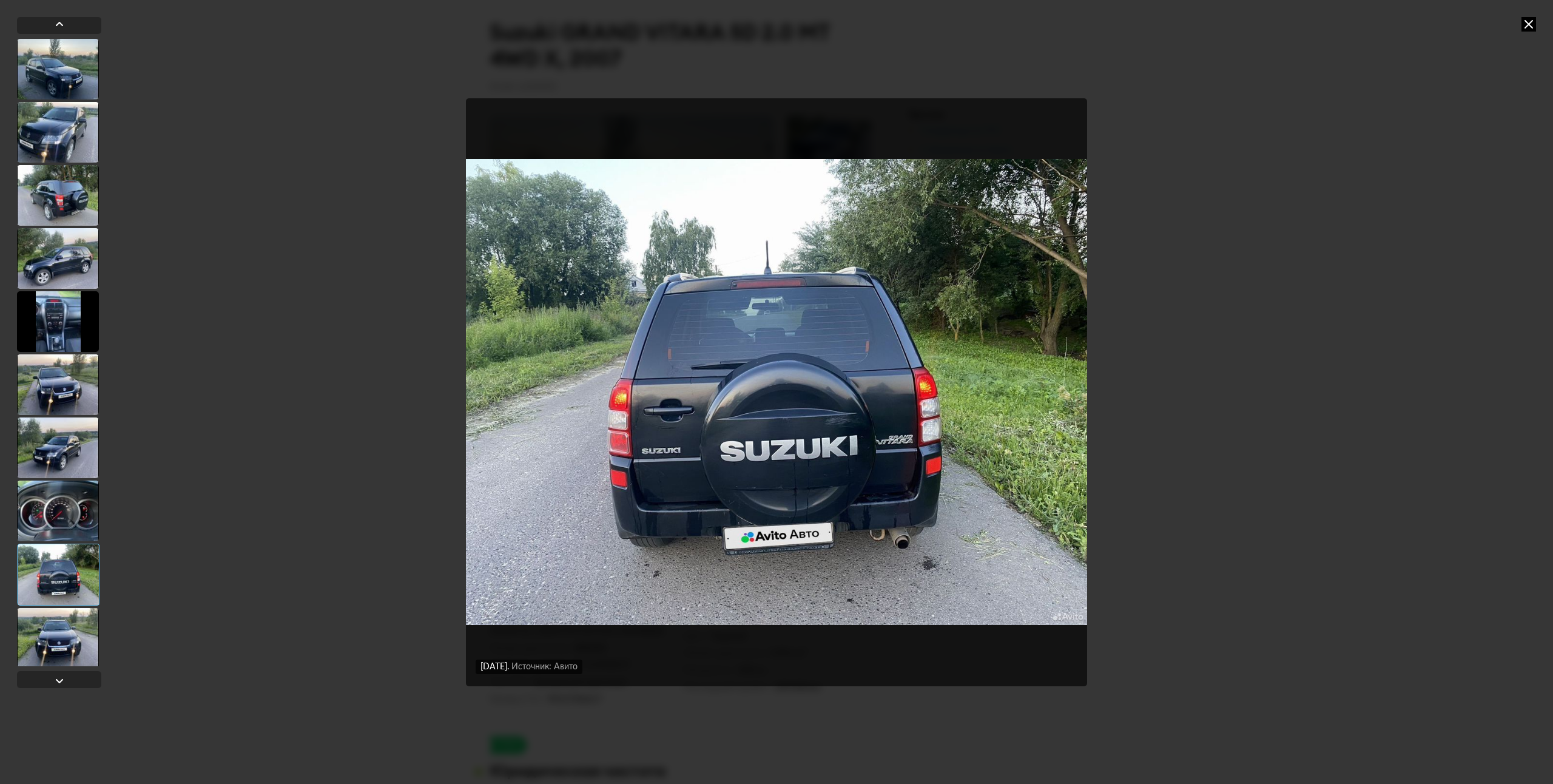
click at [73, 626] on div at bounding box center [57, 638] width 82 height 60
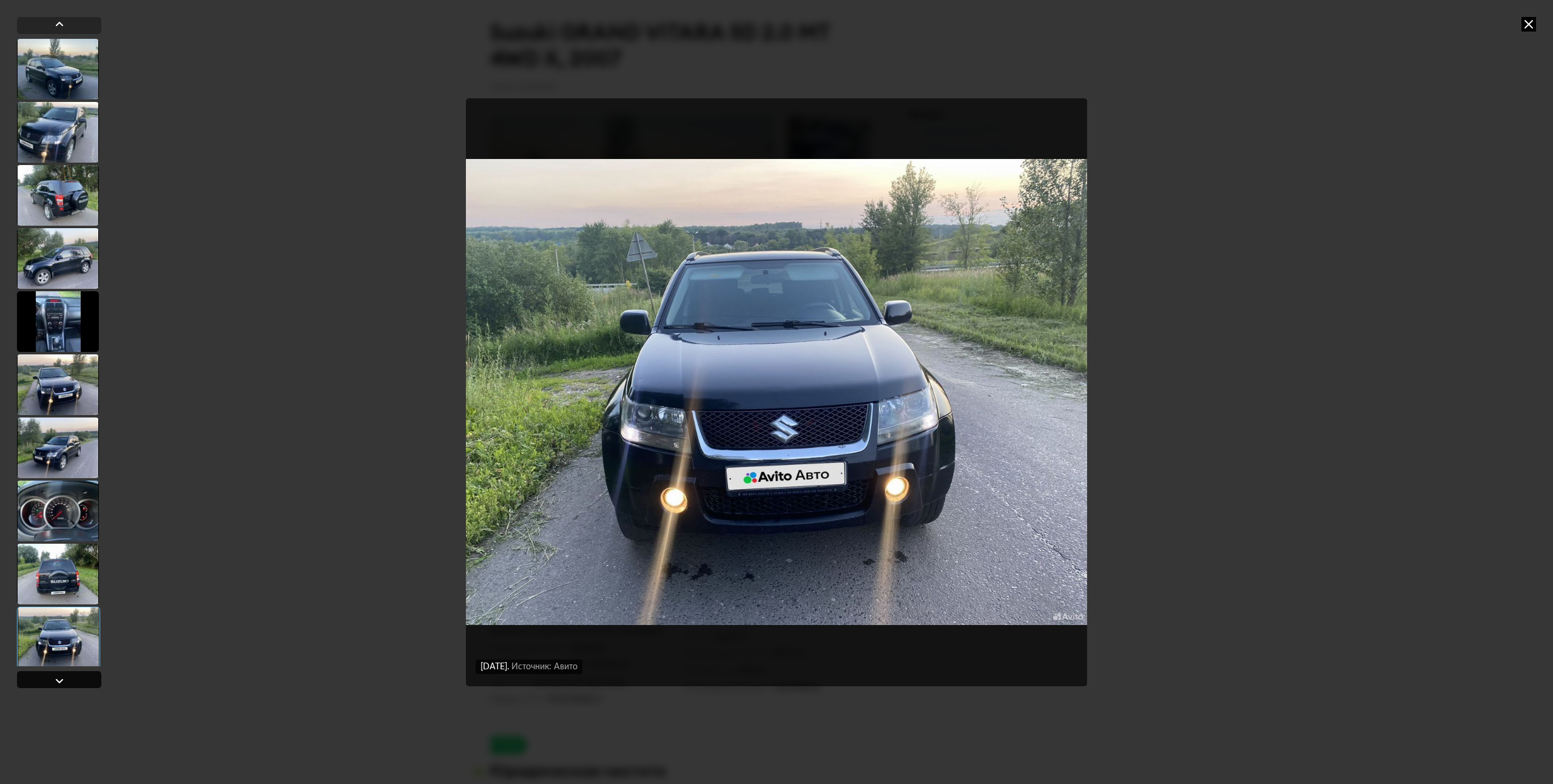
click at [55, 682] on div at bounding box center [60, 681] width 14 height 14
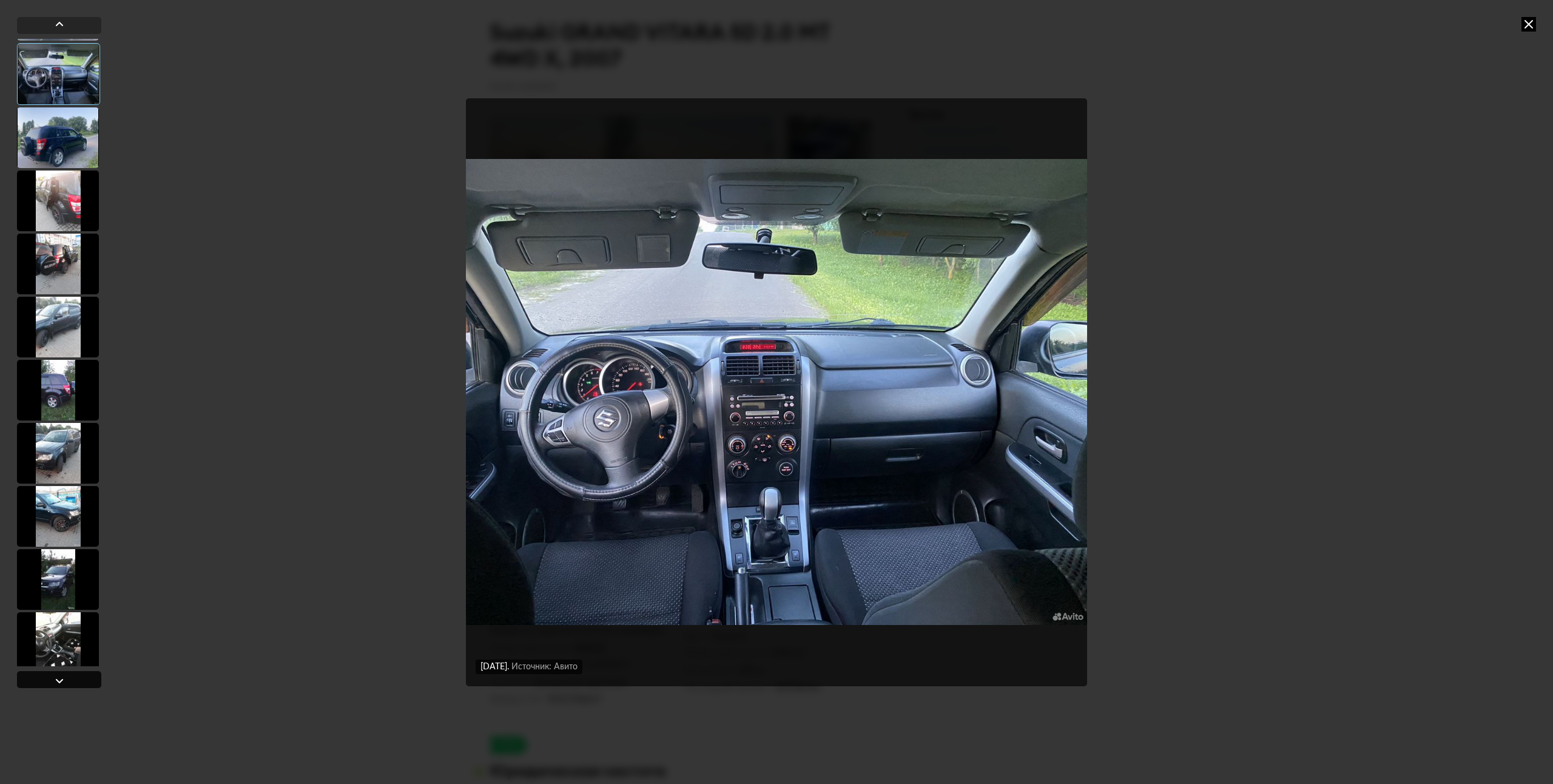
click at [55, 682] on div at bounding box center [60, 681] width 14 height 14
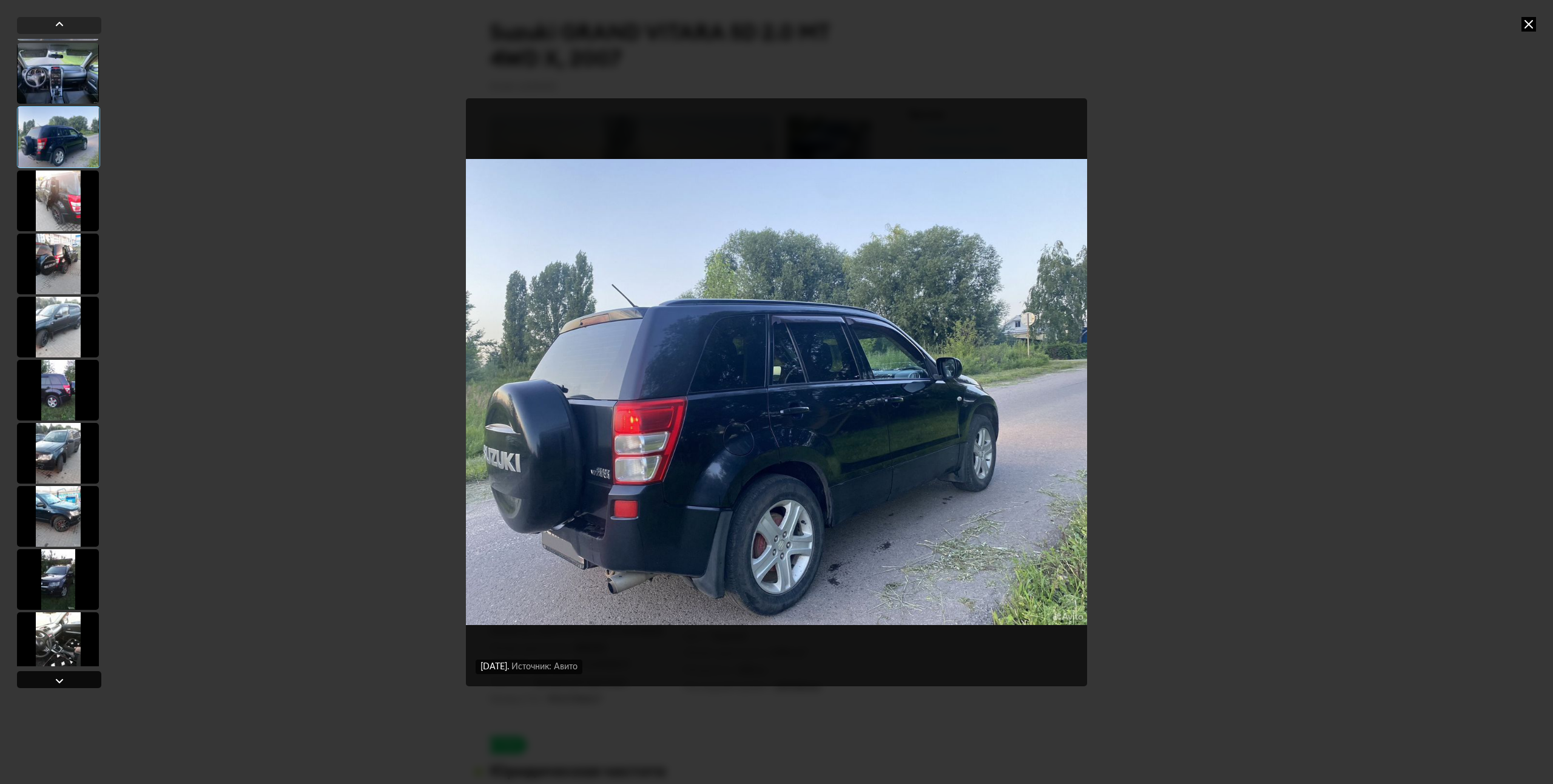
click at [57, 678] on div at bounding box center [60, 681] width 14 height 14
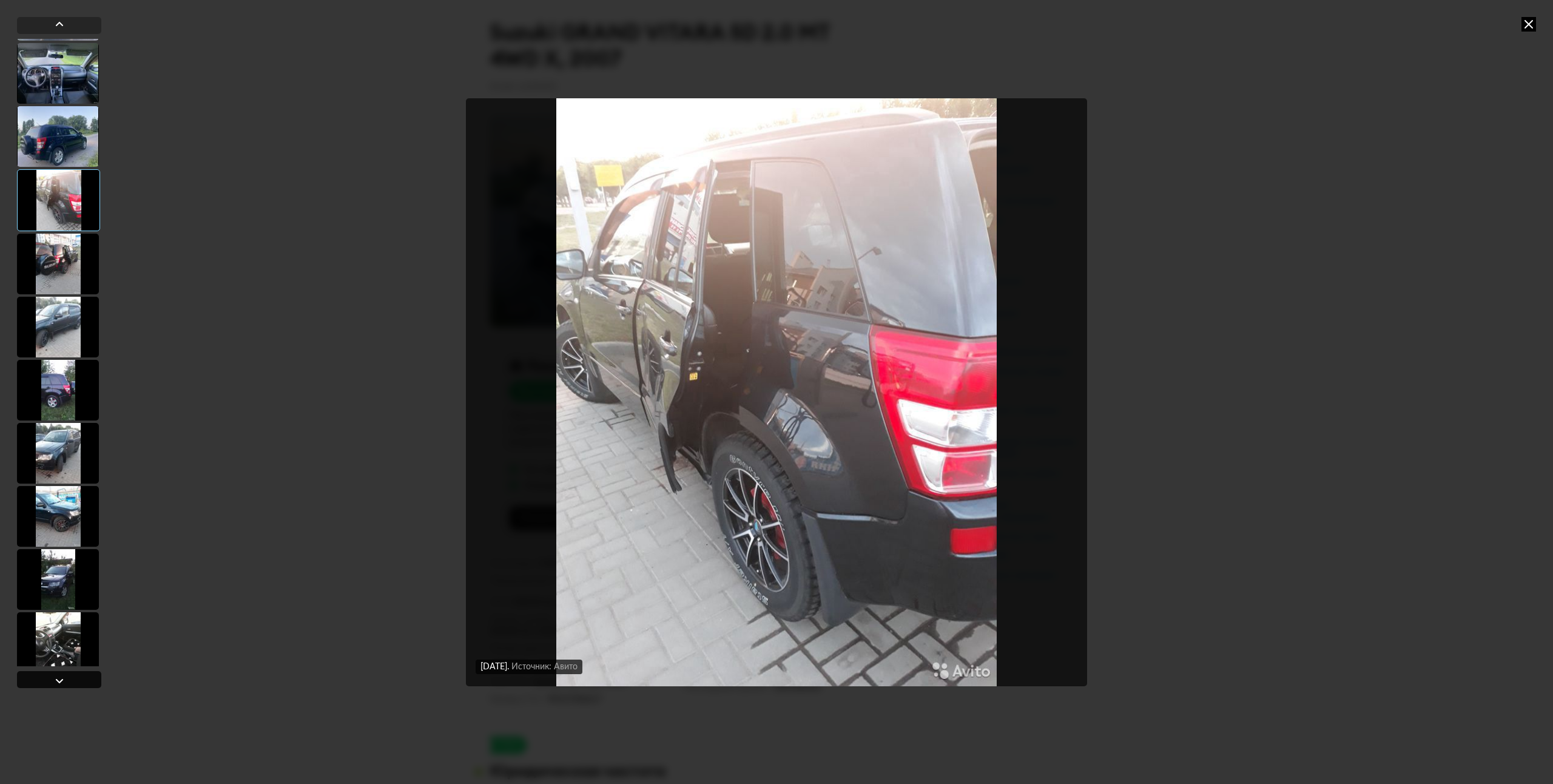
click at [57, 678] on div at bounding box center [60, 681] width 14 height 14
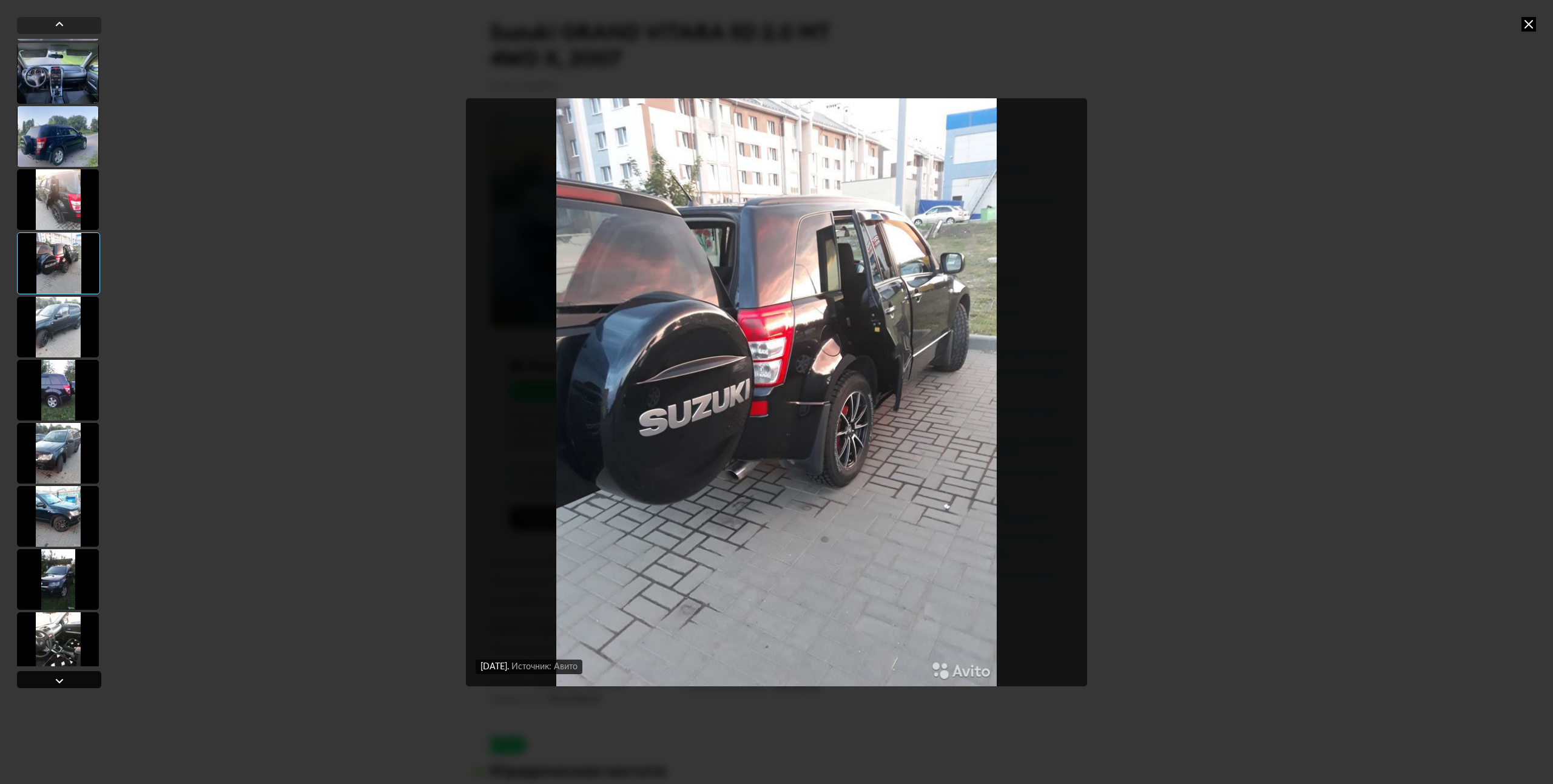
click at [57, 678] on div at bounding box center [60, 681] width 14 height 14
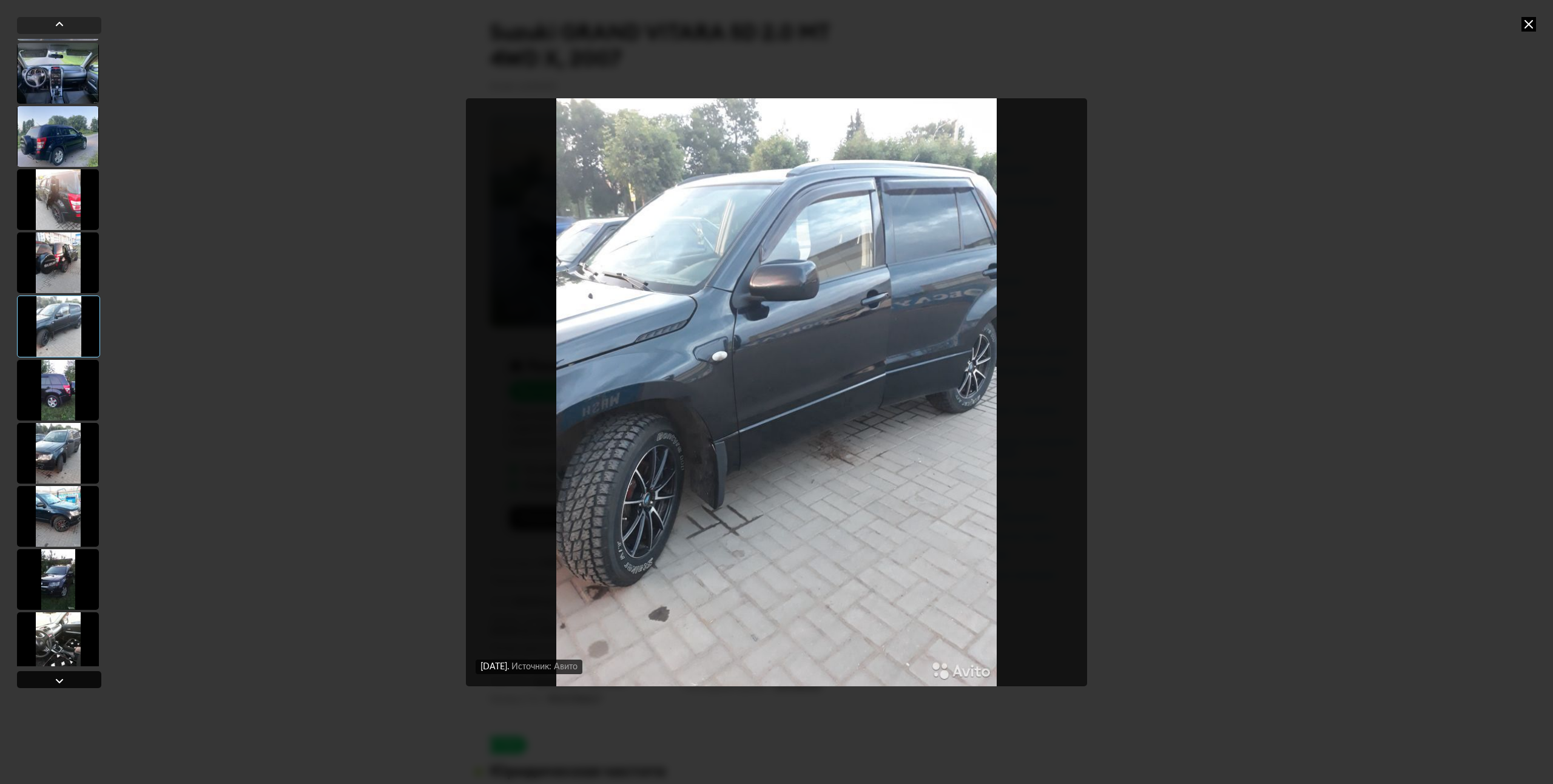
click at [57, 678] on div at bounding box center [60, 681] width 14 height 14
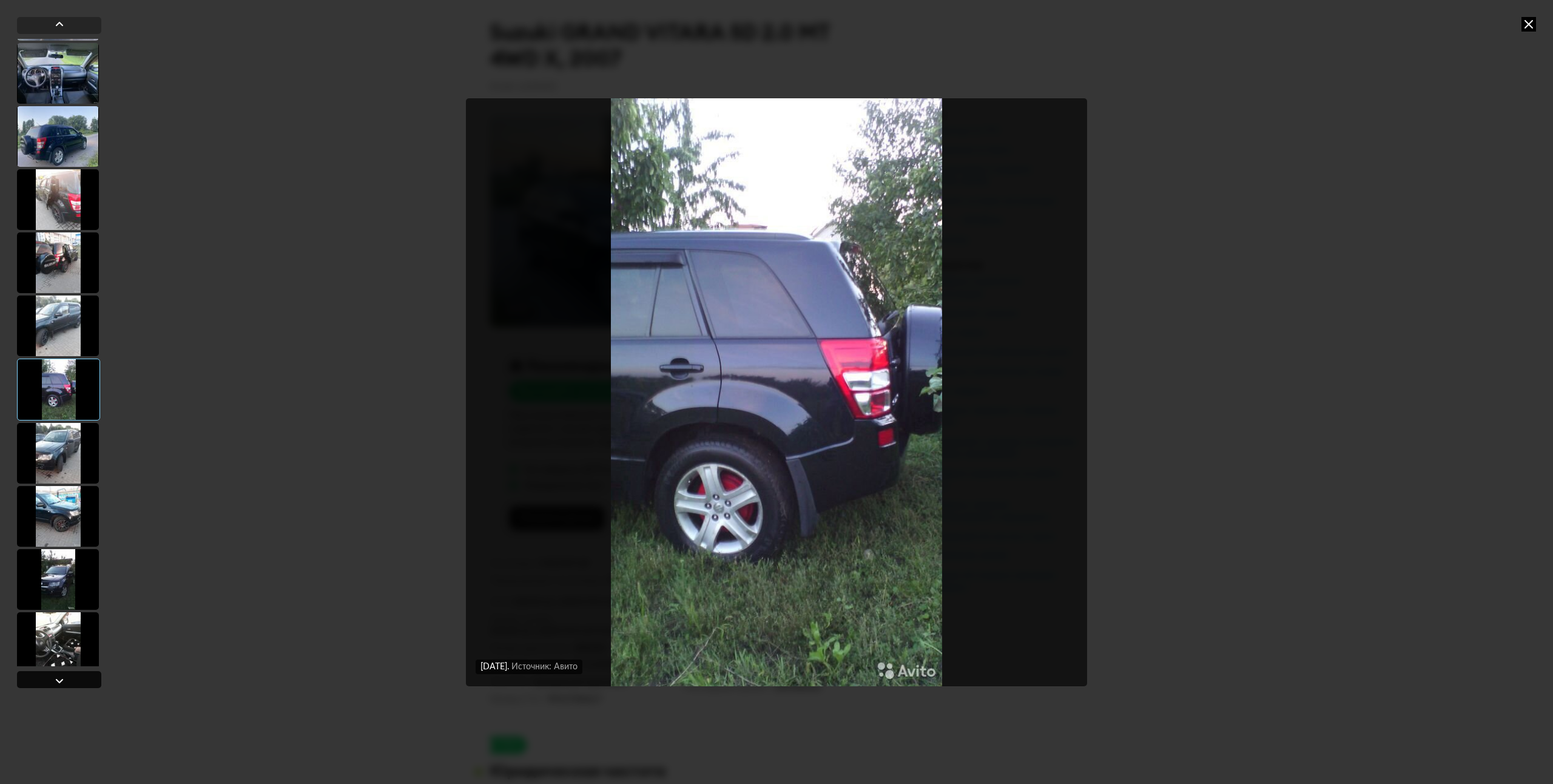
click at [69, 677] on div at bounding box center [59, 679] width 84 height 17
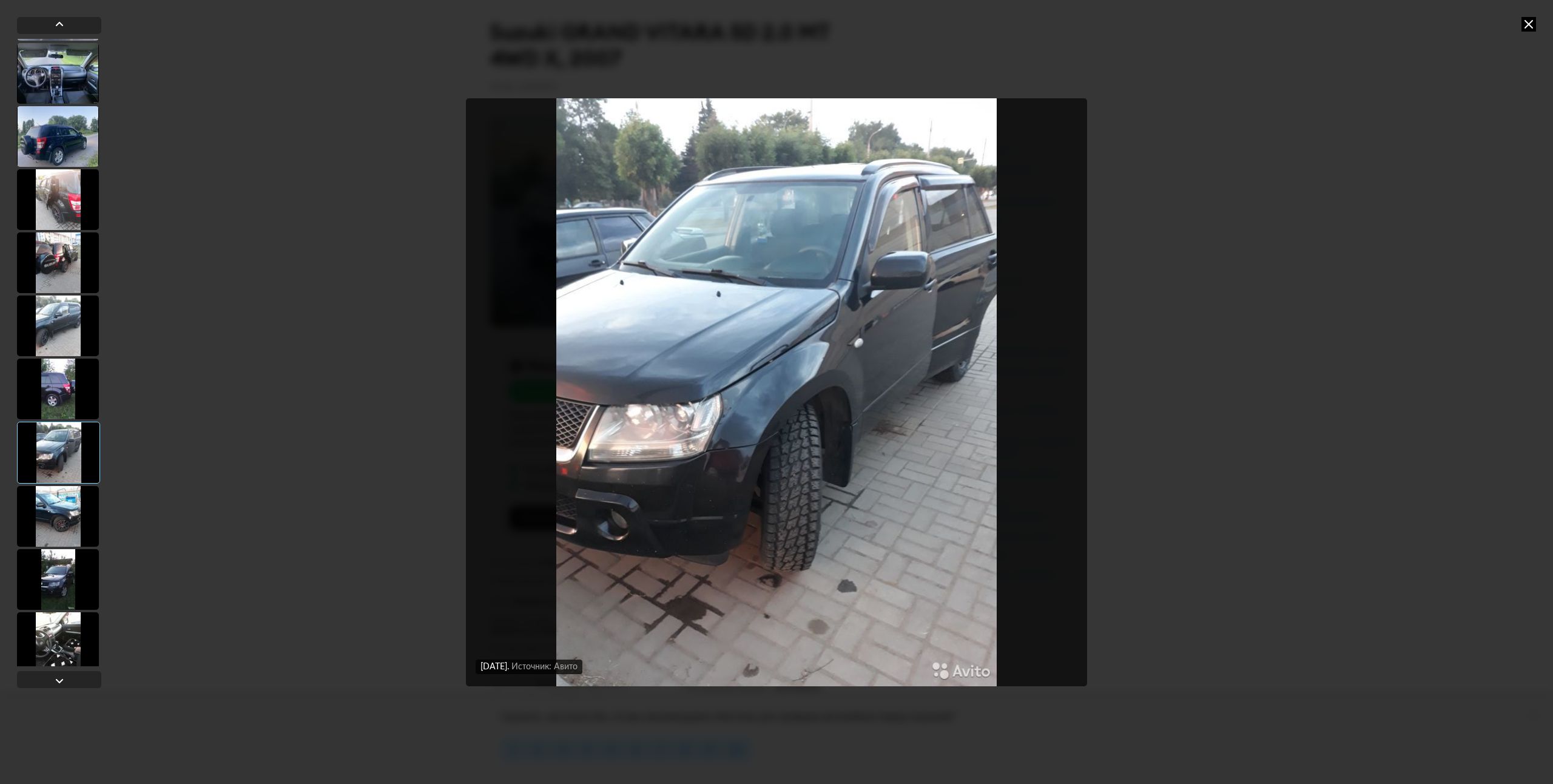
click at [49, 506] on div at bounding box center [57, 517] width 82 height 60
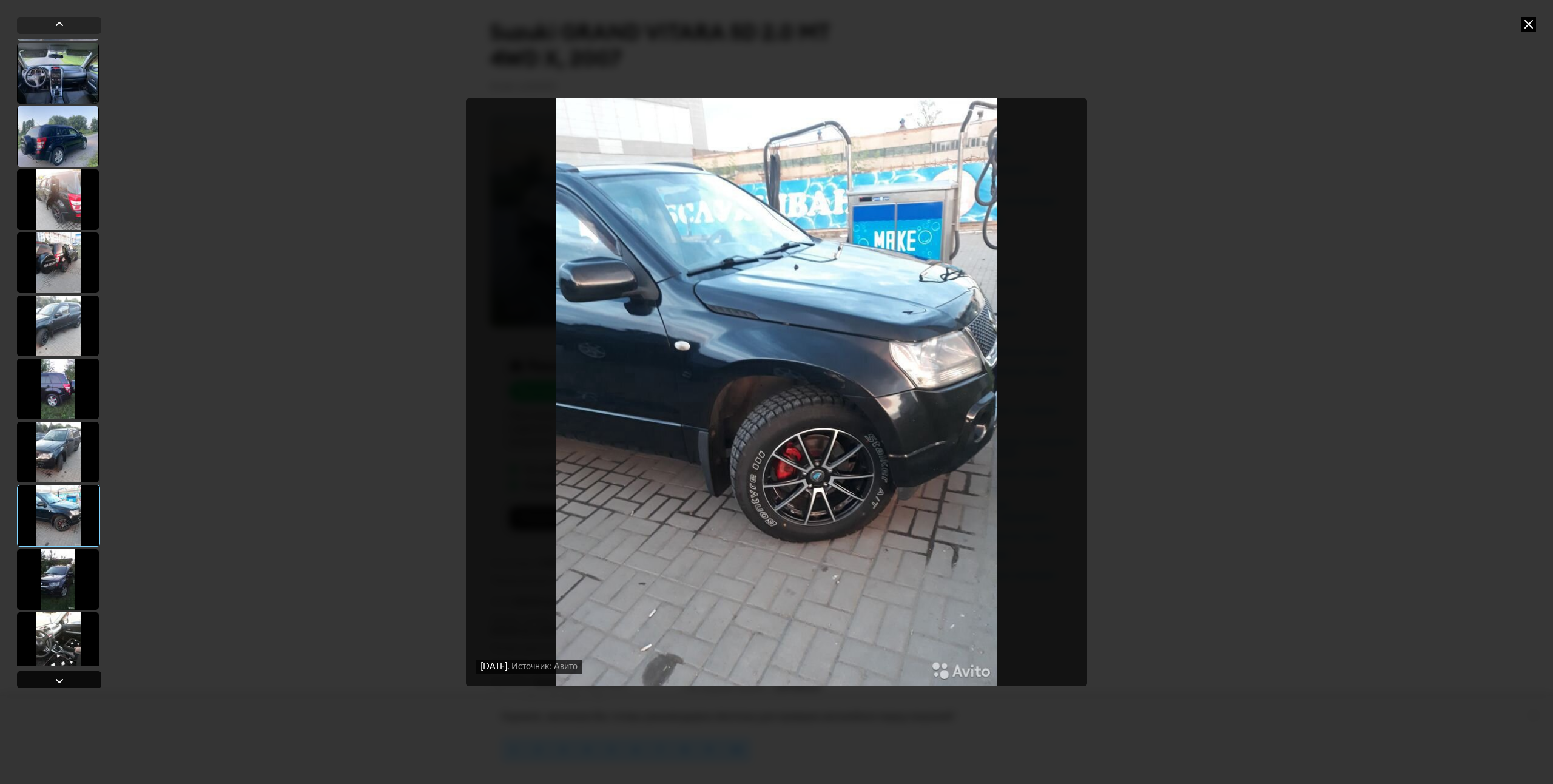
click at [69, 677] on div at bounding box center [59, 679] width 84 height 17
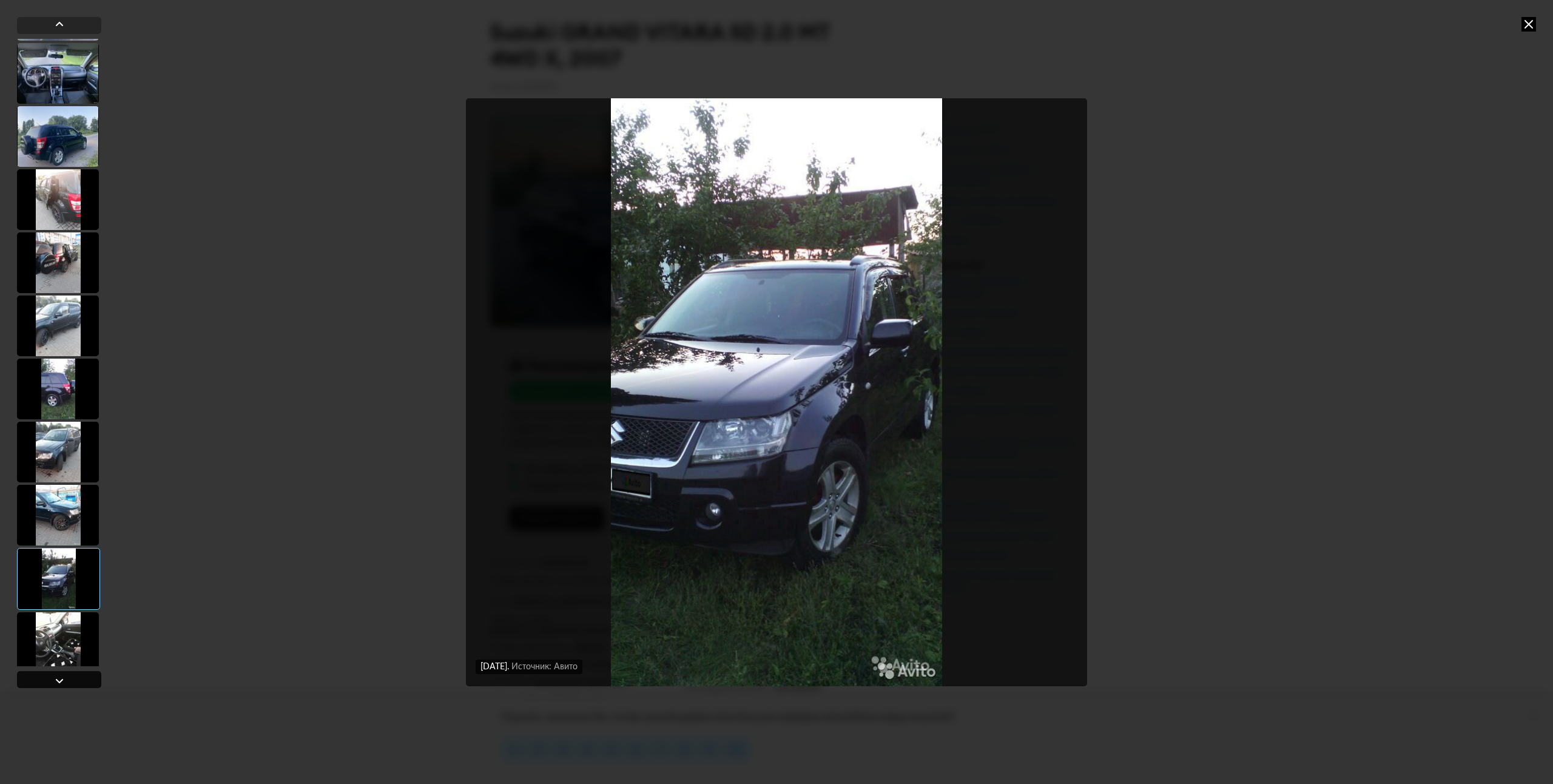
click at [83, 676] on div at bounding box center [59, 679] width 84 height 17
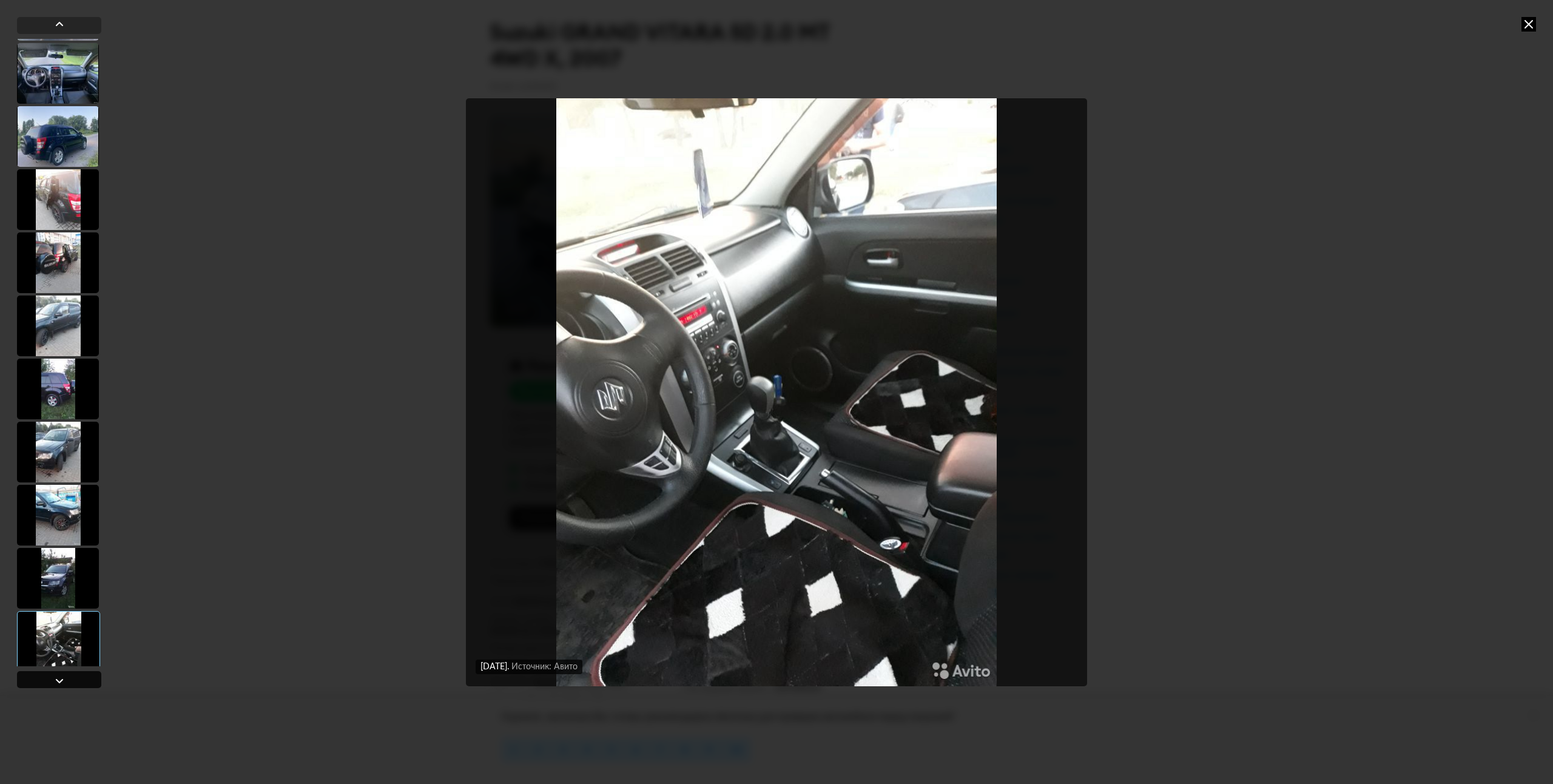
click at [83, 676] on div at bounding box center [59, 679] width 84 height 17
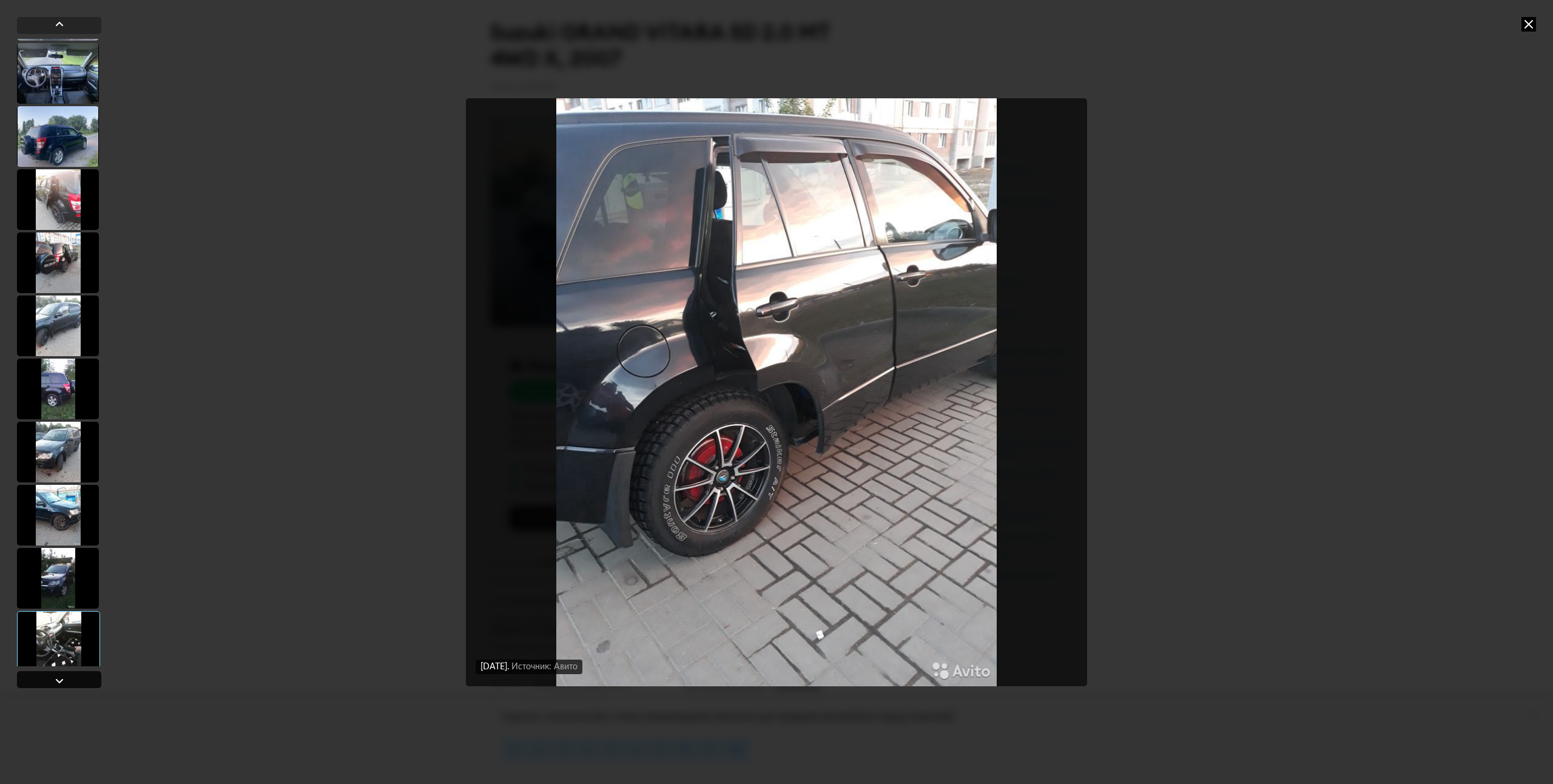
scroll to position [699, 0]
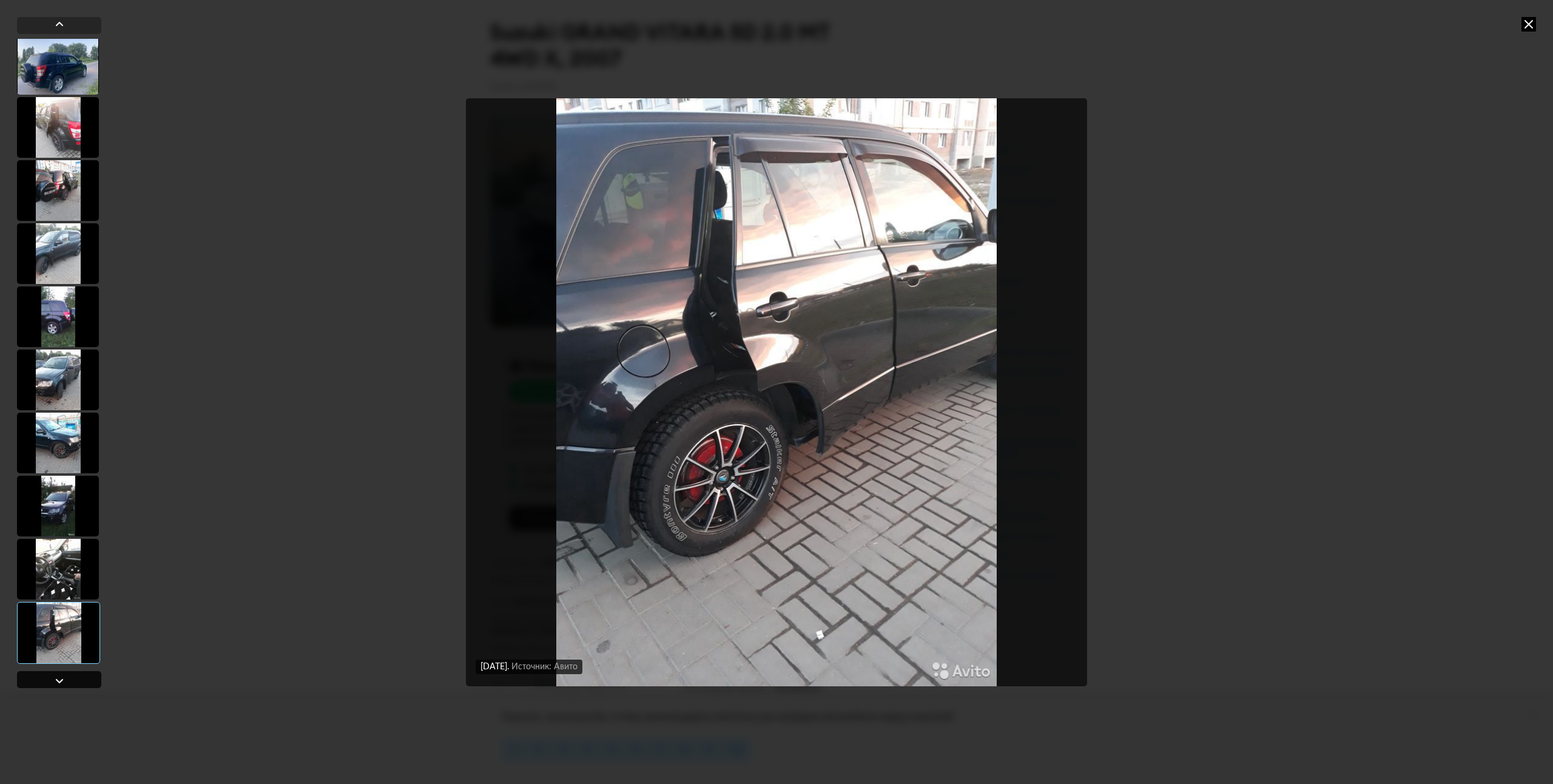
click at [88, 686] on div at bounding box center [59, 679] width 84 height 17
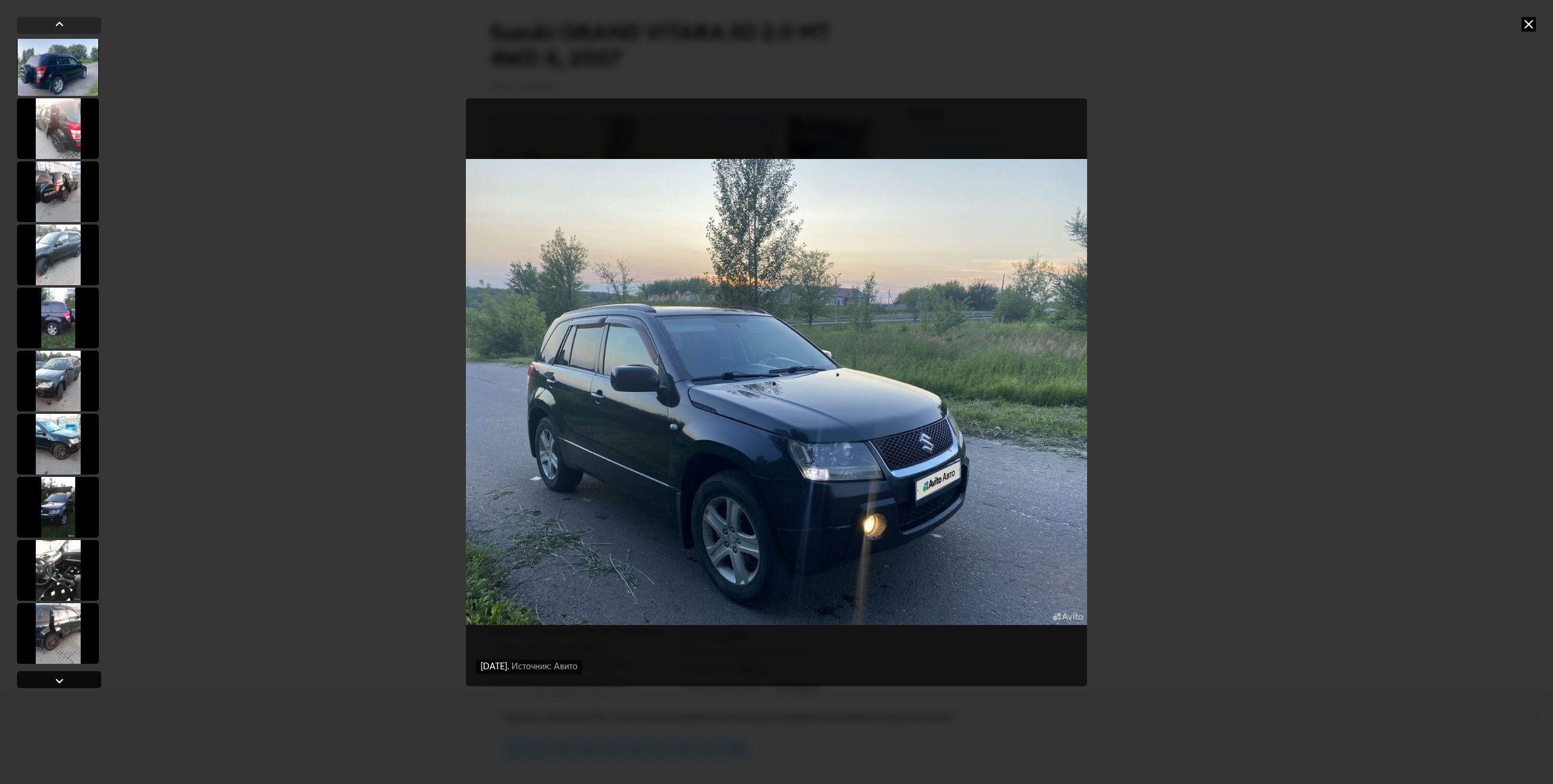
click at [88, 677] on div at bounding box center [59, 679] width 84 height 17
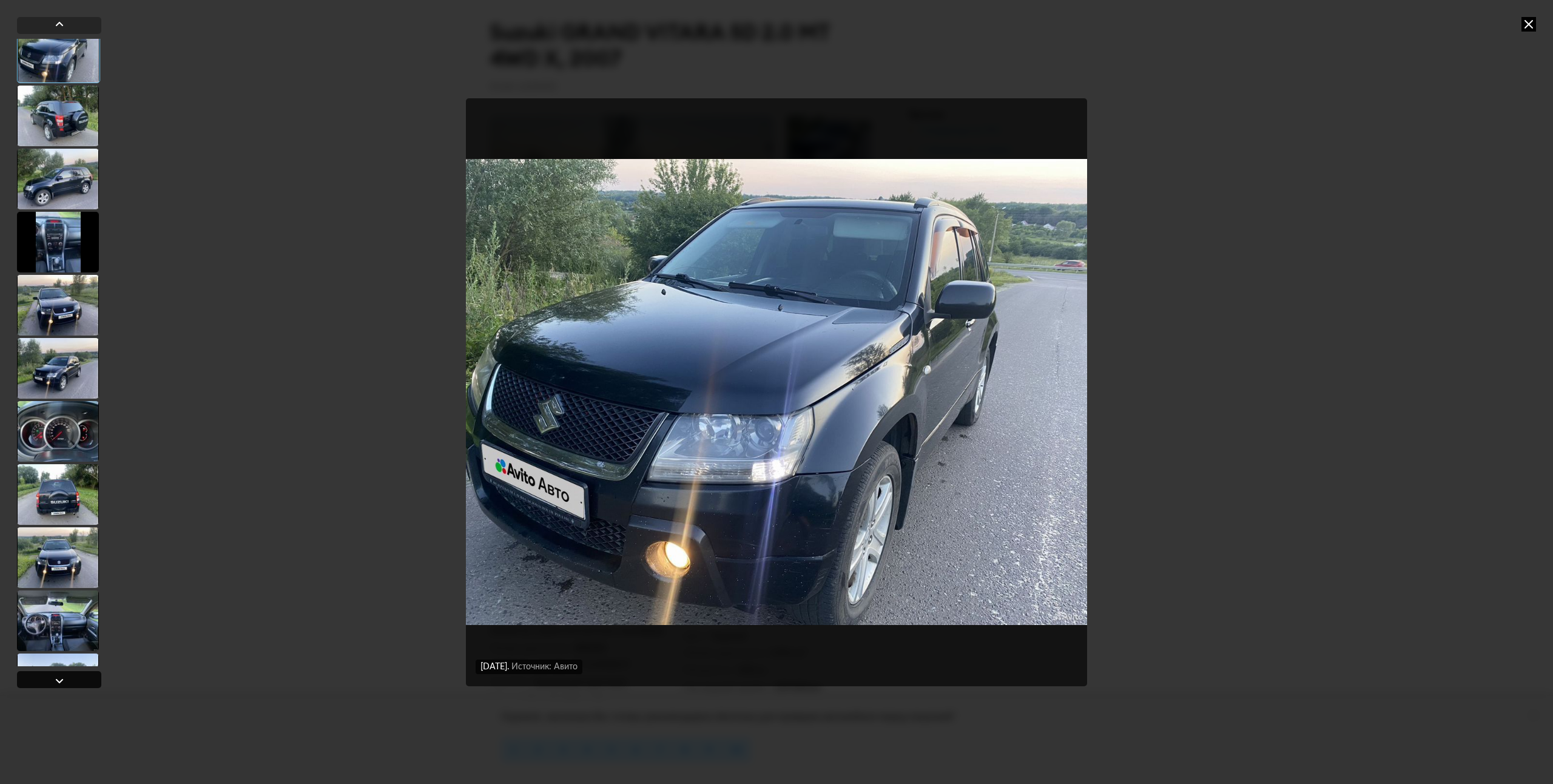
scroll to position [80, 0]
click at [49, 677] on div at bounding box center [59, 679] width 84 height 17
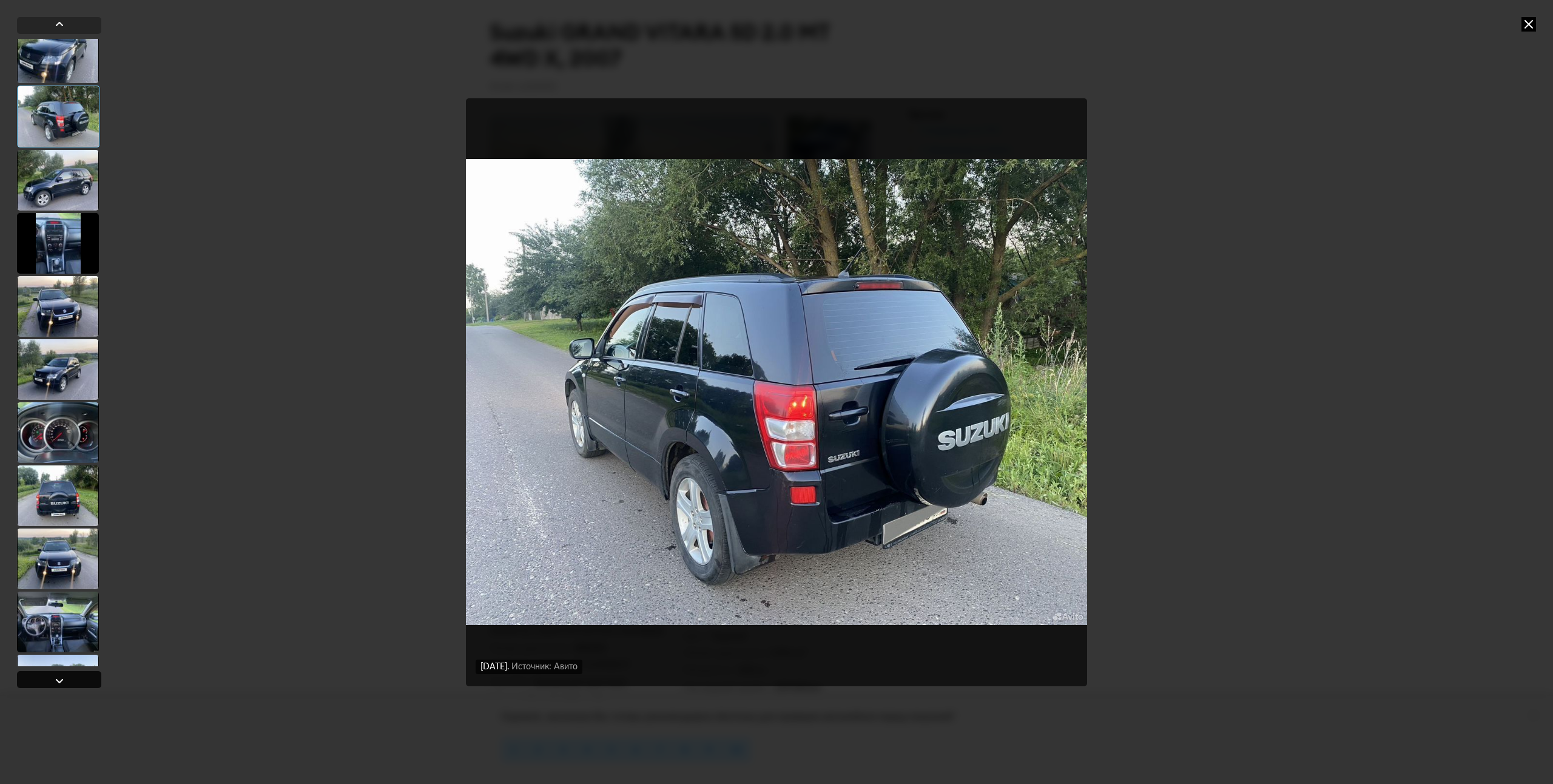
click at [70, 676] on div at bounding box center [59, 679] width 84 height 17
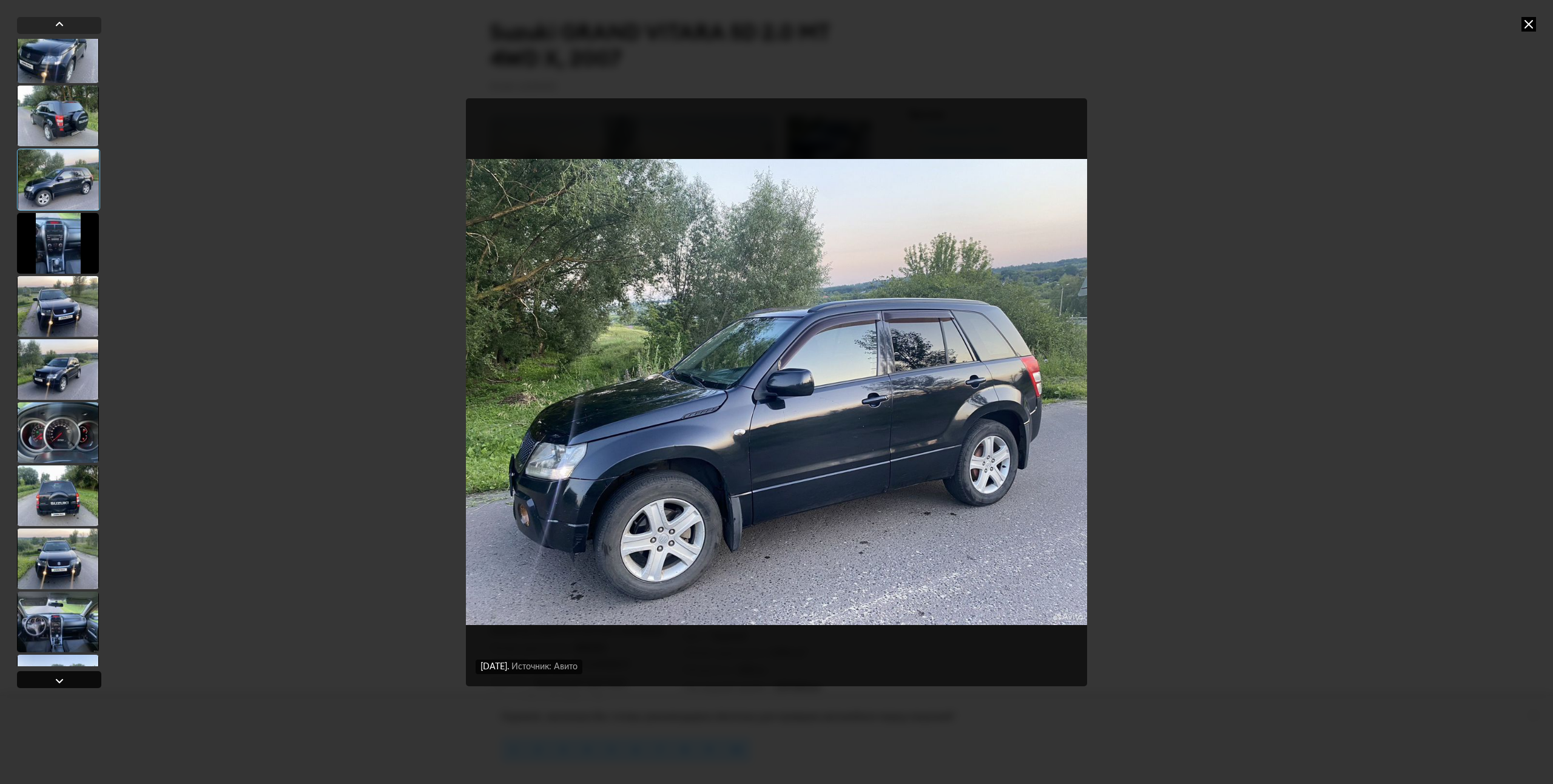
click at [71, 680] on div at bounding box center [59, 679] width 84 height 17
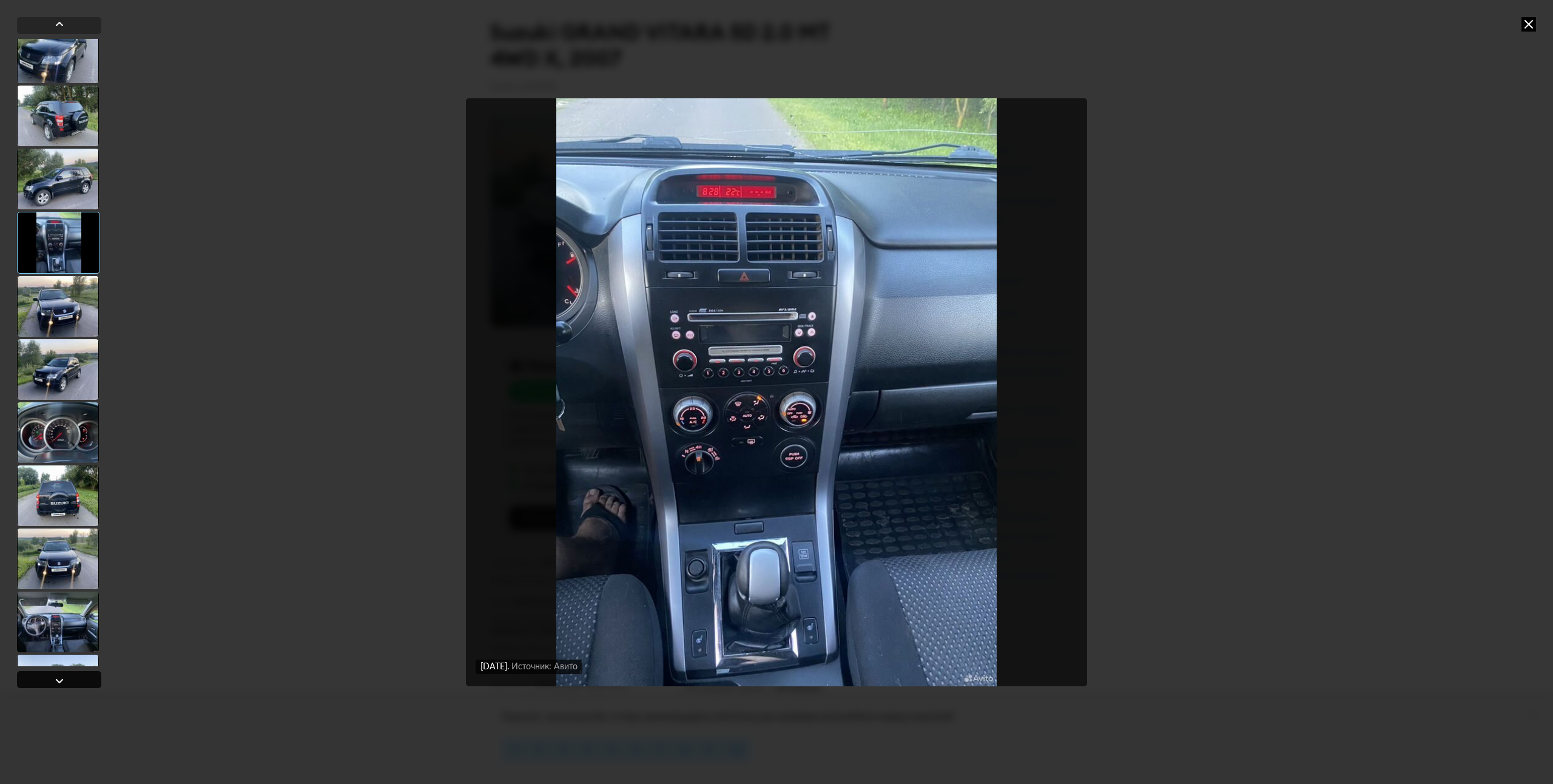
click at [71, 680] on div at bounding box center [59, 679] width 84 height 17
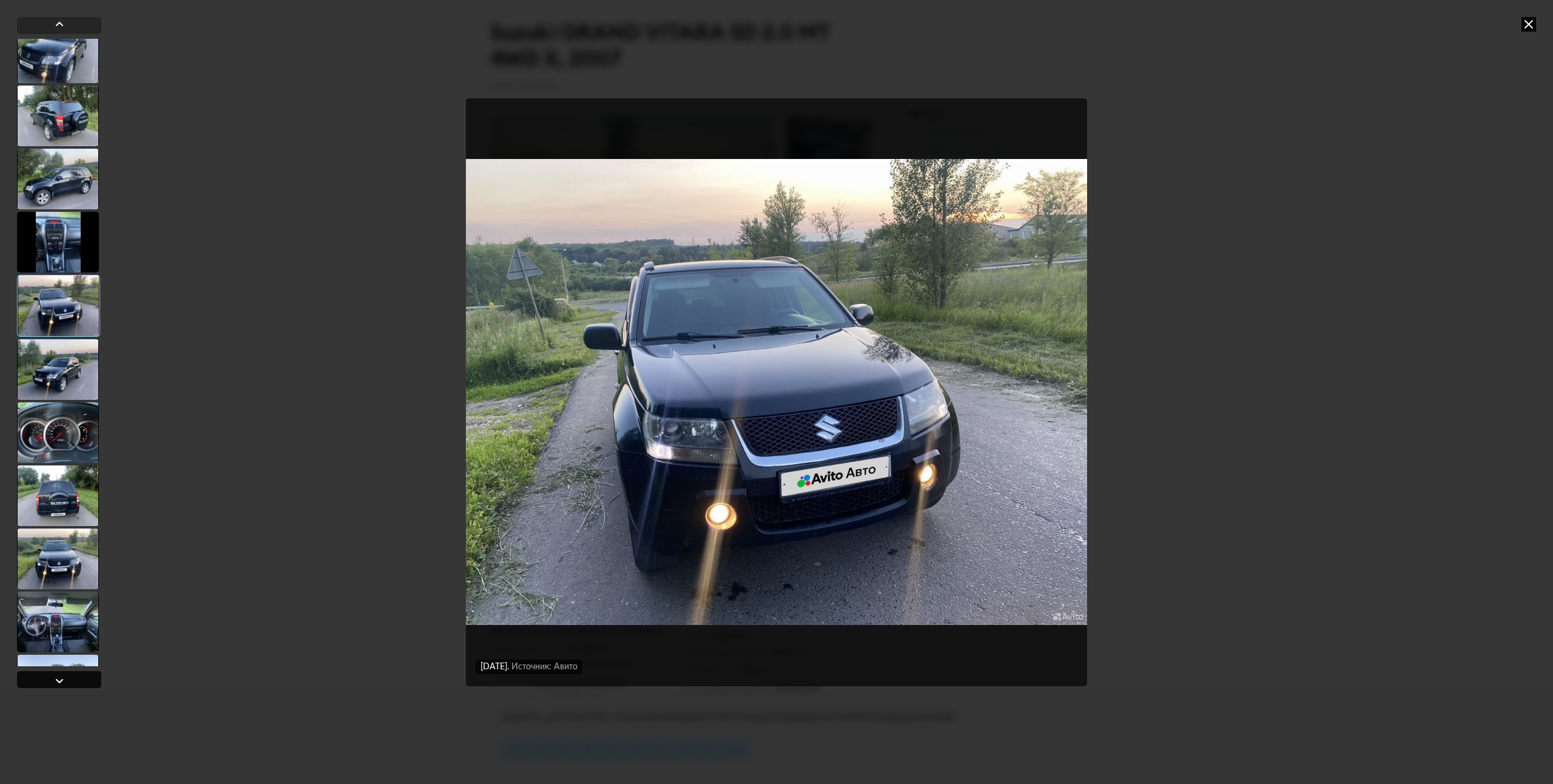
click at [71, 680] on div at bounding box center [59, 679] width 84 height 17
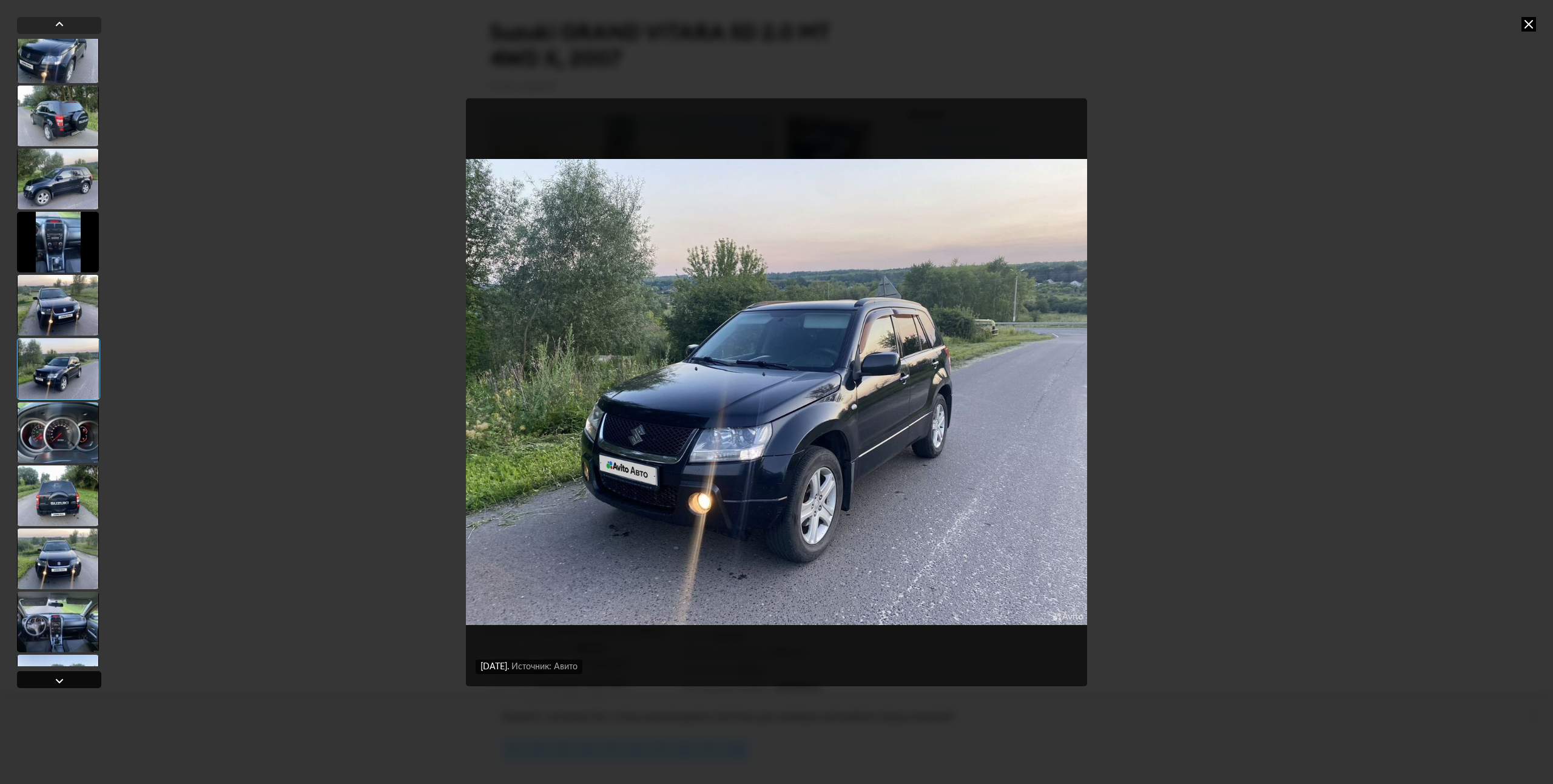
click at [71, 680] on div at bounding box center [59, 679] width 84 height 17
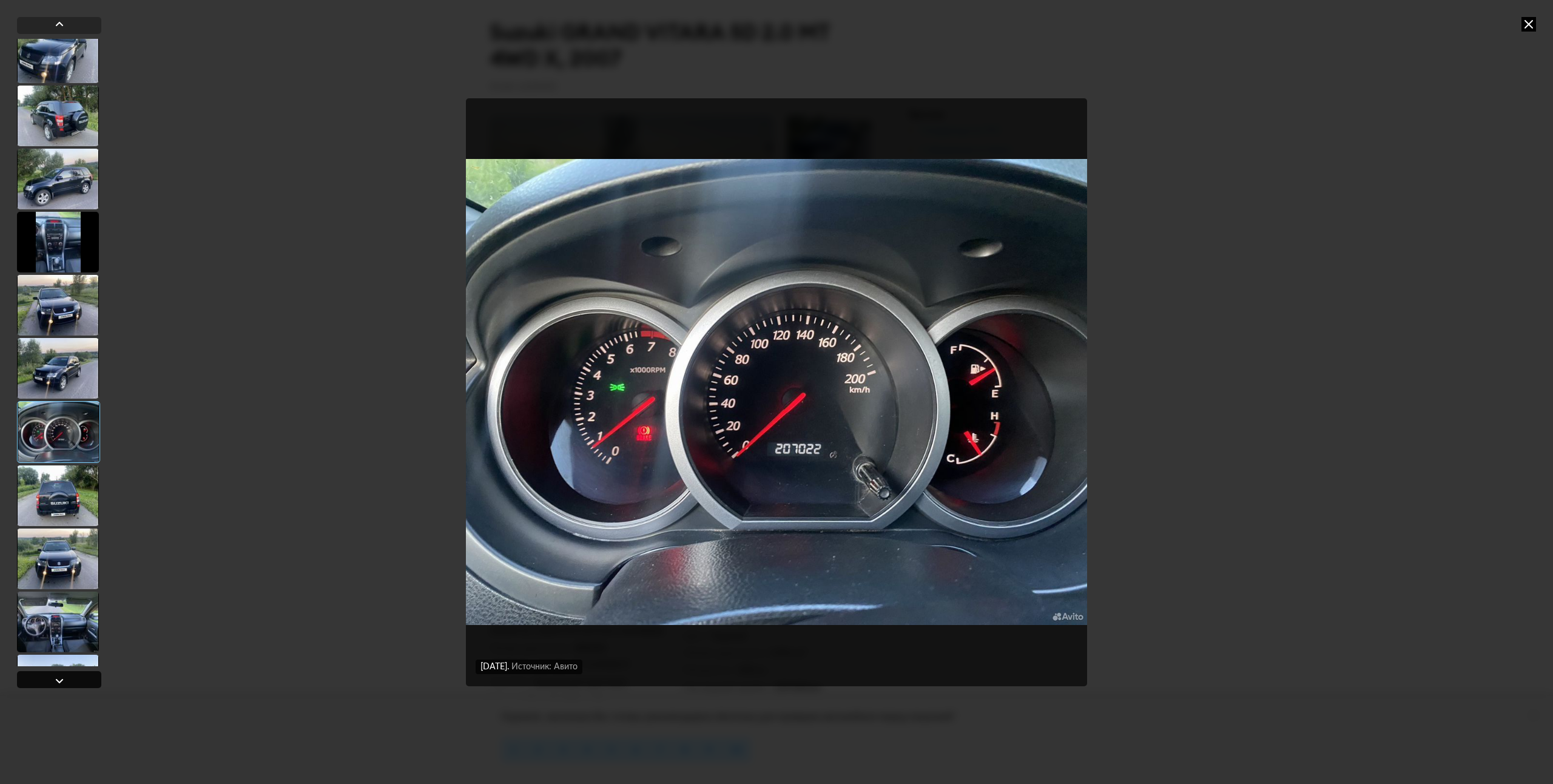
click at [71, 680] on div at bounding box center [59, 679] width 84 height 17
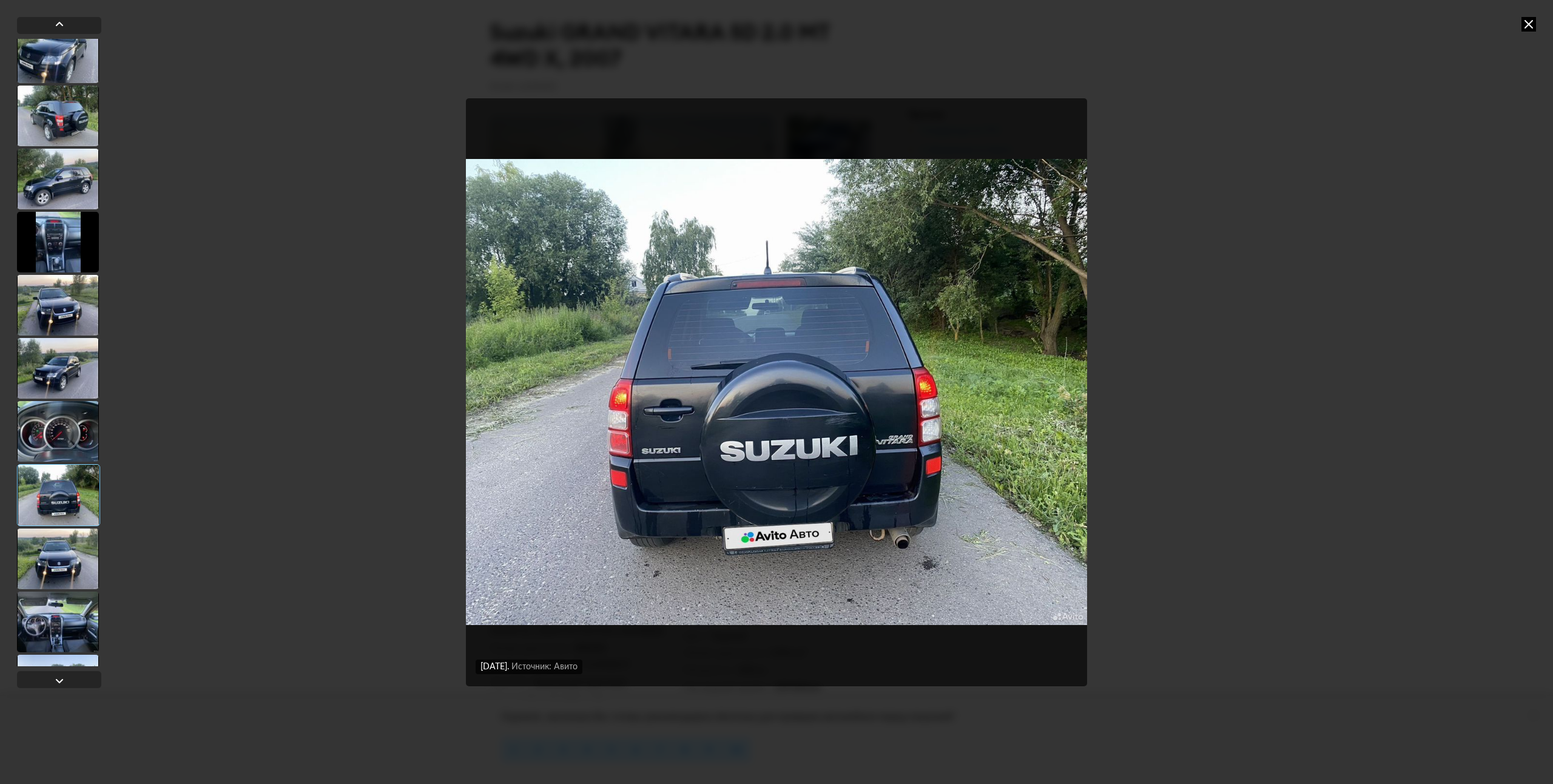
click at [817, 497] on img "Go to Slide 9" at bounding box center [776, 392] width 622 height 588
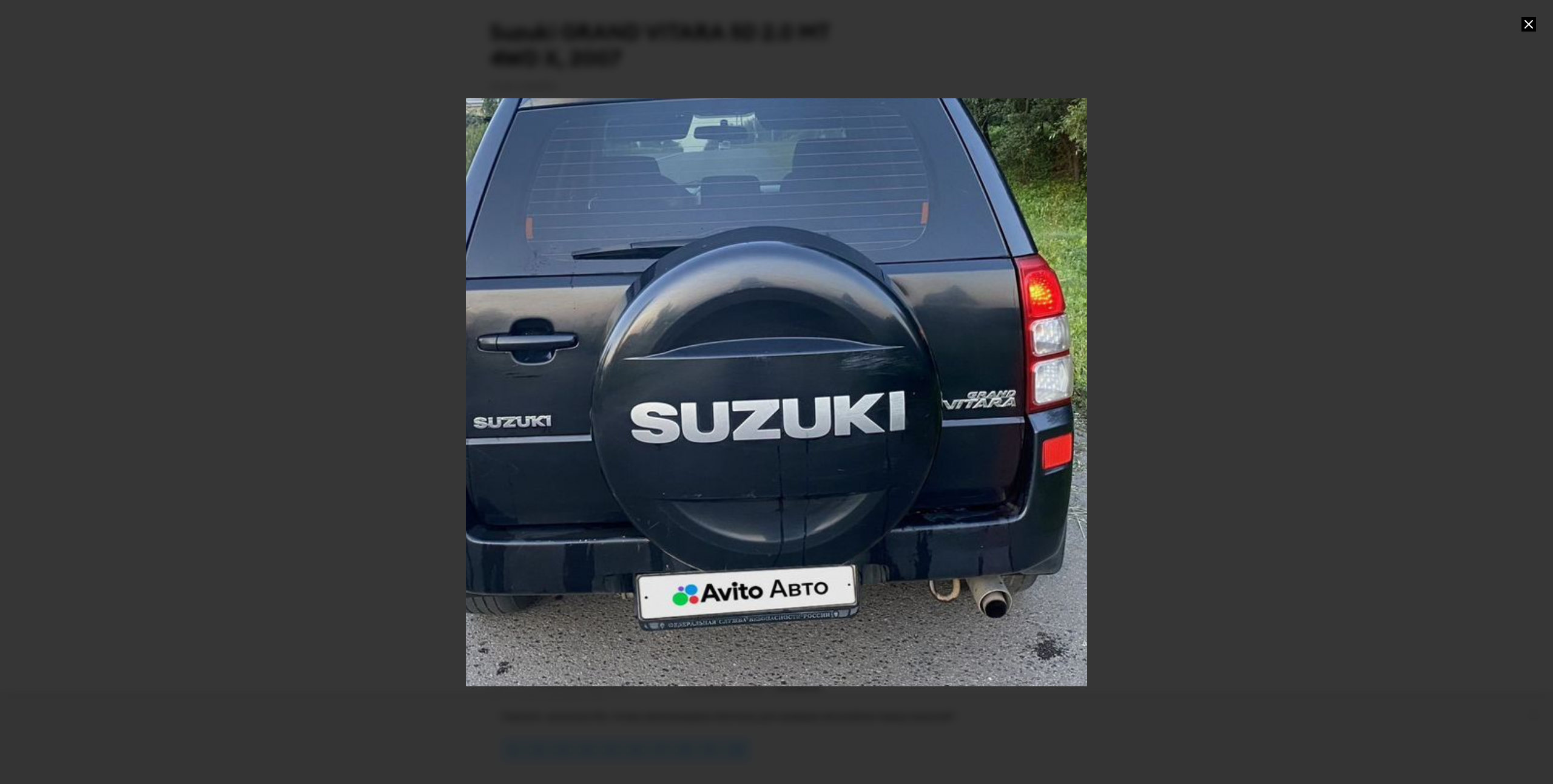
drag, startPoint x: 822, startPoint y: 495, endPoint x: 788, endPoint y: 408, distance: 93.4
click at [788, 408] on div "Go to Slide 9" at bounding box center [743, 303] width 1243 height 1176
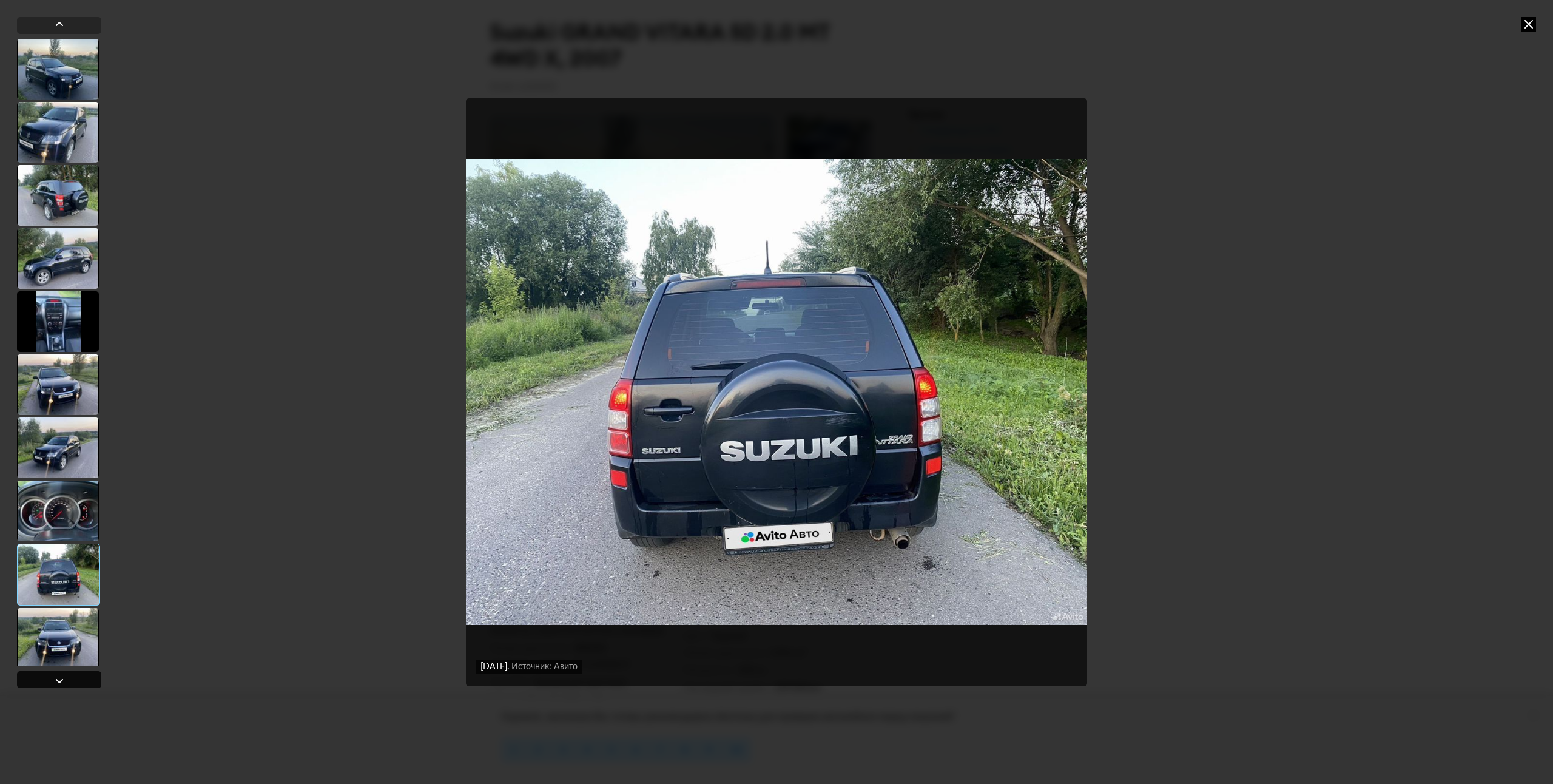
click at [57, 683] on div at bounding box center [60, 681] width 14 height 14
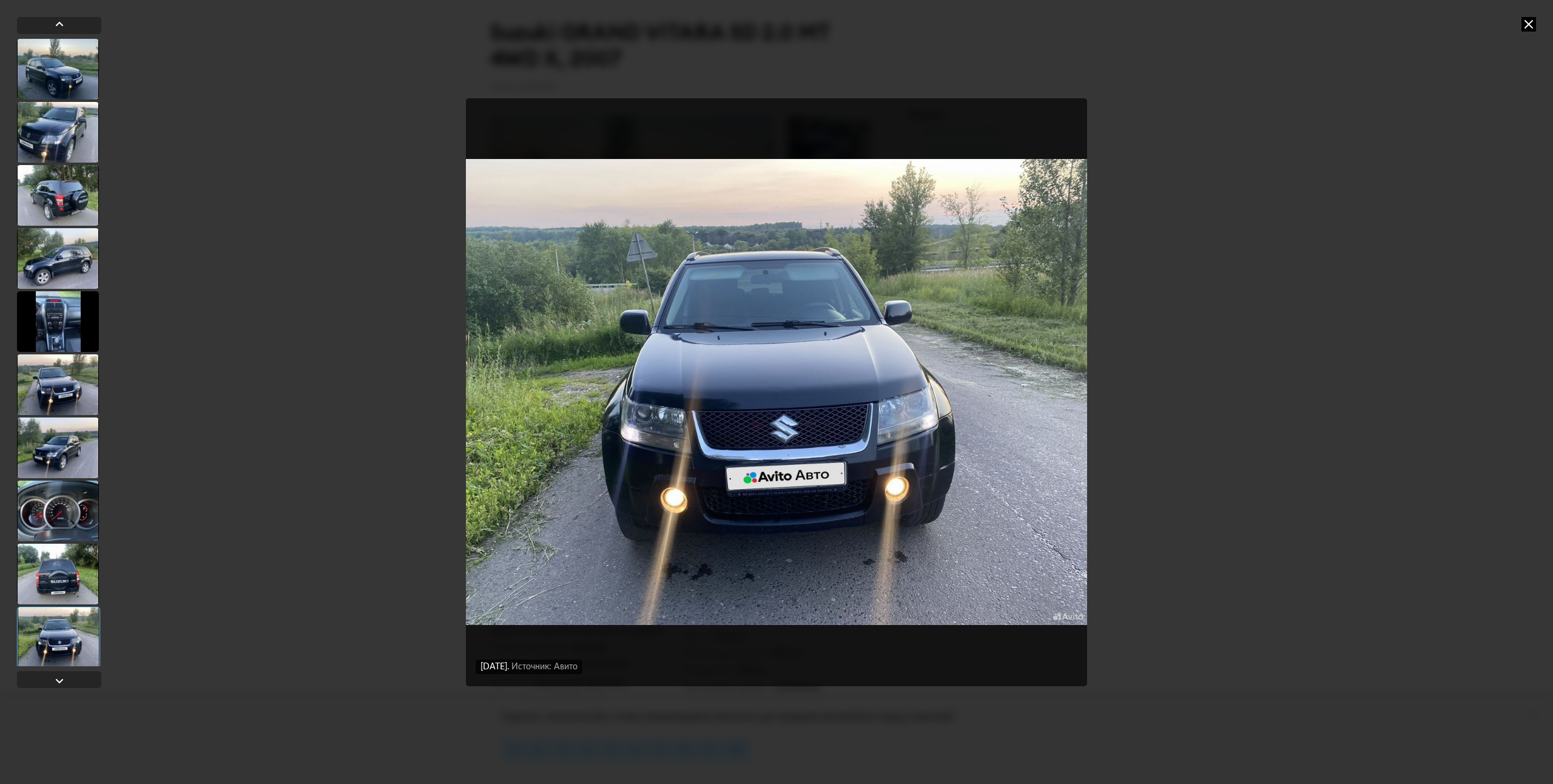
click at [789, 419] on img "Go to Slide 10" at bounding box center [776, 392] width 622 height 588
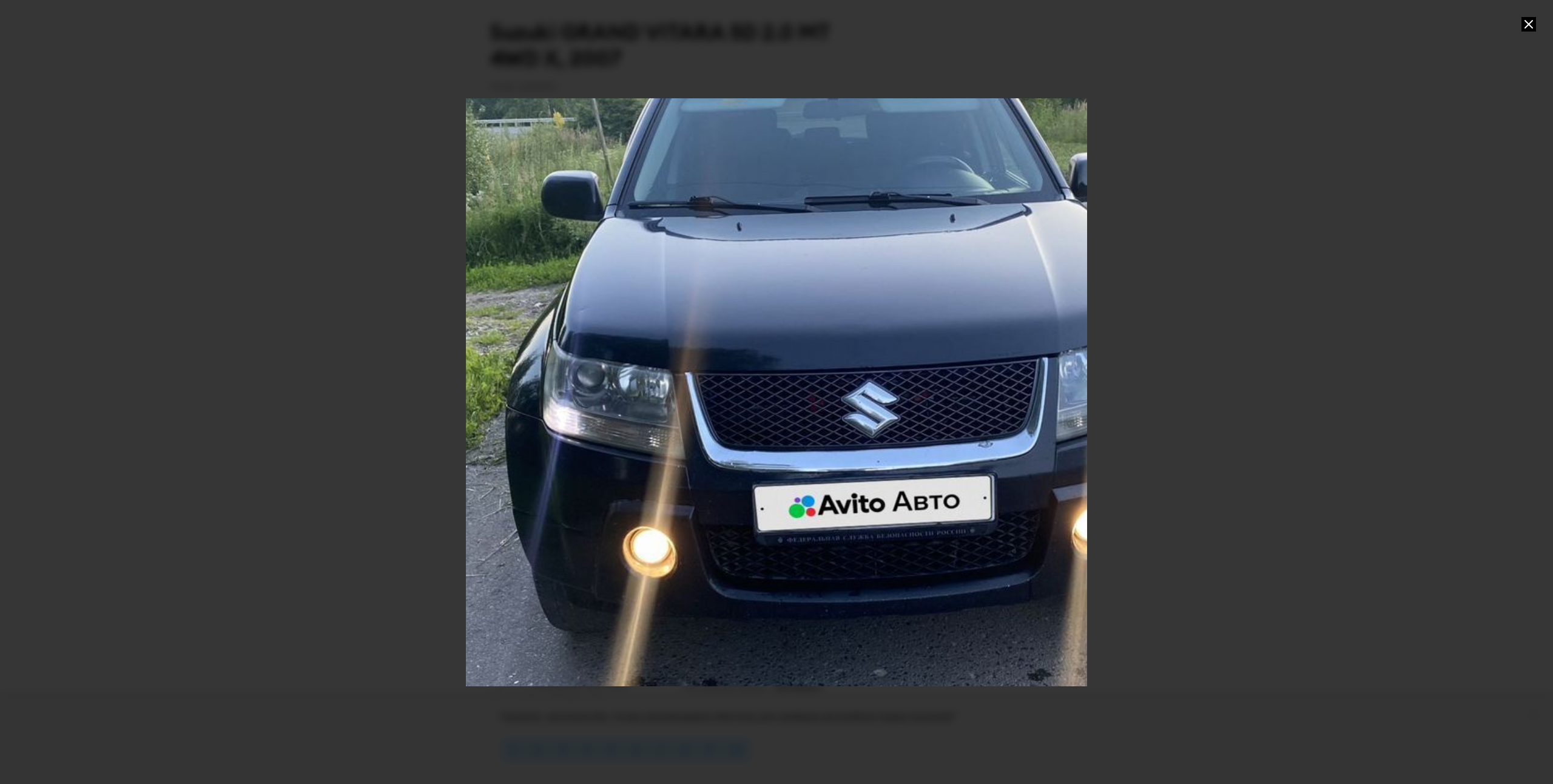
drag, startPoint x: 841, startPoint y: 434, endPoint x: 873, endPoint y: 411, distance: 39.4
click at [873, 411] on div "Go to Slide 10" at bounding box center [854, 333] width 1243 height 1176
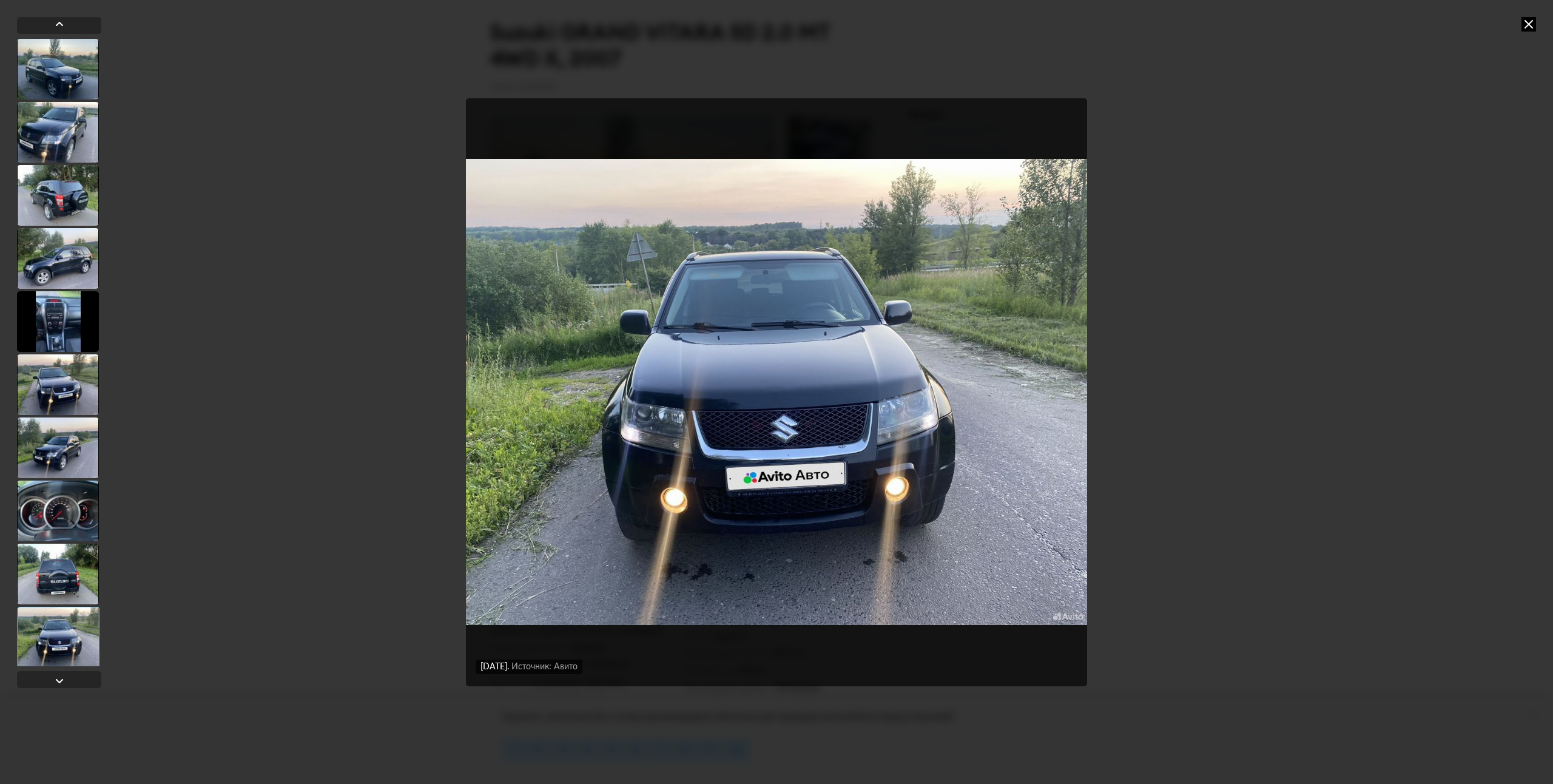
click at [864, 426] on img "Go to Slide 10" at bounding box center [776, 392] width 622 height 588
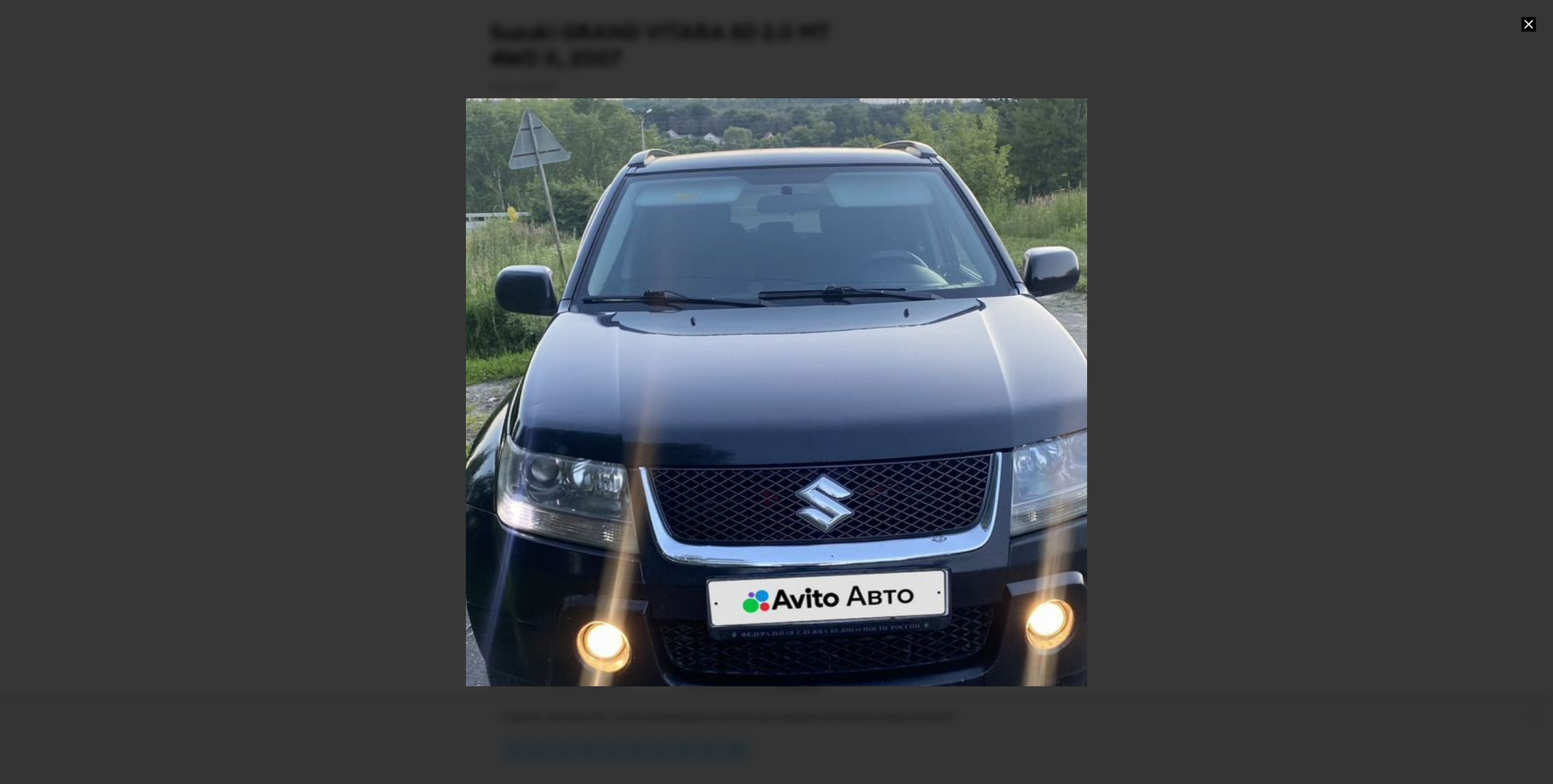
drag, startPoint x: 871, startPoint y: 440, endPoint x: 906, endPoint y: 475, distance: 49.5
click at [906, 475] on div "Go to Slide 10" at bounding box center [809, 428] width 1243 height 1176
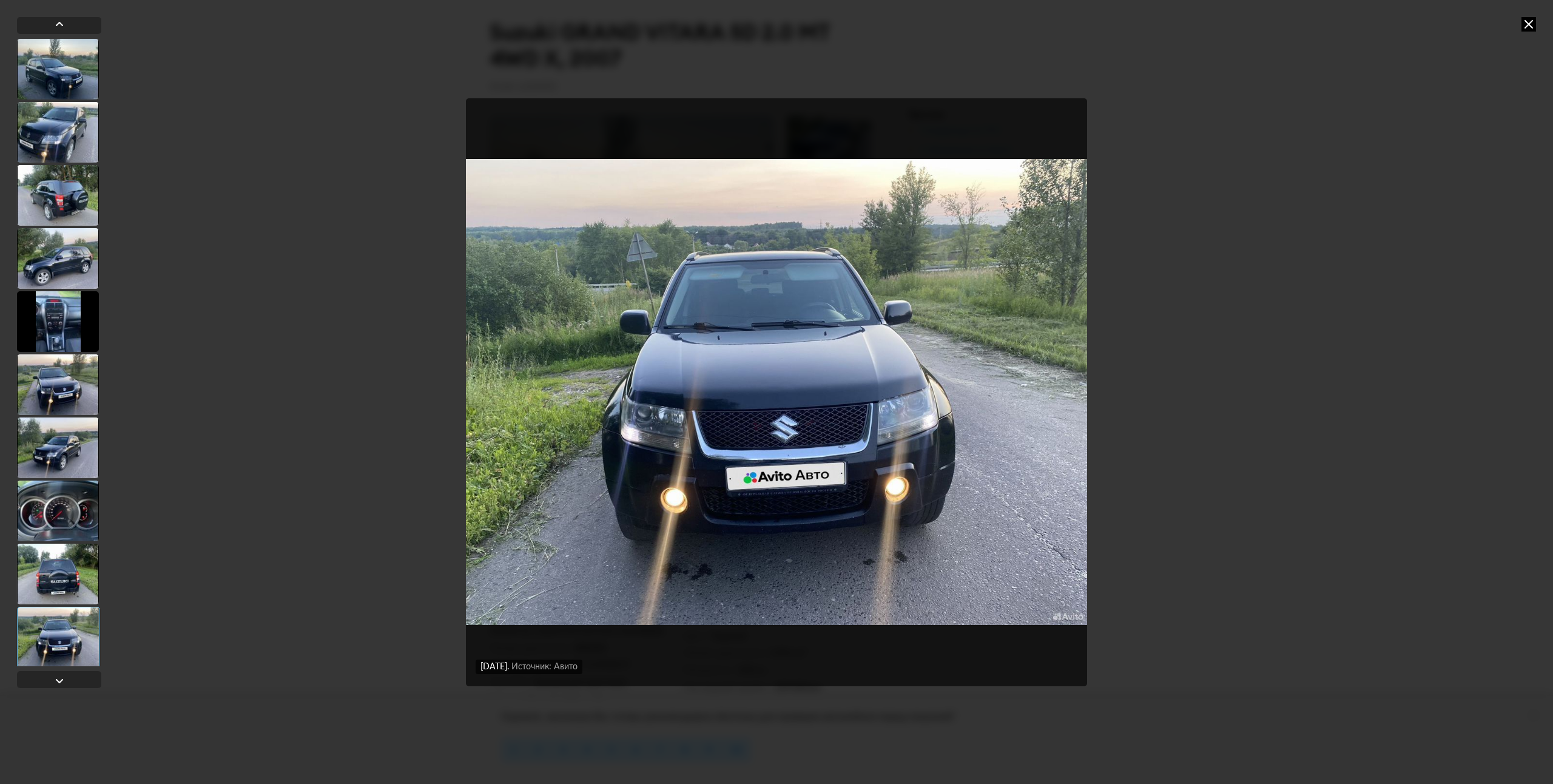
click at [900, 474] on img "Go to Slide 10" at bounding box center [776, 392] width 622 height 588
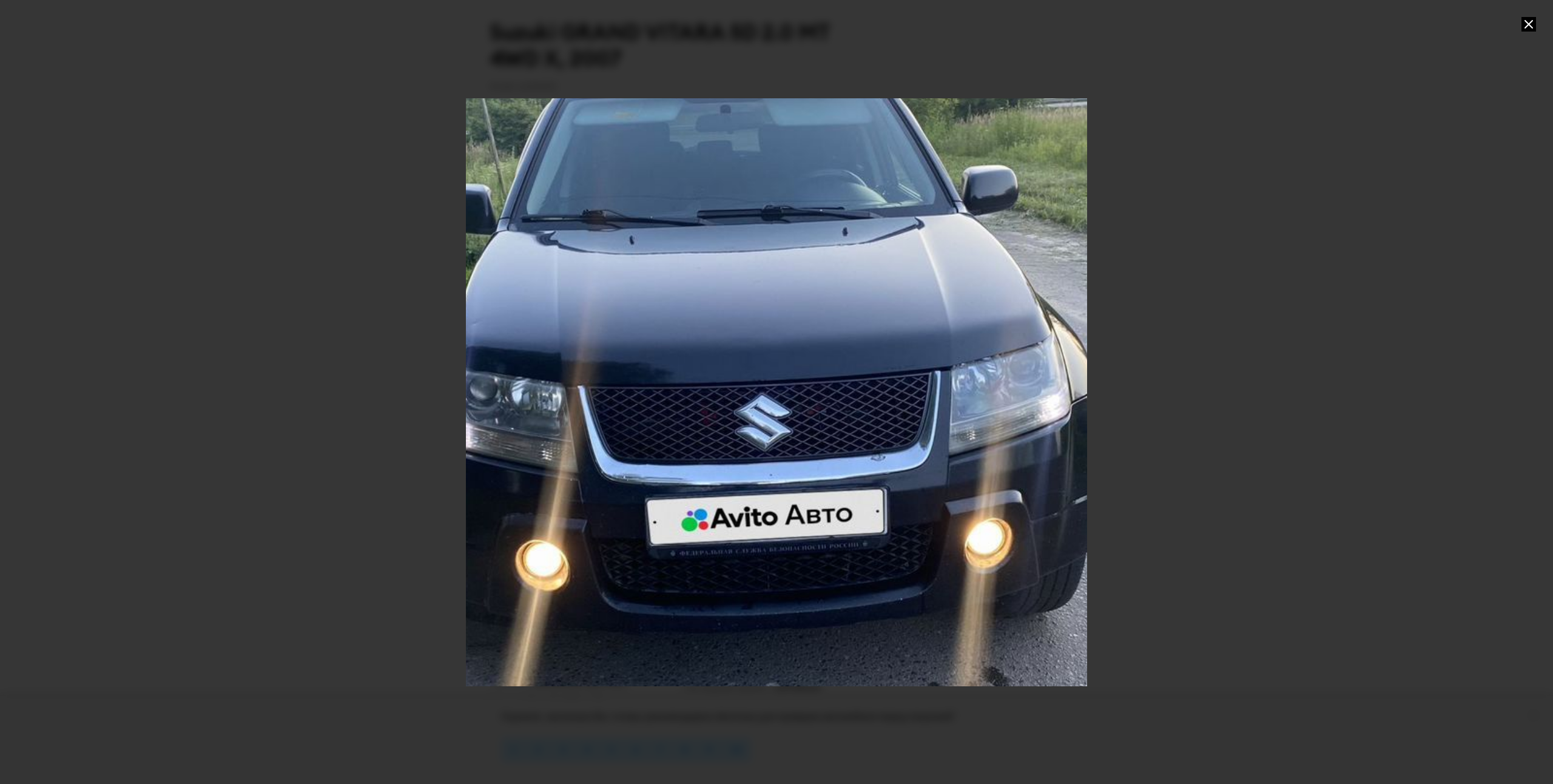
drag, startPoint x: 904, startPoint y: 488, endPoint x: 870, endPoint y: 445, distance: 54.8
click at [870, 445] on div "Go to Slide 10" at bounding box center [747, 347] width 1243 height 1176
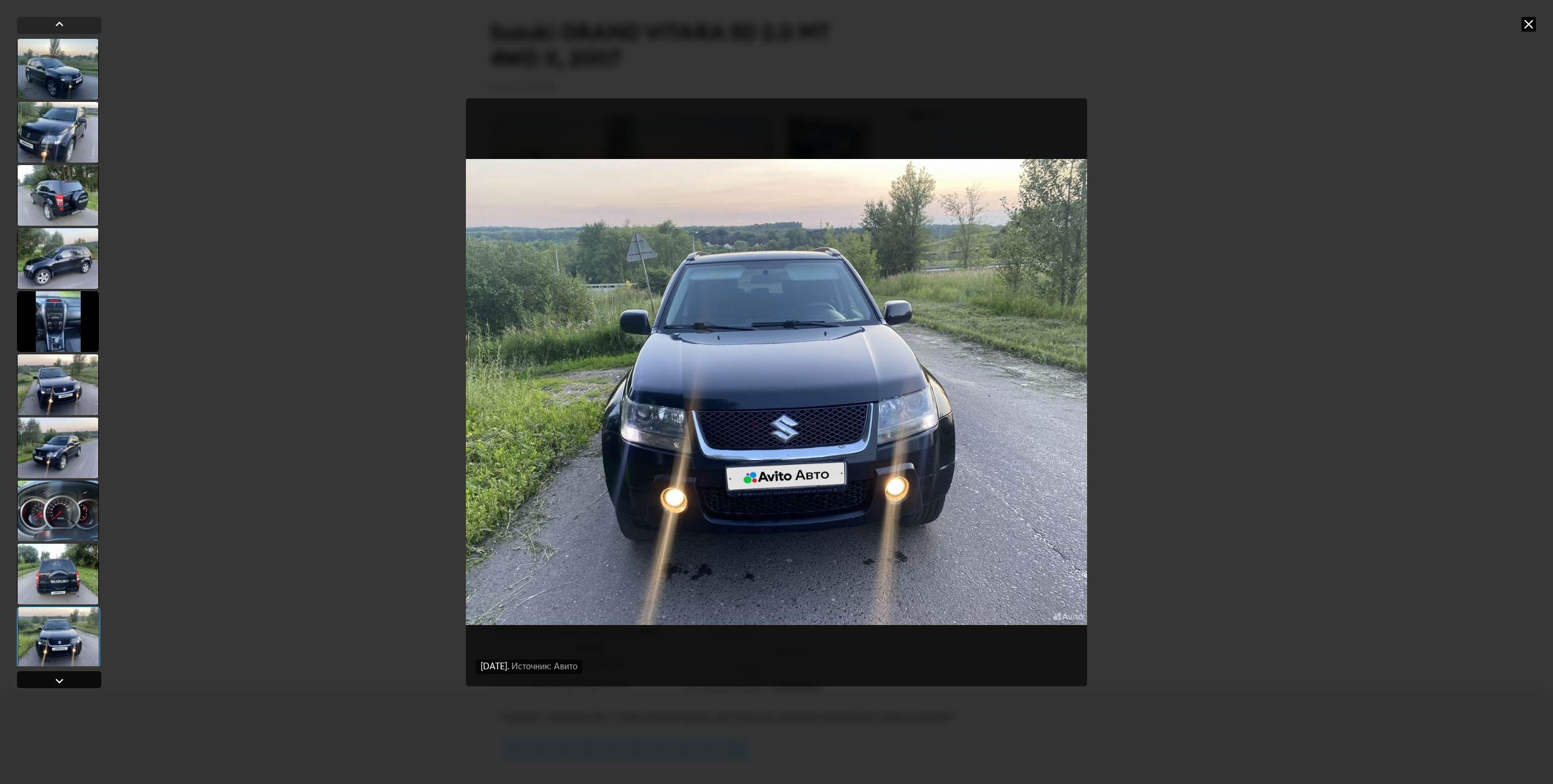
click at [88, 673] on div at bounding box center [59, 679] width 84 height 17
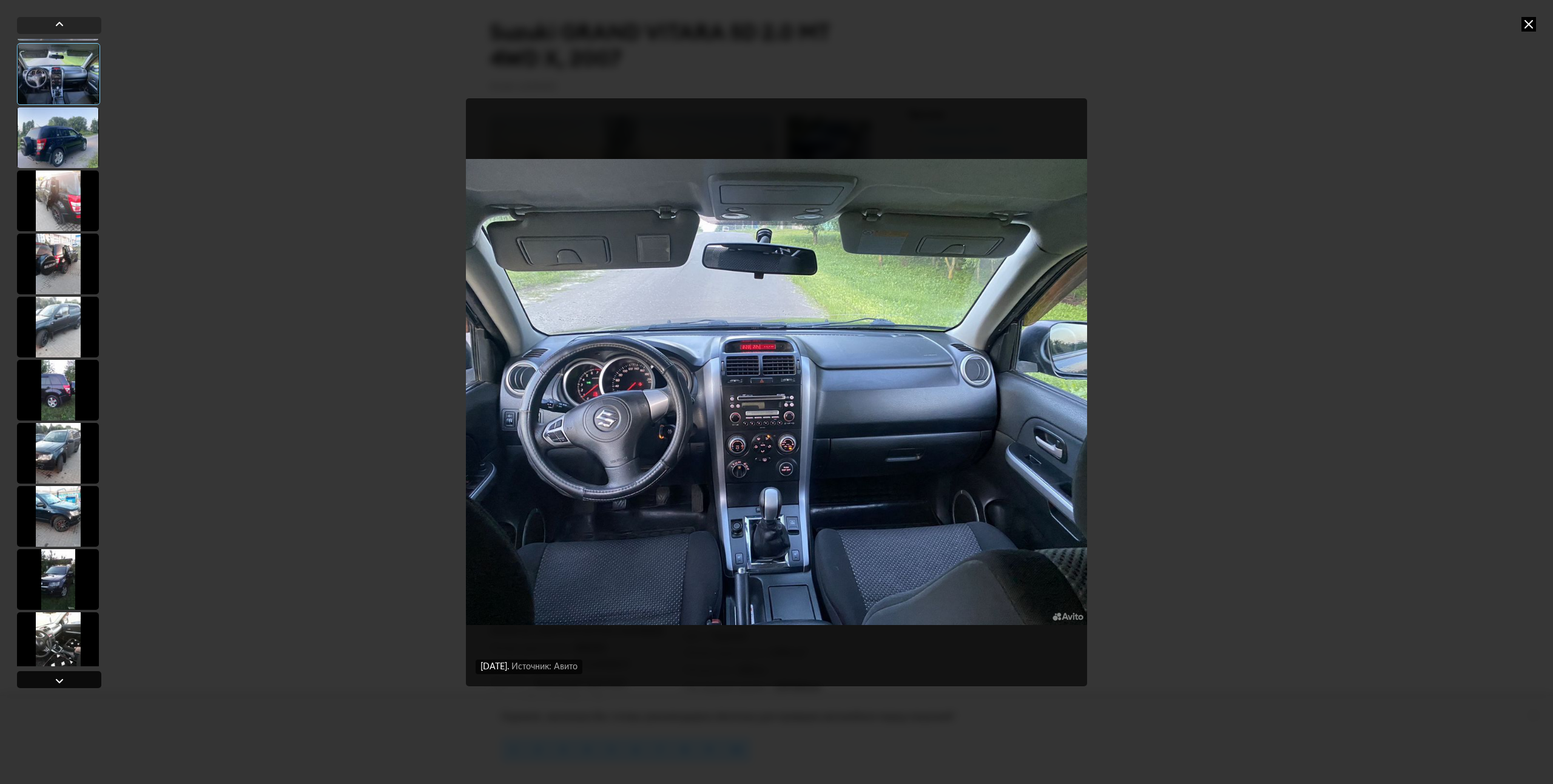
click at [90, 673] on div at bounding box center [59, 679] width 84 height 17
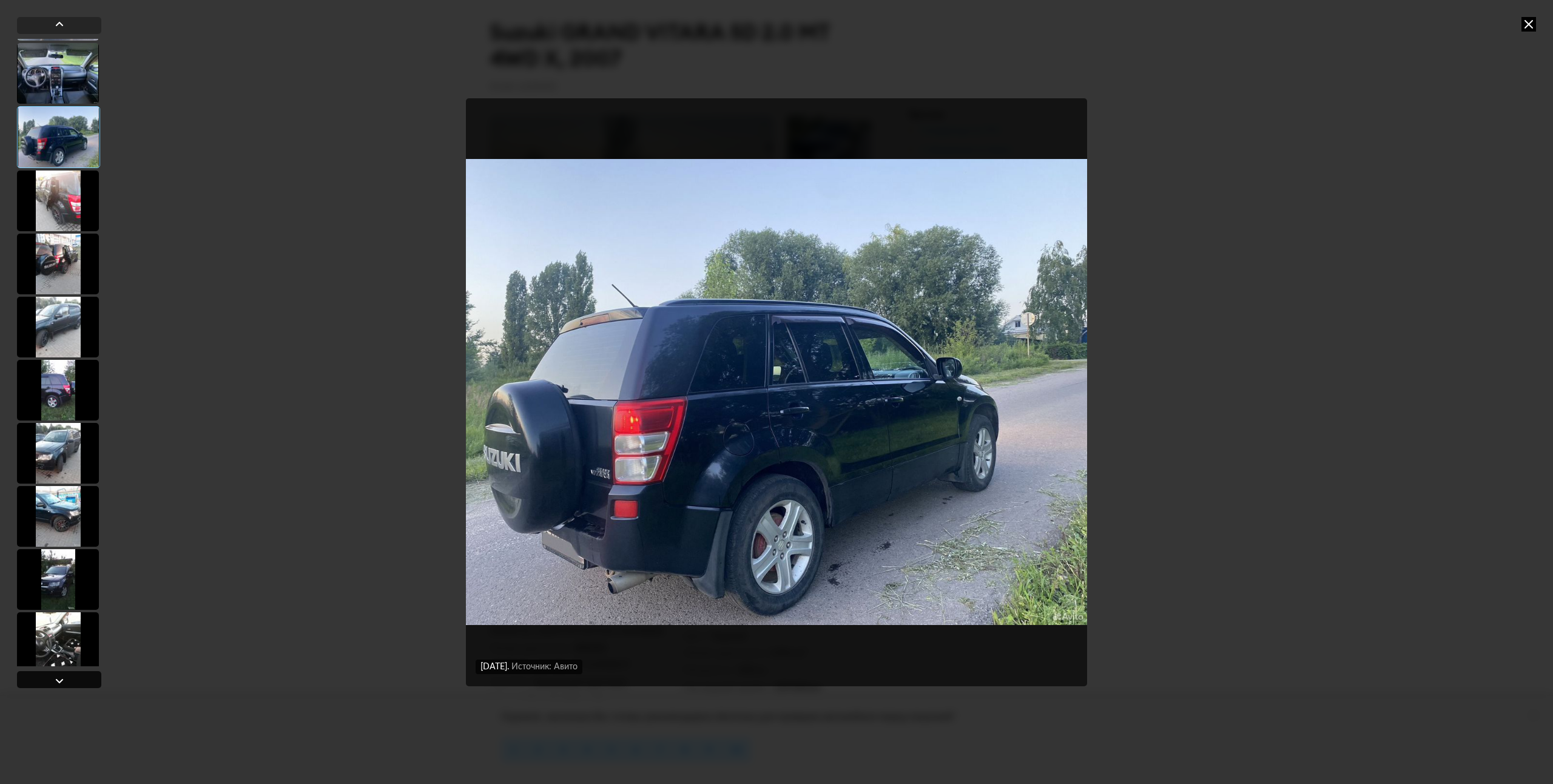
click at [90, 673] on div at bounding box center [59, 679] width 84 height 17
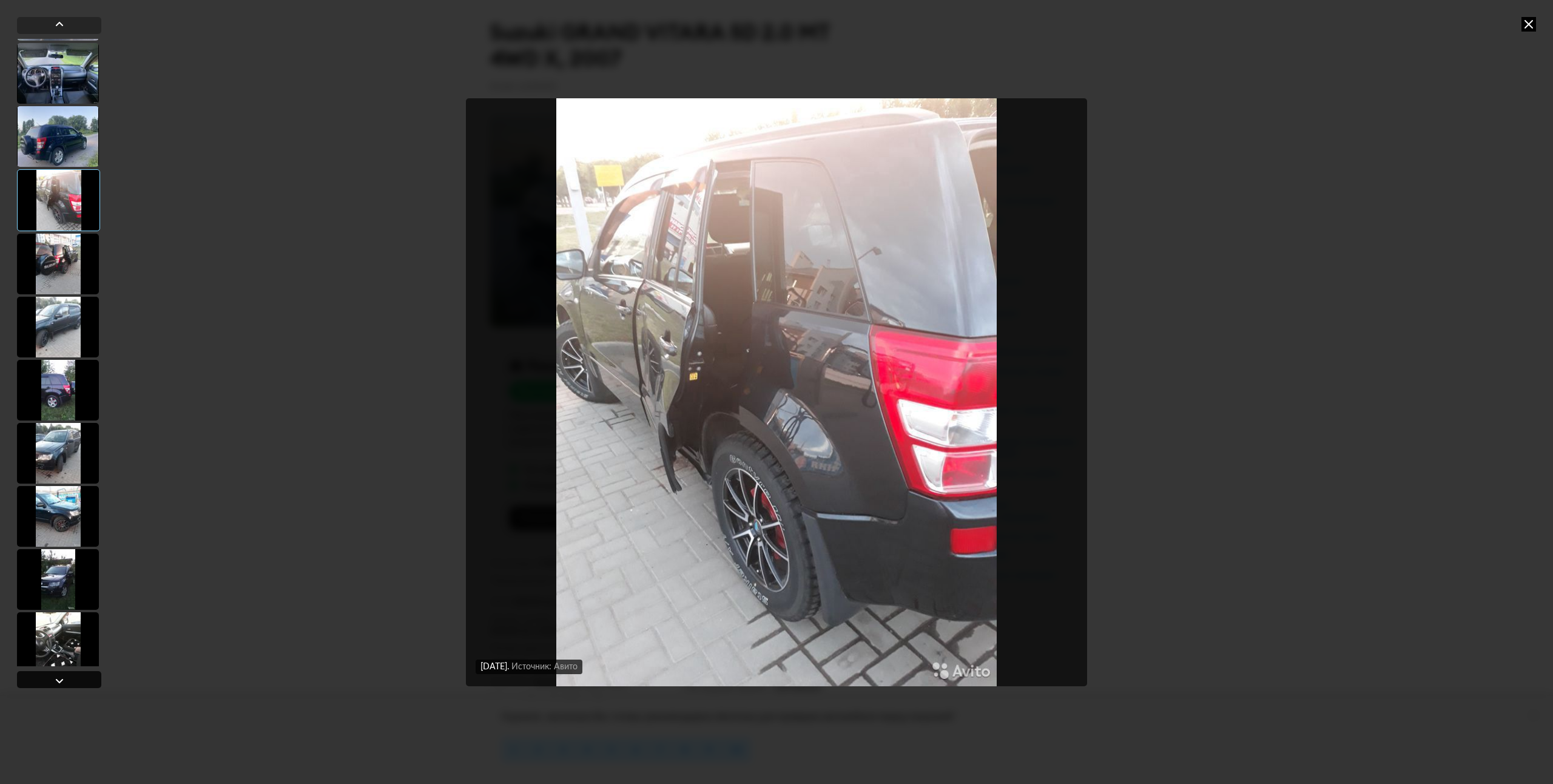
click at [90, 673] on div at bounding box center [59, 679] width 84 height 17
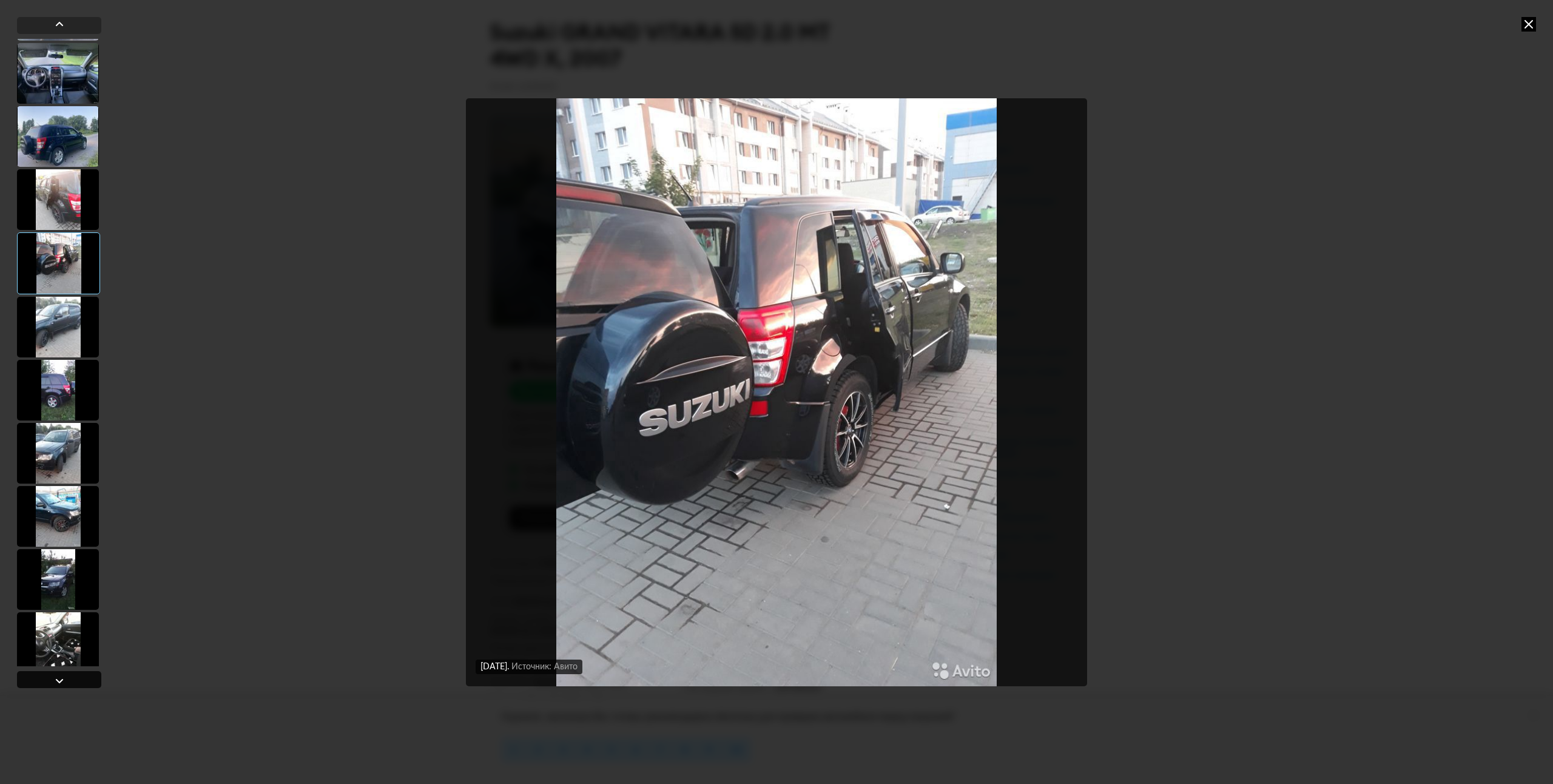
click at [90, 673] on div at bounding box center [59, 679] width 84 height 17
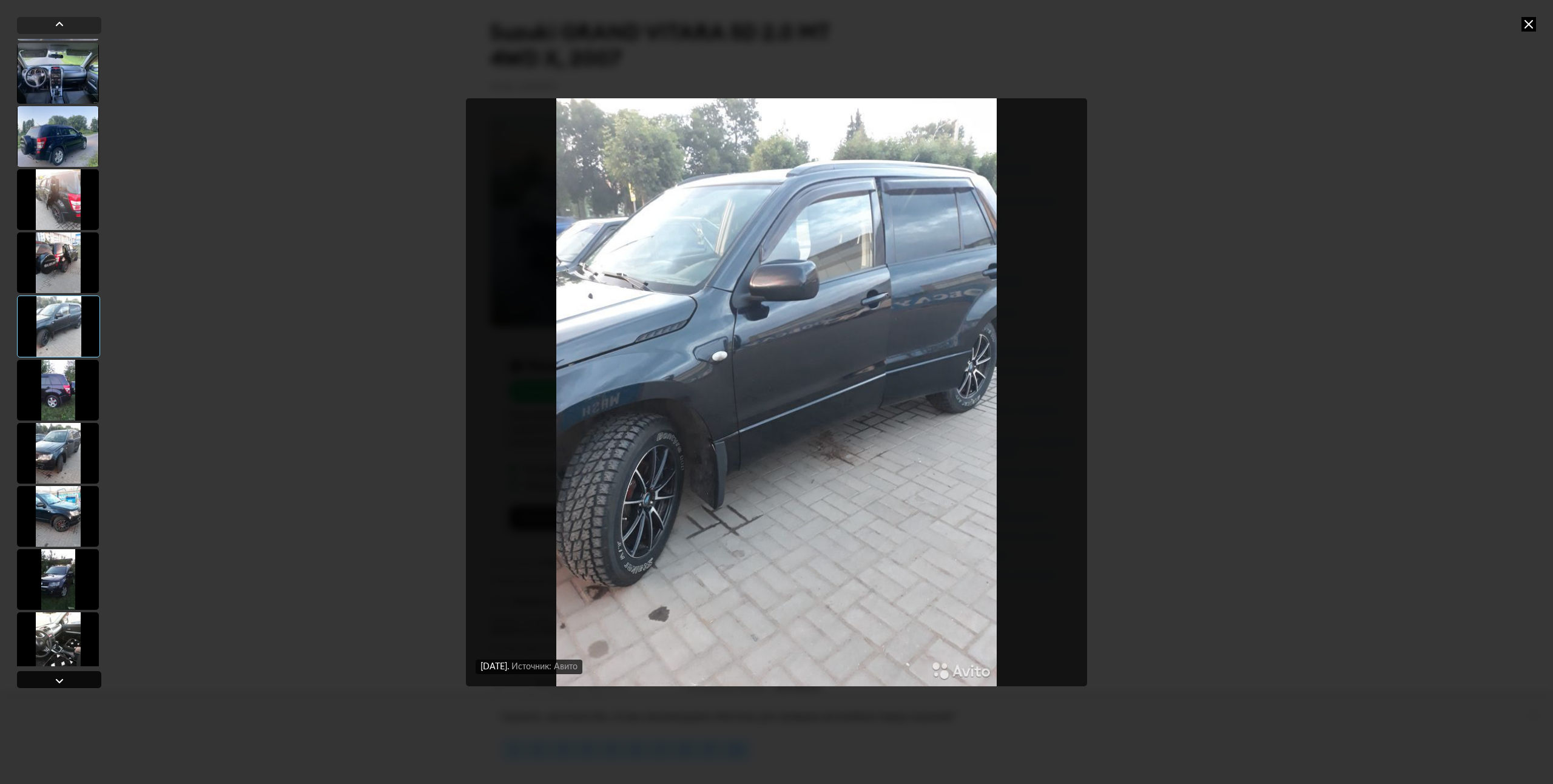
click at [92, 673] on div at bounding box center [59, 679] width 84 height 17
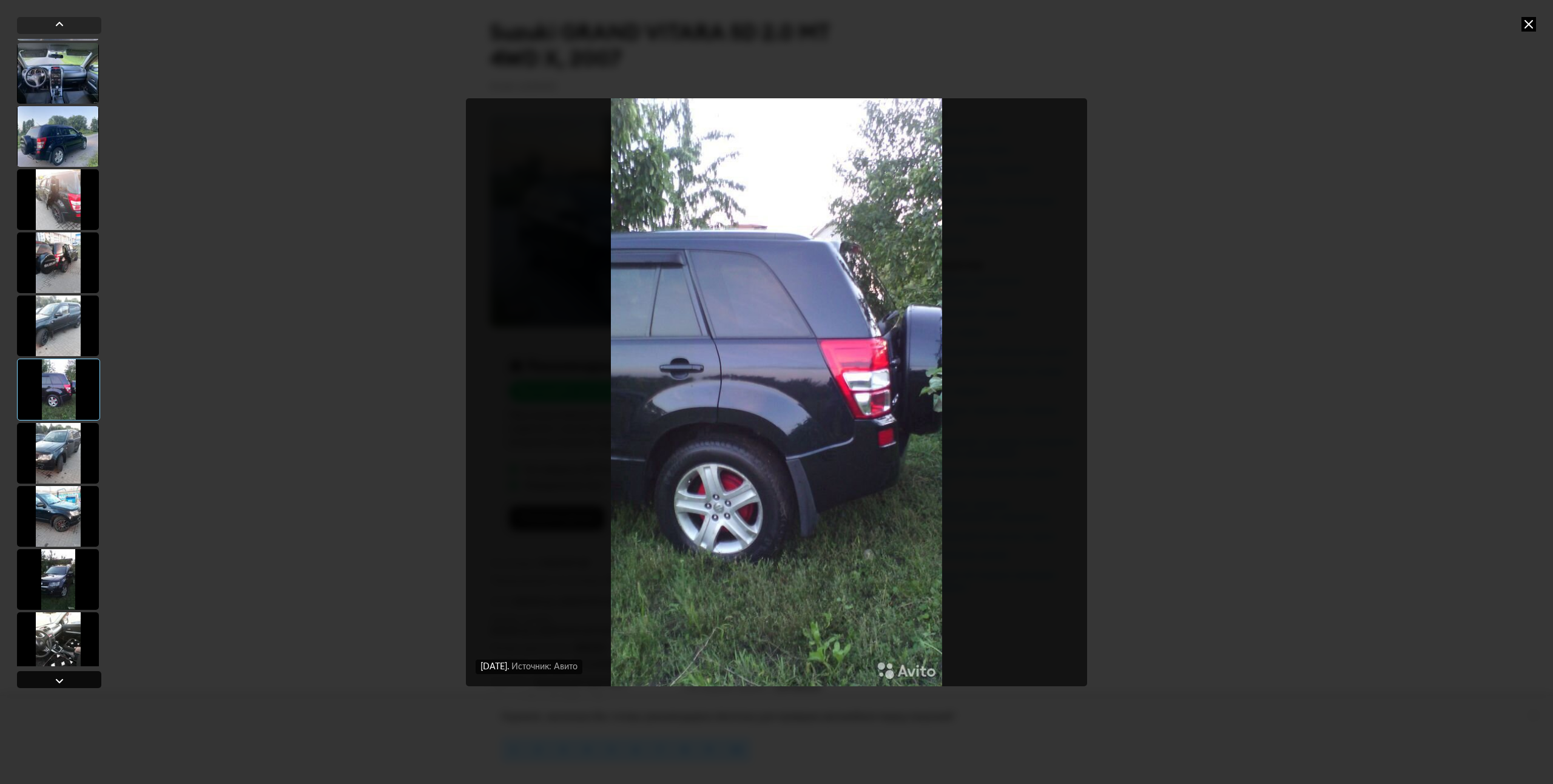
click at [87, 677] on div at bounding box center [59, 679] width 84 height 17
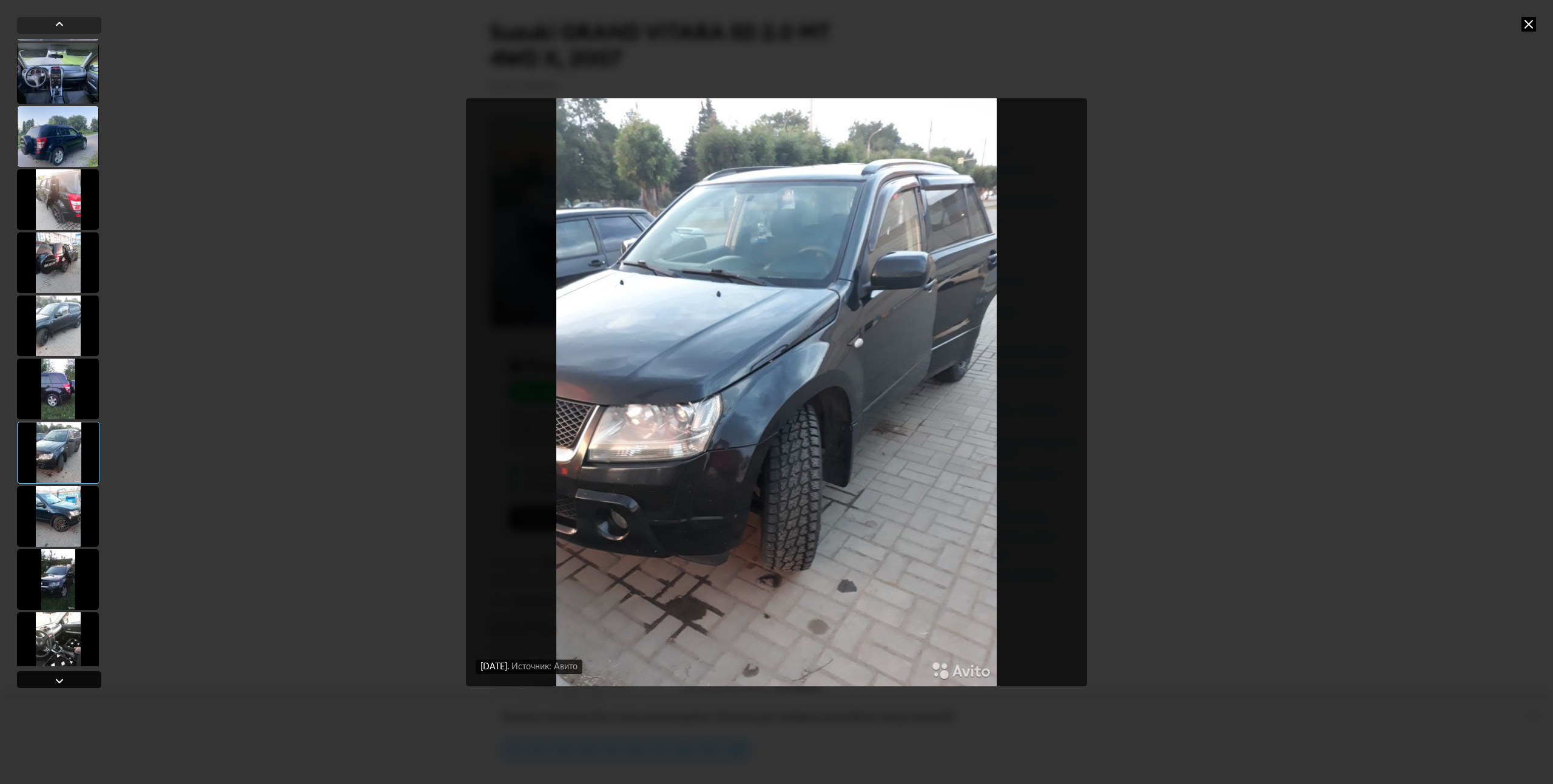
click at [95, 679] on div at bounding box center [59, 679] width 84 height 17
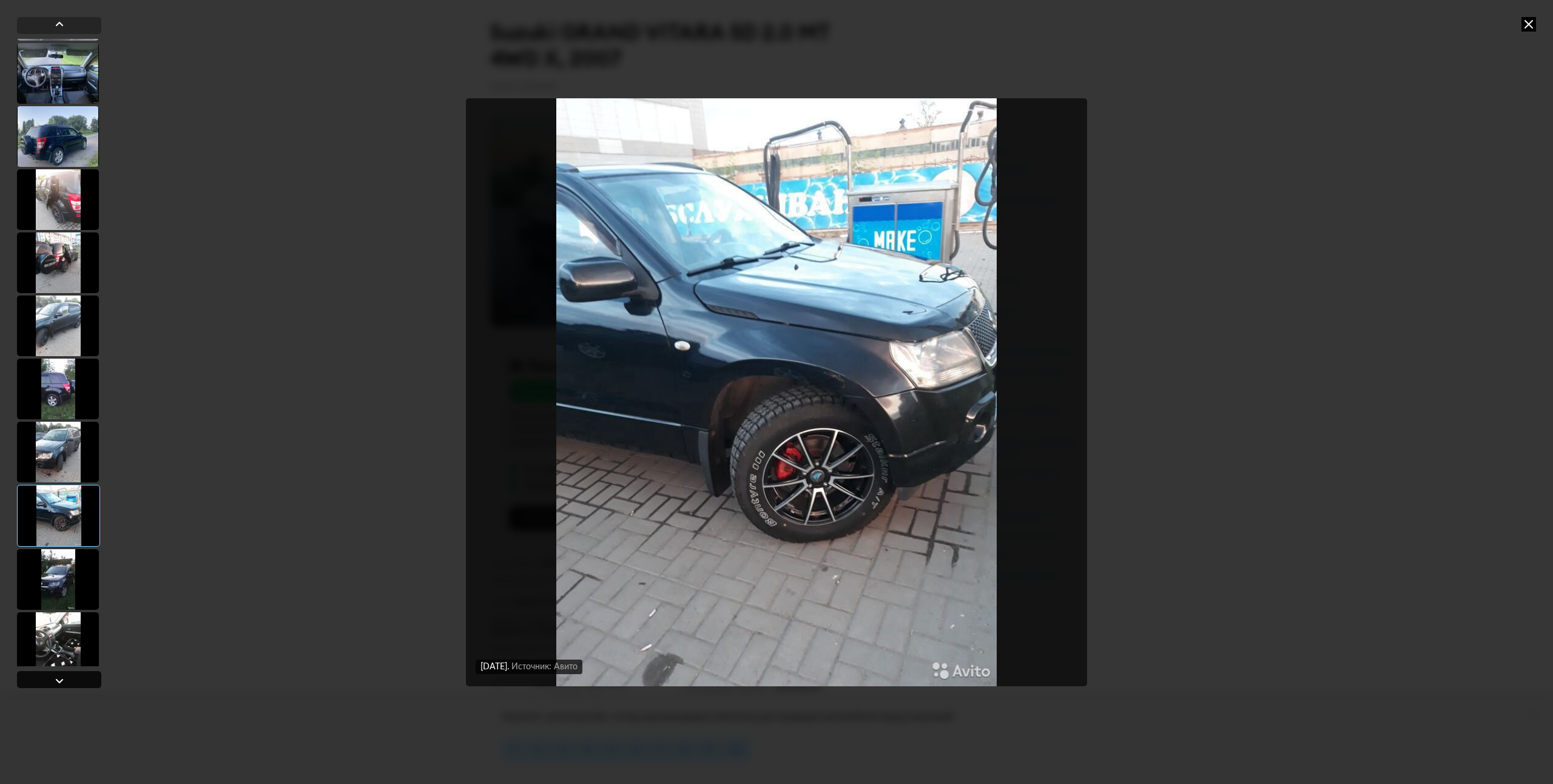
click at [85, 680] on div at bounding box center [59, 679] width 84 height 17
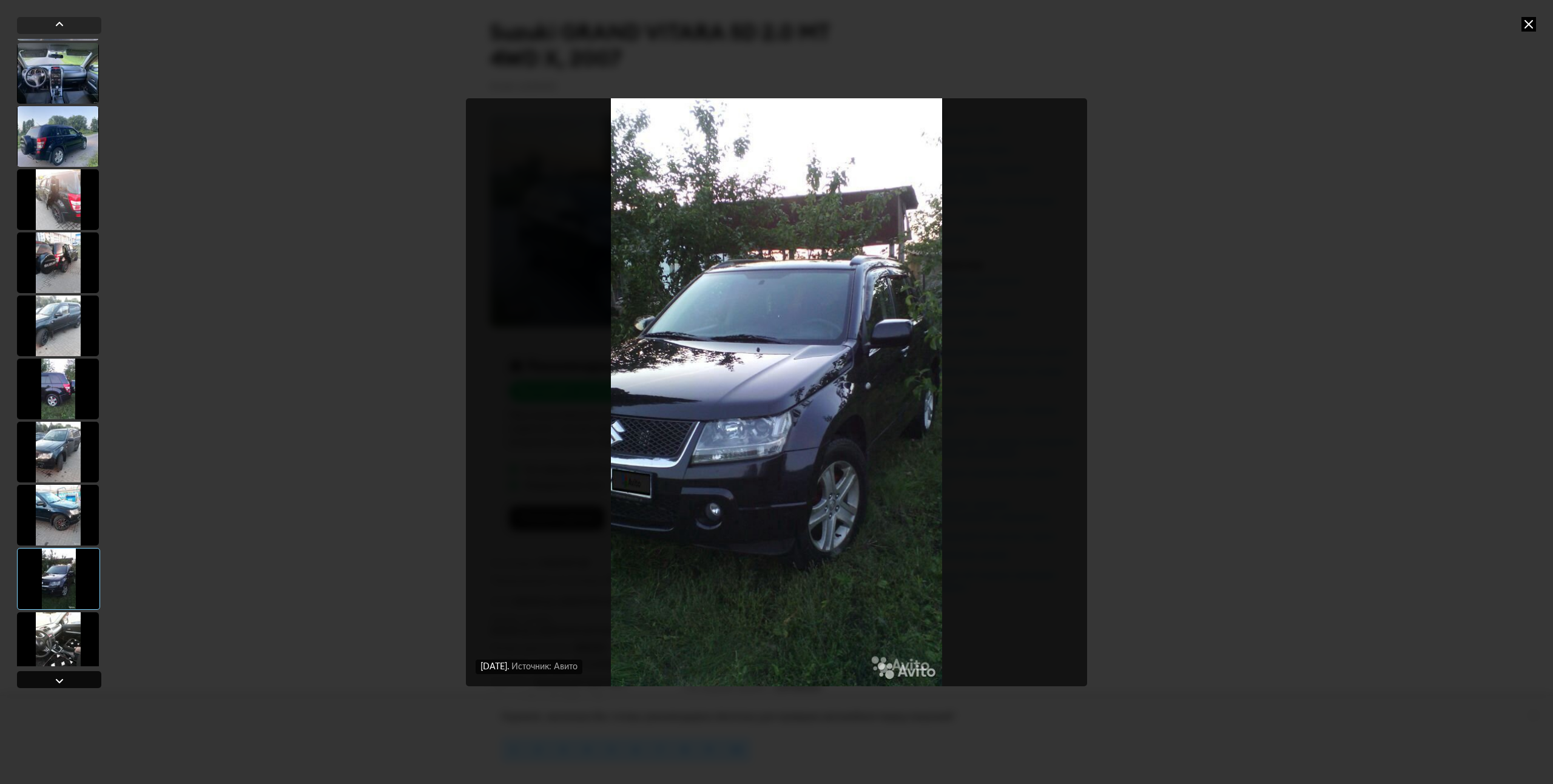
click at [88, 675] on div at bounding box center [59, 679] width 84 height 17
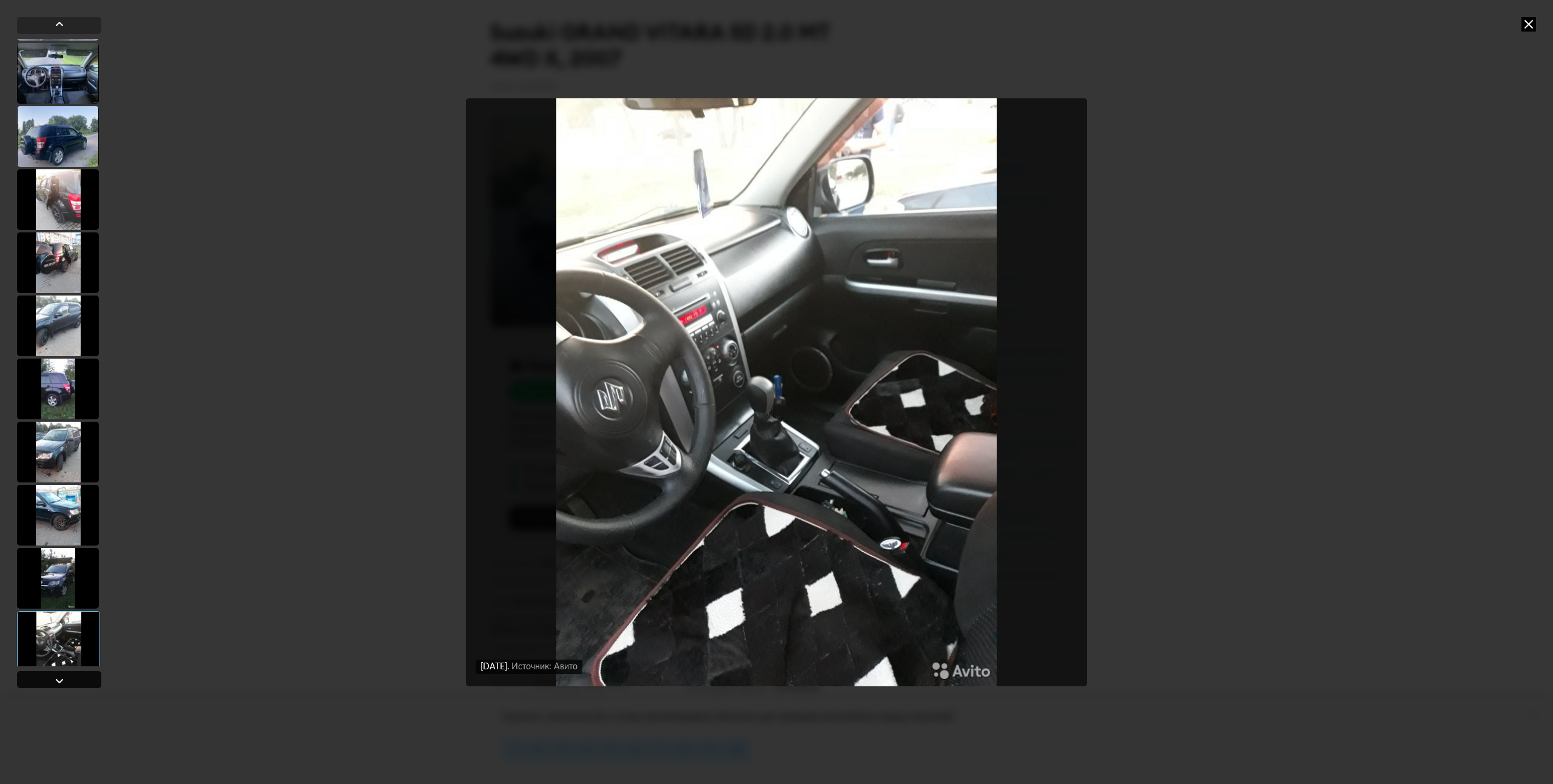
click at [88, 675] on div at bounding box center [59, 679] width 84 height 17
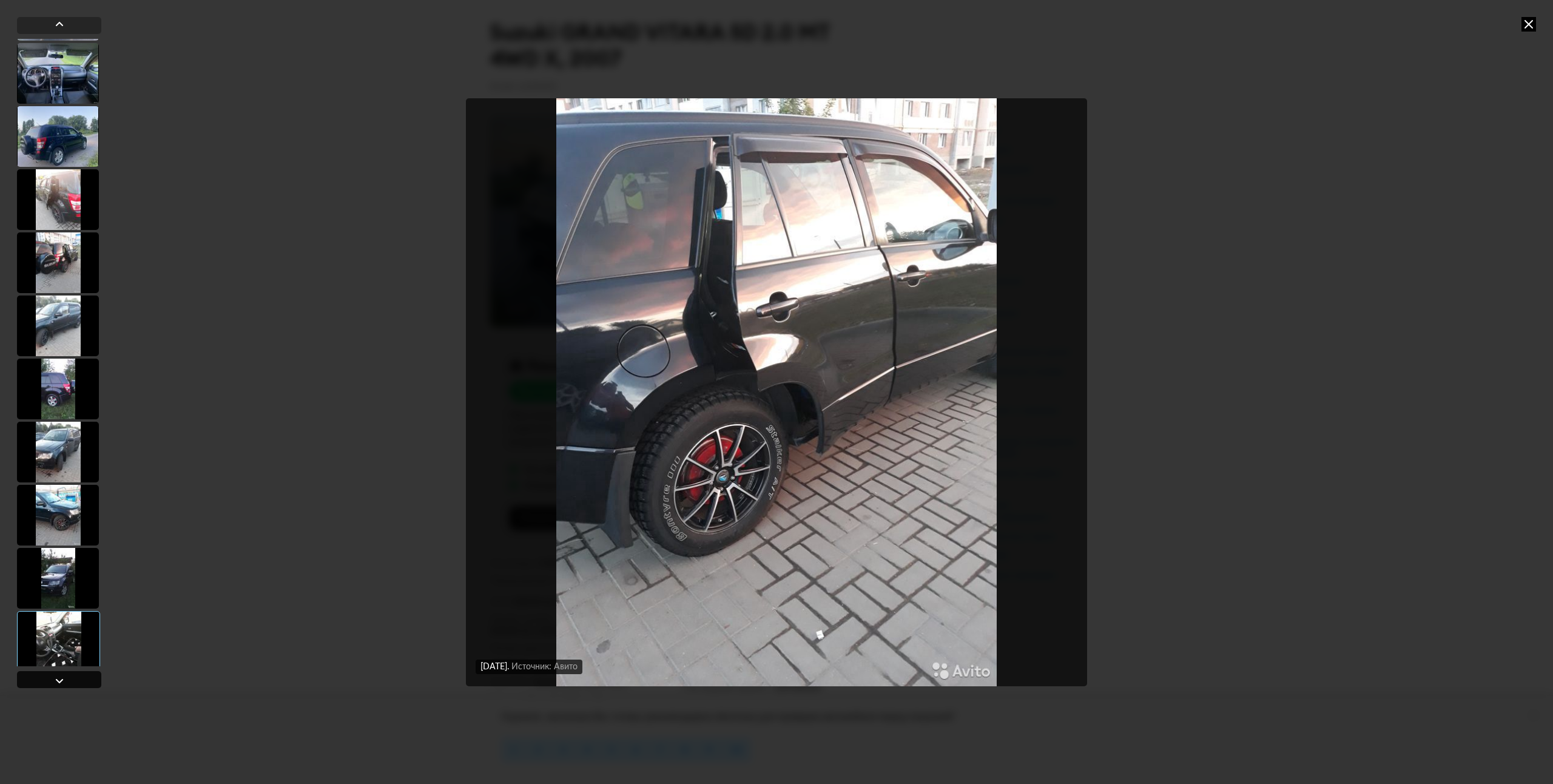
scroll to position [699, 0]
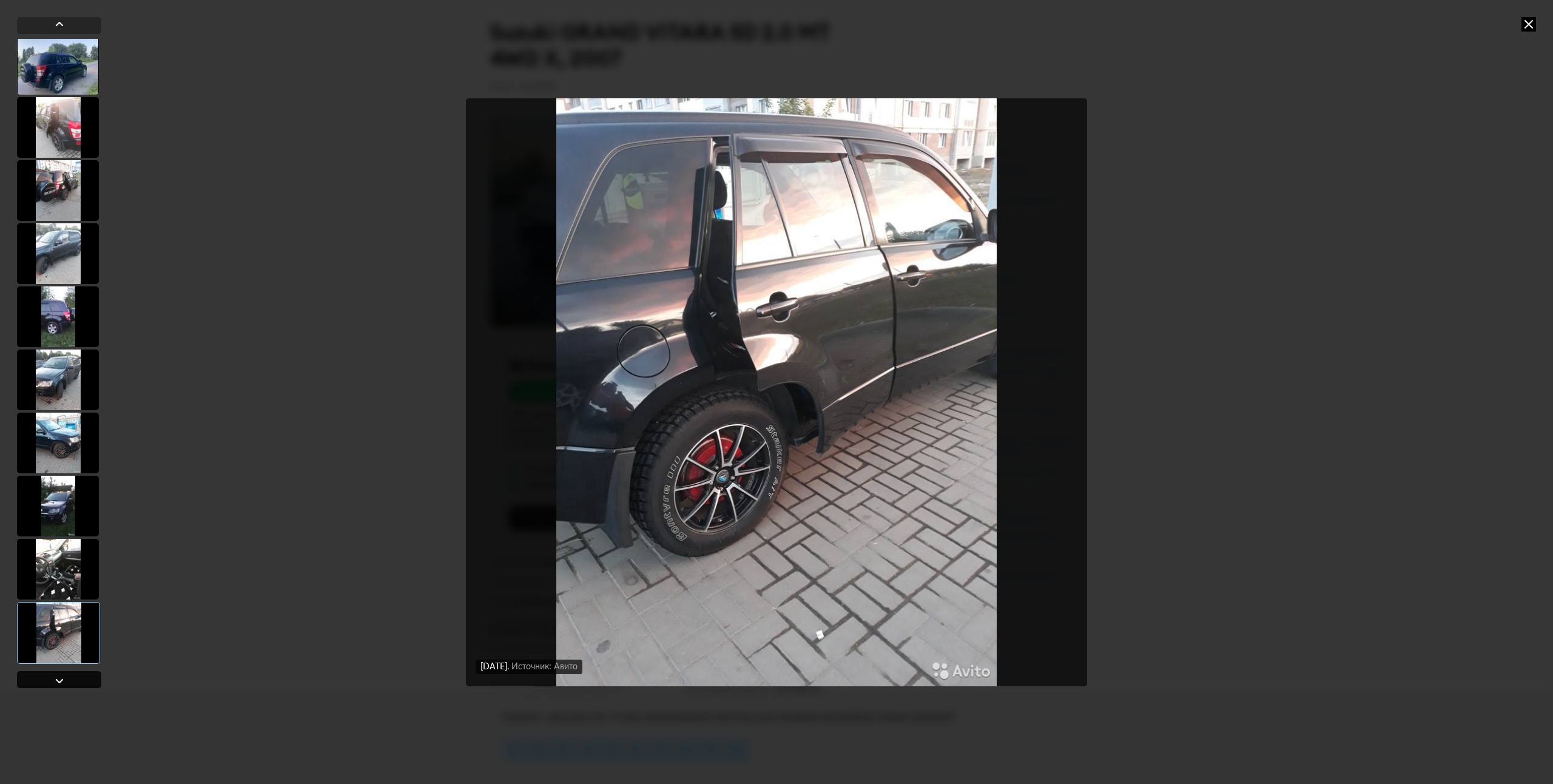
click at [88, 675] on div at bounding box center [59, 679] width 84 height 17
